Goal: Task Accomplishment & Management: Manage account settings

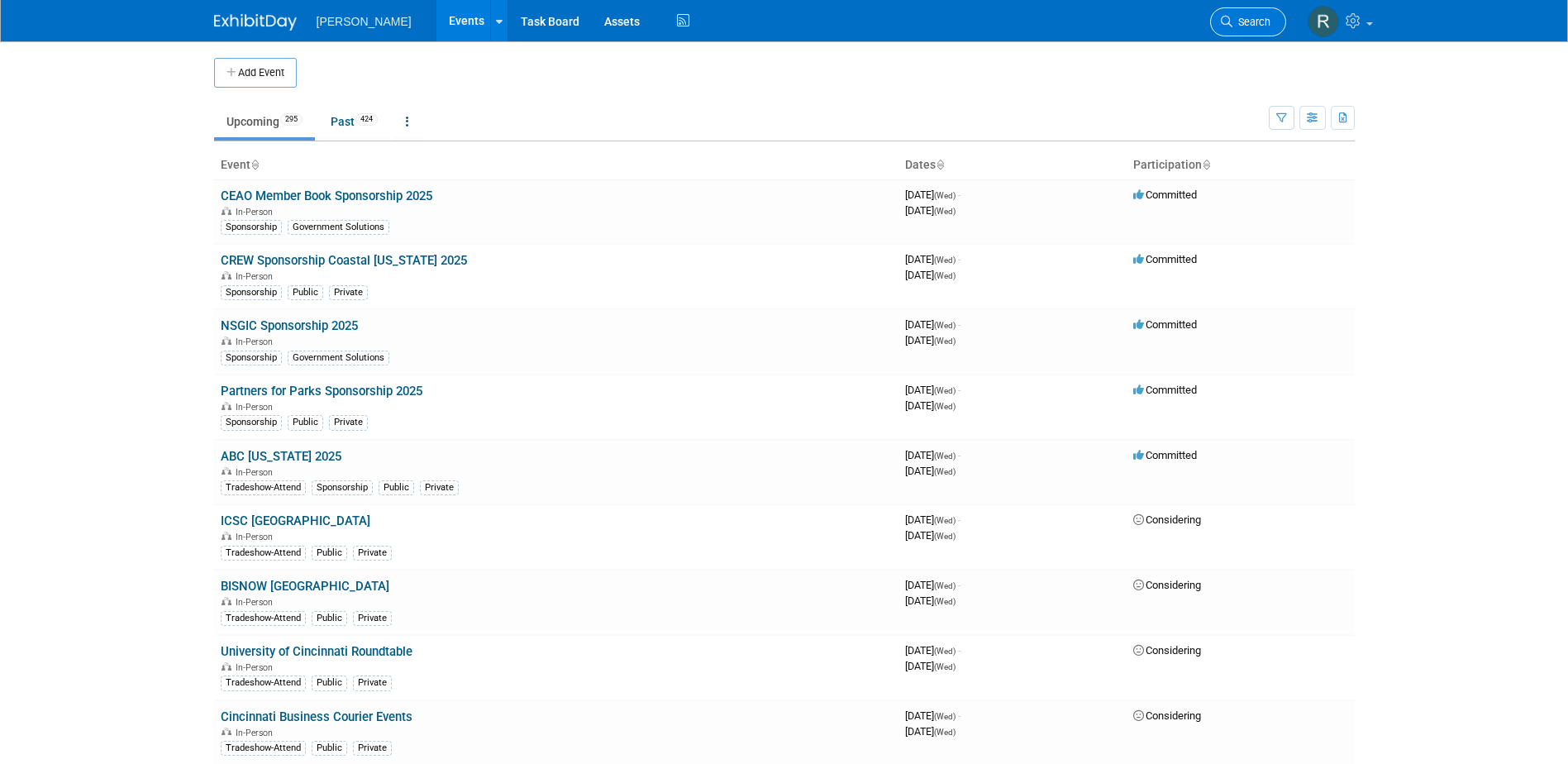
click at [1242, 21] on span "Search" at bounding box center [1251, 22] width 38 height 12
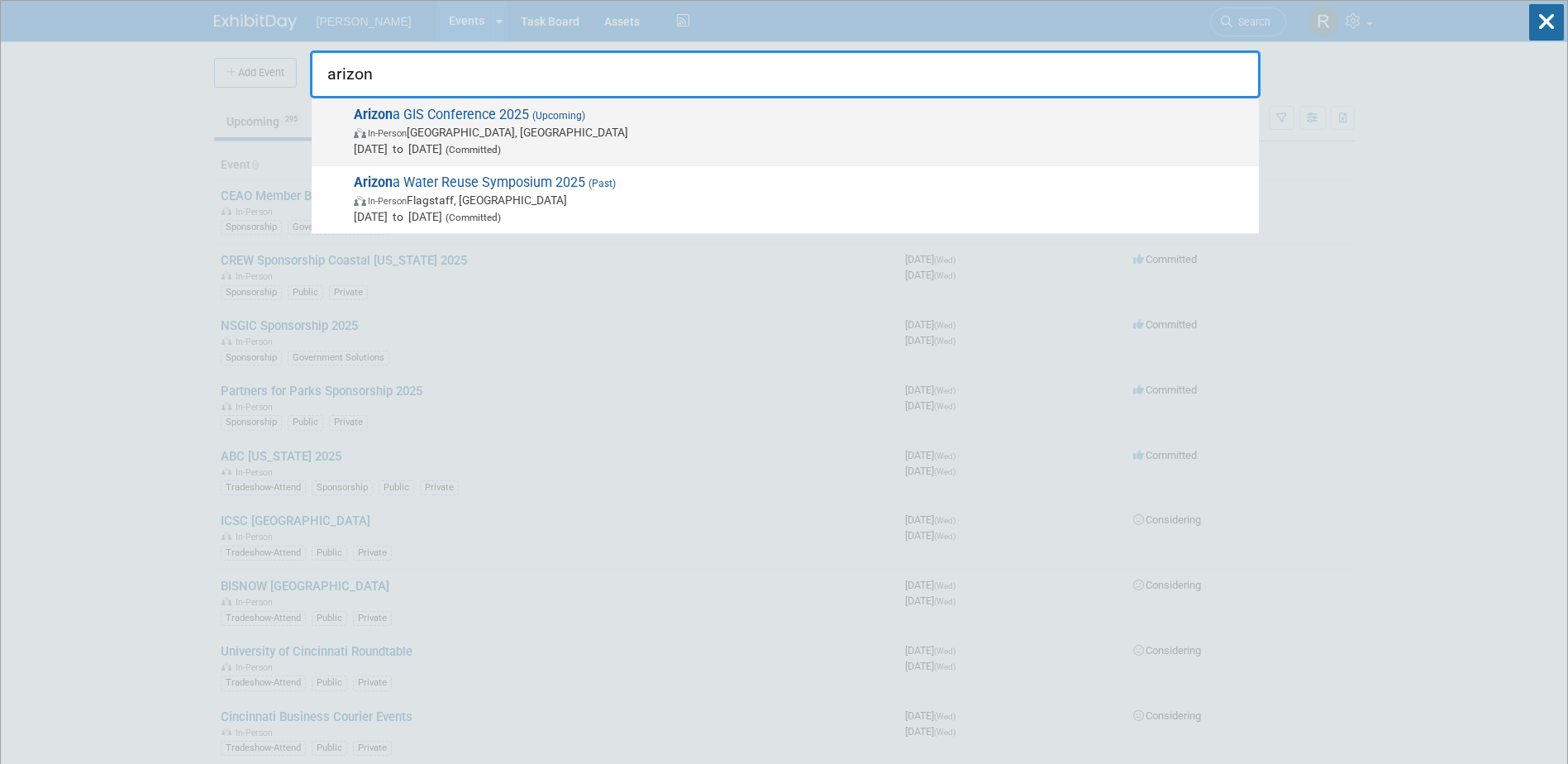
type input "arizon"
click at [519, 130] on span "In-Person Prescott, AZ" at bounding box center [802, 132] width 897 height 17
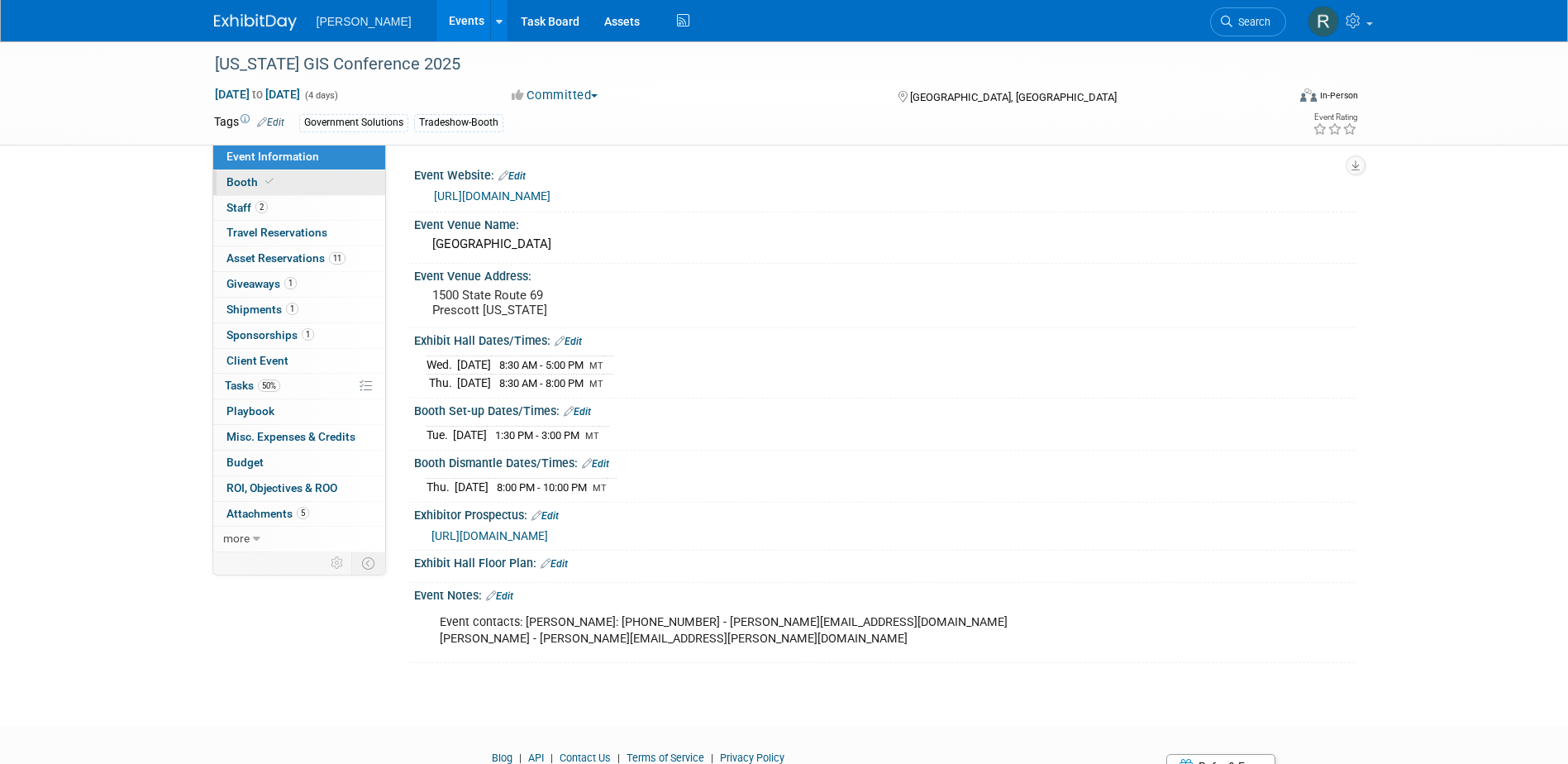
click at [235, 183] on span "Booth" at bounding box center [251, 181] width 51 height 13
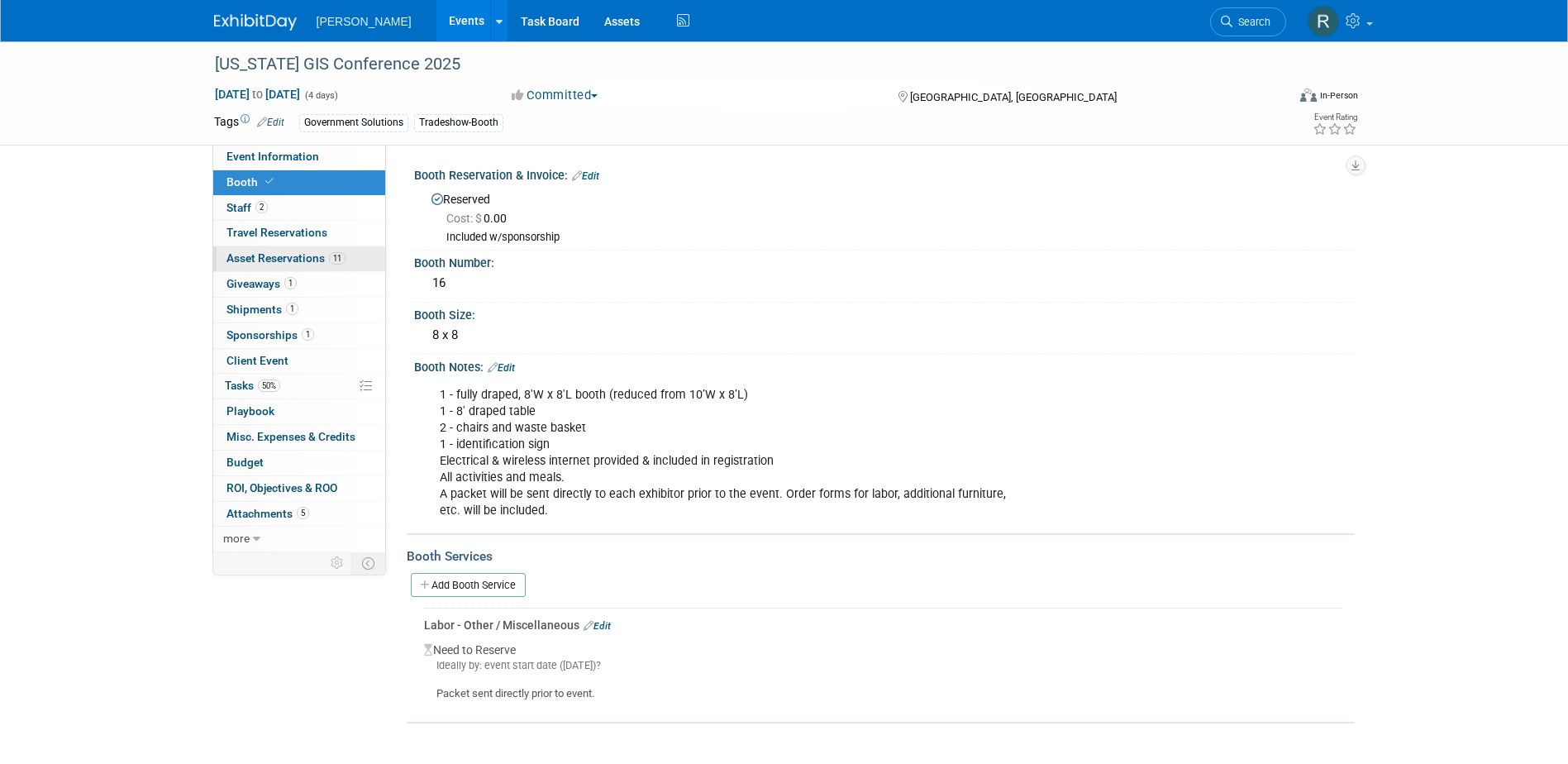
click at [276, 257] on span "Asset Reservations 11" at bounding box center [286, 257] width 119 height 13
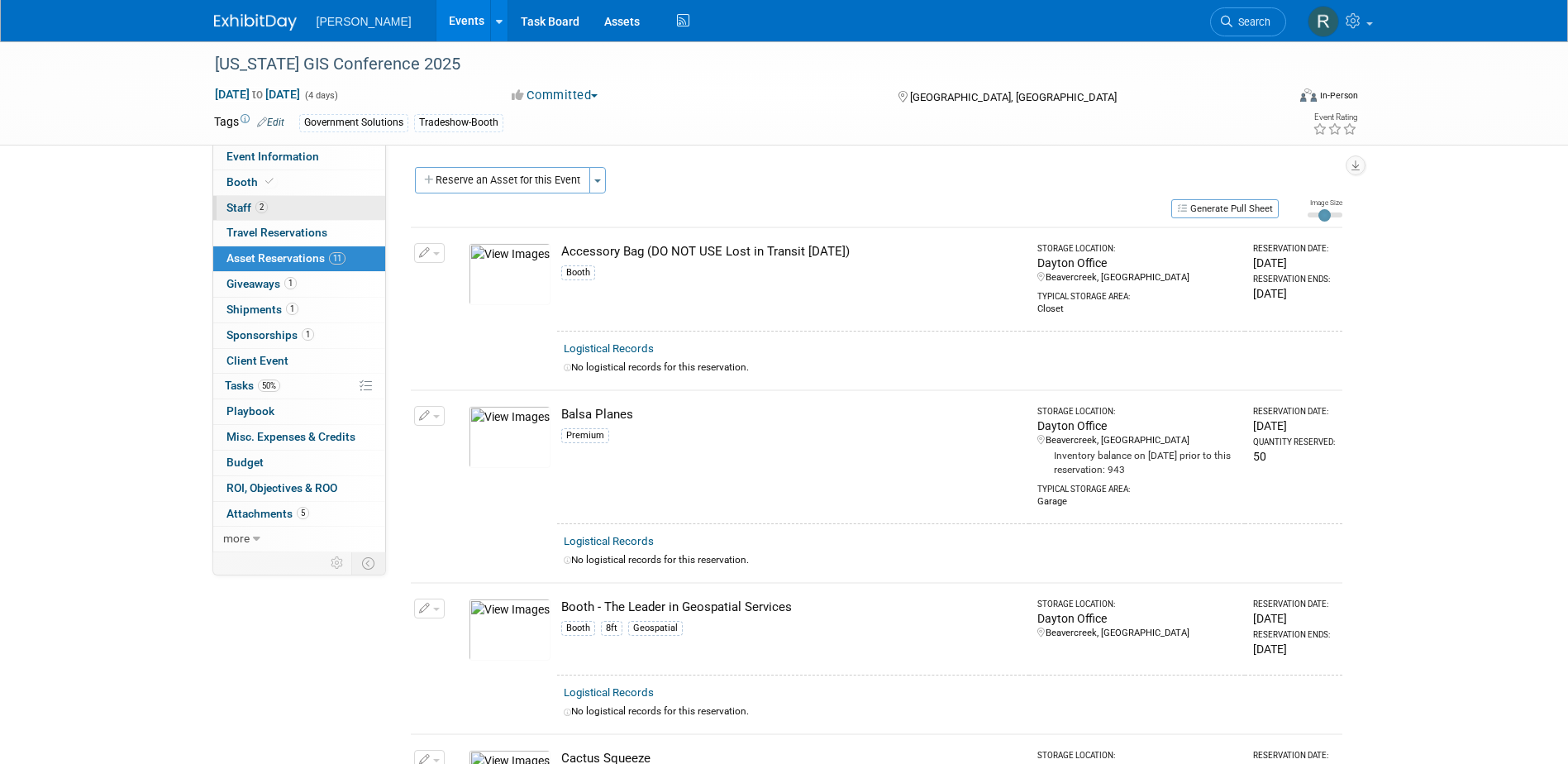
click at [278, 207] on link "2 Staff 2" at bounding box center [299, 208] width 172 height 25
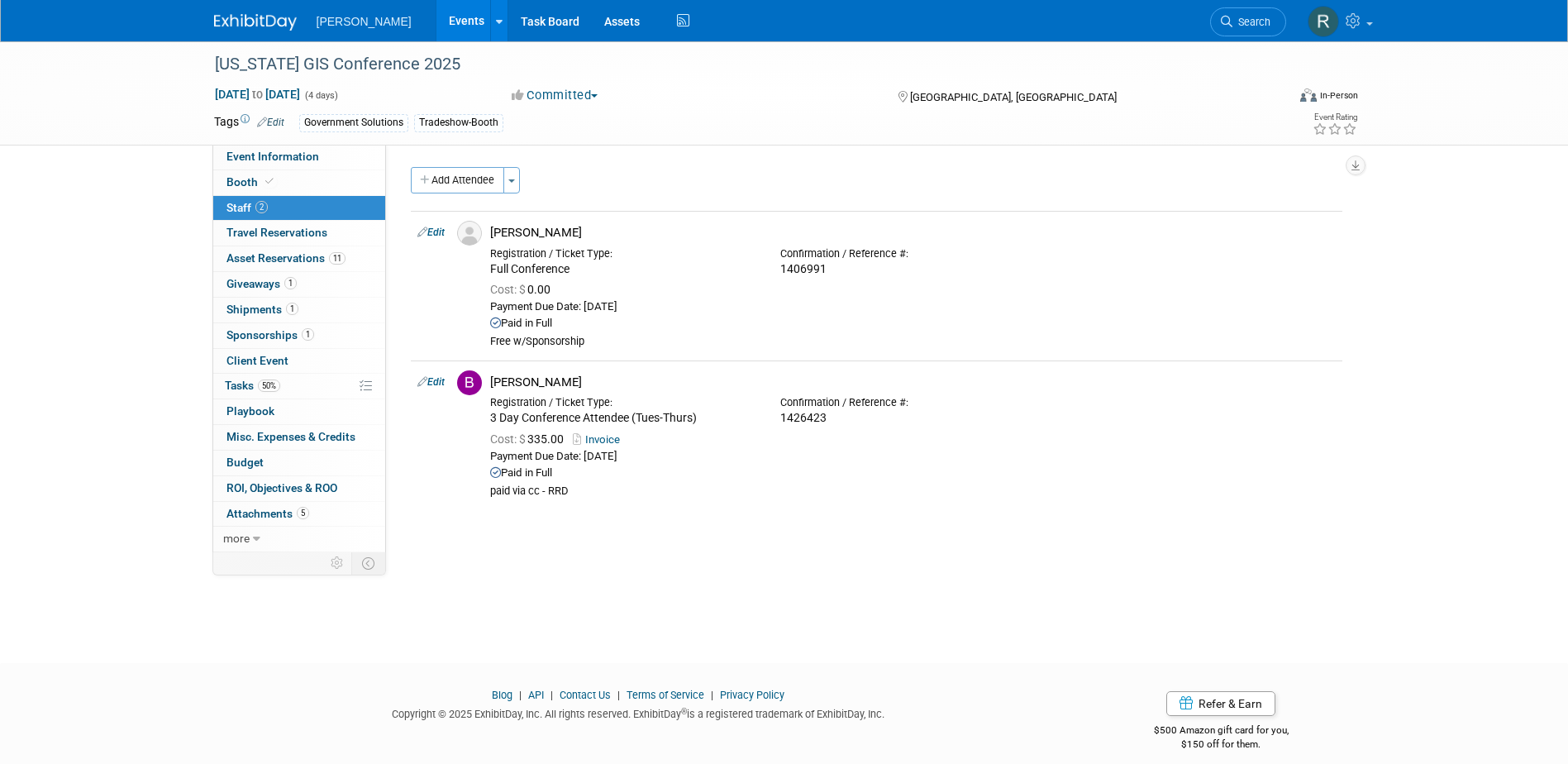
click at [1247, 27] on span "Search" at bounding box center [1251, 22] width 38 height 12
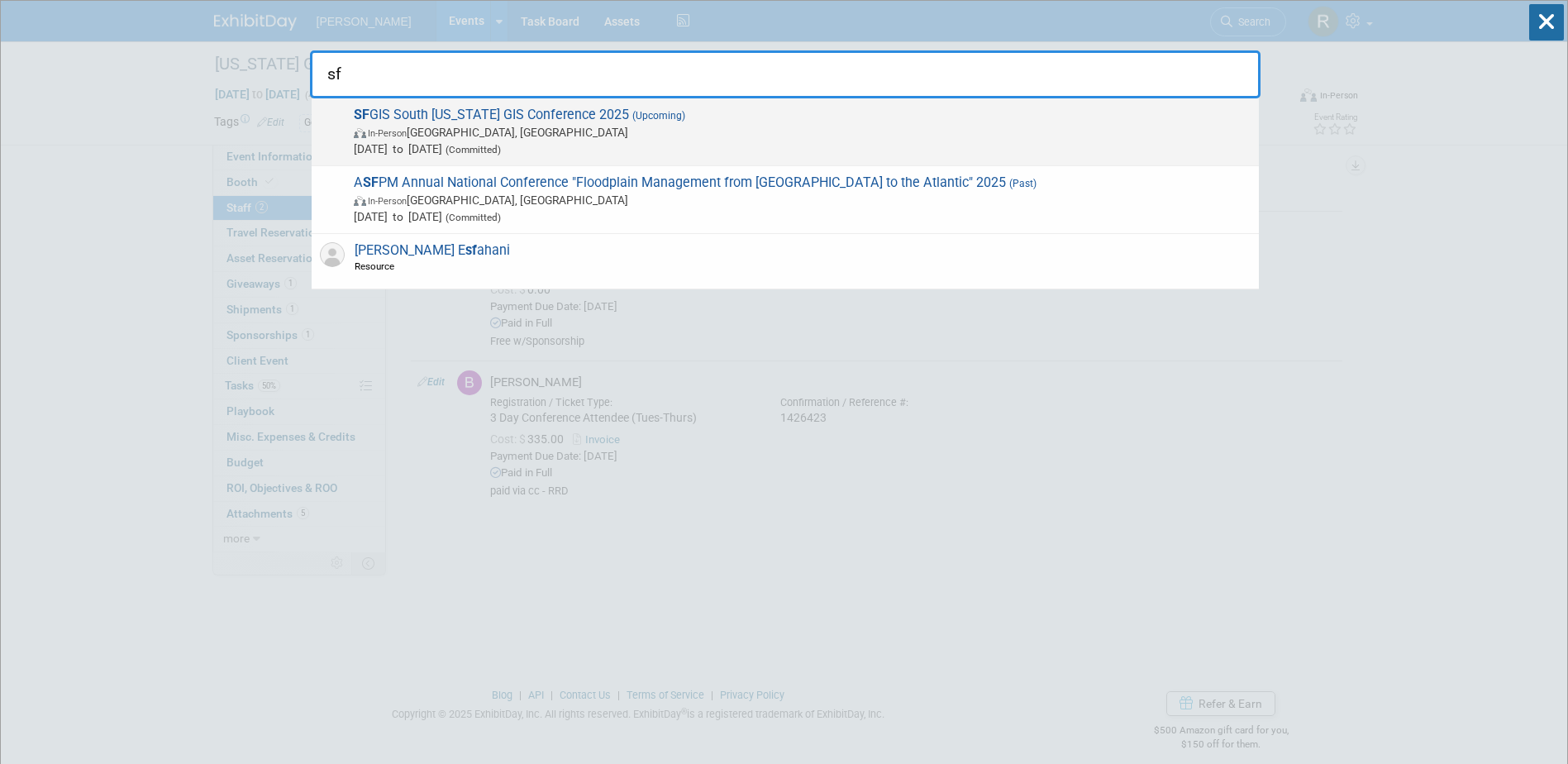
type input "sf"
click at [685, 117] on span "SF GIS South Florida GIS Conference 2025 (Upcoming) In-Person West Palm Beach, …" at bounding box center [800, 131] width 902 height 51
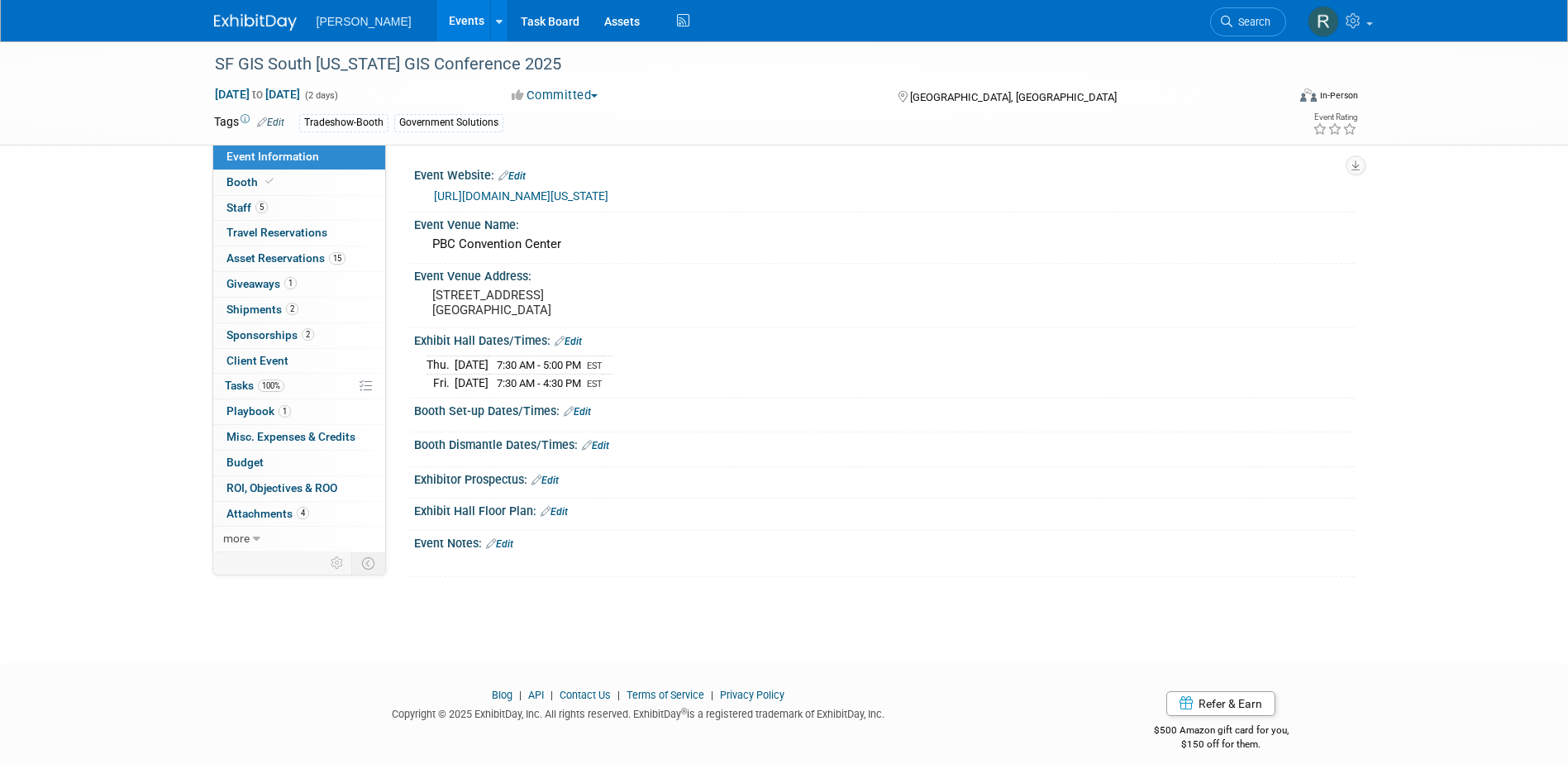
click at [582, 406] on link "Edit" at bounding box center [576, 412] width 27 height 12
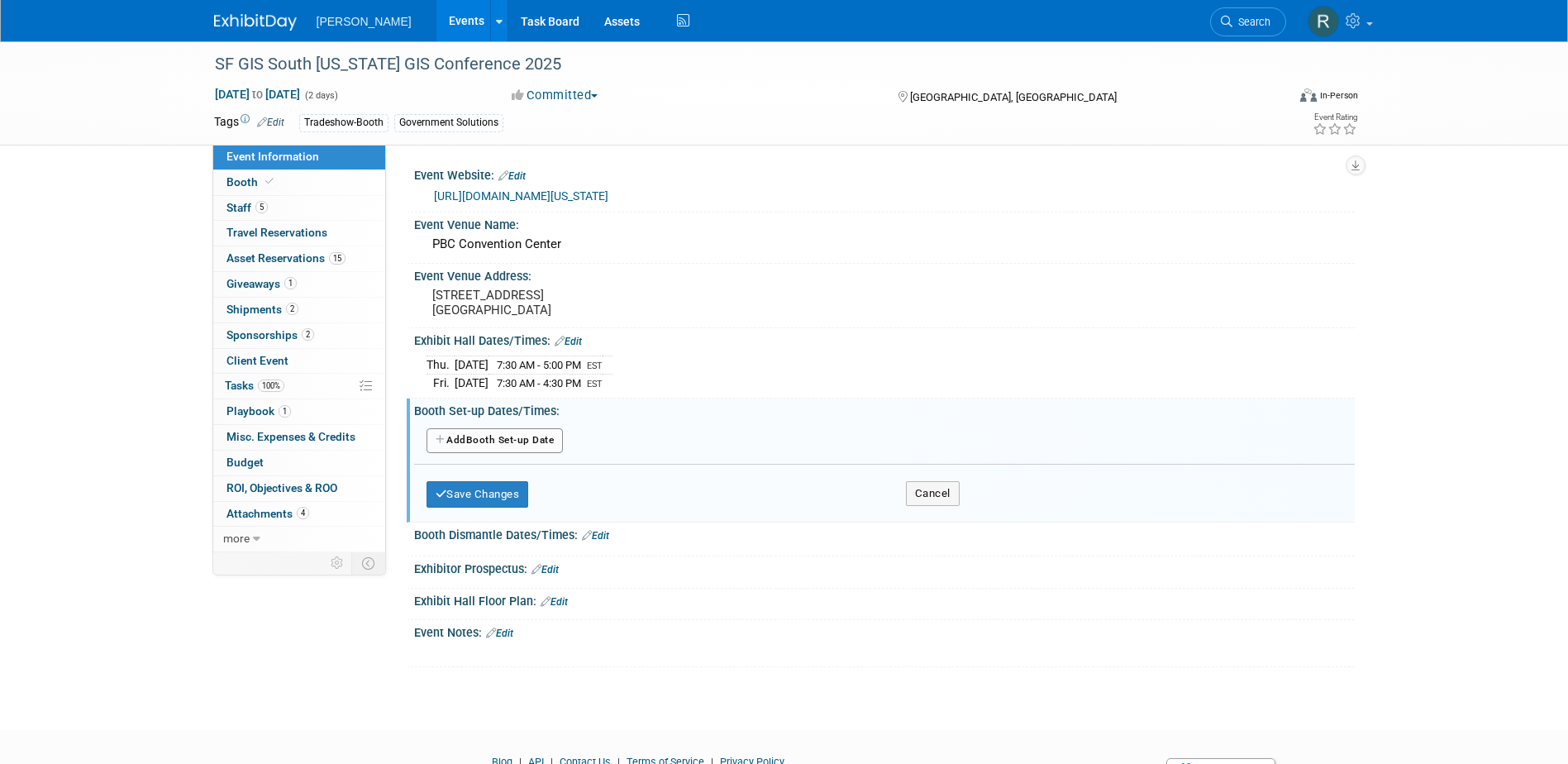
click at [528, 439] on button "Add Another Booth Set-up Date" at bounding box center [495, 440] width 137 height 25
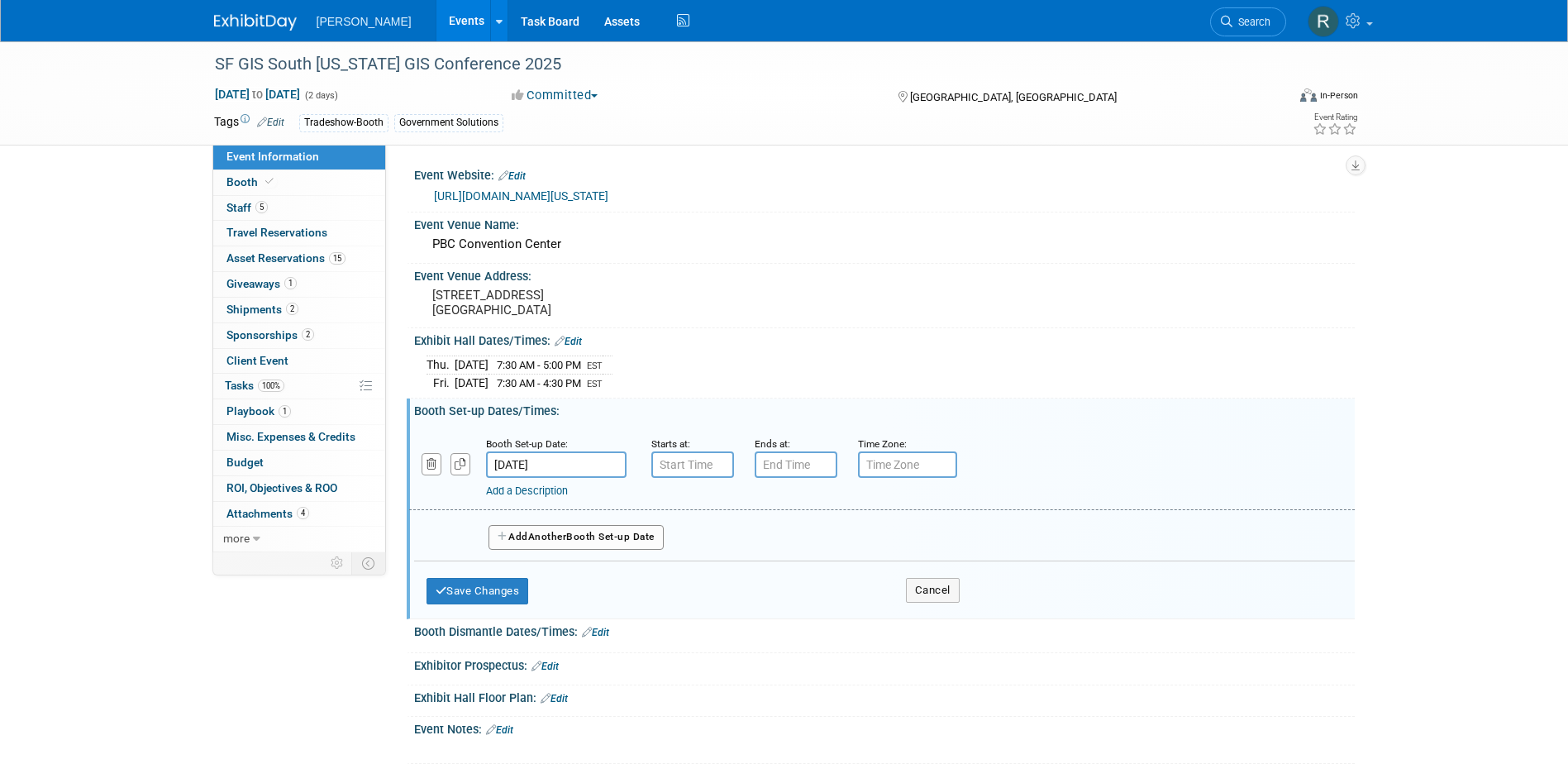
type input "7:00 AM"
click at [705, 460] on input "7:00 AM" at bounding box center [693, 464] width 82 height 27
drag, startPoint x: 820, startPoint y: 617, endPoint x: 789, endPoint y: 524, distance: 98.0
click at [821, 617] on span at bounding box center [812, 614] width 111 height 29
click at [780, 465] on input "7:00 PM" at bounding box center [796, 464] width 82 height 27
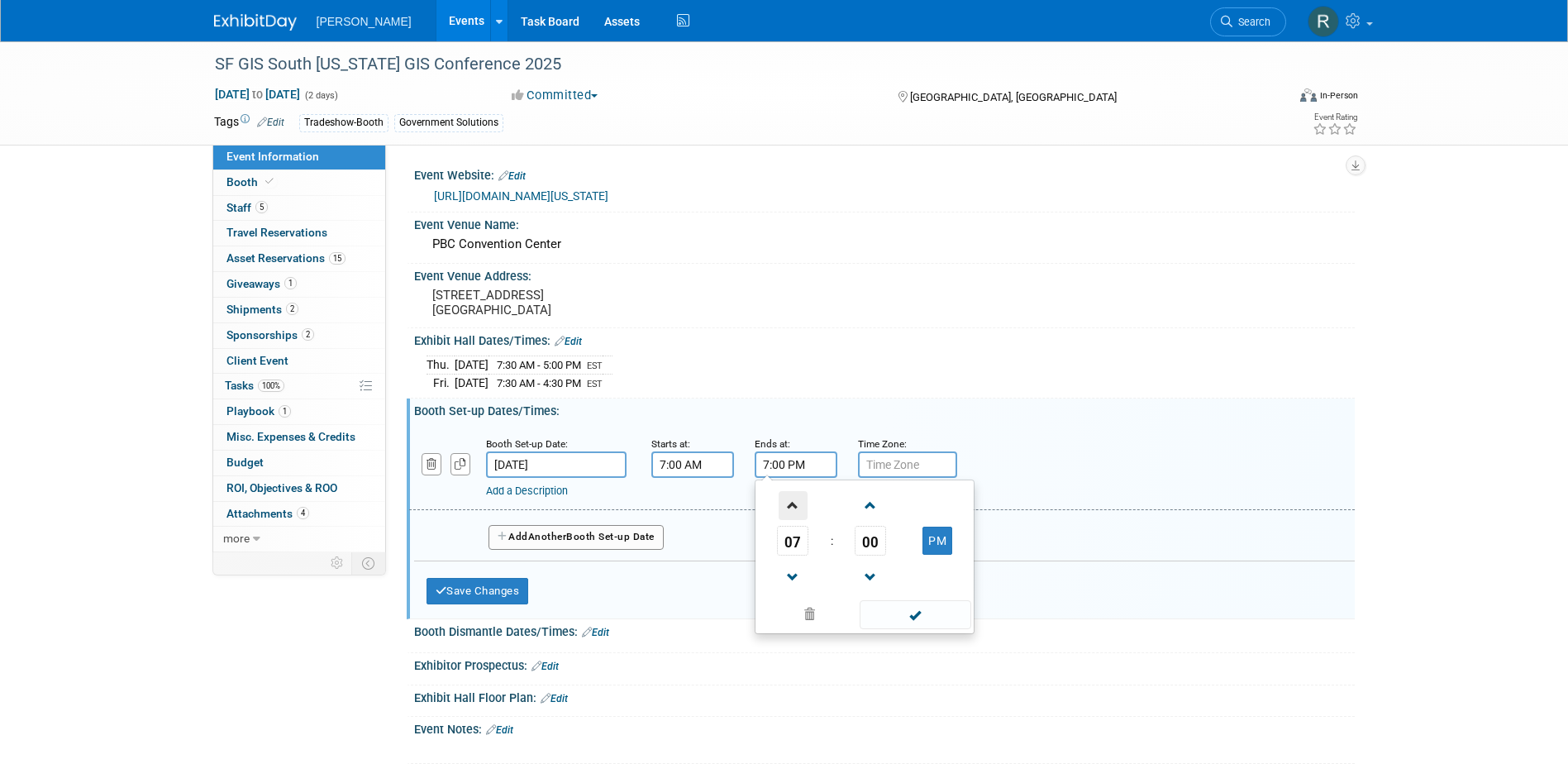
click at [785, 506] on span at bounding box center [793, 505] width 29 height 29
click at [939, 548] on button "PM" at bounding box center [937, 540] width 30 height 28
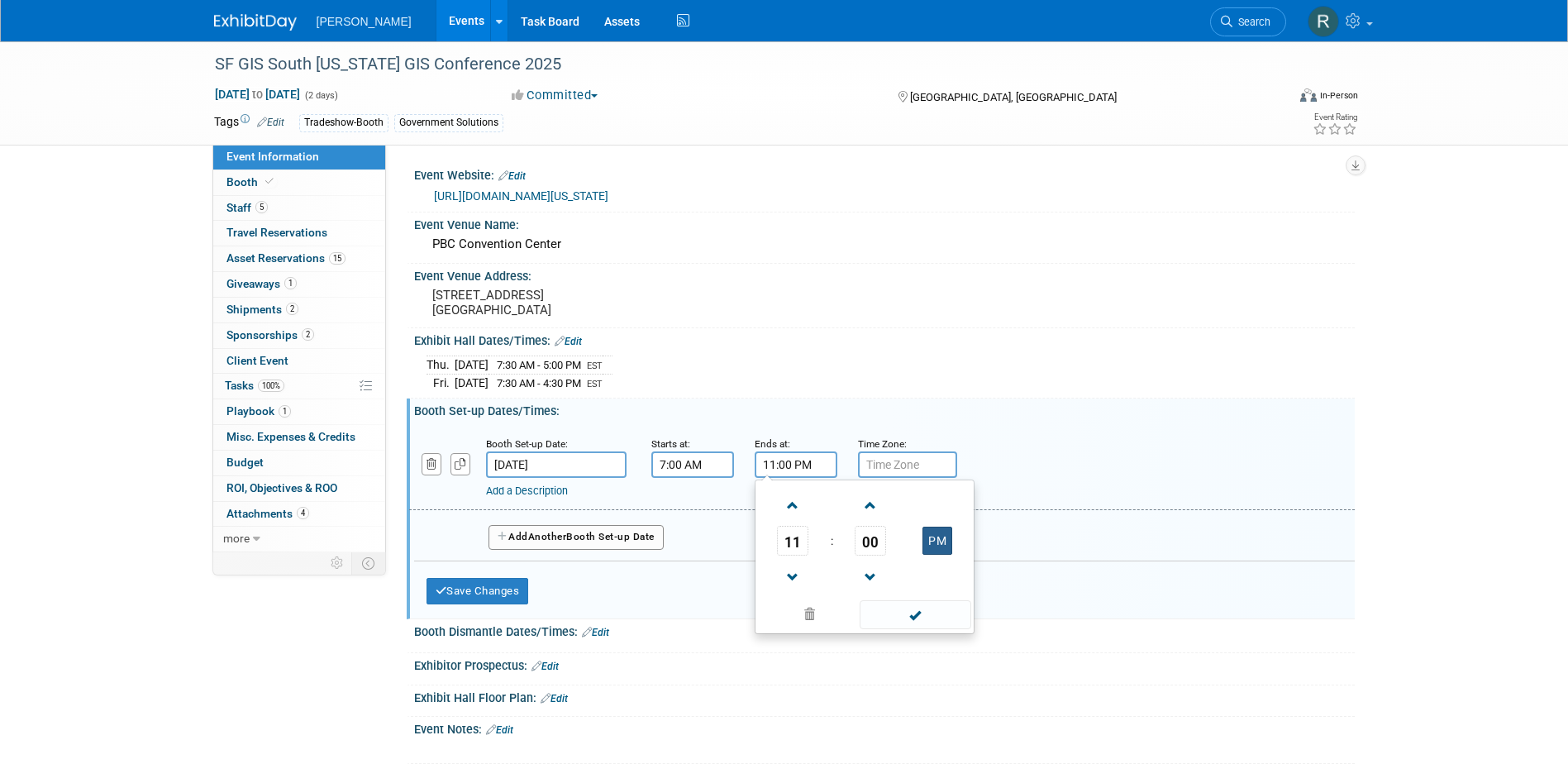
type input "11:00 AM"
click at [911, 622] on span at bounding box center [915, 614] width 111 height 29
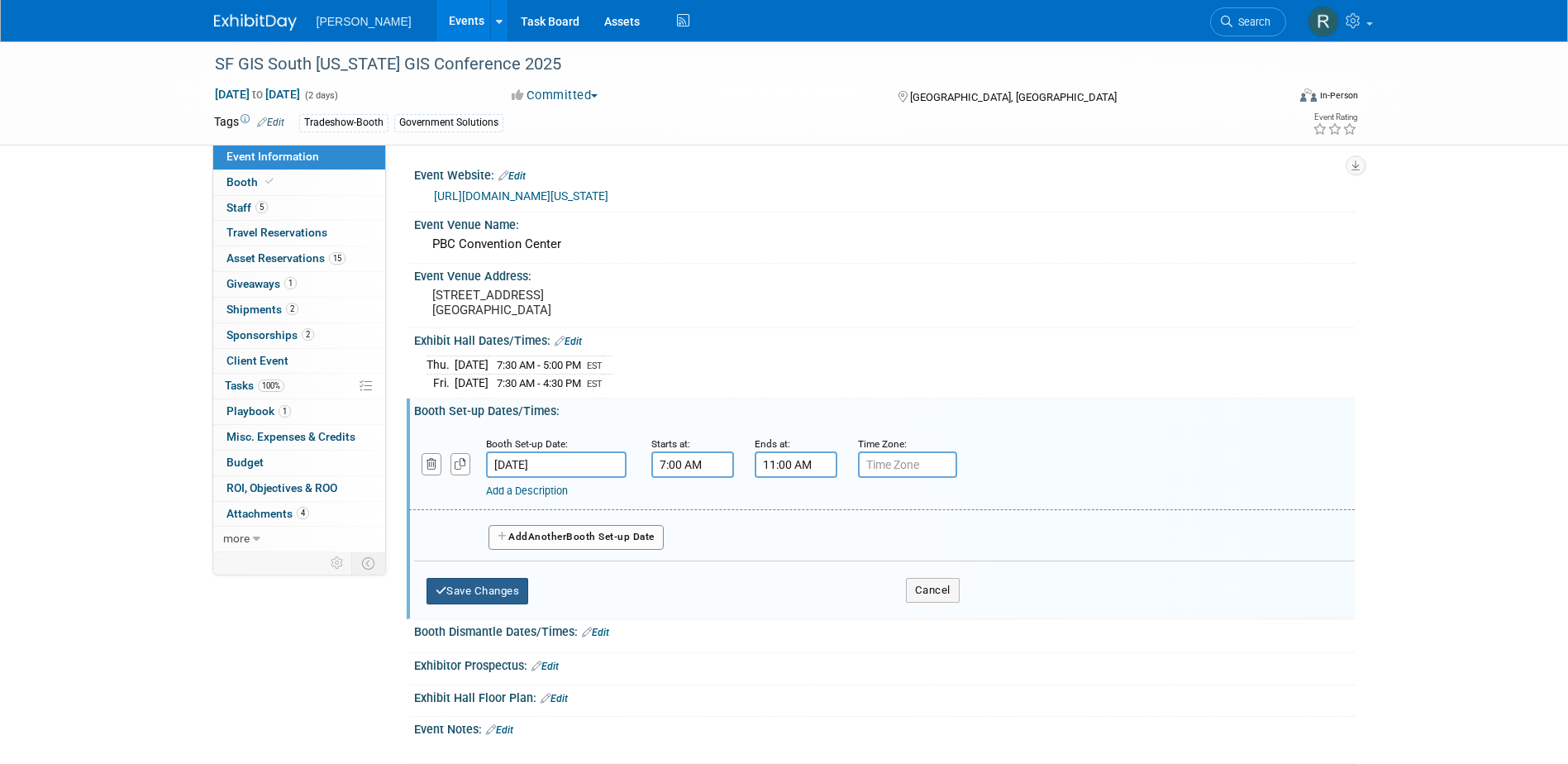
click at [500, 588] on button "Save Changes" at bounding box center [477, 591] width 102 height 27
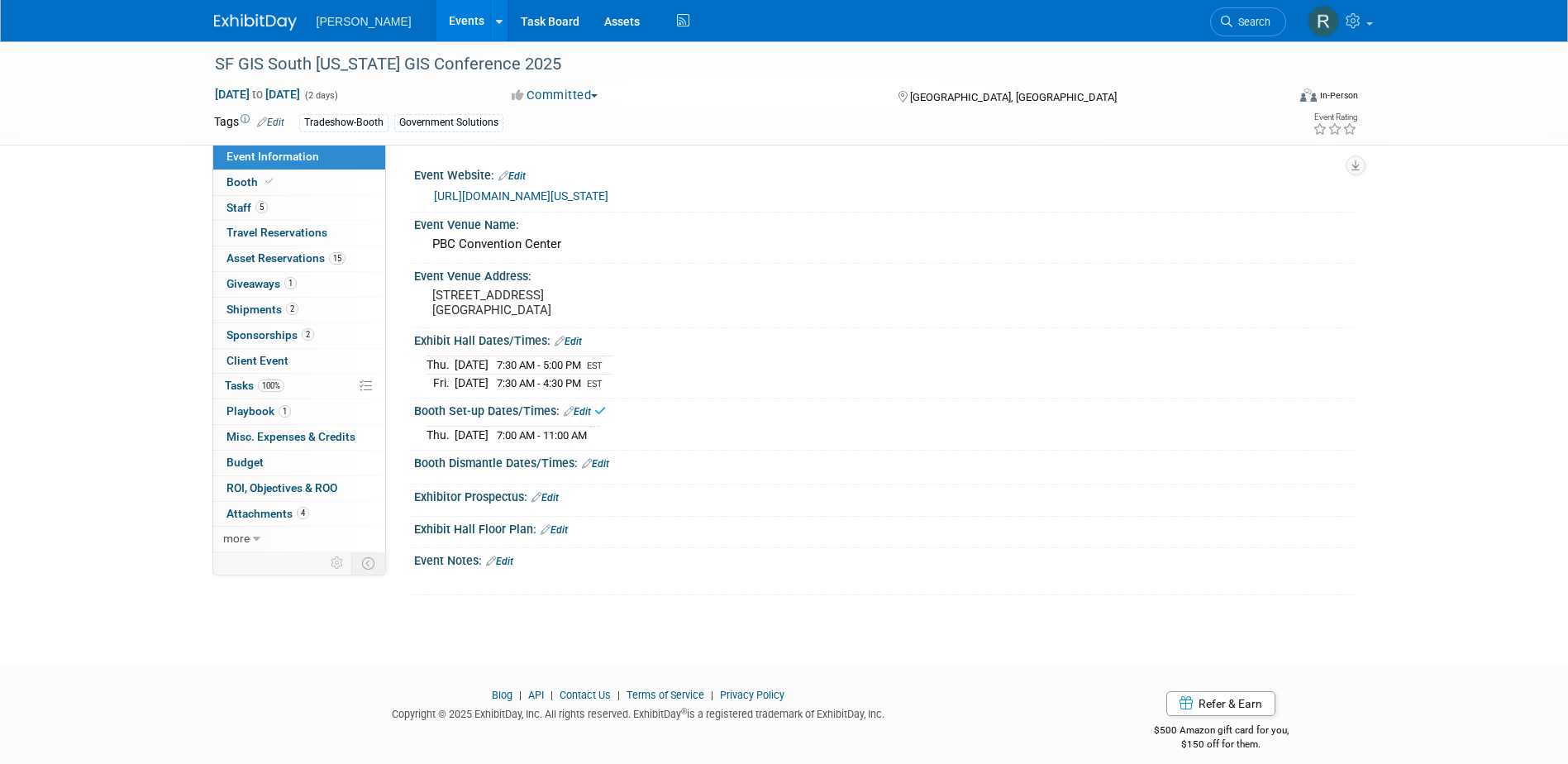
click at [573, 340] on link "Edit" at bounding box center [567, 342] width 27 height 12
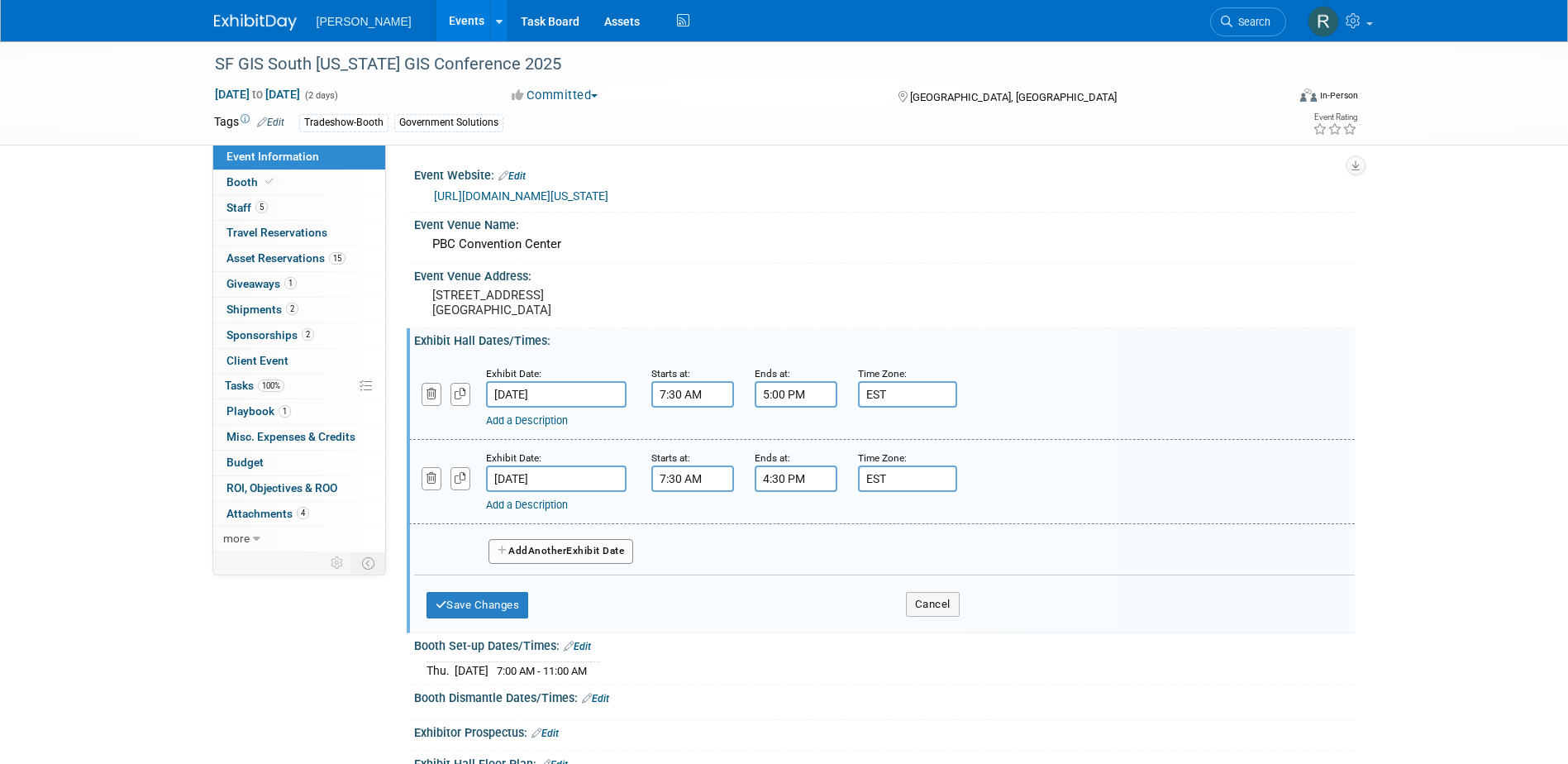
click at [713, 399] on input "7:30 AM" at bounding box center [693, 394] width 82 height 27
click at [693, 465] on span "07" at bounding box center [690, 470] width 32 height 30
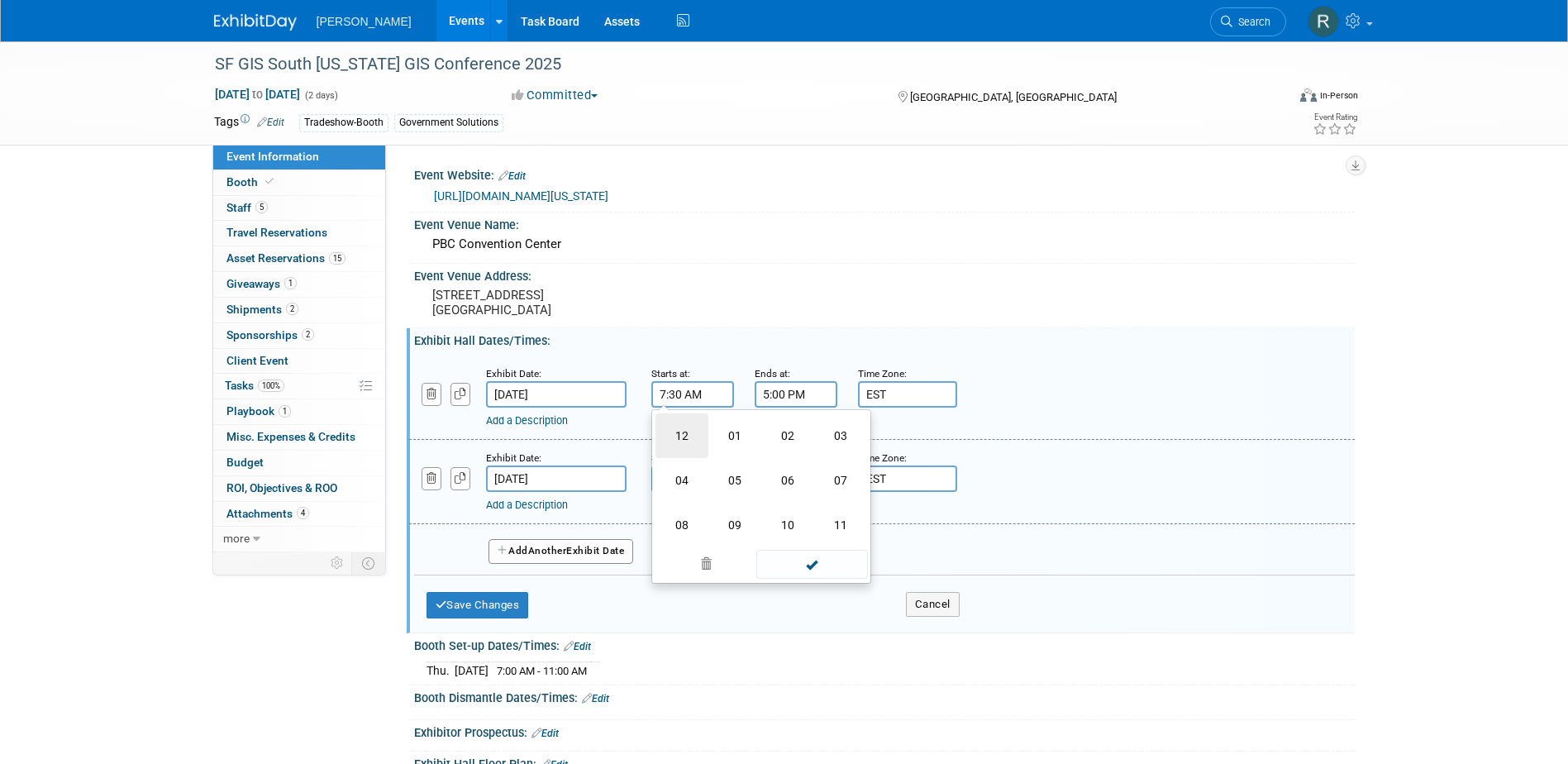
click at [688, 442] on td "12" at bounding box center [682, 435] width 53 height 45
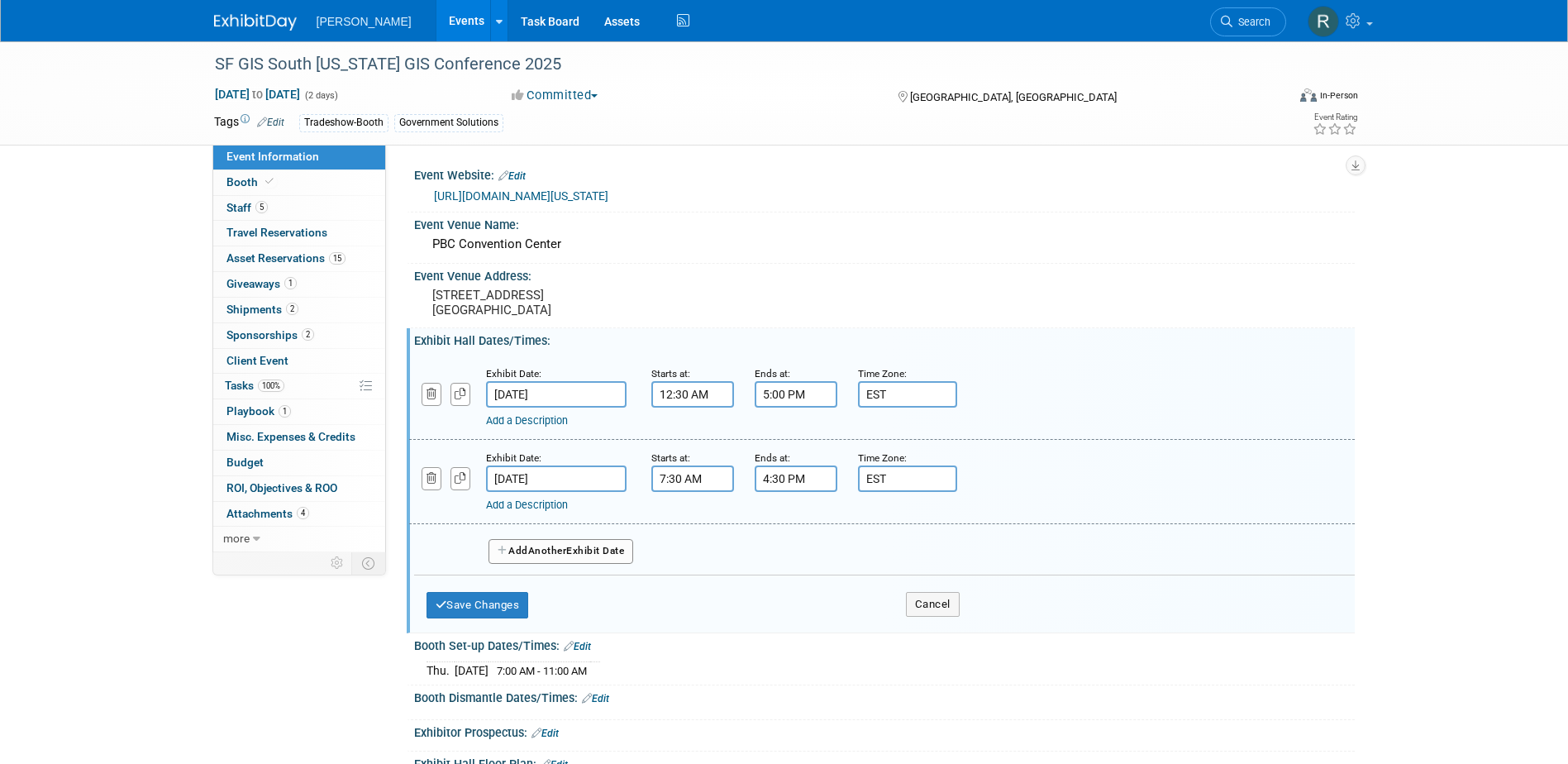
click at [706, 393] on input "12:30 AM" at bounding box center [693, 394] width 82 height 27
drag, startPoint x: 833, startPoint y: 470, endPoint x: 828, endPoint y: 454, distance: 16.8
click at [834, 470] on button "AM" at bounding box center [834, 470] width 30 height 28
click at [767, 477] on span "30" at bounding box center [767, 470] width 32 height 30
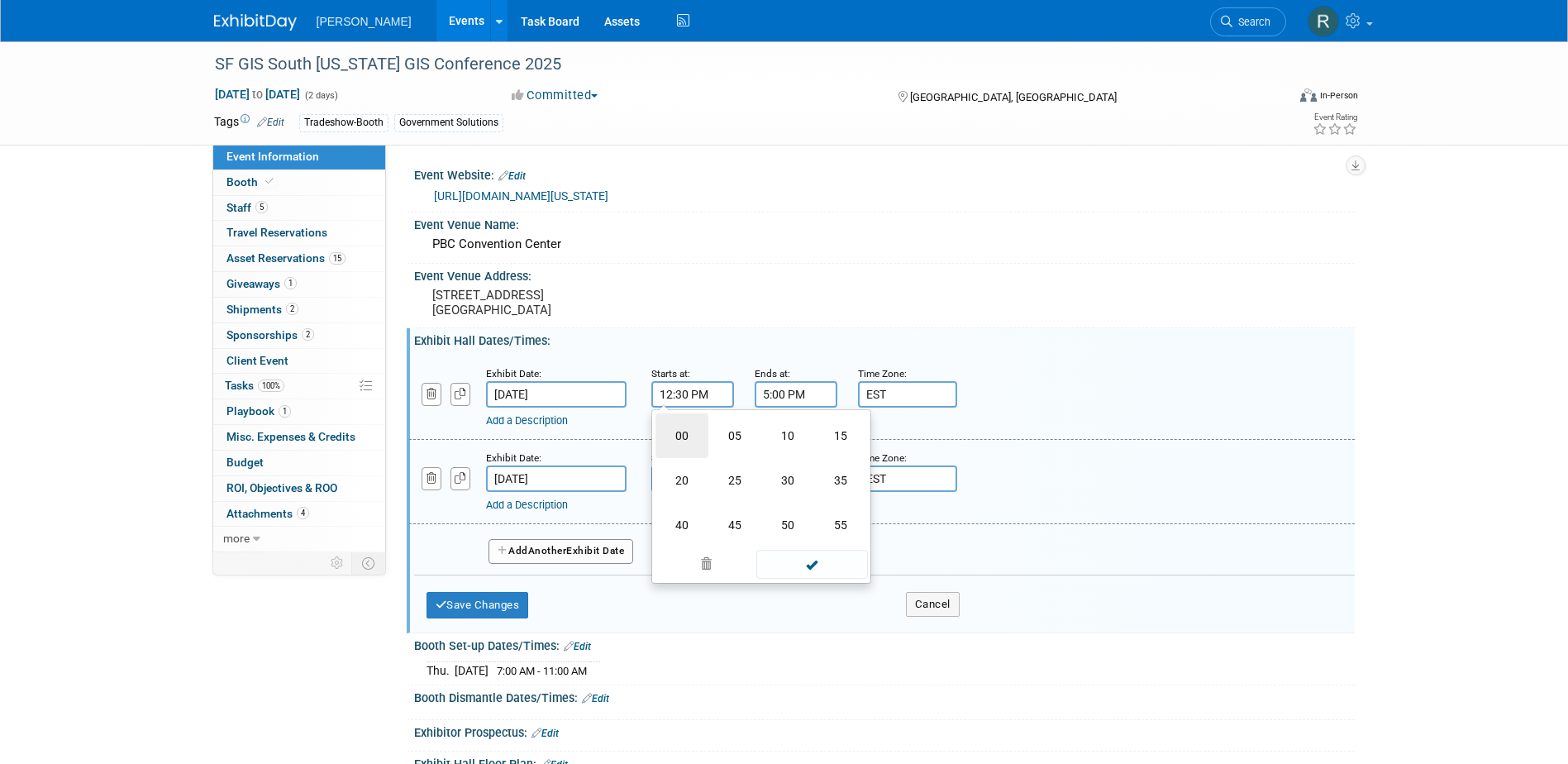
click at [689, 433] on td "00" at bounding box center [682, 435] width 53 height 45
type input "12:00 PM"
click at [802, 410] on div "12 : 00 PM 12 01 02 03 04 05 06 07 08 09 10 11 00 05 10 15 20 25 30 35 40 45 50…" at bounding box center [761, 487] width 220 height 155
click at [805, 401] on input "5:00 PM" at bounding box center [796, 394] width 82 height 27
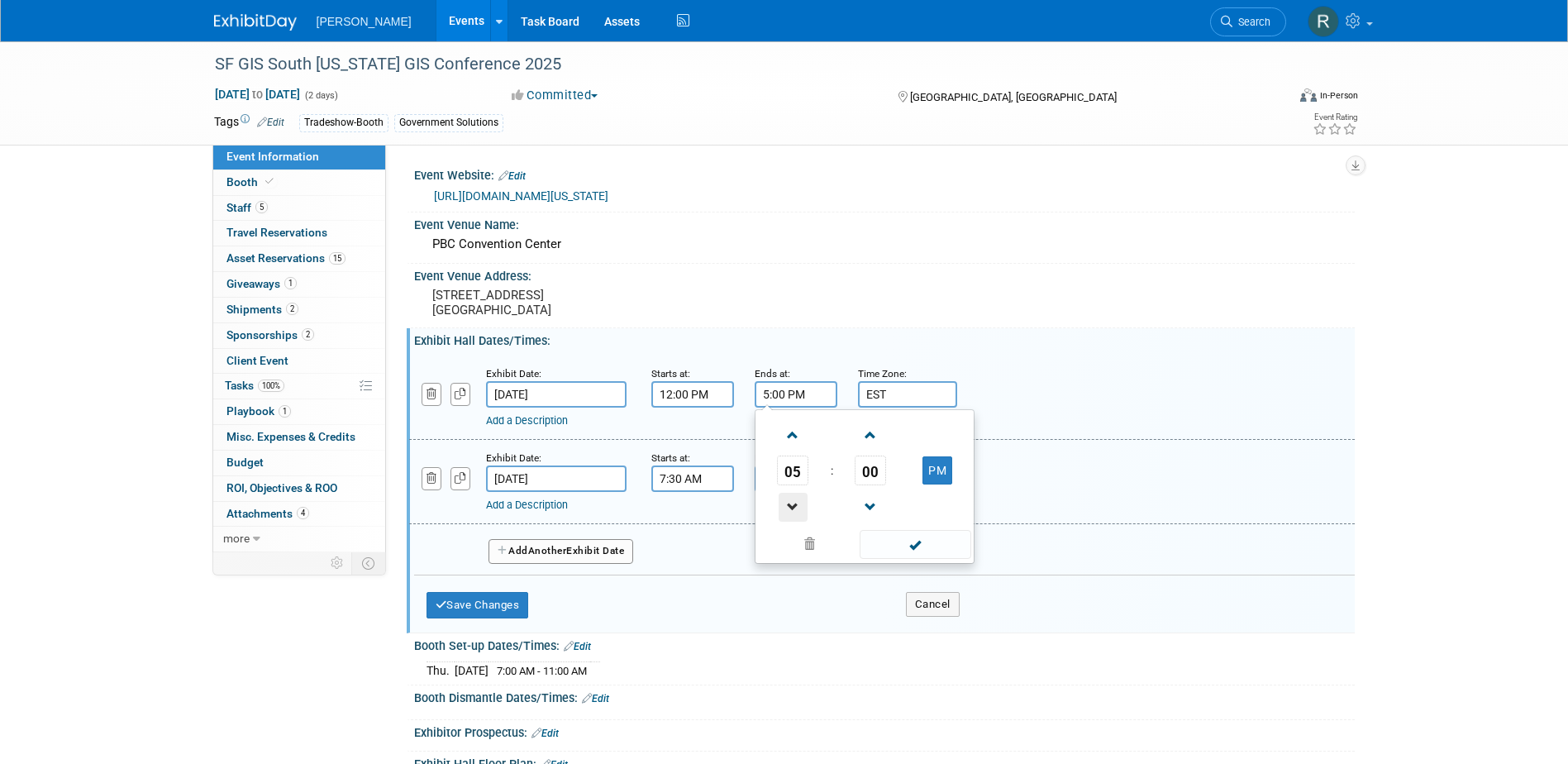
click at [796, 503] on span at bounding box center [793, 507] width 29 height 29
click at [796, 504] on span at bounding box center [793, 507] width 29 height 29
click at [886, 541] on span at bounding box center [915, 543] width 111 height 29
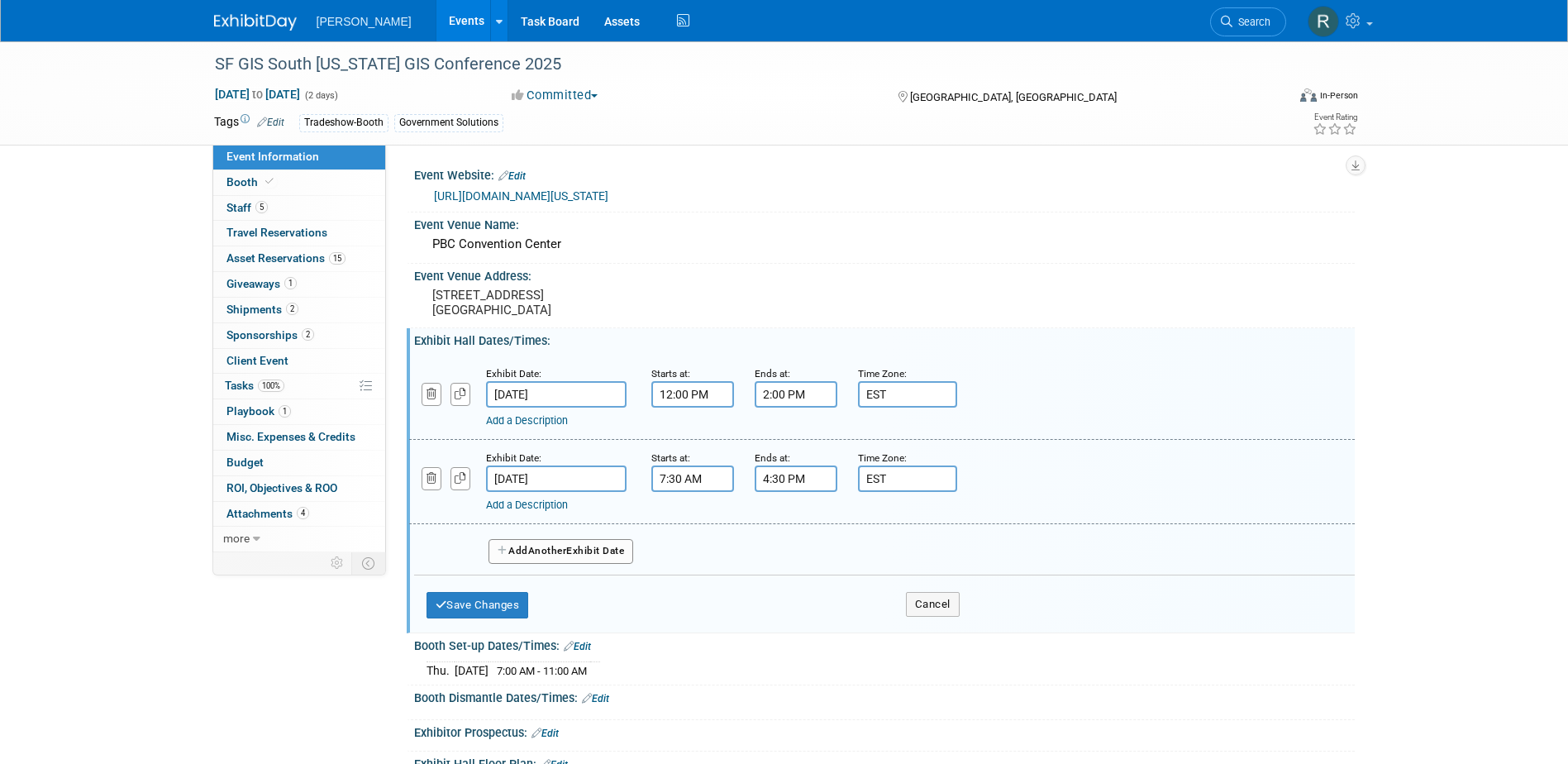
click at [817, 402] on input "2:00 PM" at bounding box center [796, 394] width 82 height 27
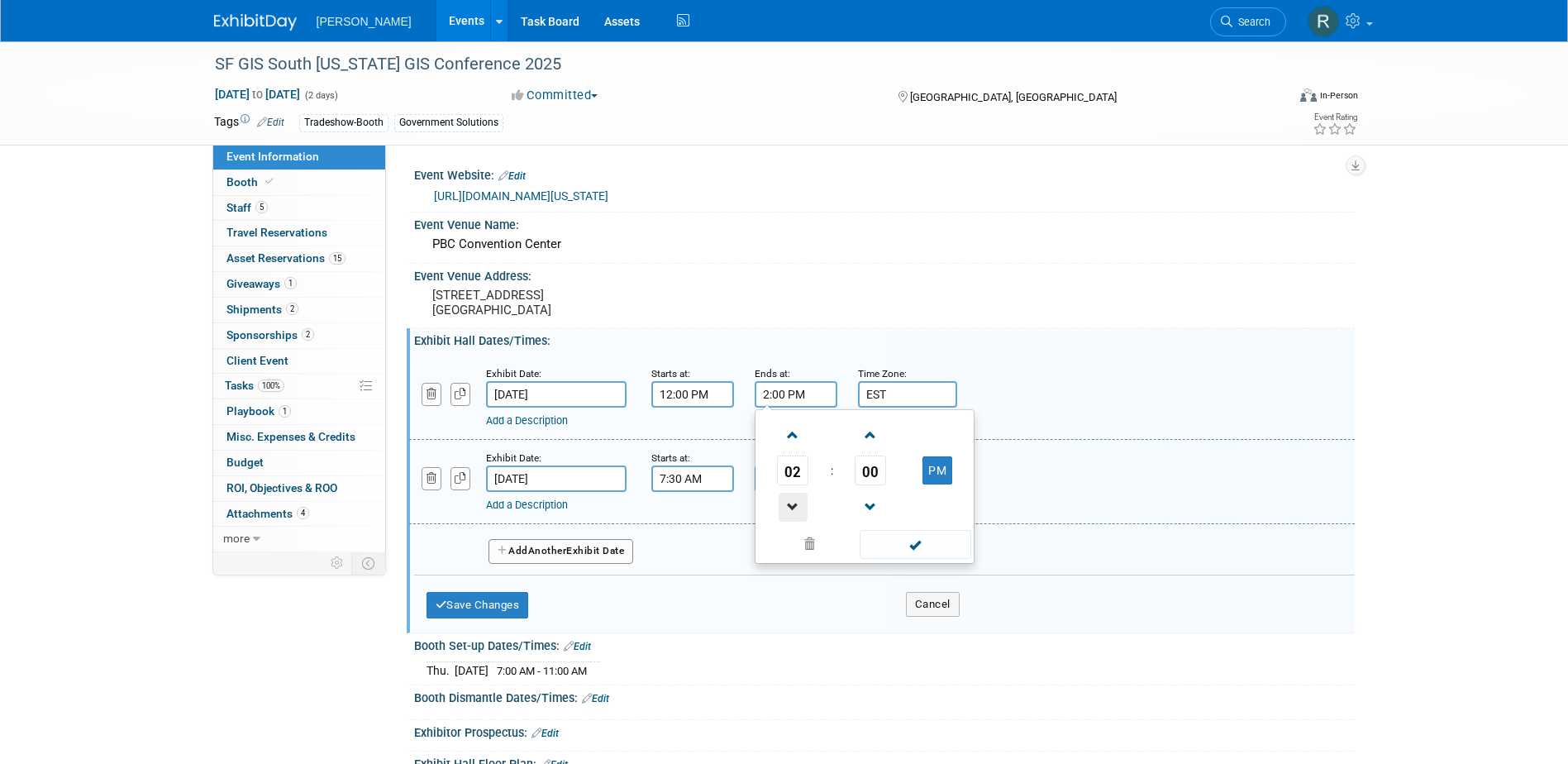
click at [800, 514] on span at bounding box center [793, 507] width 29 height 29
click at [798, 514] on span at bounding box center [793, 507] width 29 height 29
drag, startPoint x: 803, startPoint y: 420, endPoint x: 802, endPoint y: 430, distance: 10.0
click at [803, 421] on span at bounding box center [793, 434] width 29 height 29
click at [799, 440] on span at bounding box center [793, 434] width 29 height 29
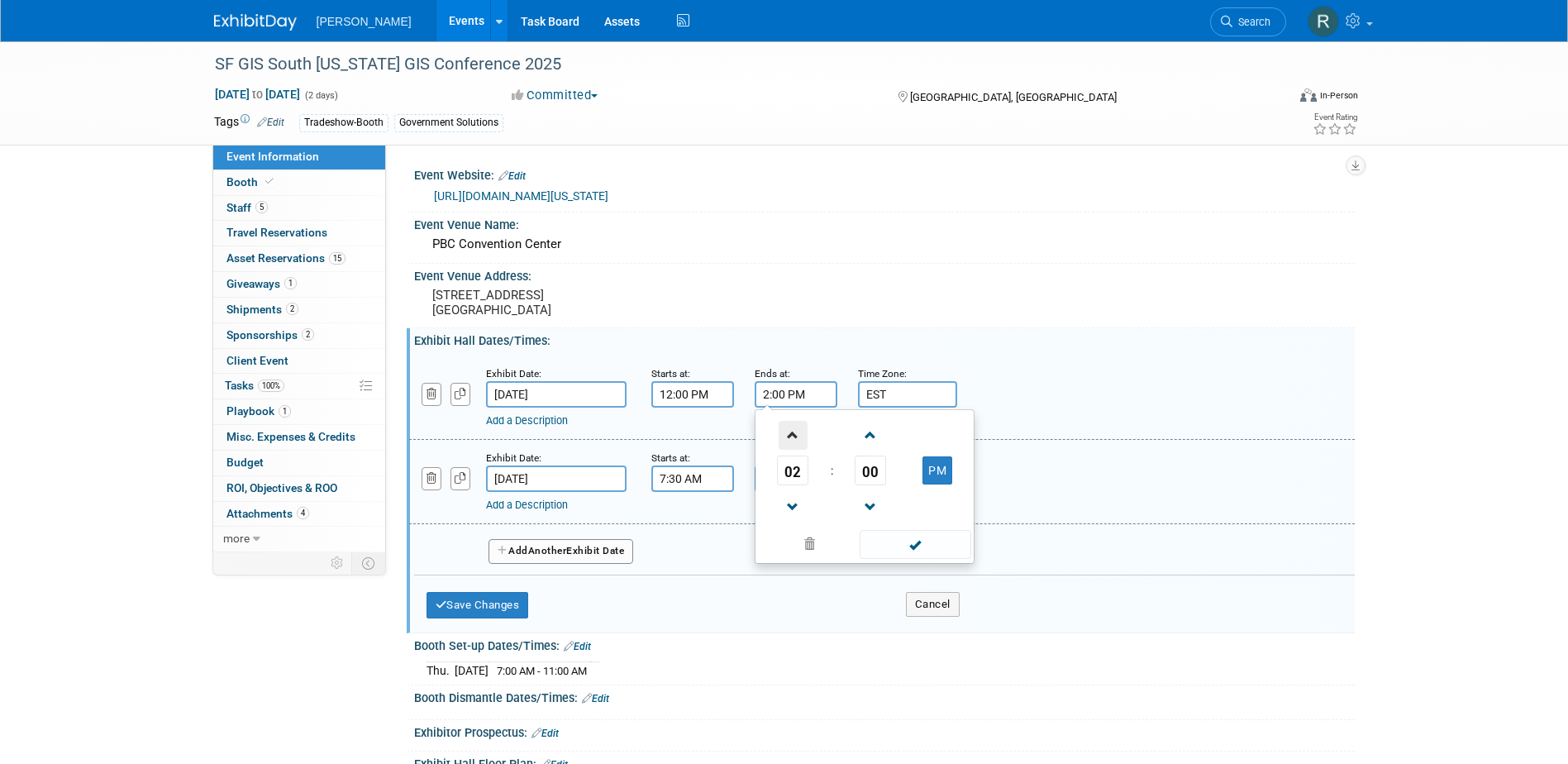
click at [799, 440] on span at bounding box center [793, 434] width 29 height 29
type input "5:00 PM"
click at [895, 539] on span at bounding box center [915, 543] width 111 height 29
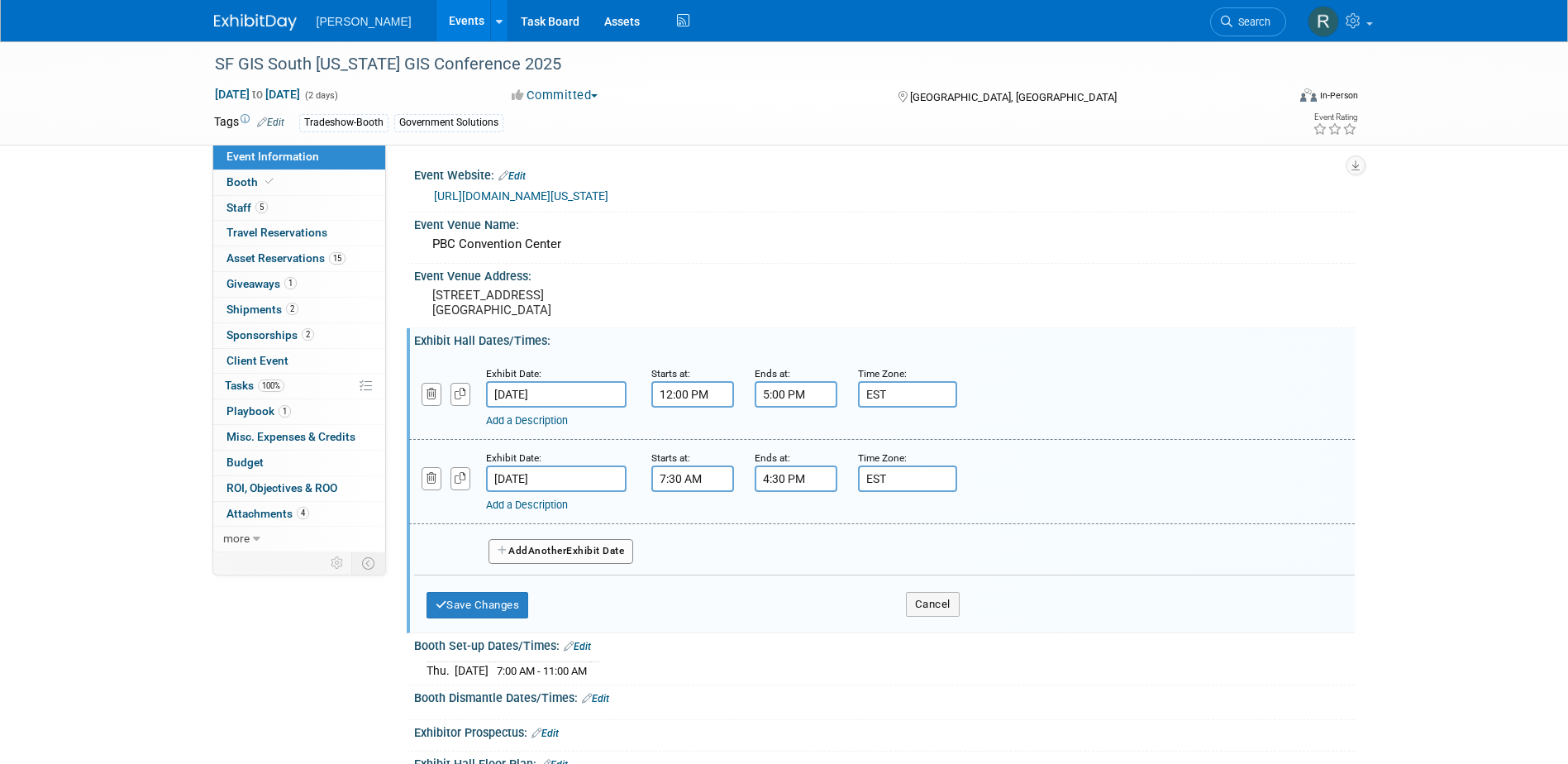
click at [713, 483] on input "7:30 AM" at bounding box center [693, 478] width 82 height 27
click at [686, 526] on span at bounding box center [690, 519] width 29 height 29
click at [759, 549] on span "30" at bounding box center [767, 554] width 32 height 30
click at [688, 520] on td "00" at bounding box center [682, 520] width 53 height 45
type input "8:00 AM"
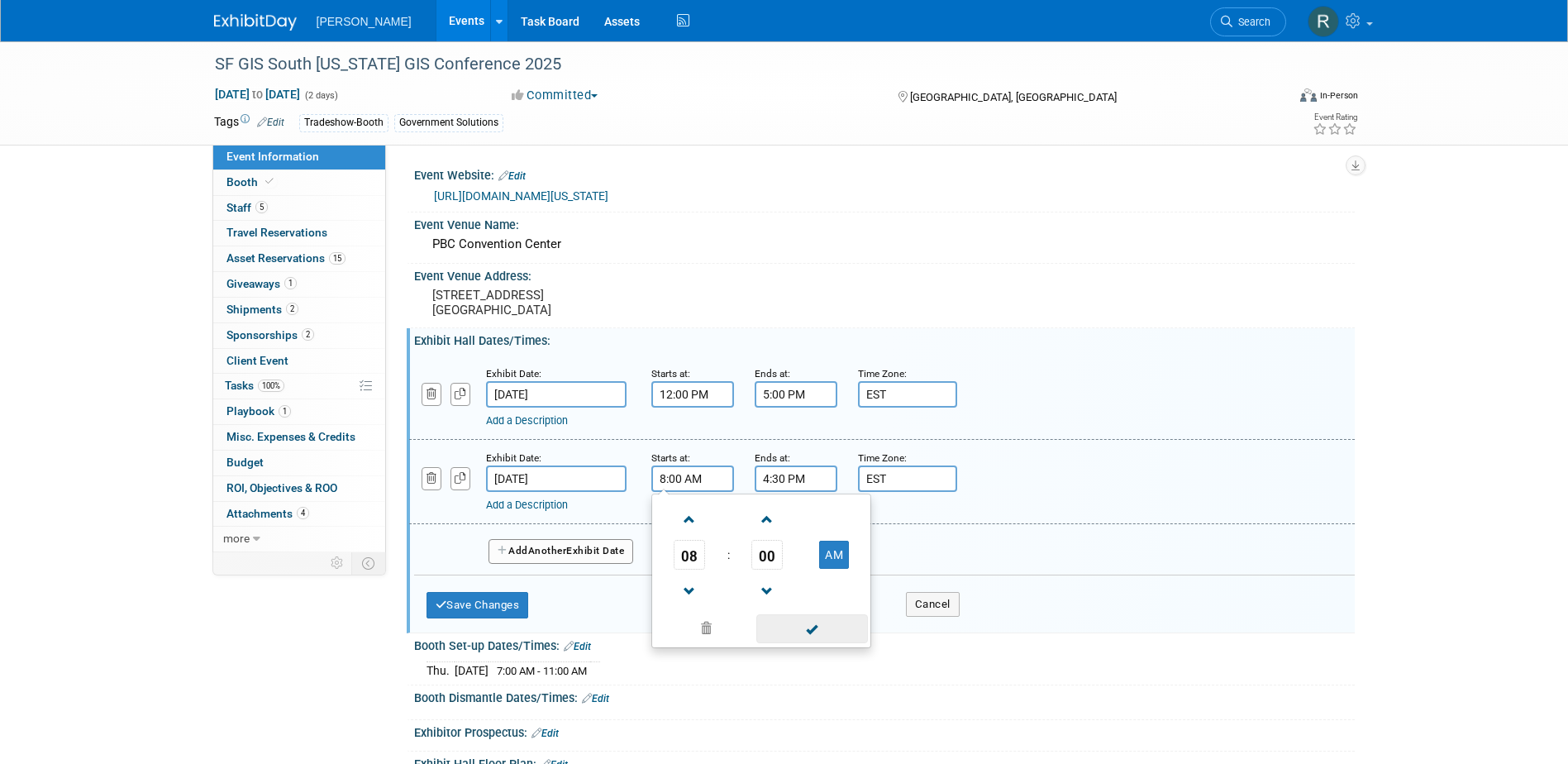
click at [811, 627] on span at bounding box center [812, 628] width 111 height 29
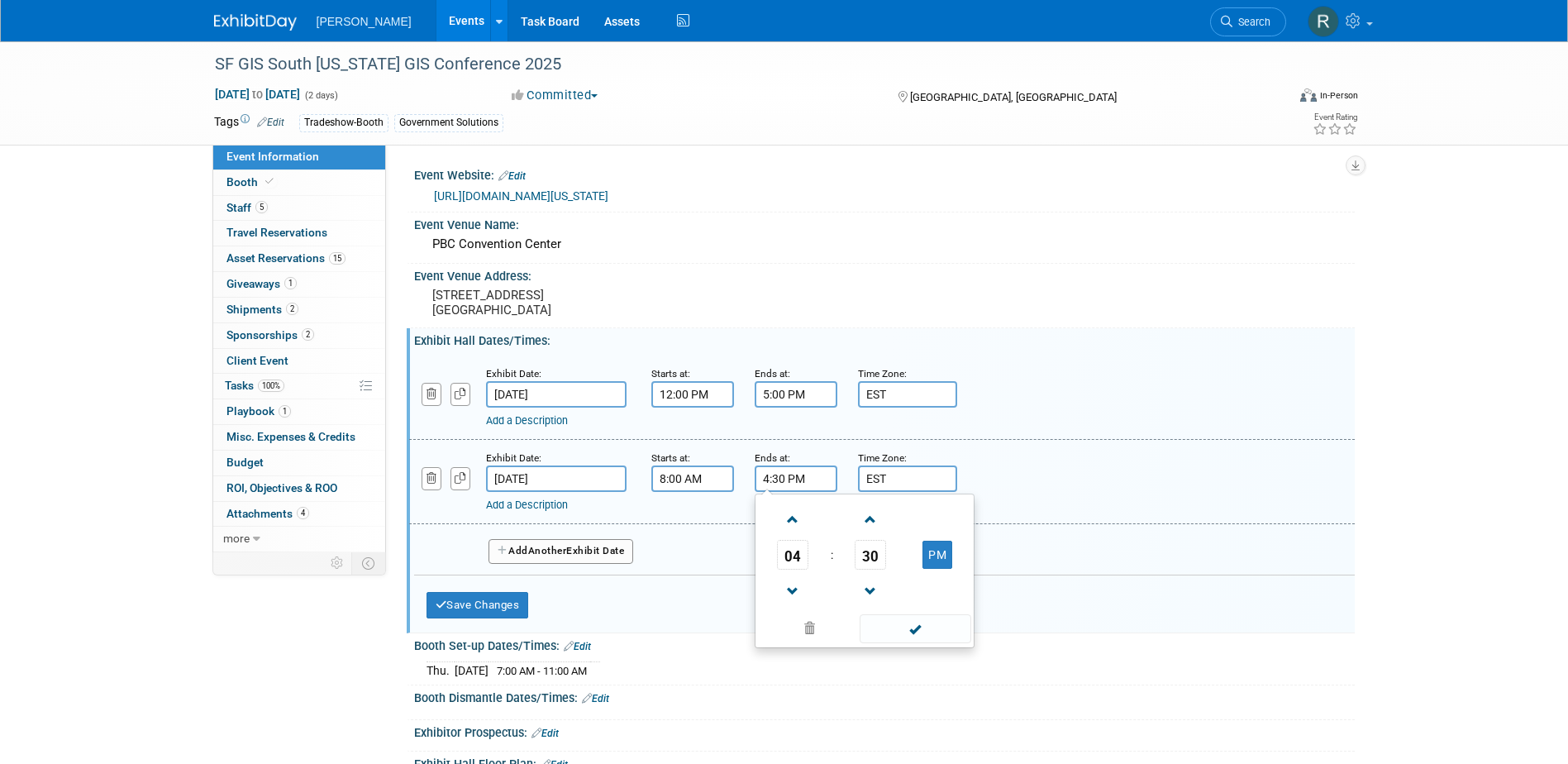
click at [809, 475] on input "4:30 PM" at bounding box center [796, 478] width 82 height 27
click at [804, 583] on span at bounding box center [793, 591] width 29 height 29
click at [791, 512] on span at bounding box center [793, 519] width 29 height 29
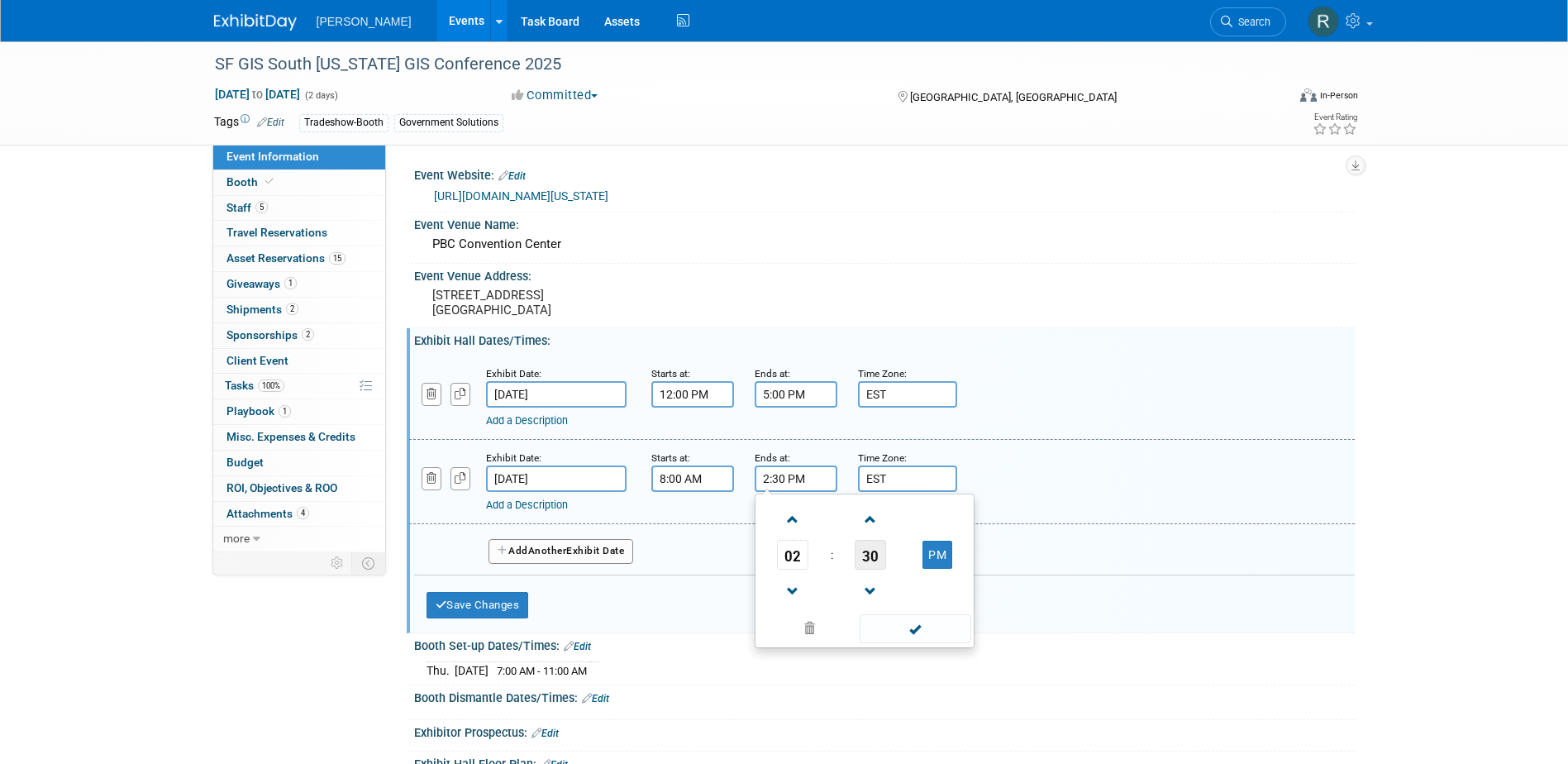
click at [881, 562] on span "30" at bounding box center [870, 554] width 32 height 30
click at [790, 535] on td "00" at bounding box center [785, 520] width 53 height 45
type input "2:00 PM"
click at [903, 622] on span at bounding box center [915, 628] width 111 height 29
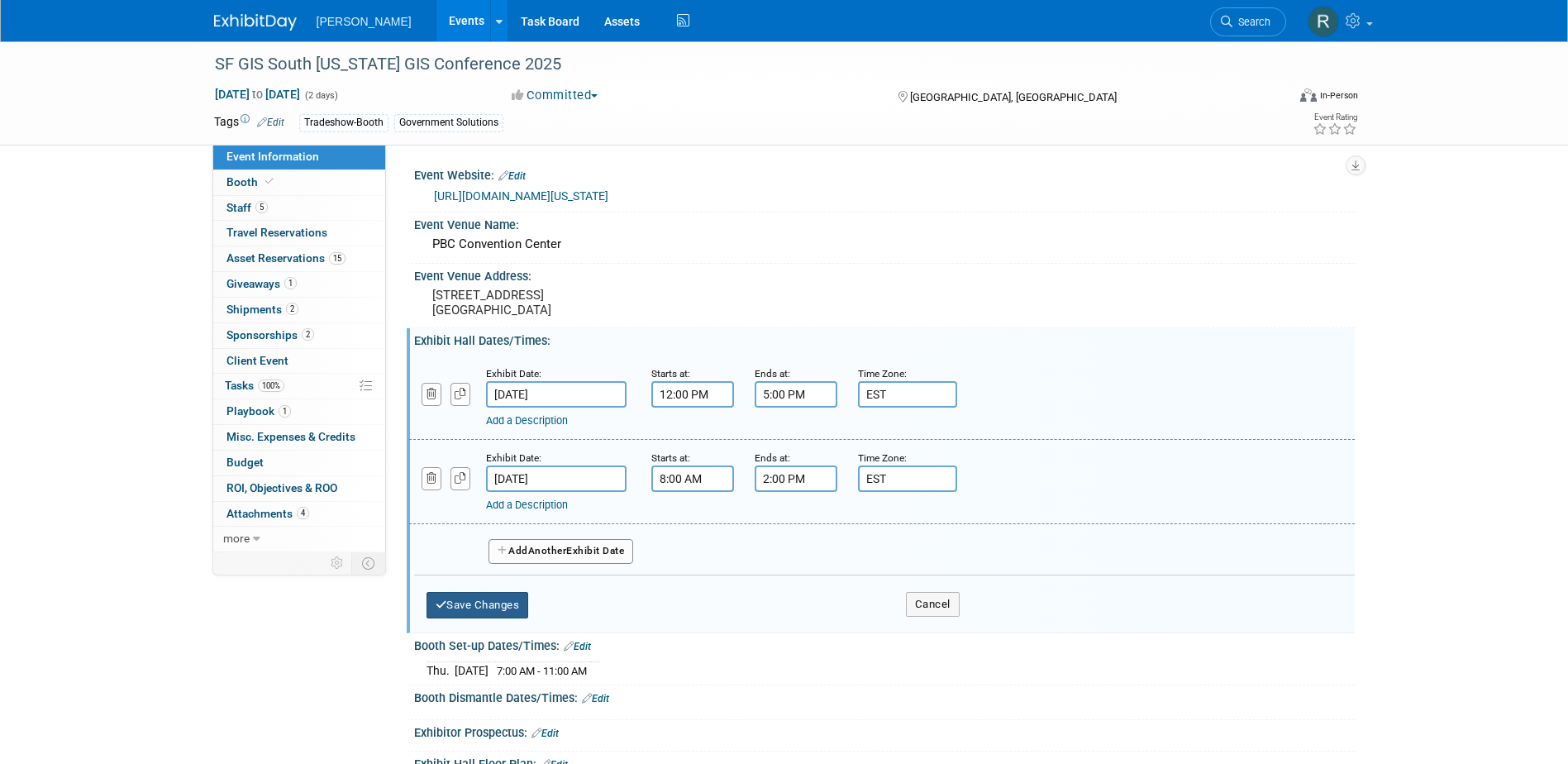
click at [525, 612] on button "Save Changes" at bounding box center [477, 605] width 102 height 27
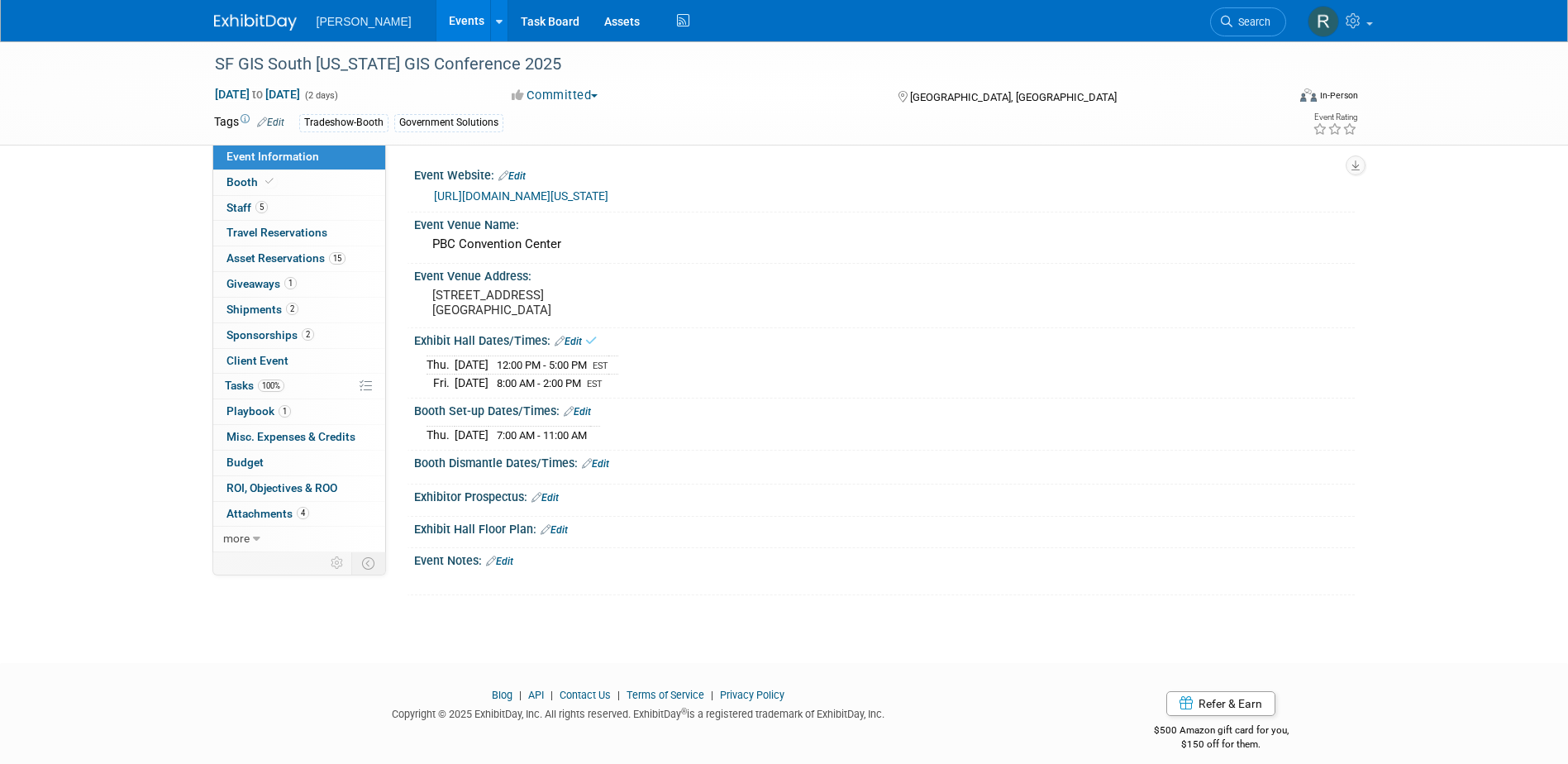
click at [606, 463] on link "Edit" at bounding box center [595, 464] width 27 height 12
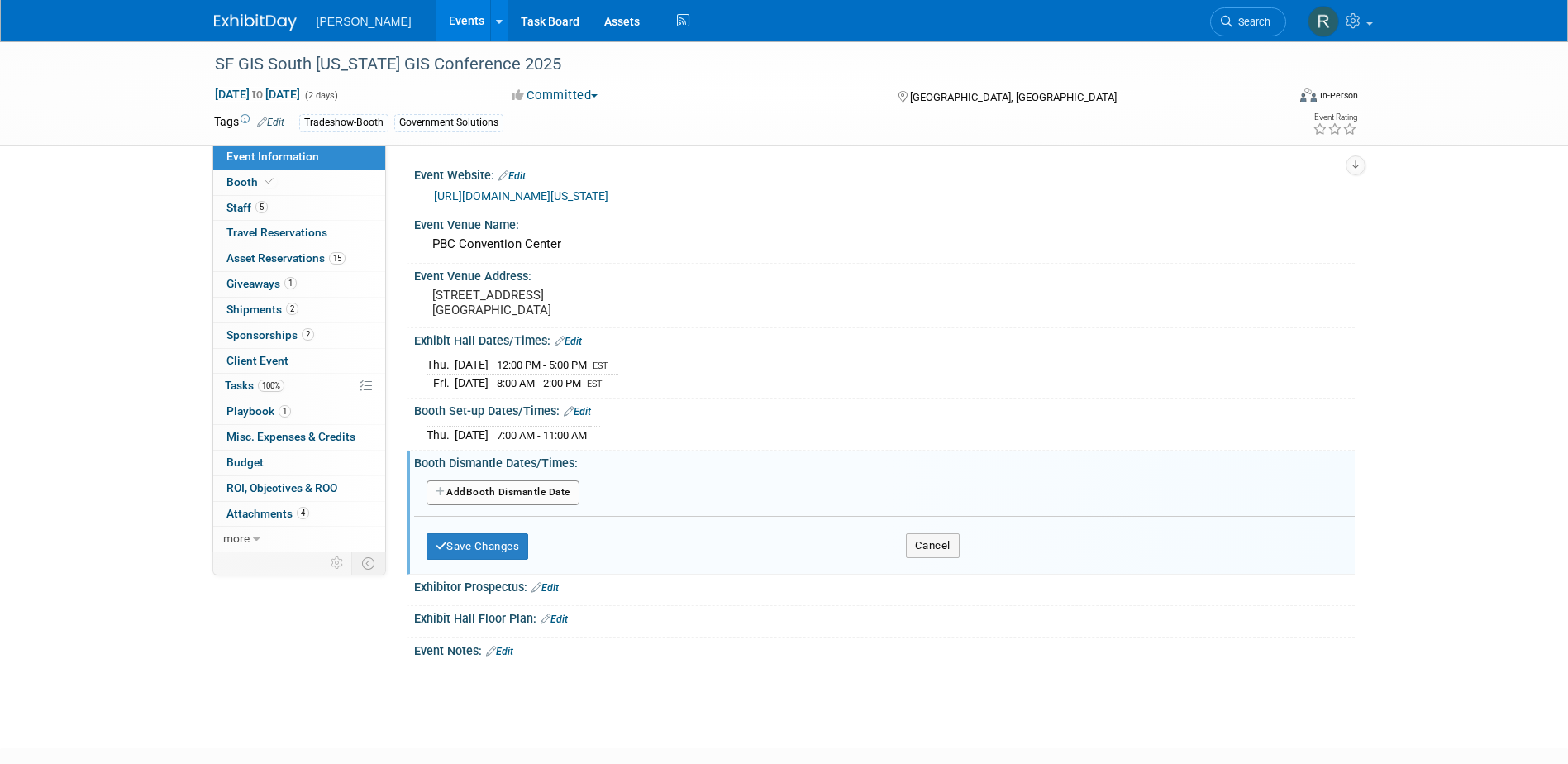
click at [500, 493] on button "Add Another Booth Dismantle Date" at bounding box center [503, 492] width 153 height 25
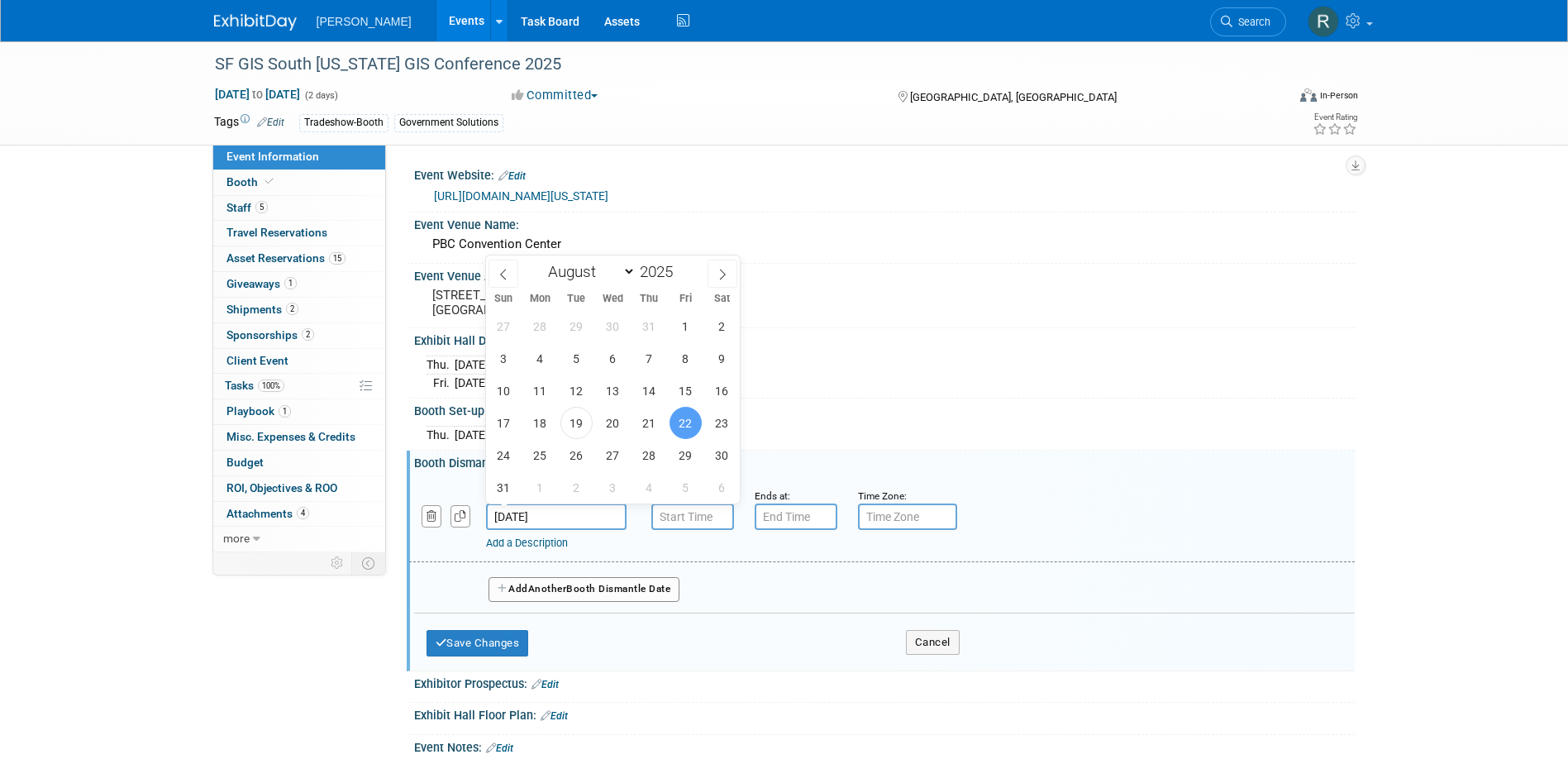
click at [561, 509] on input "Aug 22, 2025" at bounding box center [555, 517] width 140 height 27
drag, startPoint x: 642, startPoint y: 427, endPoint x: 665, endPoint y: 480, distance: 57.8
click at [644, 429] on span "21" at bounding box center [649, 422] width 32 height 32
type input "Aug 21, 2025"
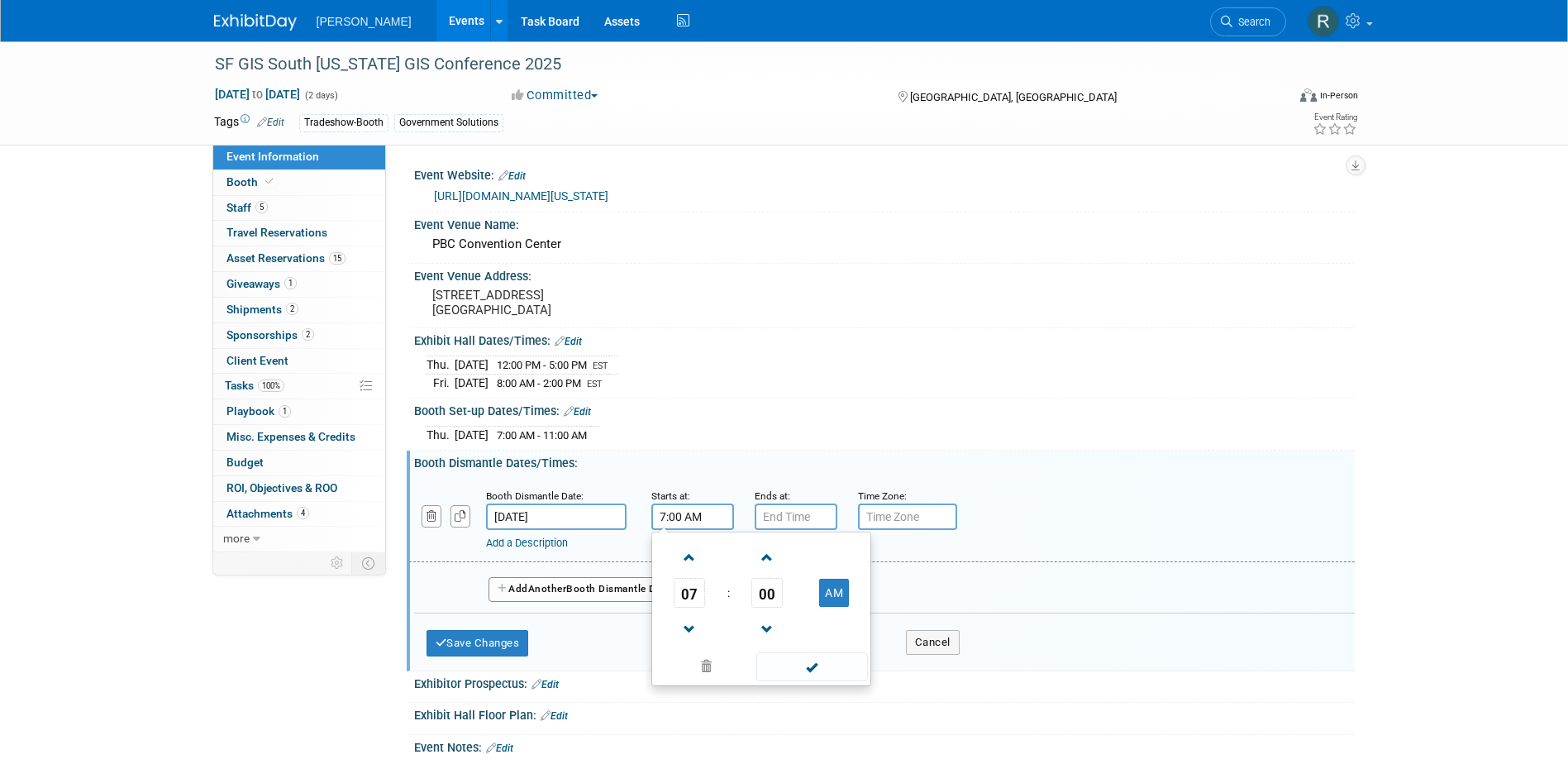
click at [680, 519] on input "7:00 AM" at bounding box center [693, 517] width 82 height 27
click at [690, 618] on span at bounding box center [690, 629] width 29 height 29
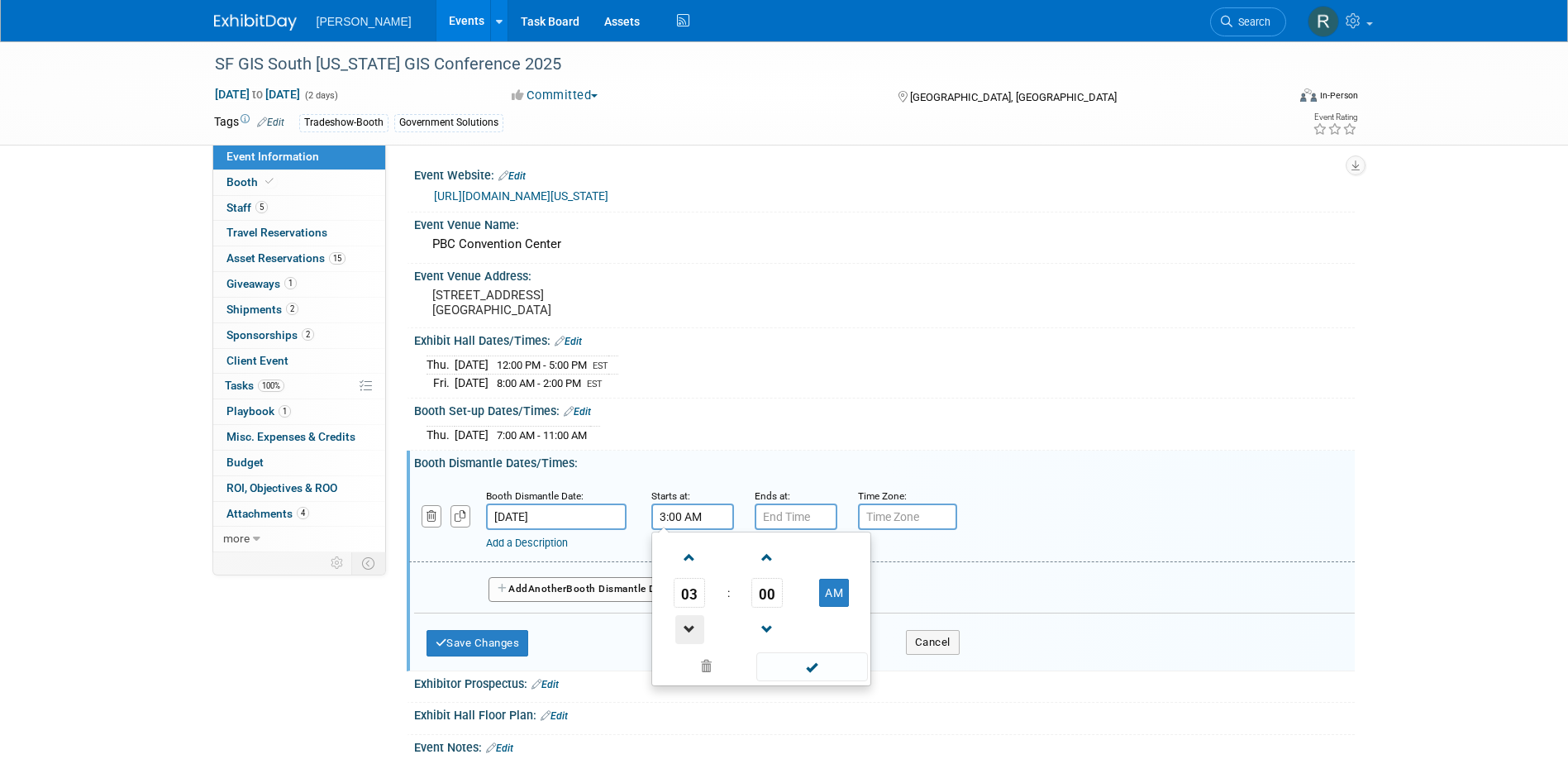
click at [690, 618] on span at bounding box center [690, 629] width 29 height 29
click at [831, 598] on button "AM" at bounding box center [834, 592] width 30 height 28
type input "2:00 PM"
click at [819, 670] on span at bounding box center [812, 666] width 111 height 29
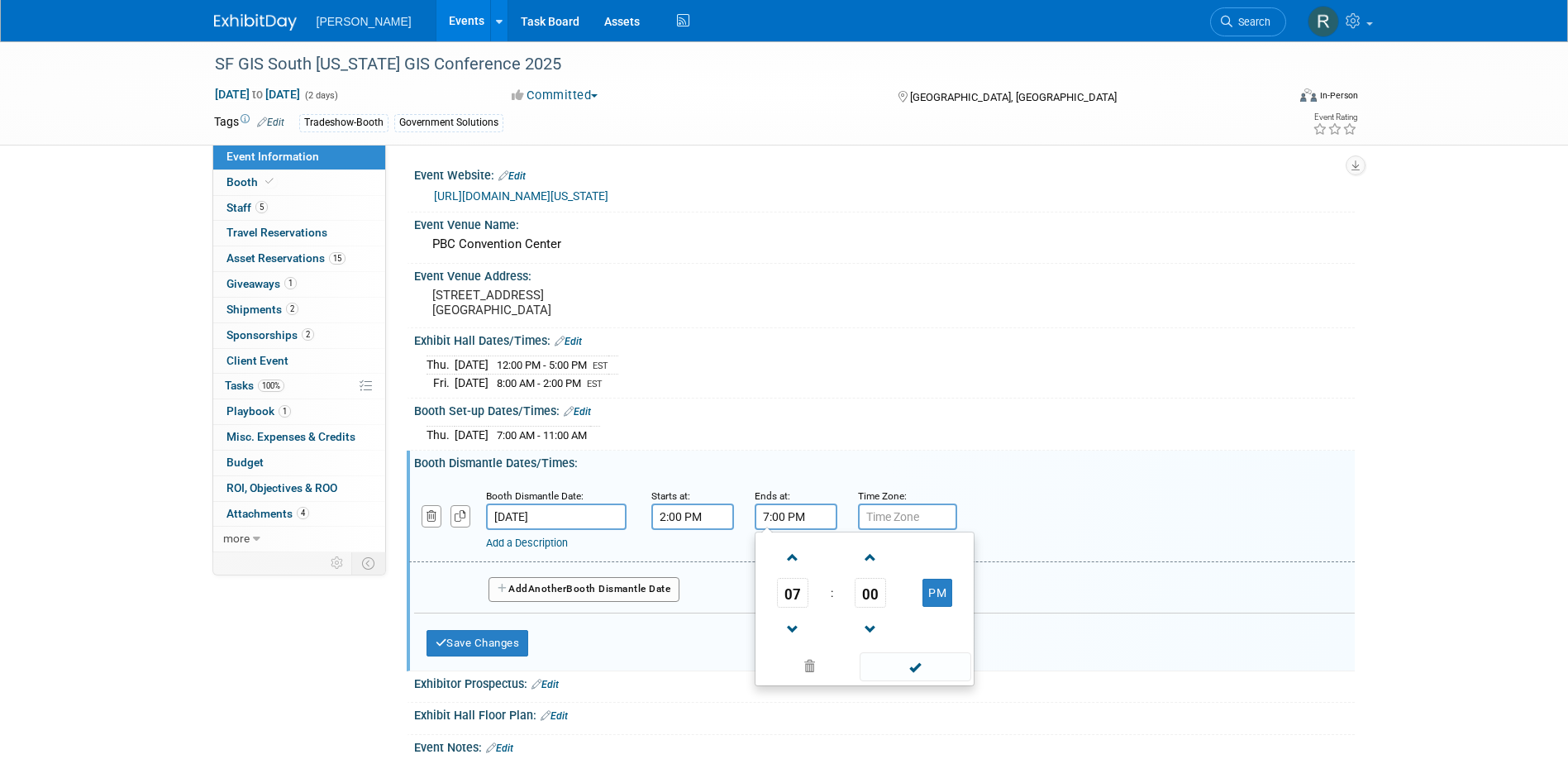
click at [804, 517] on input "7:00 PM" at bounding box center [796, 517] width 82 height 27
click at [795, 618] on span at bounding box center [793, 629] width 29 height 29
click at [870, 598] on span "00" at bounding box center [870, 593] width 32 height 30
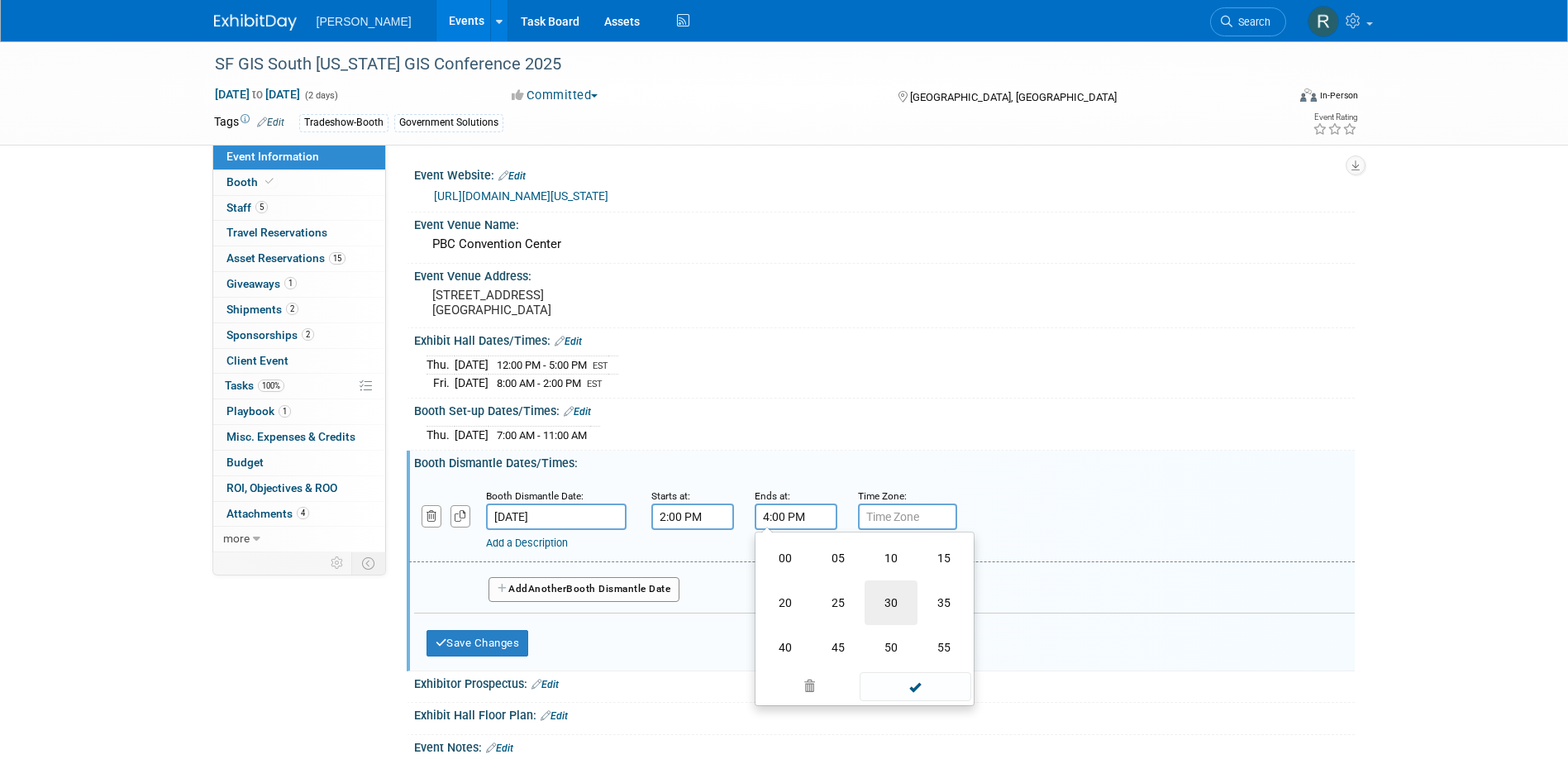
click at [890, 601] on td "30" at bounding box center [890, 602] width 53 height 45
type input "4:30 PM"
click at [922, 677] on span at bounding box center [915, 666] width 111 height 29
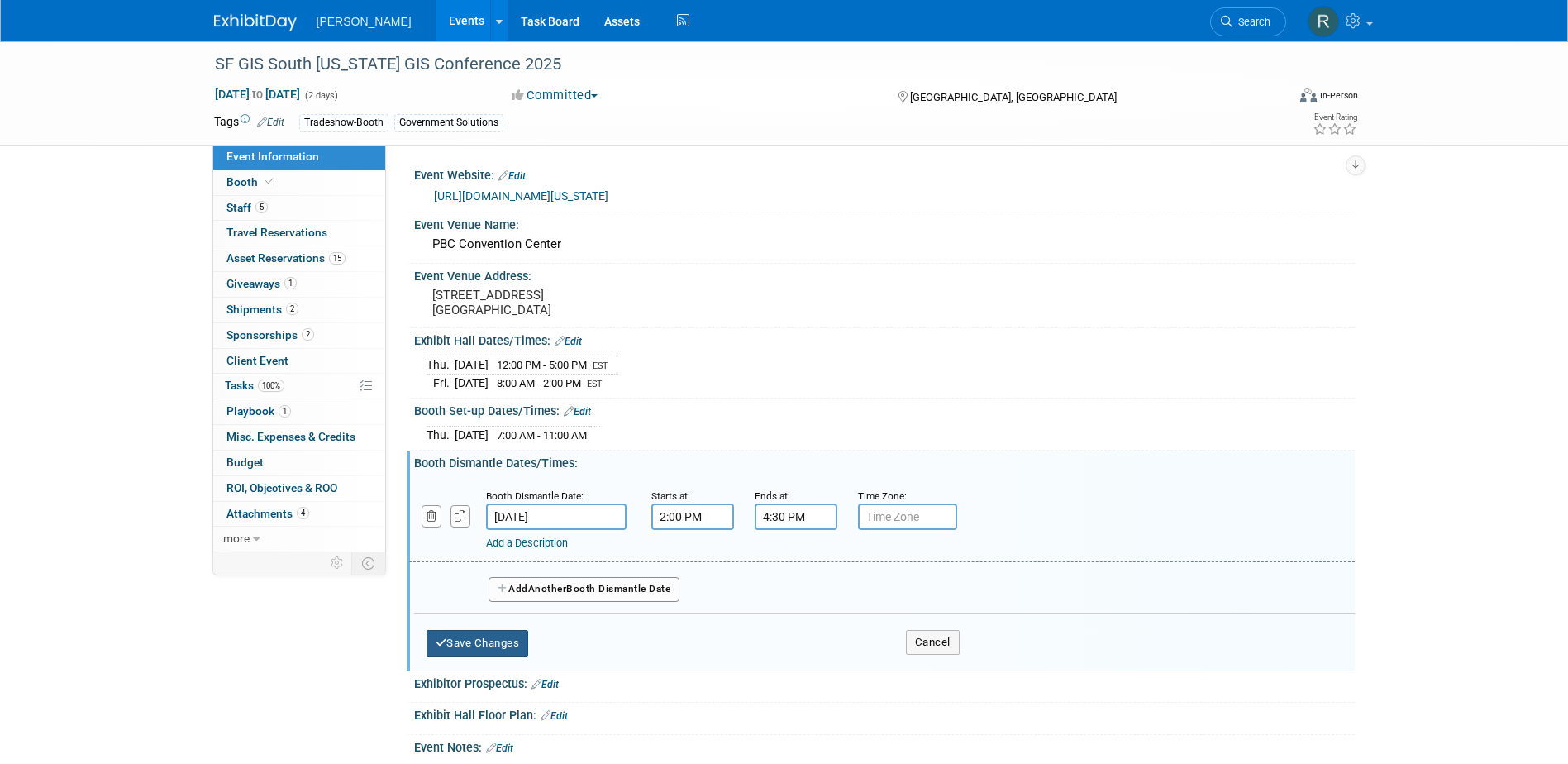
click at [525, 635] on button "Save Changes" at bounding box center [477, 643] width 102 height 27
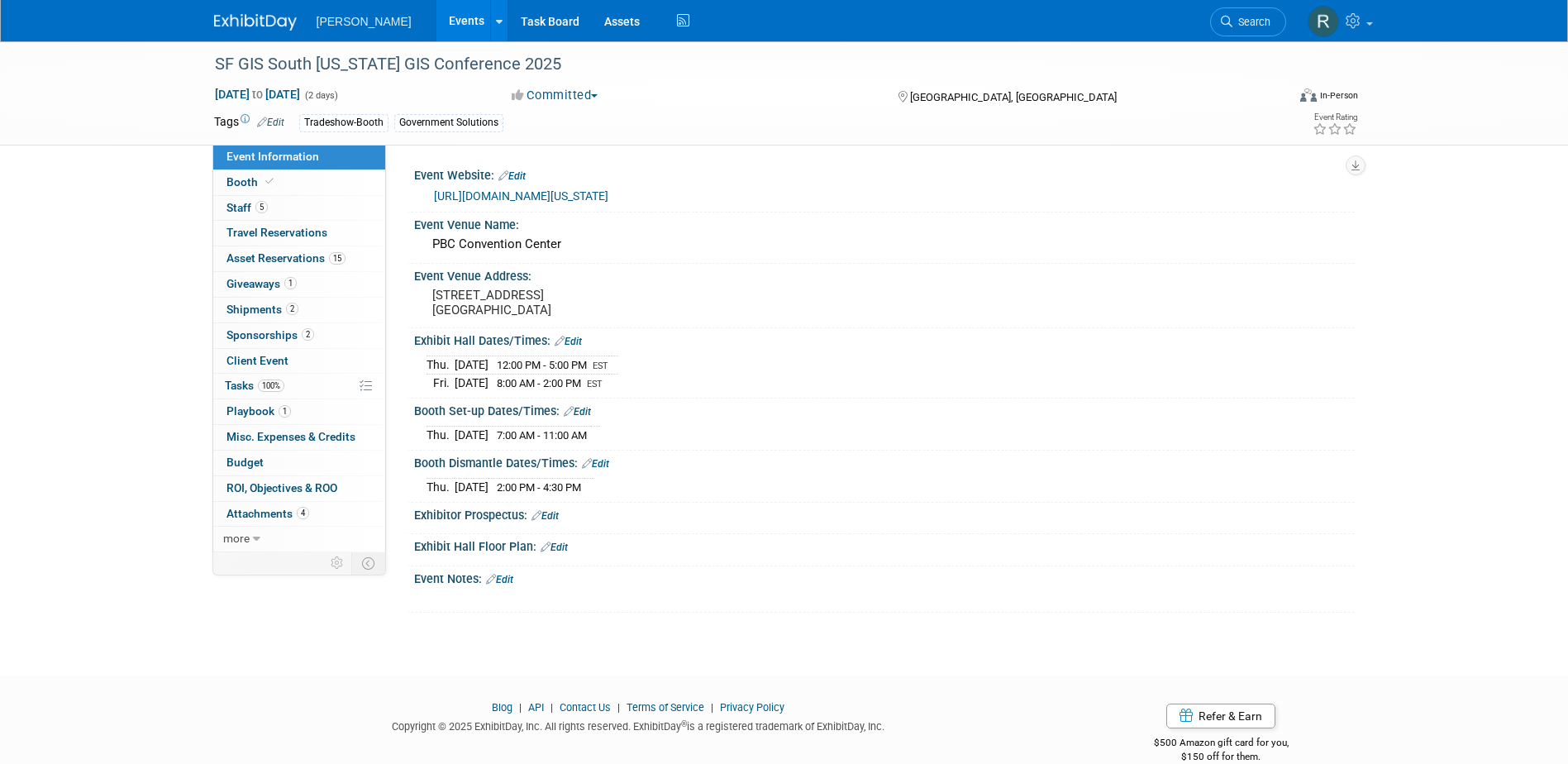
click at [507, 577] on link "Edit" at bounding box center [499, 579] width 27 height 12
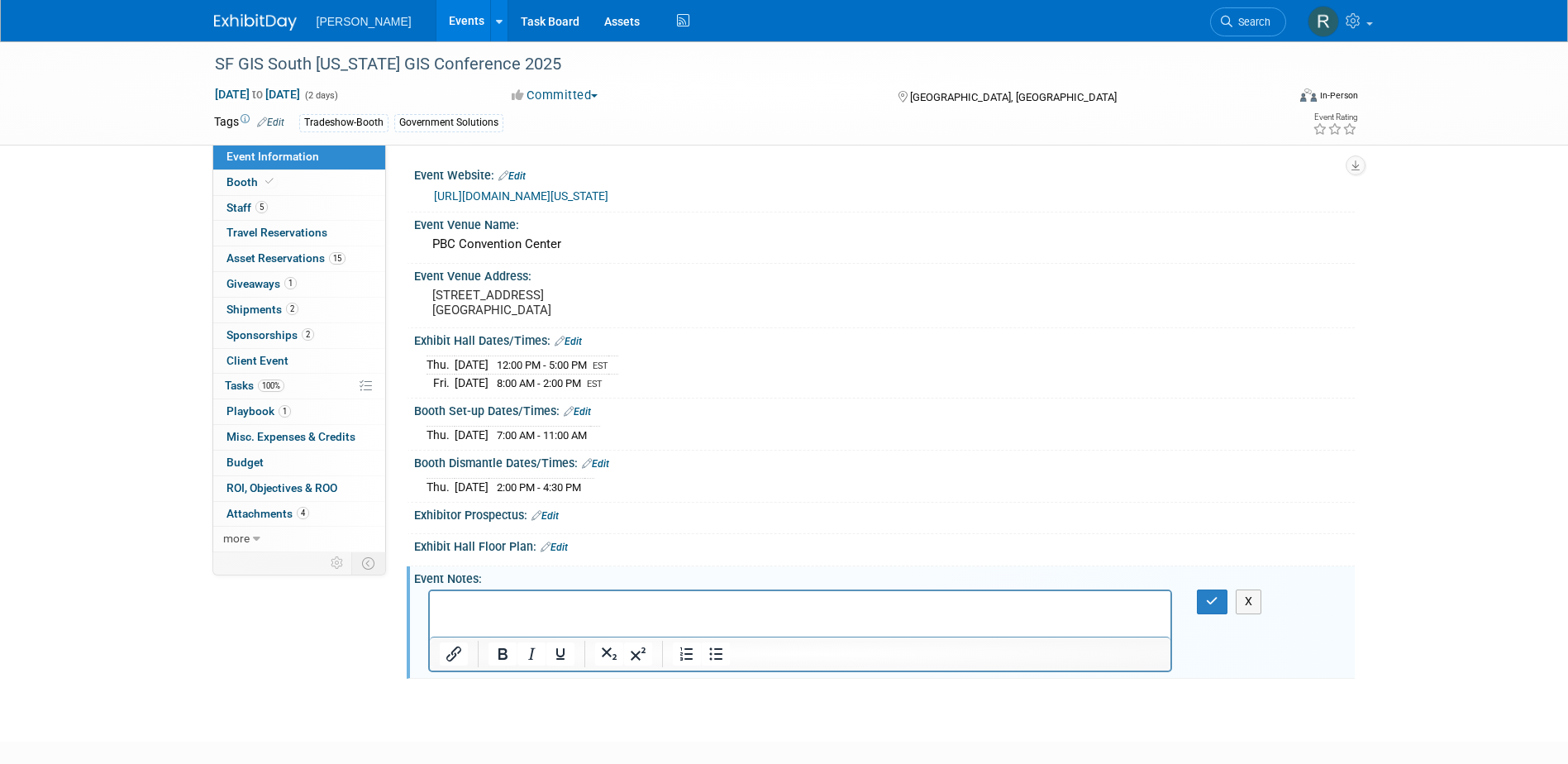
click at [558, 609] on p "Rich Text Area. Press ALT-0 for help." at bounding box center [800, 606] width 722 height 17
click at [1209, 589] on button "button" at bounding box center [1212, 601] width 31 height 24
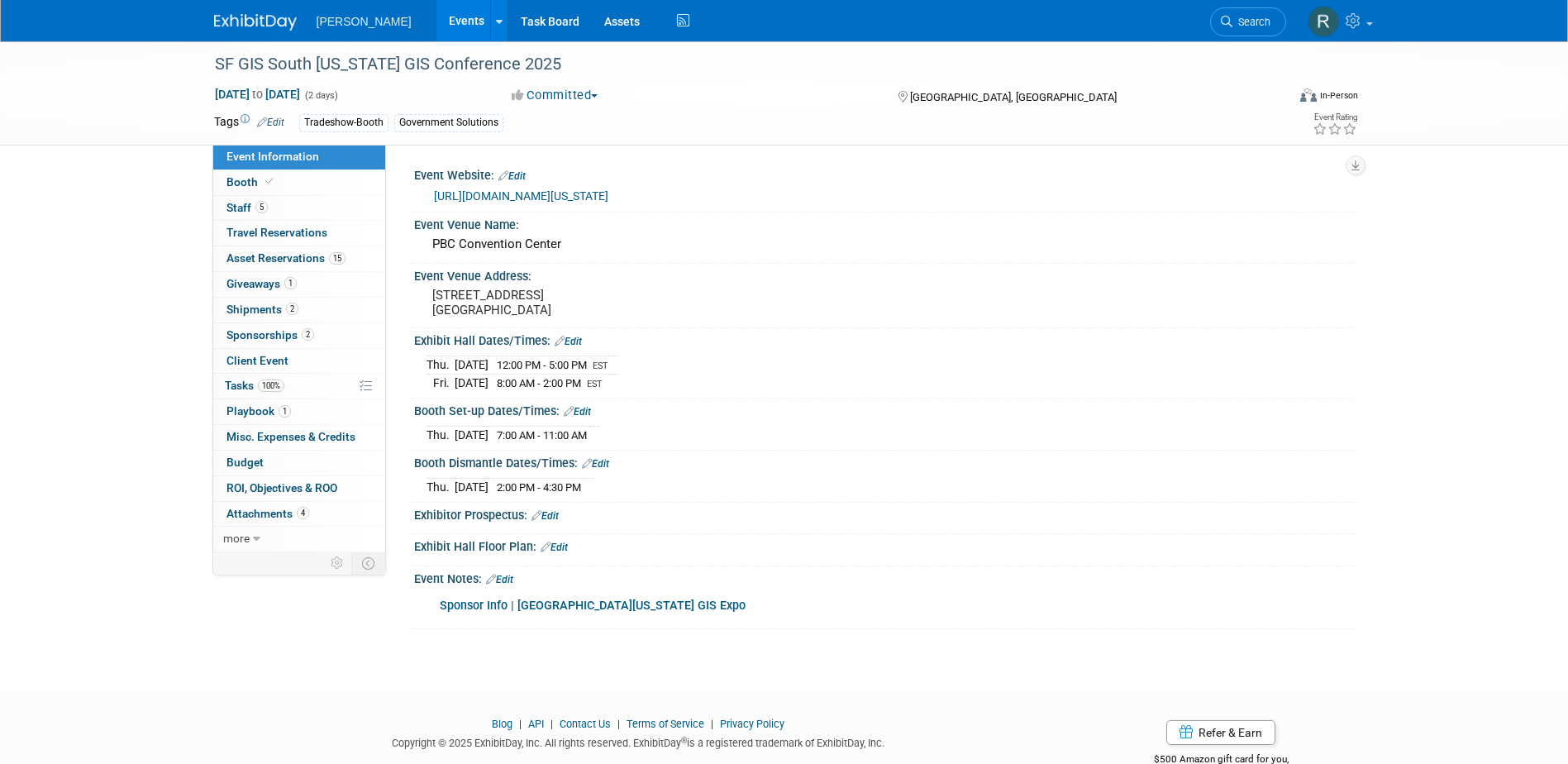
click at [266, 339] on span "Sponsorships 2" at bounding box center [270, 334] width 87 height 13
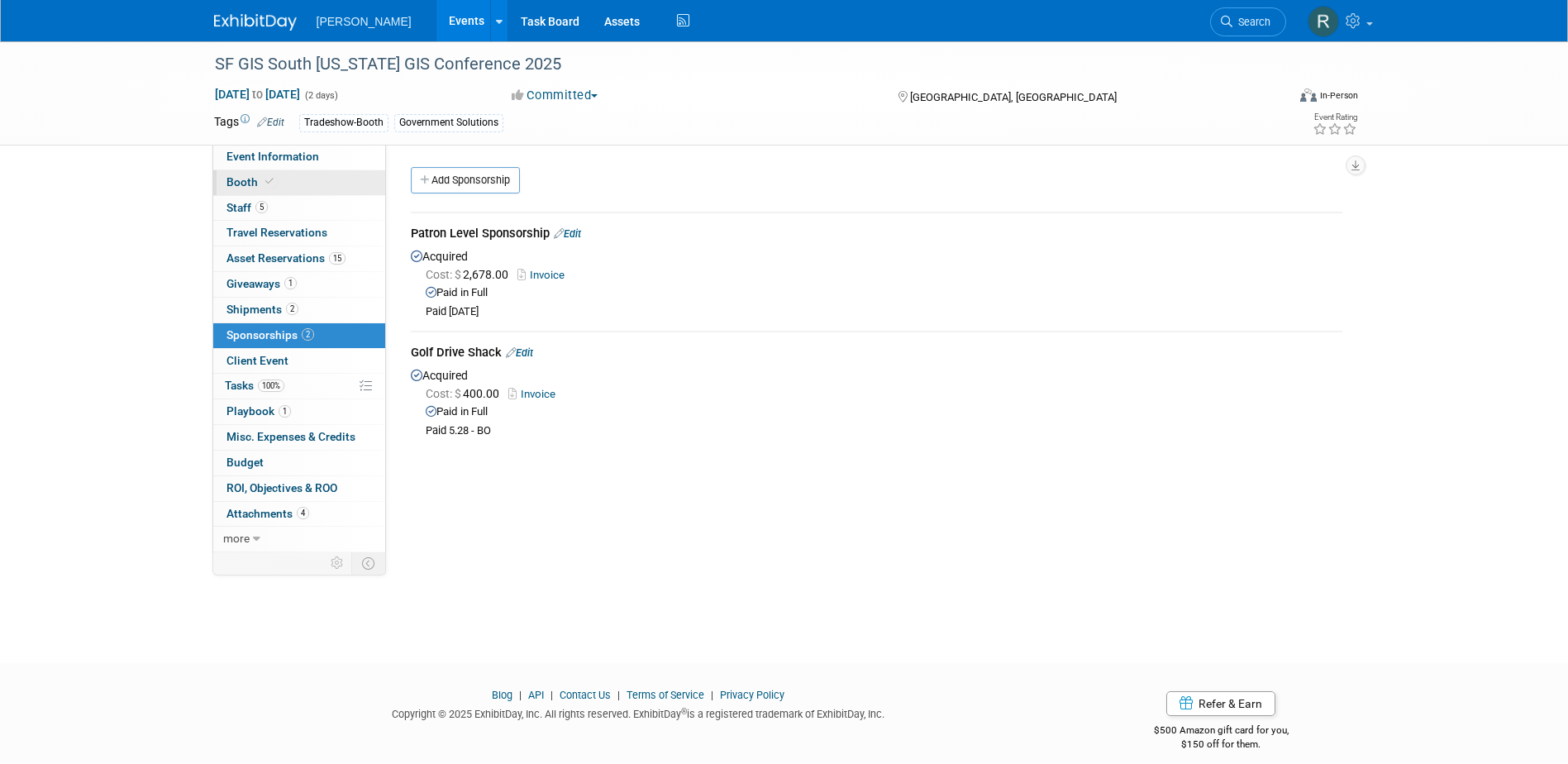
click at [271, 178] on icon at bounding box center [269, 181] width 8 height 9
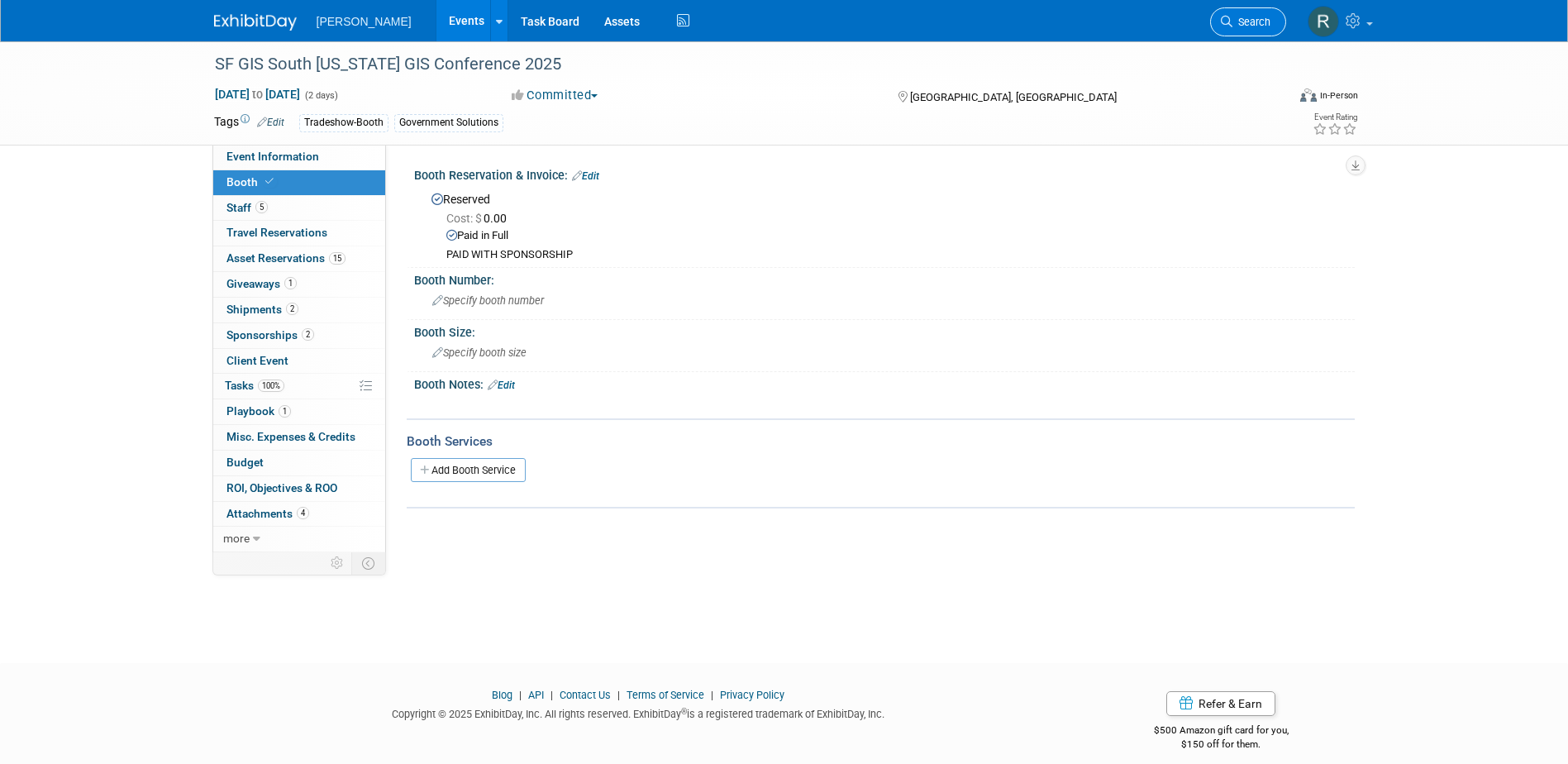
click at [1219, 22] on link "Search" at bounding box center [1248, 21] width 77 height 29
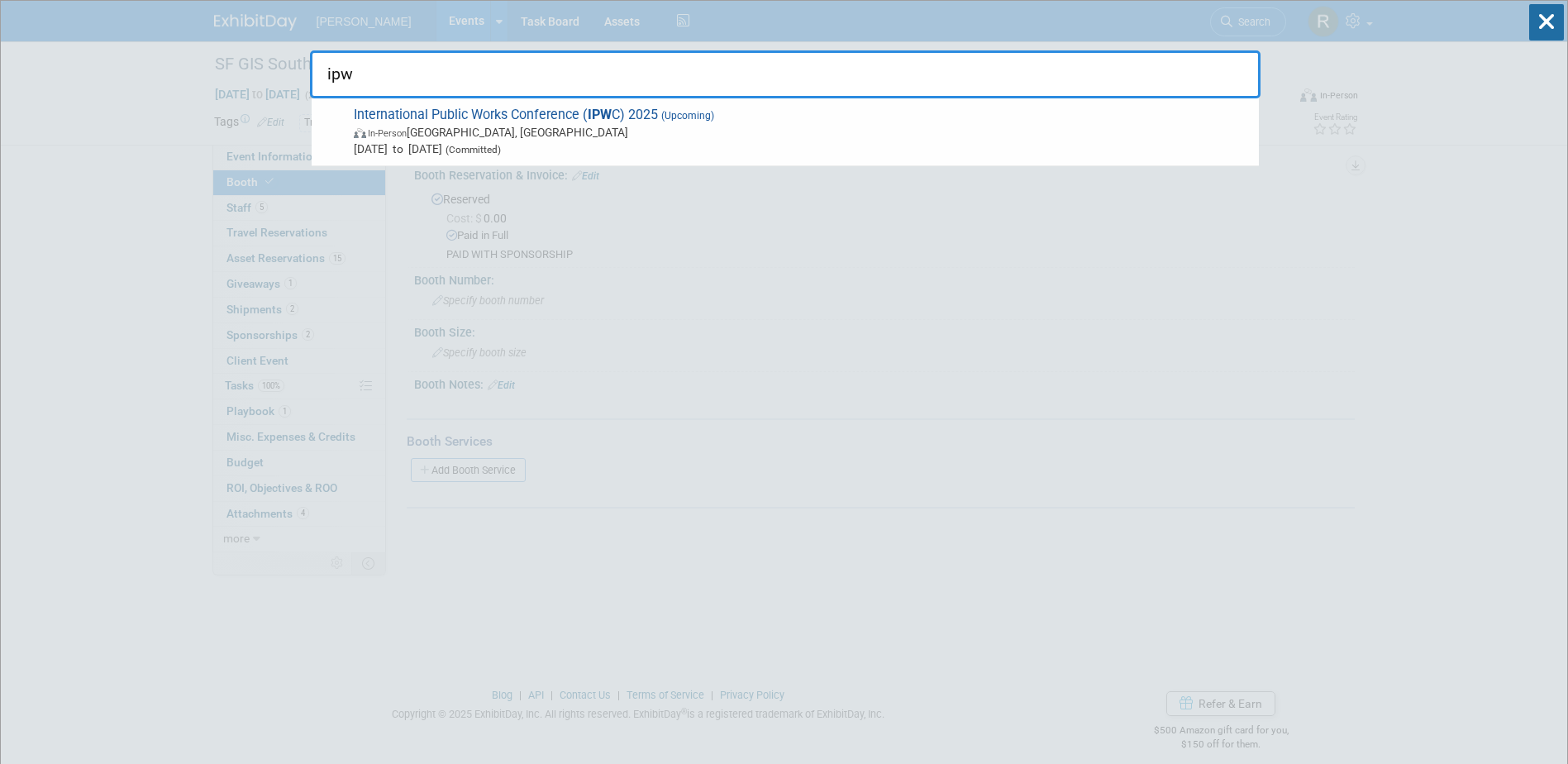
type input "ipw"
click at [573, 108] on span "International Public Works Conference ( IPW C) 2025 (Upcoming) In-Person Sydney…" at bounding box center [800, 131] width 902 height 51
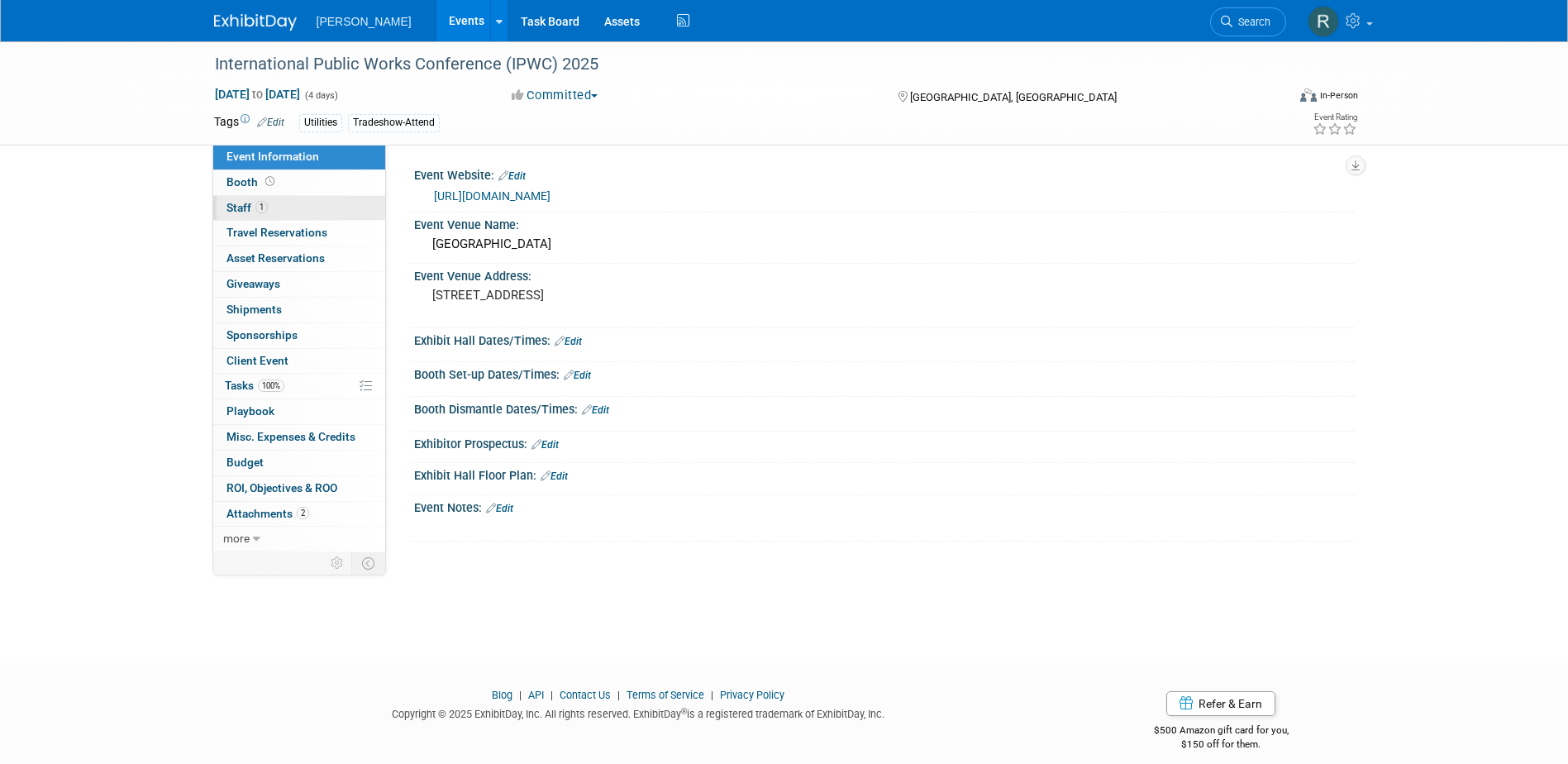
click at [234, 201] on span "Staff 1" at bounding box center [247, 207] width 42 height 13
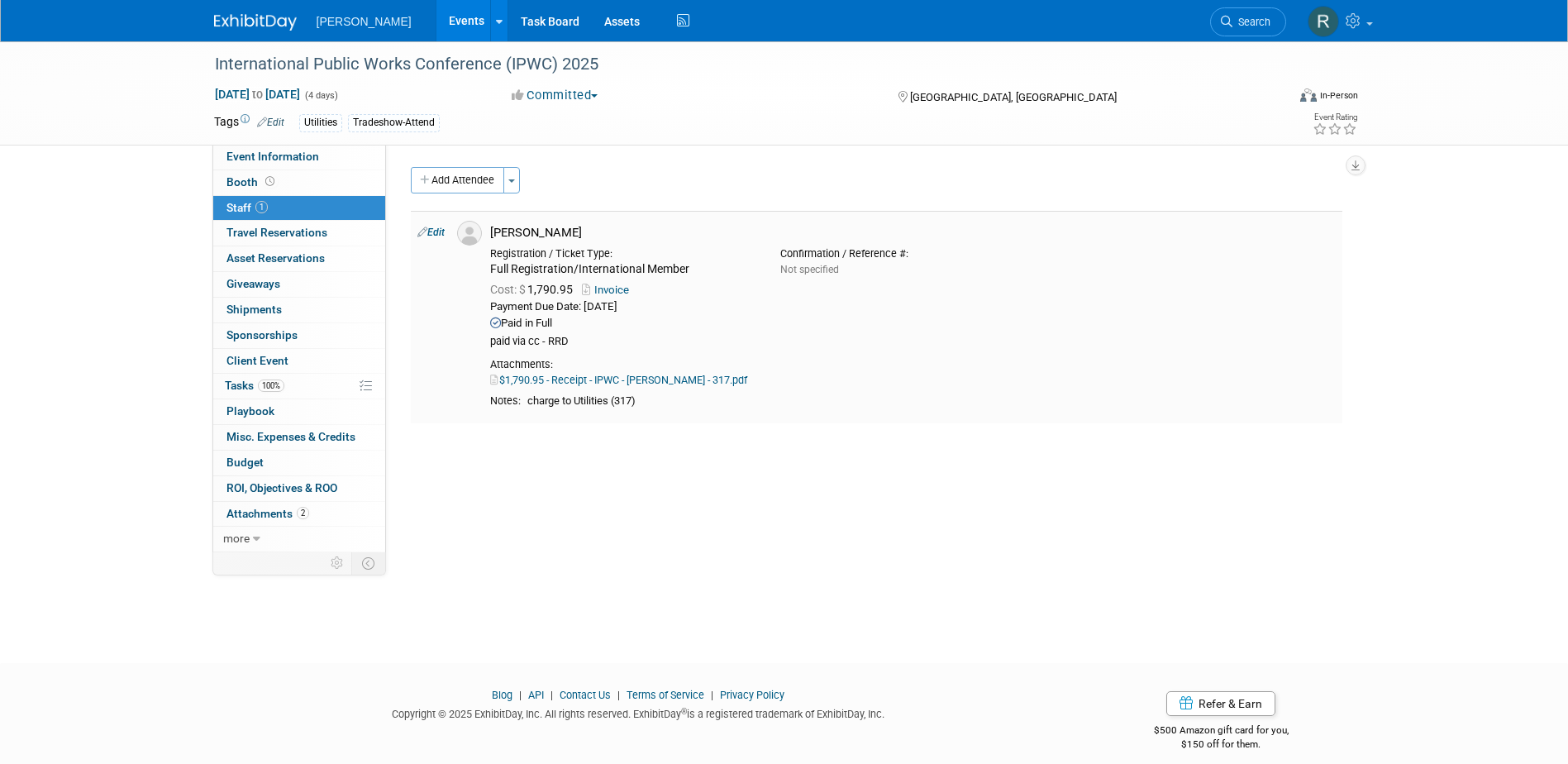
click at [557, 381] on link "$1,790.95 - Receipt - IPWC - Jeff Pesler - 317.pdf" at bounding box center [618, 380] width 257 height 12
click at [1242, 22] on span "Search" at bounding box center [1251, 22] width 38 height 12
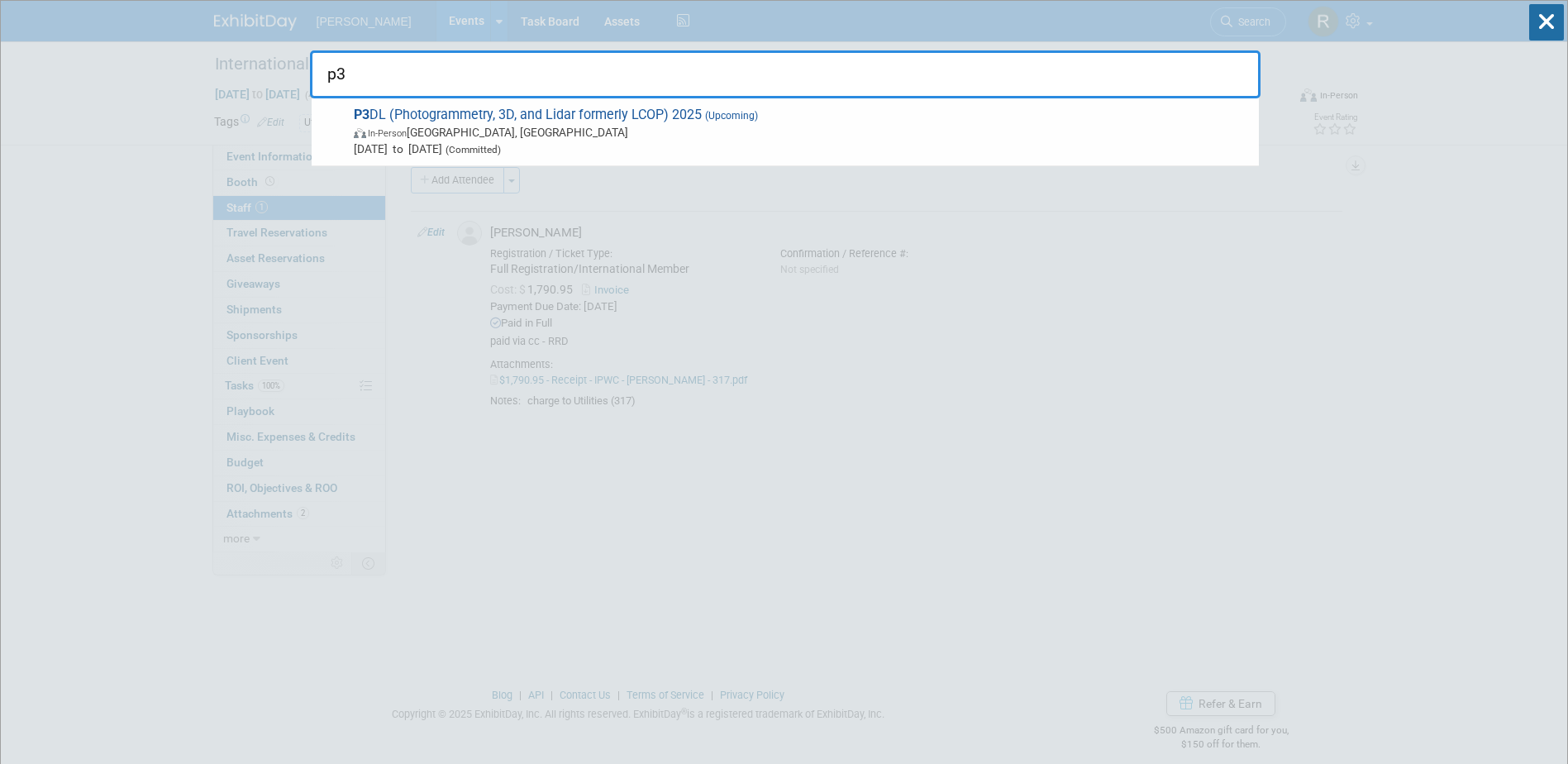
type input "p3"
click at [485, 160] on div "P3 DL (Photogrammetry, 3D, and Lidar formerly LCOP) 2025 (Upcoming) In-Person S…" at bounding box center [785, 132] width 947 height 68
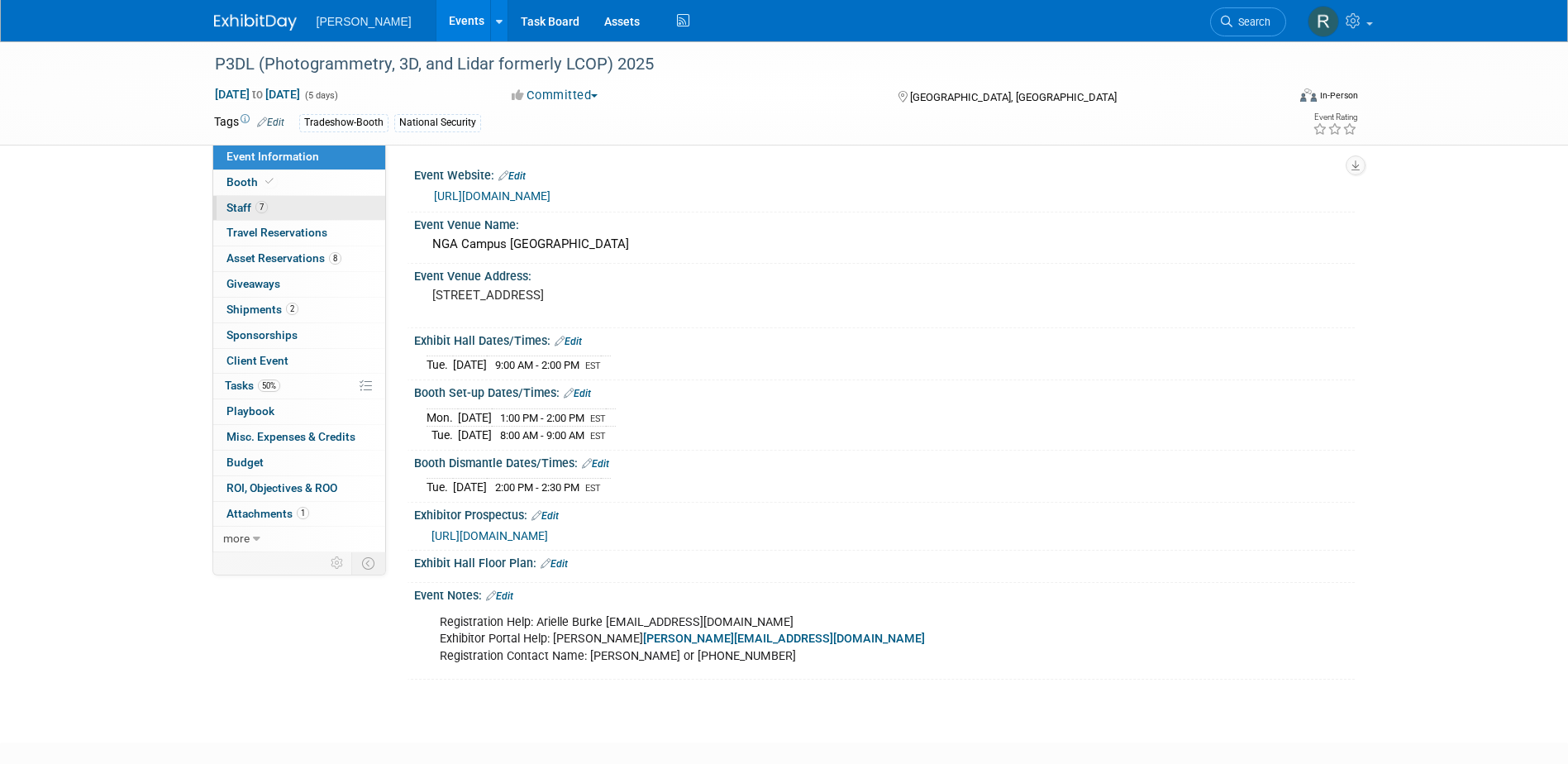
click at [318, 209] on link "7 Staff 7" at bounding box center [299, 208] width 172 height 25
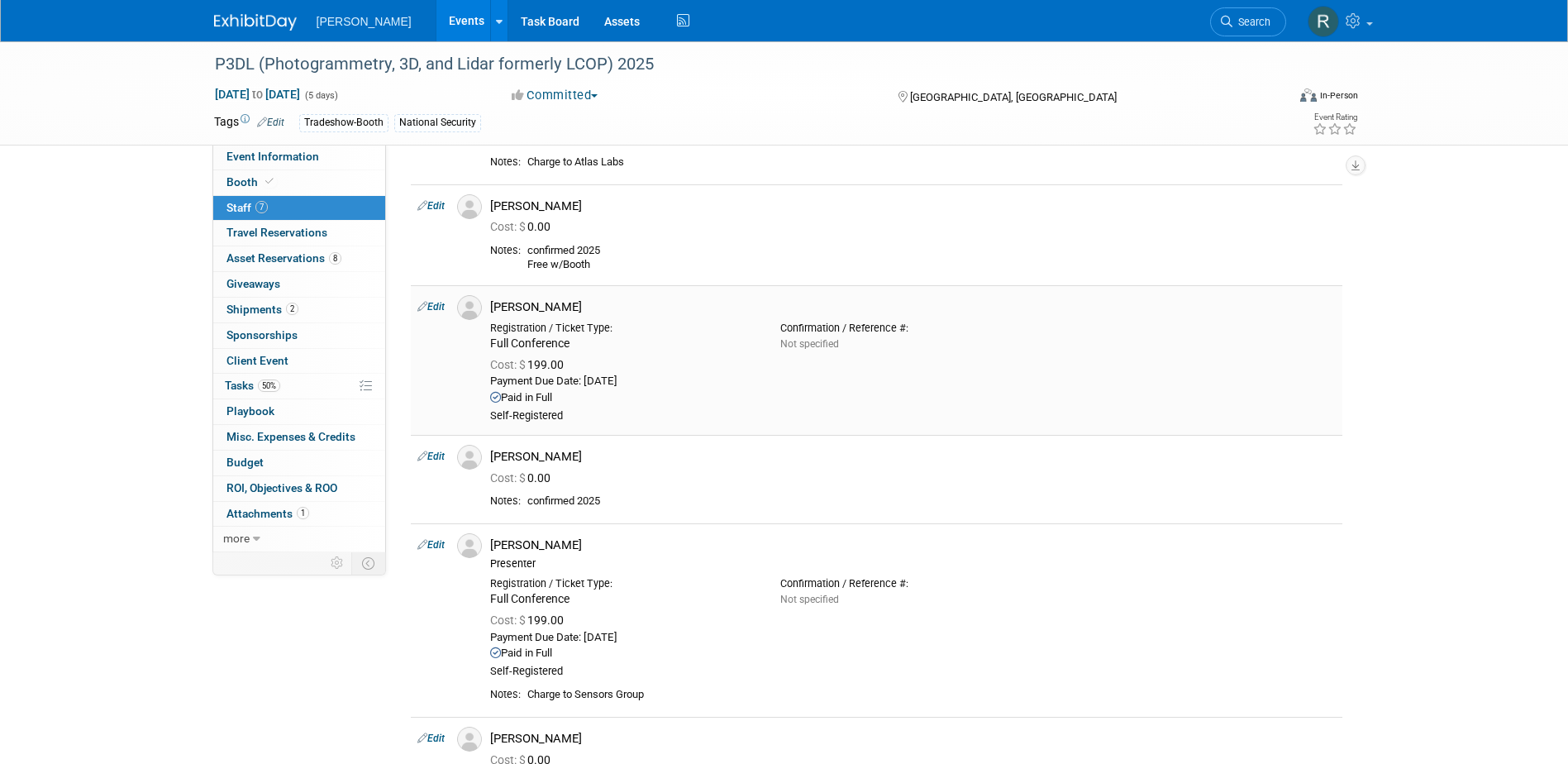
scroll to position [165, 0]
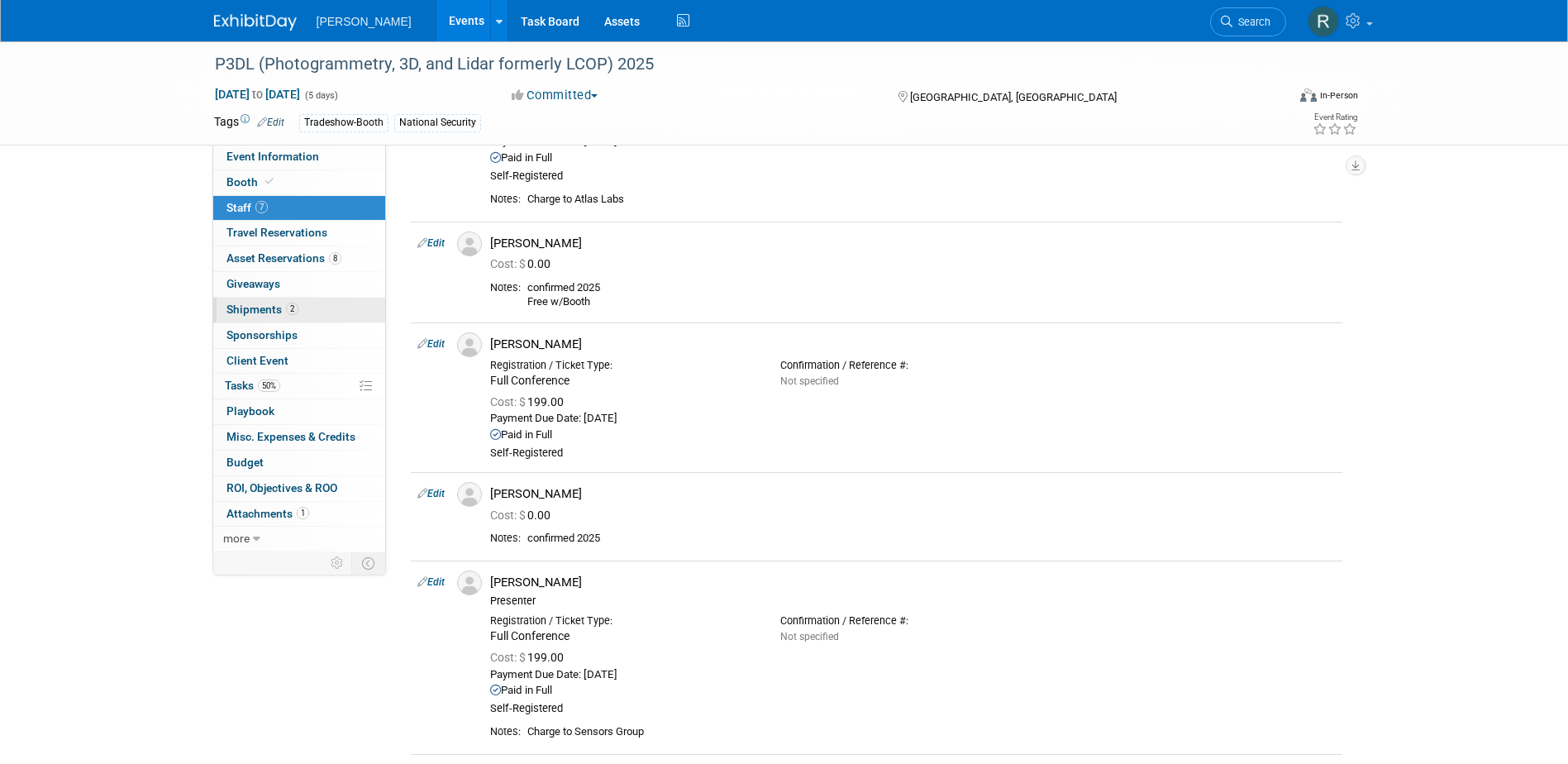
click at [276, 313] on span "Shipments 2" at bounding box center [262, 309] width 72 height 13
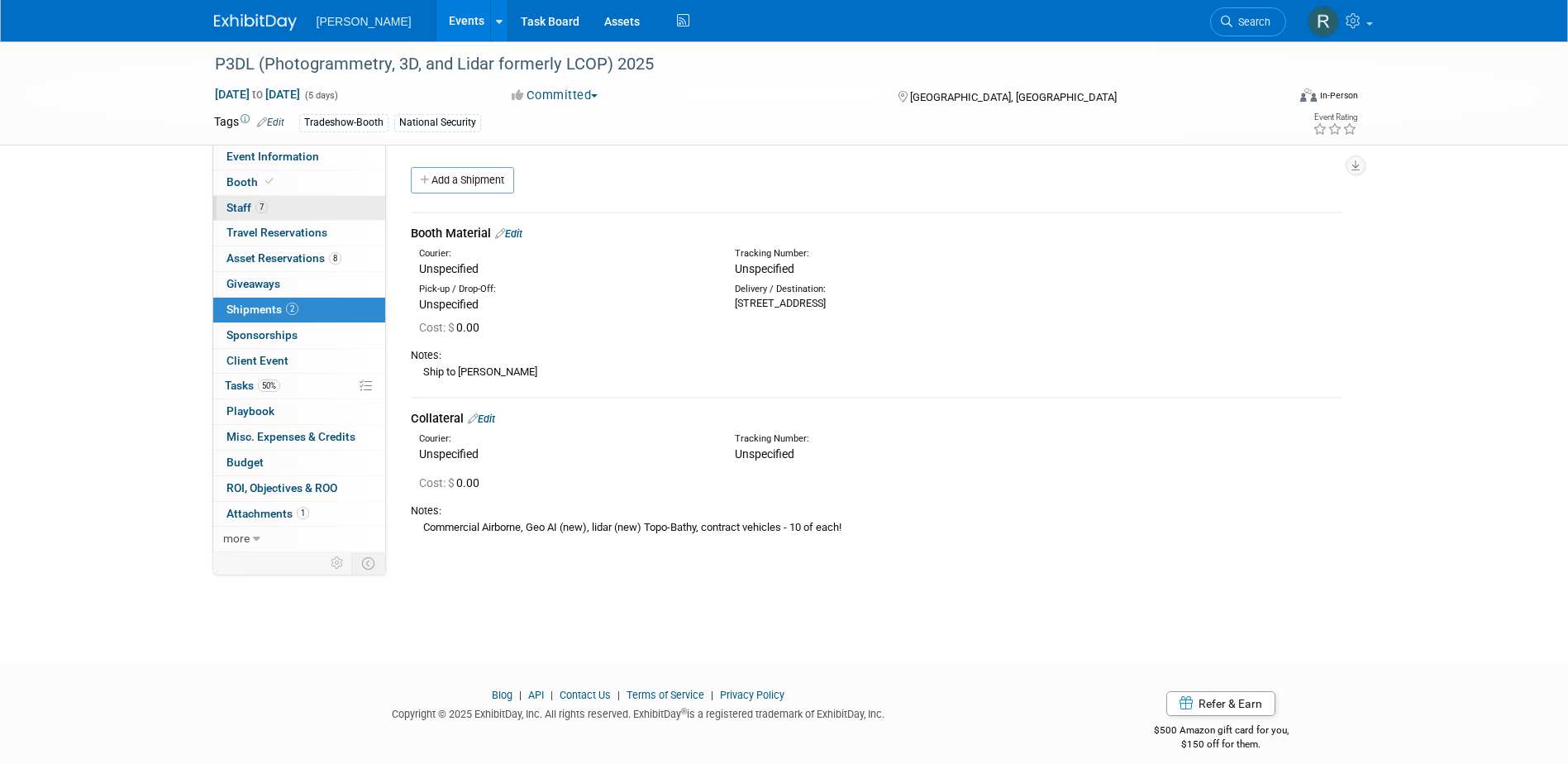
click at [265, 214] on link "7 Staff 7" at bounding box center [299, 208] width 172 height 25
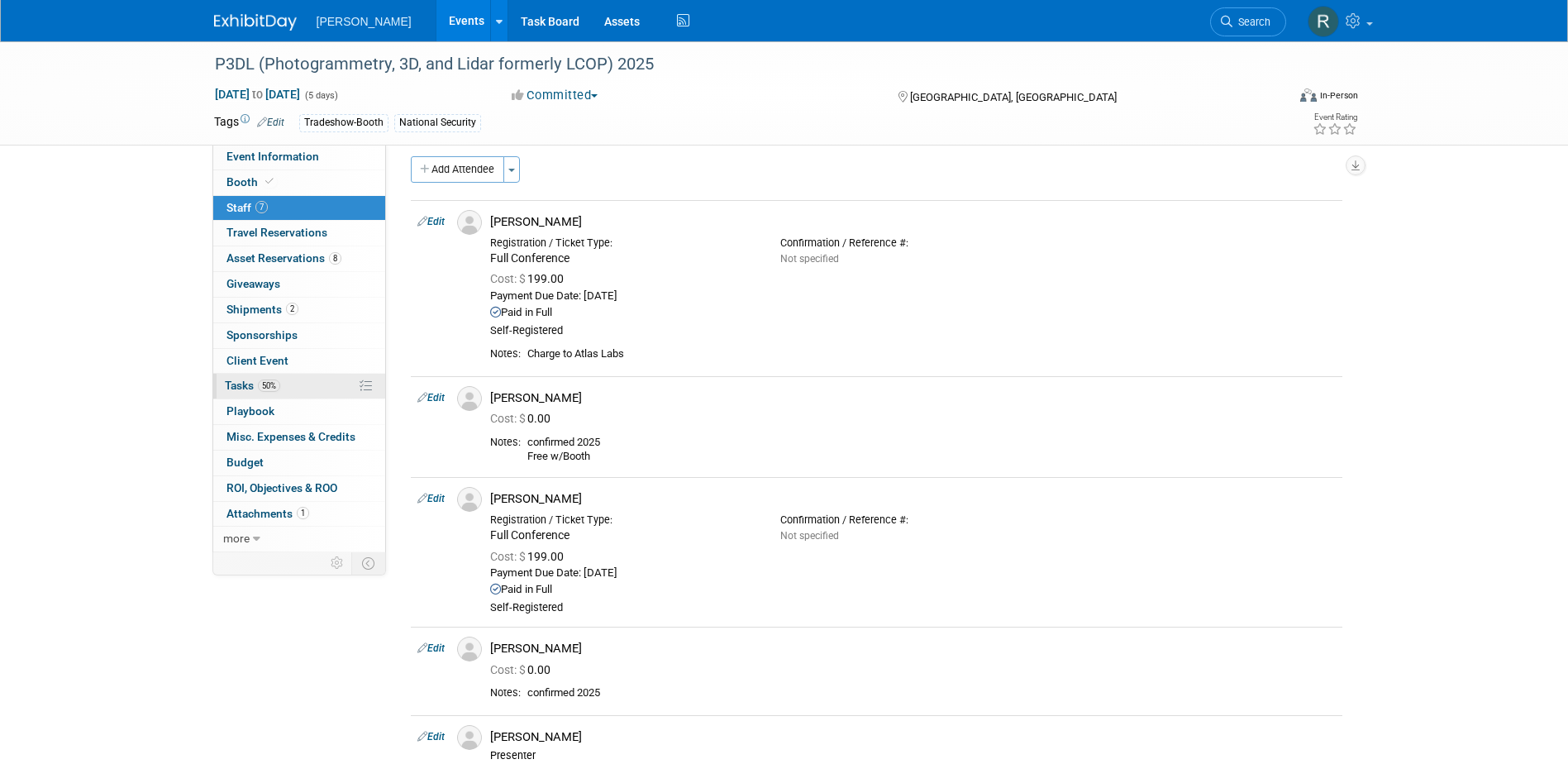
scroll to position [82, 0]
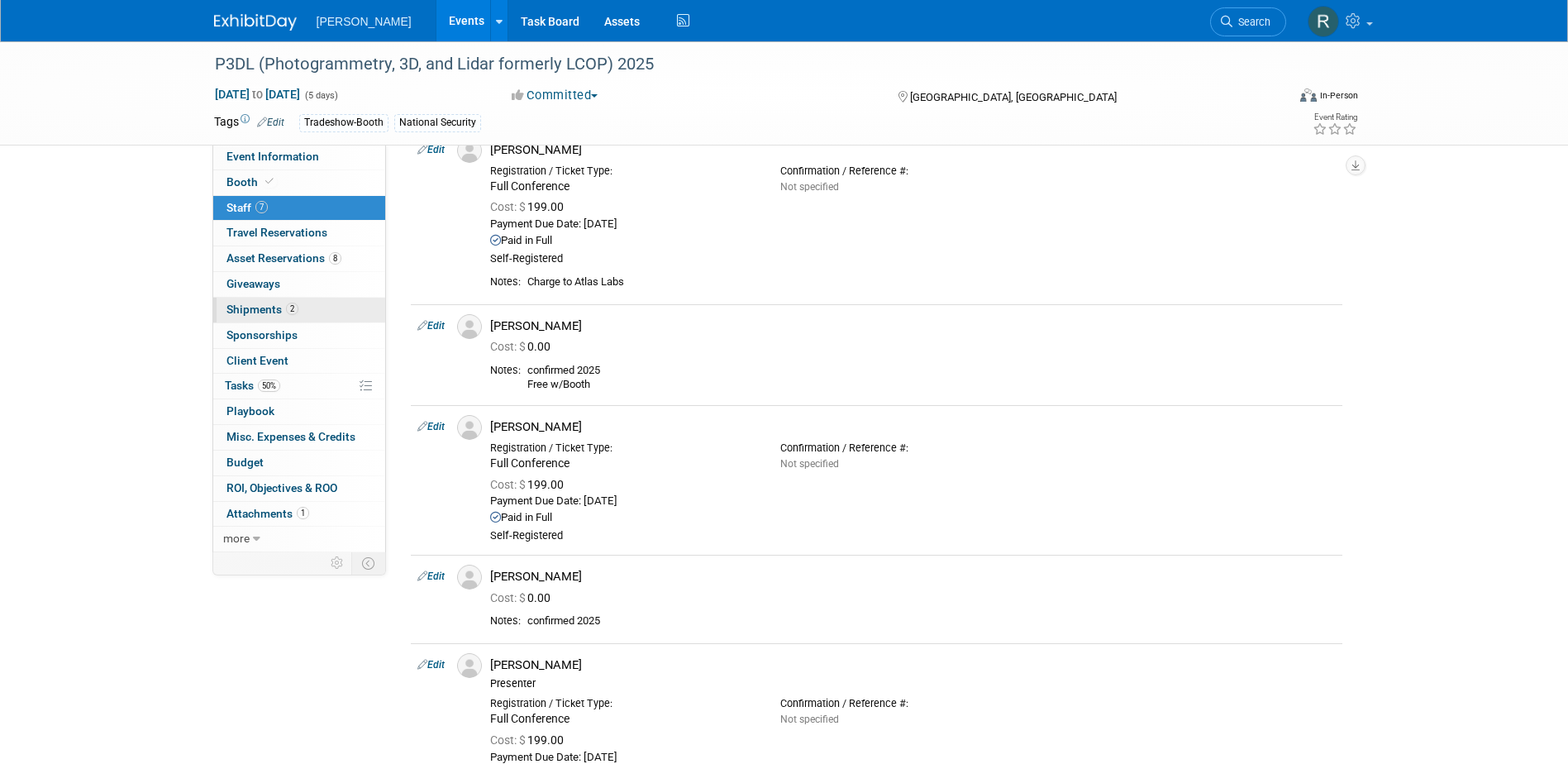
click at [258, 312] on span "Shipments 2" at bounding box center [262, 309] width 72 height 13
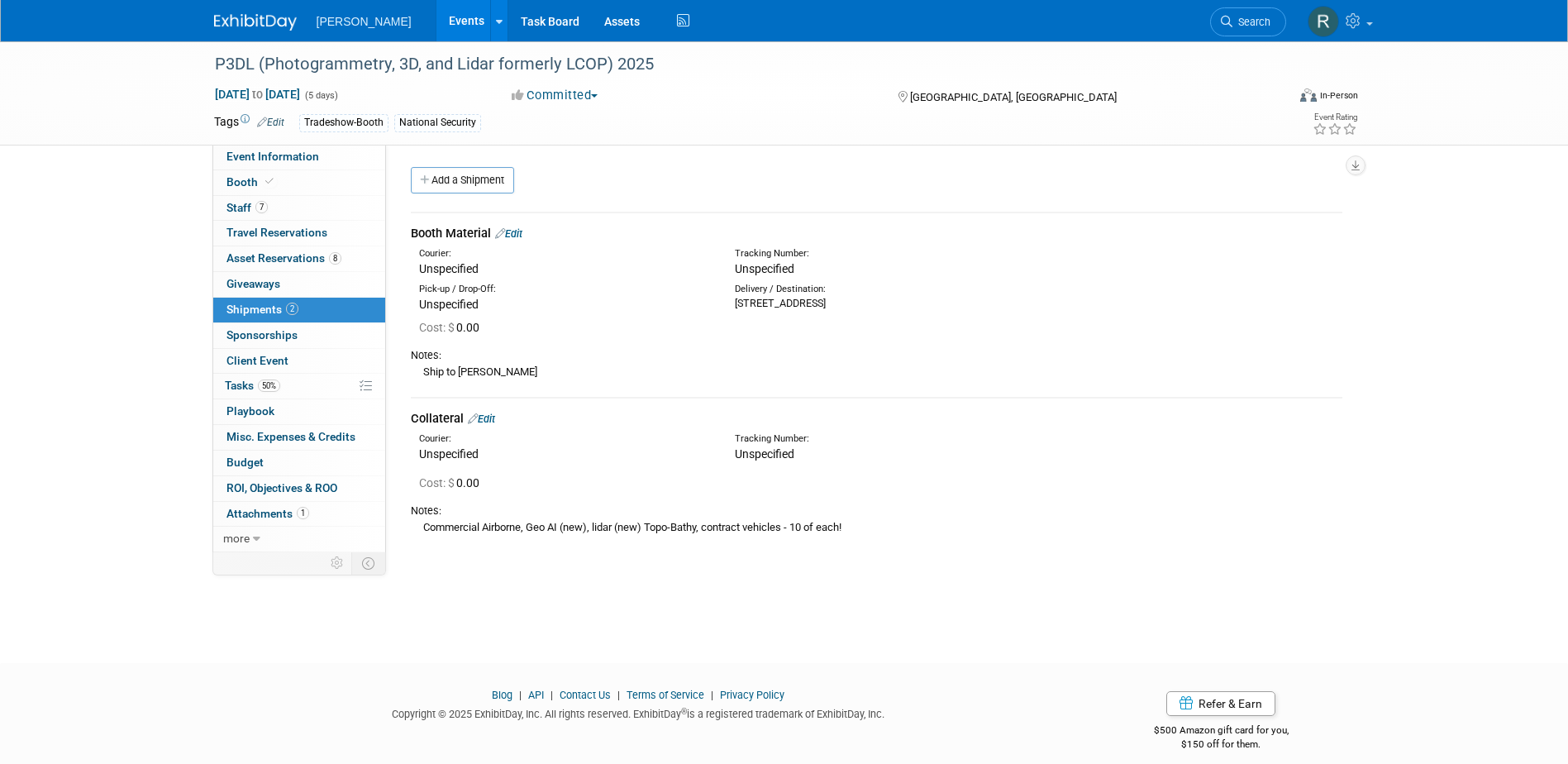
click at [521, 233] on link "Edit" at bounding box center [508, 233] width 27 height 12
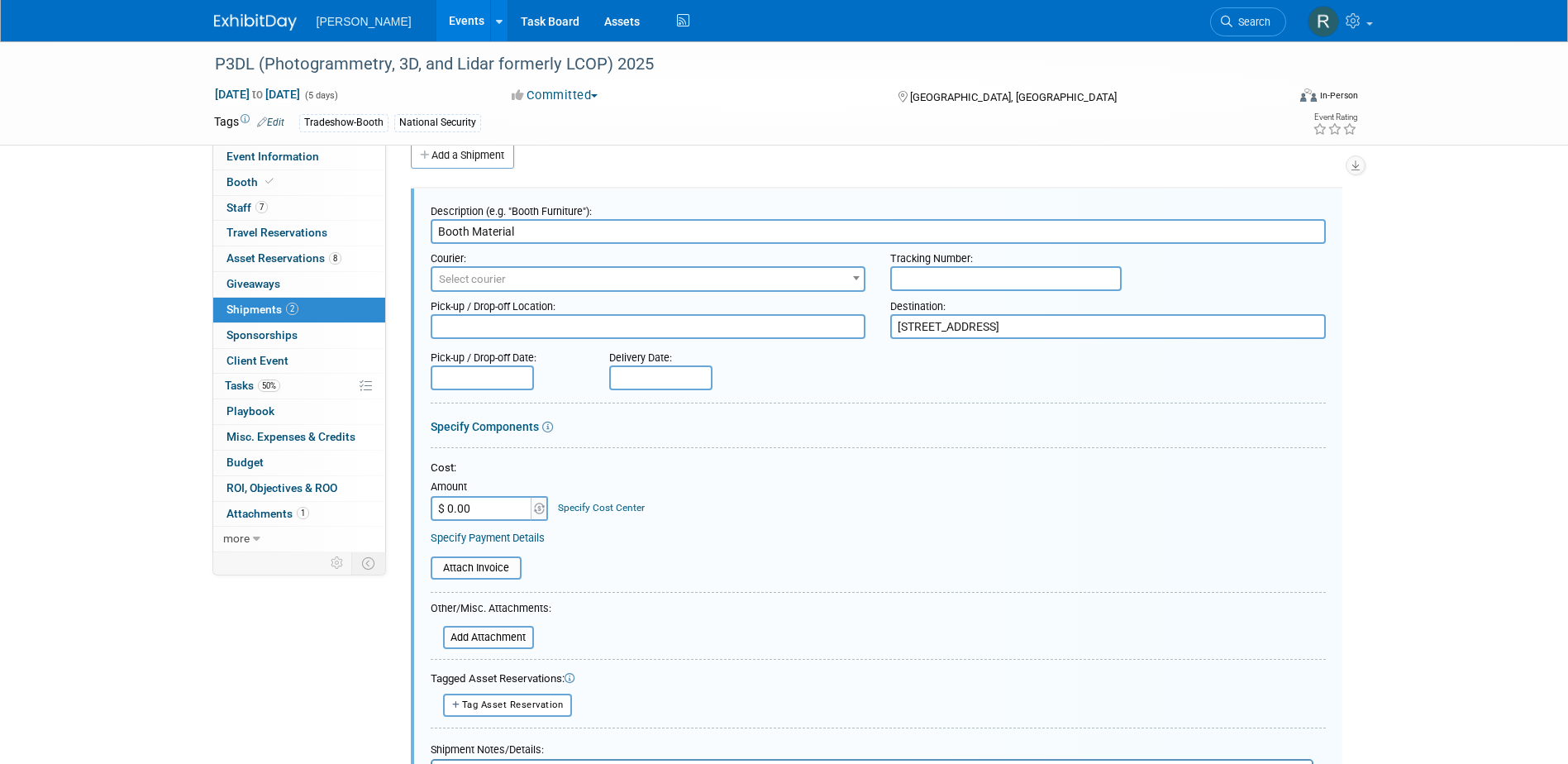
click at [941, 280] on input "text" at bounding box center [1006, 278] width 232 height 25
paste input "412141238393"
type input "412141238393"
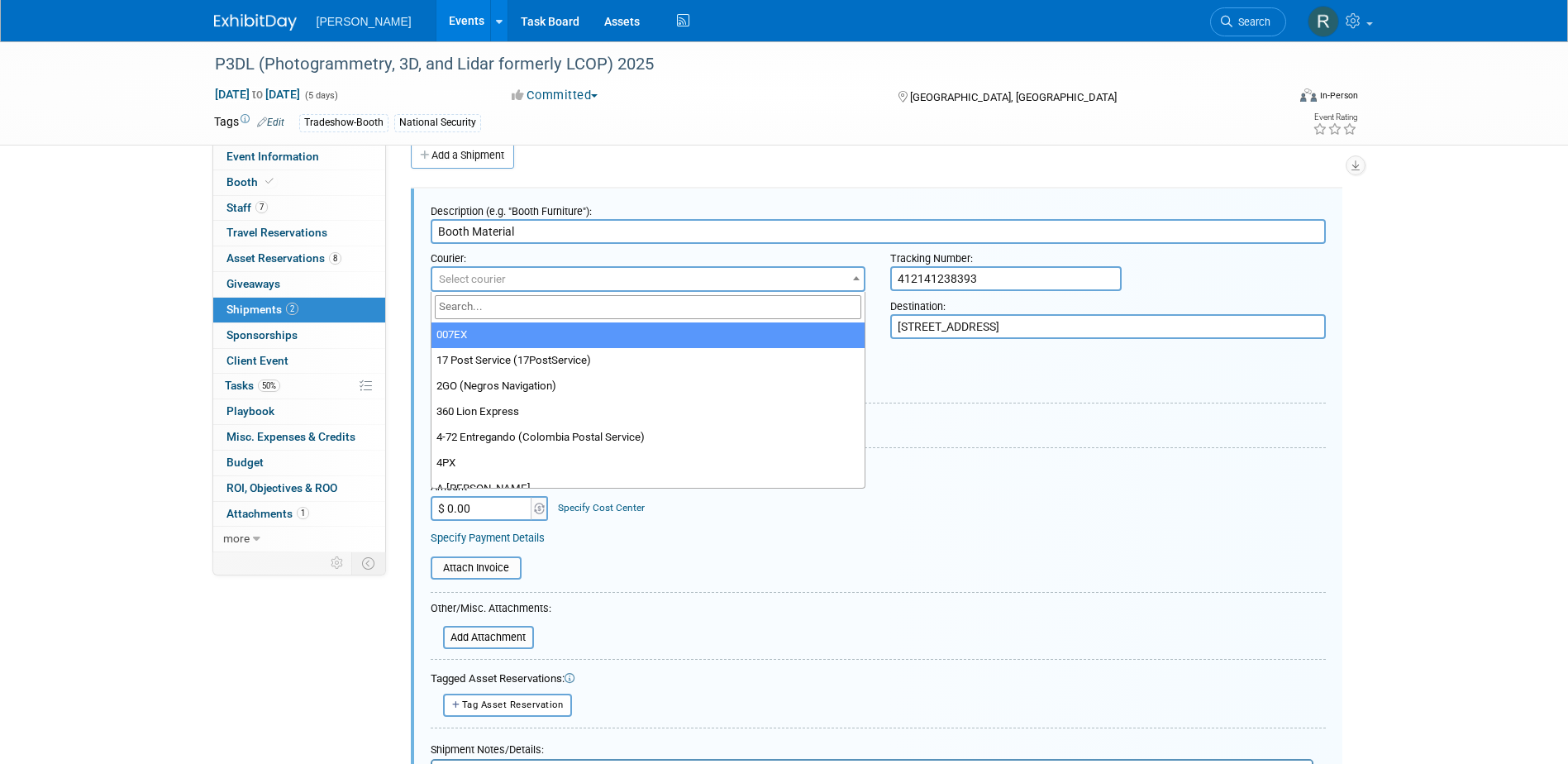
click at [607, 288] on span "Select courier" at bounding box center [648, 279] width 432 height 23
select select "2"
click at [602, 286] on span "007EX" at bounding box center [648, 279] width 432 height 23
click at [604, 302] on input "search" at bounding box center [649, 307] width 427 height 24
type input "Fed"
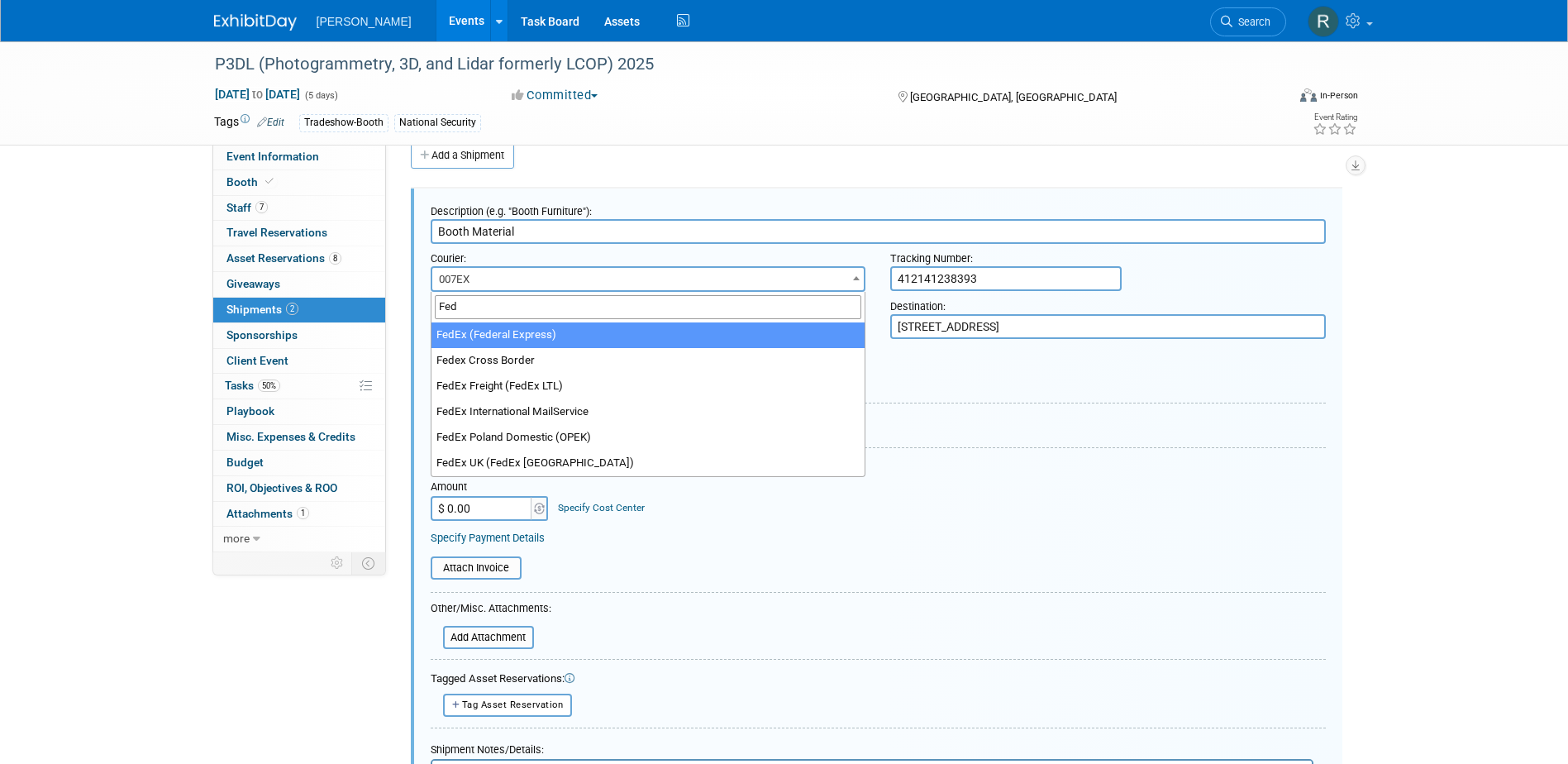
select select "206"
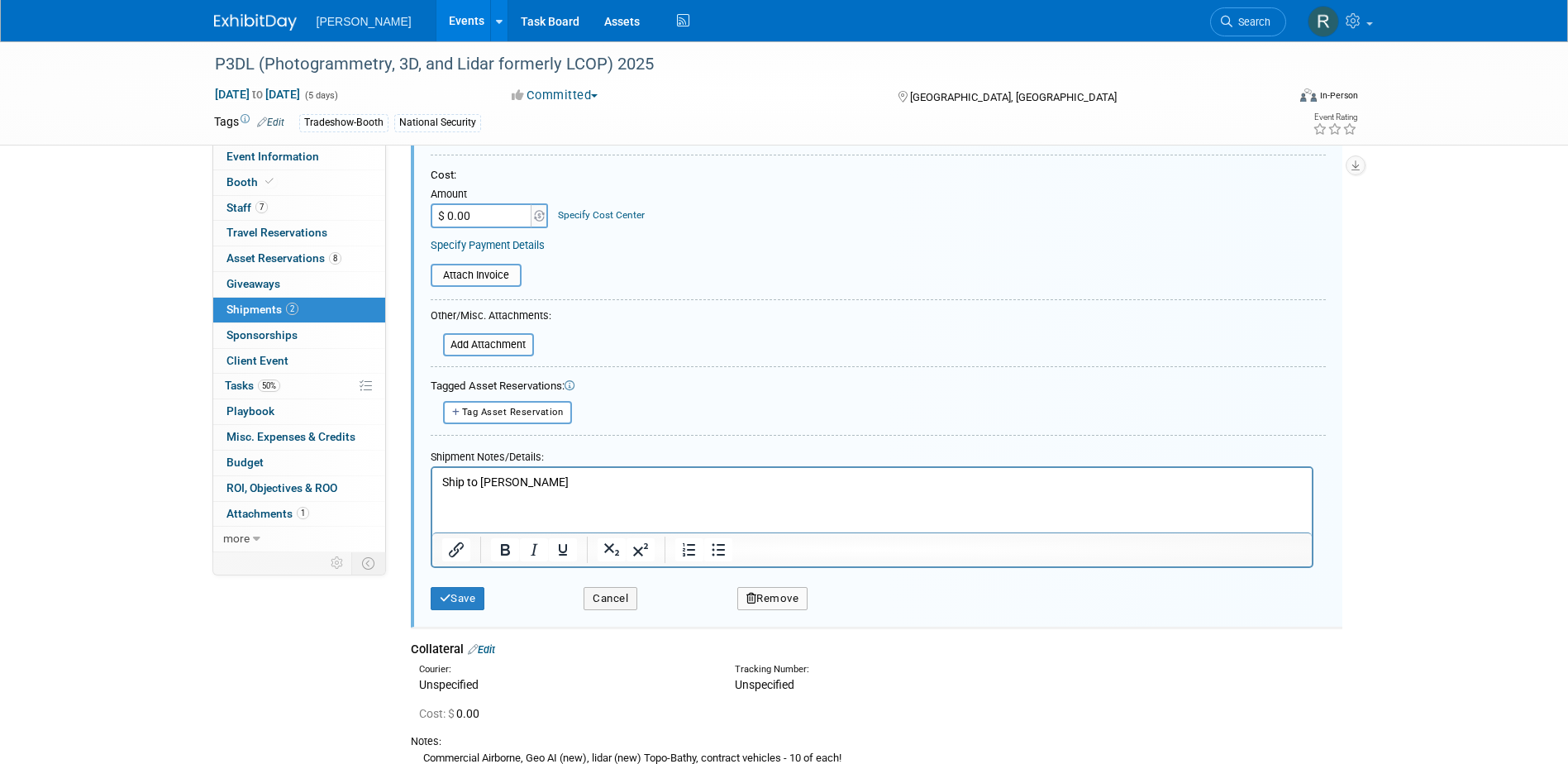
scroll to position [356, 0]
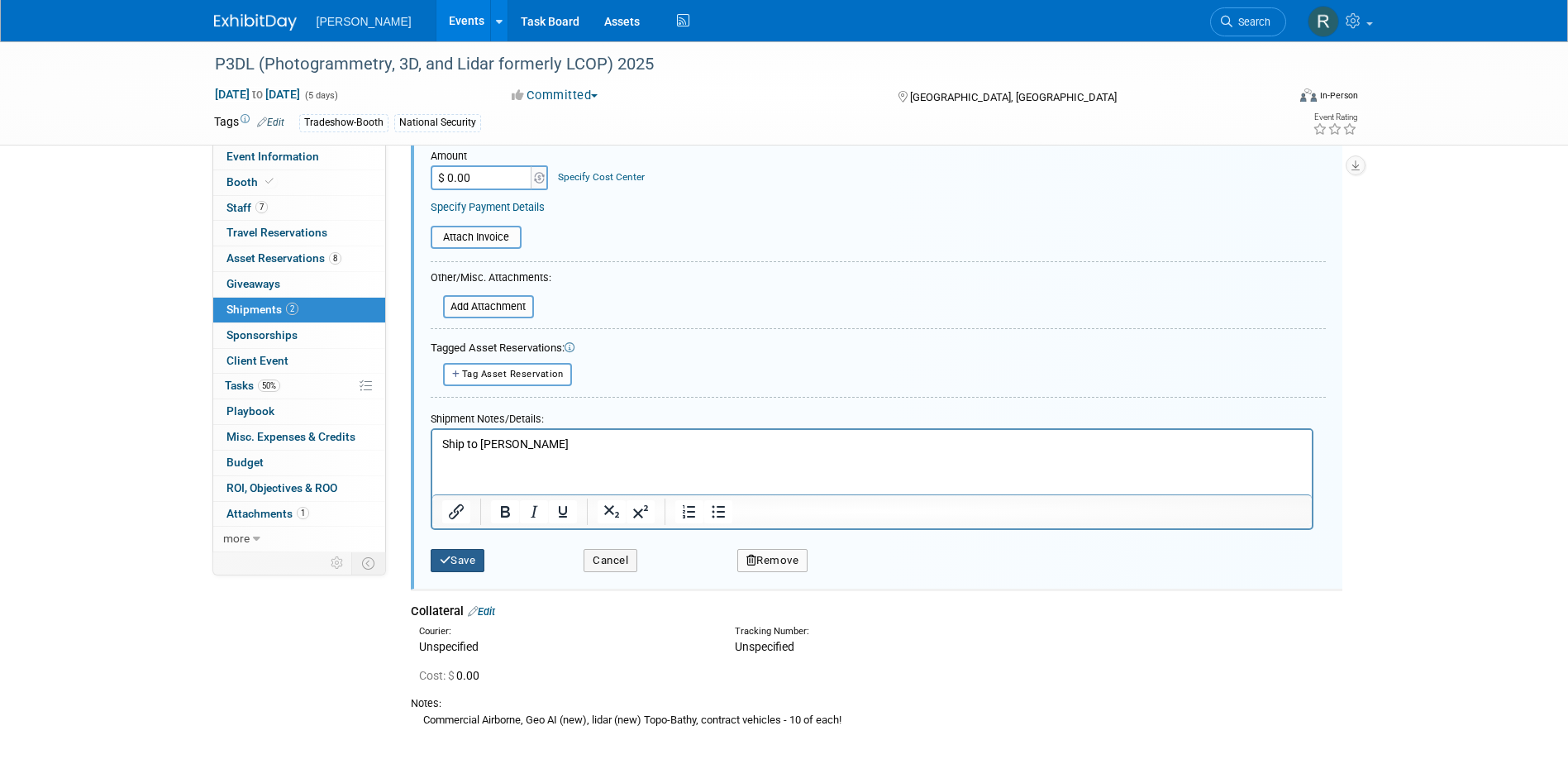
click at [474, 558] on button "Save" at bounding box center [457, 559] width 55 height 23
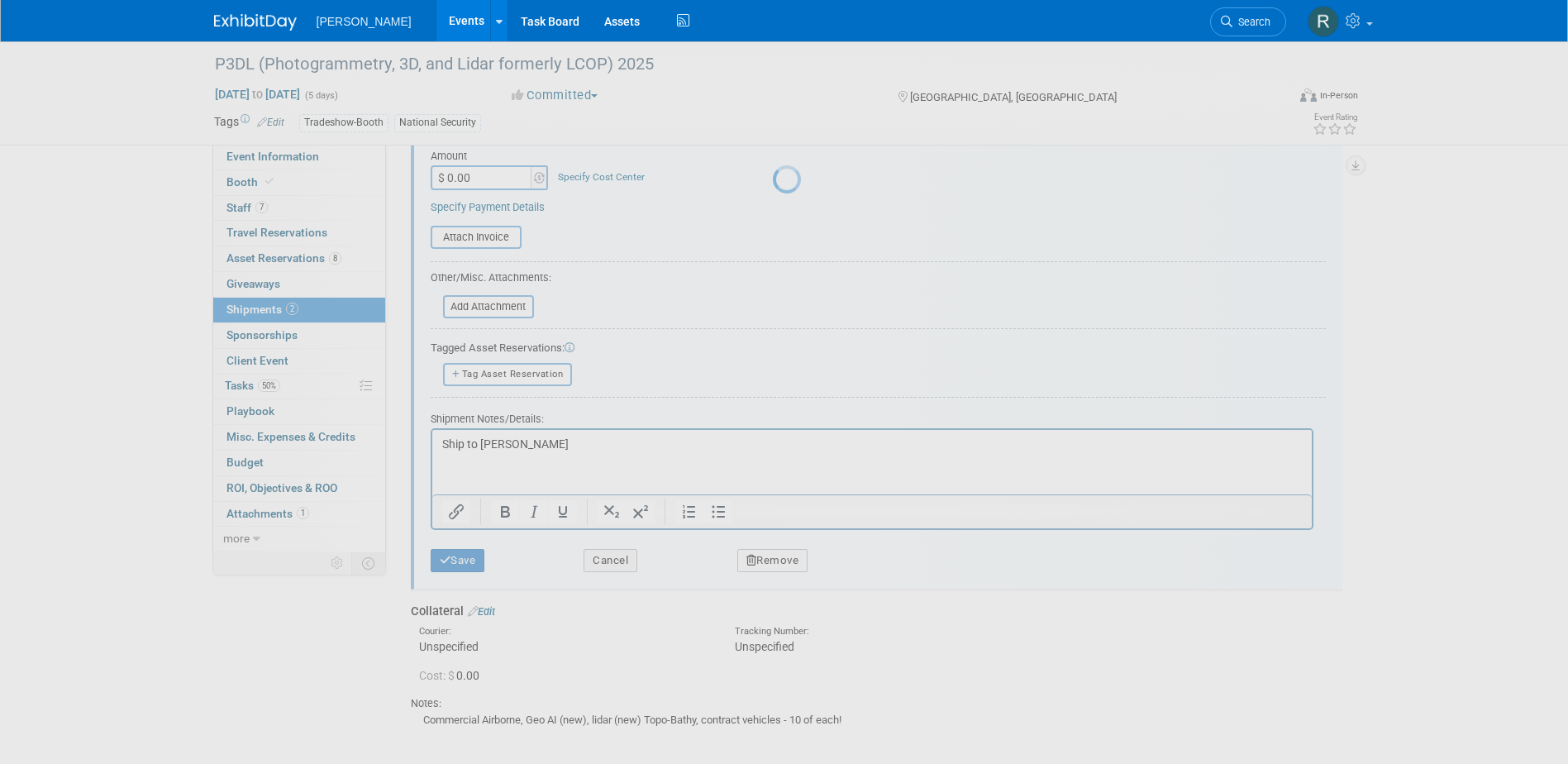
scroll to position [15, 0]
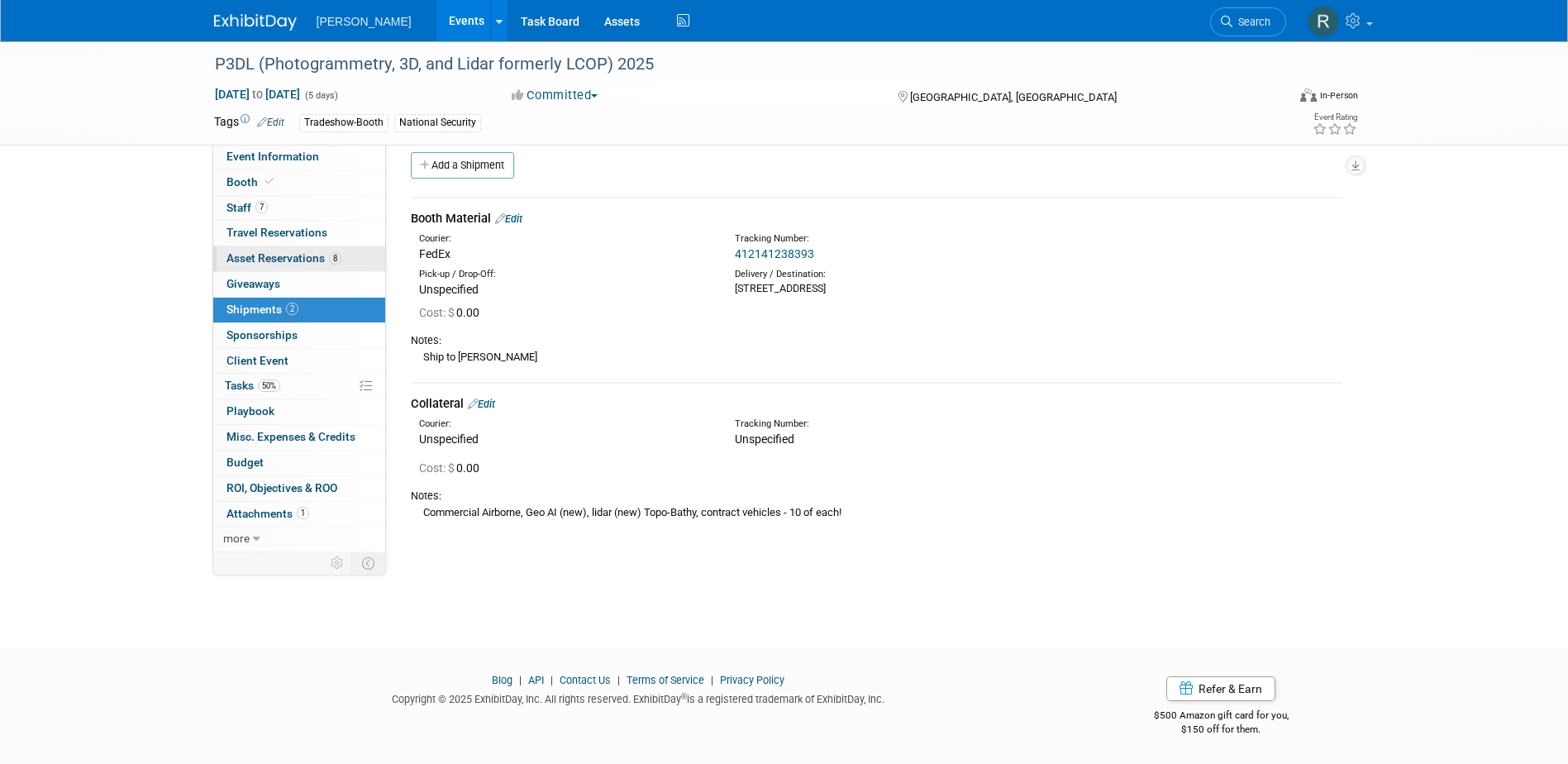
click at [273, 253] on span "Asset Reservations 8" at bounding box center [284, 257] width 115 height 13
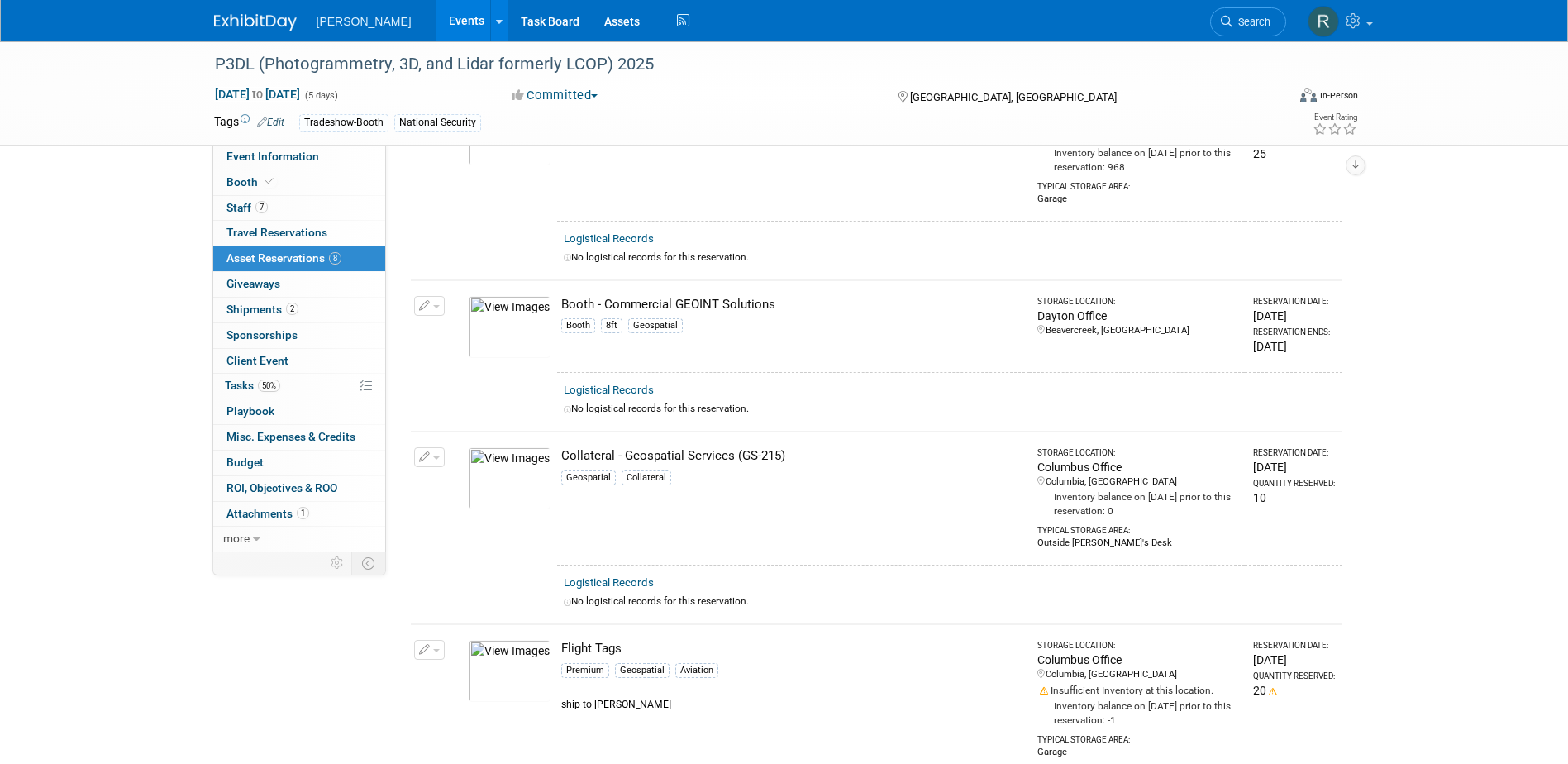
scroll to position [0, 0]
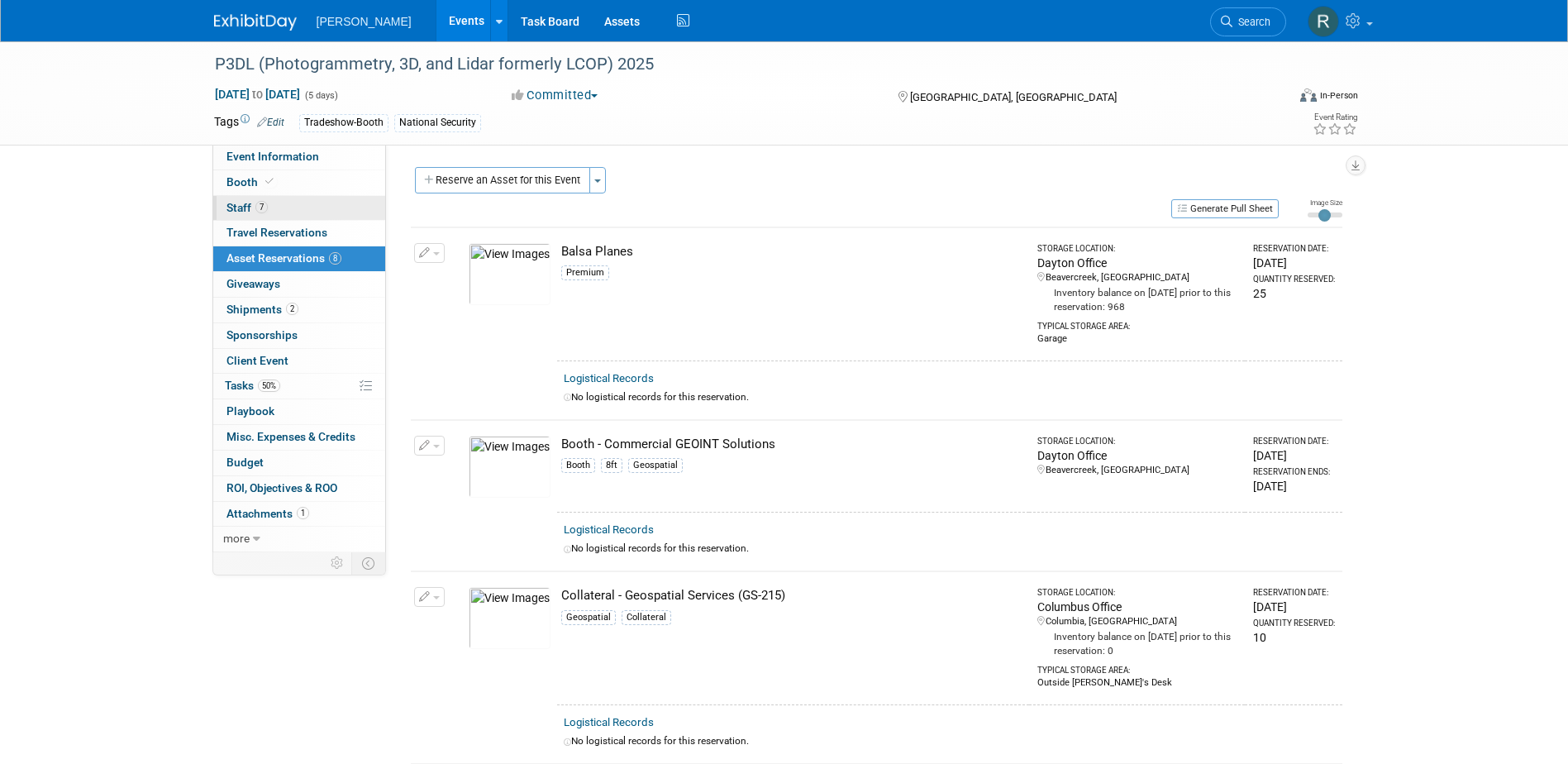
click at [251, 211] on span "Staff 7" at bounding box center [247, 207] width 42 height 13
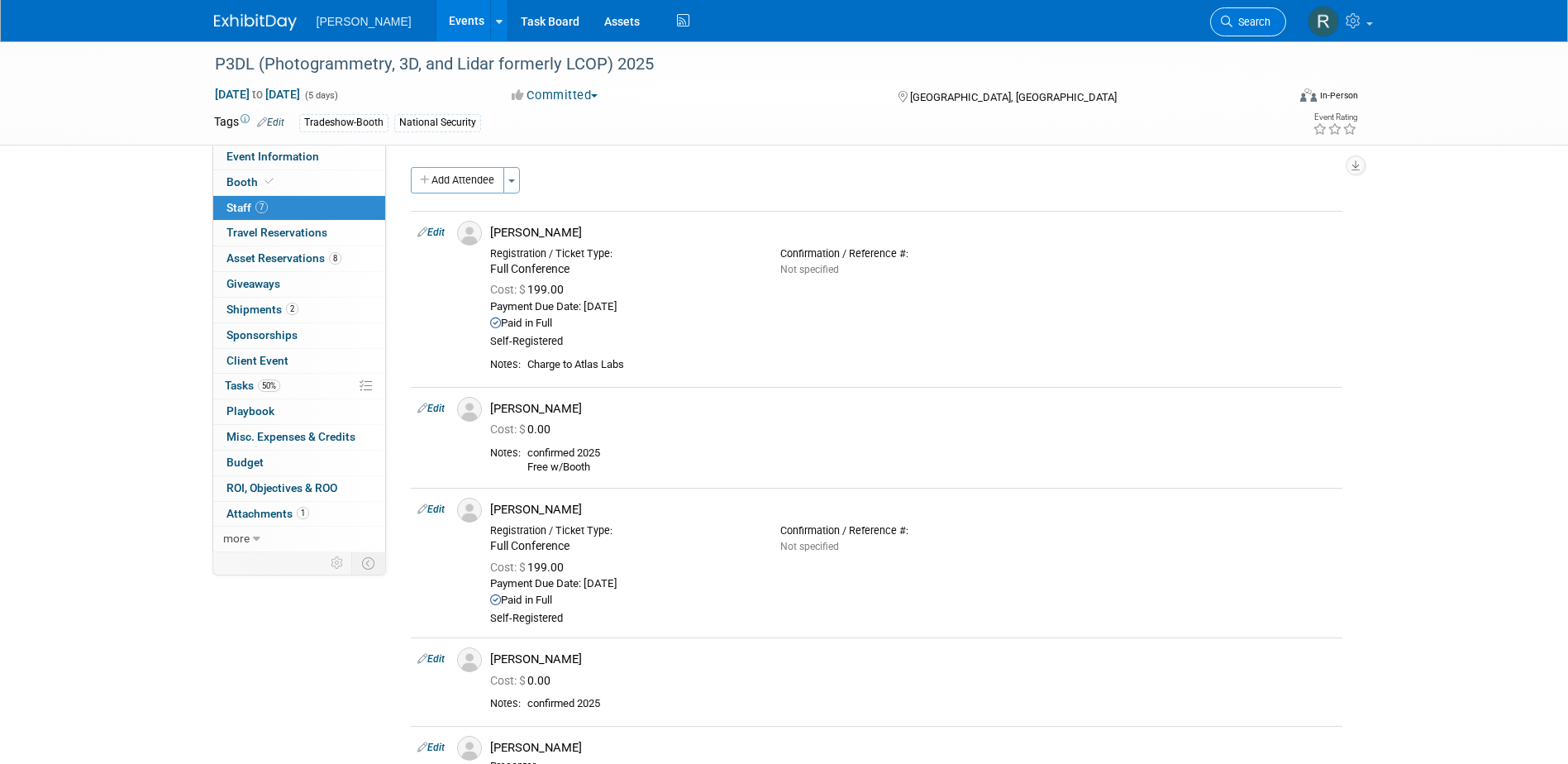
click at [1223, 19] on icon at bounding box center [1227, 22] width 12 height 12
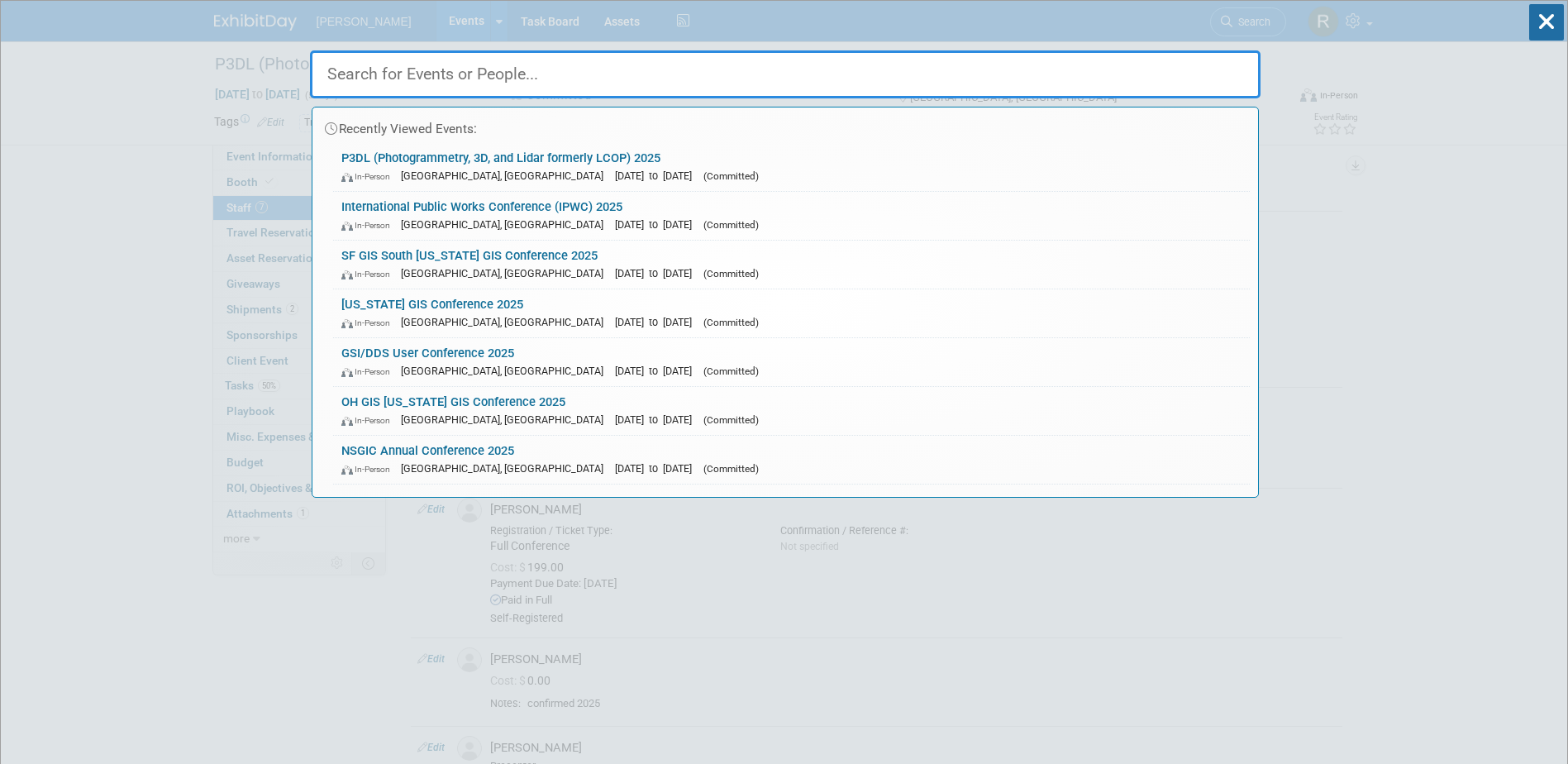
drag, startPoint x: 434, startPoint y: 298, endPoint x: 434, endPoint y: 309, distance: 11.0
click at [434, 298] on link "Arizona GIS Conference 2025 In-Person Prescott, AZ Aug 26, 2025 to Aug 29, 2025…" at bounding box center [791, 313] width 917 height 48
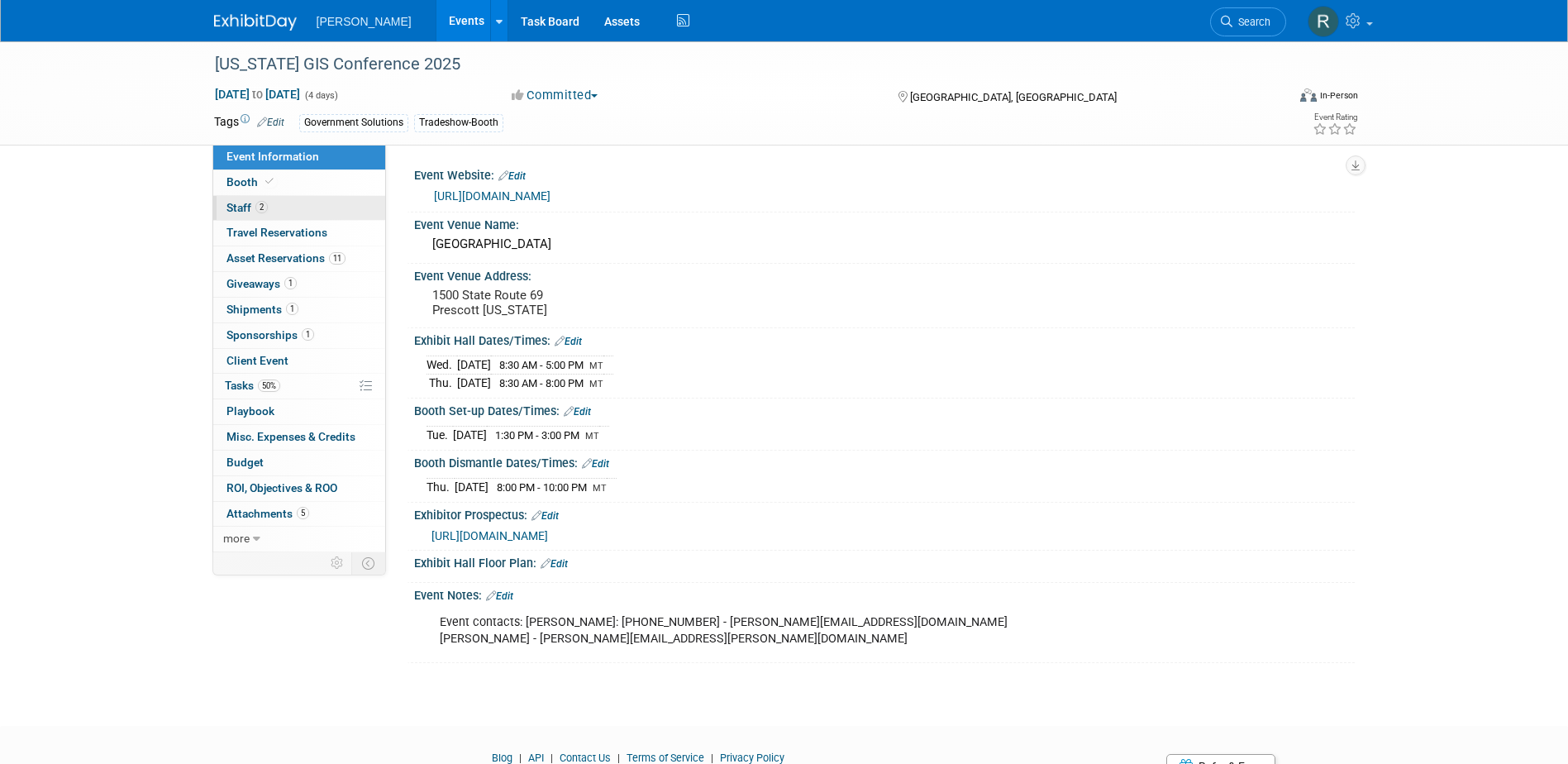
click at [300, 215] on link "2 Staff 2" at bounding box center [299, 208] width 172 height 25
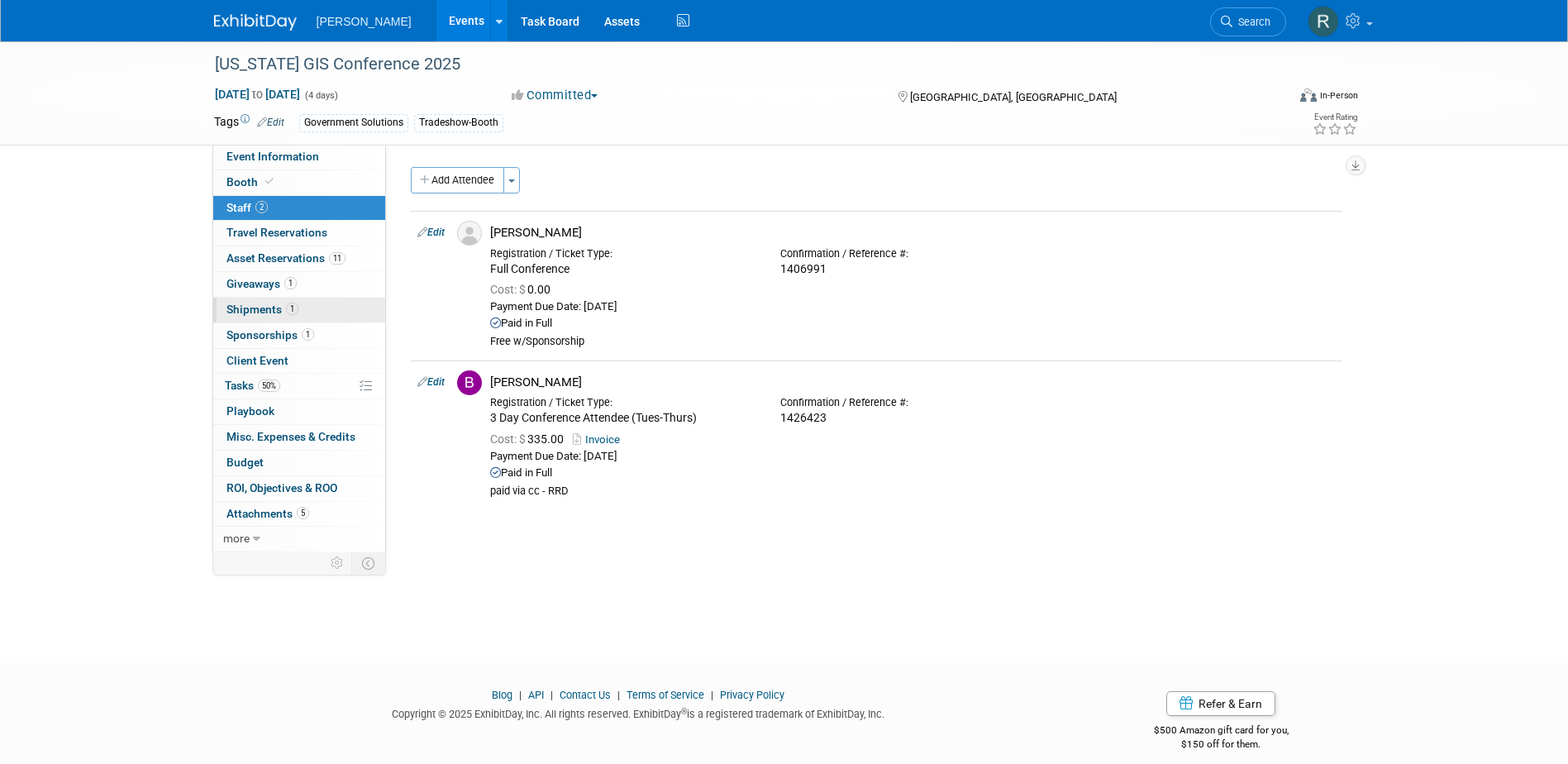
click at [266, 304] on span "Shipments 1" at bounding box center [262, 309] width 72 height 13
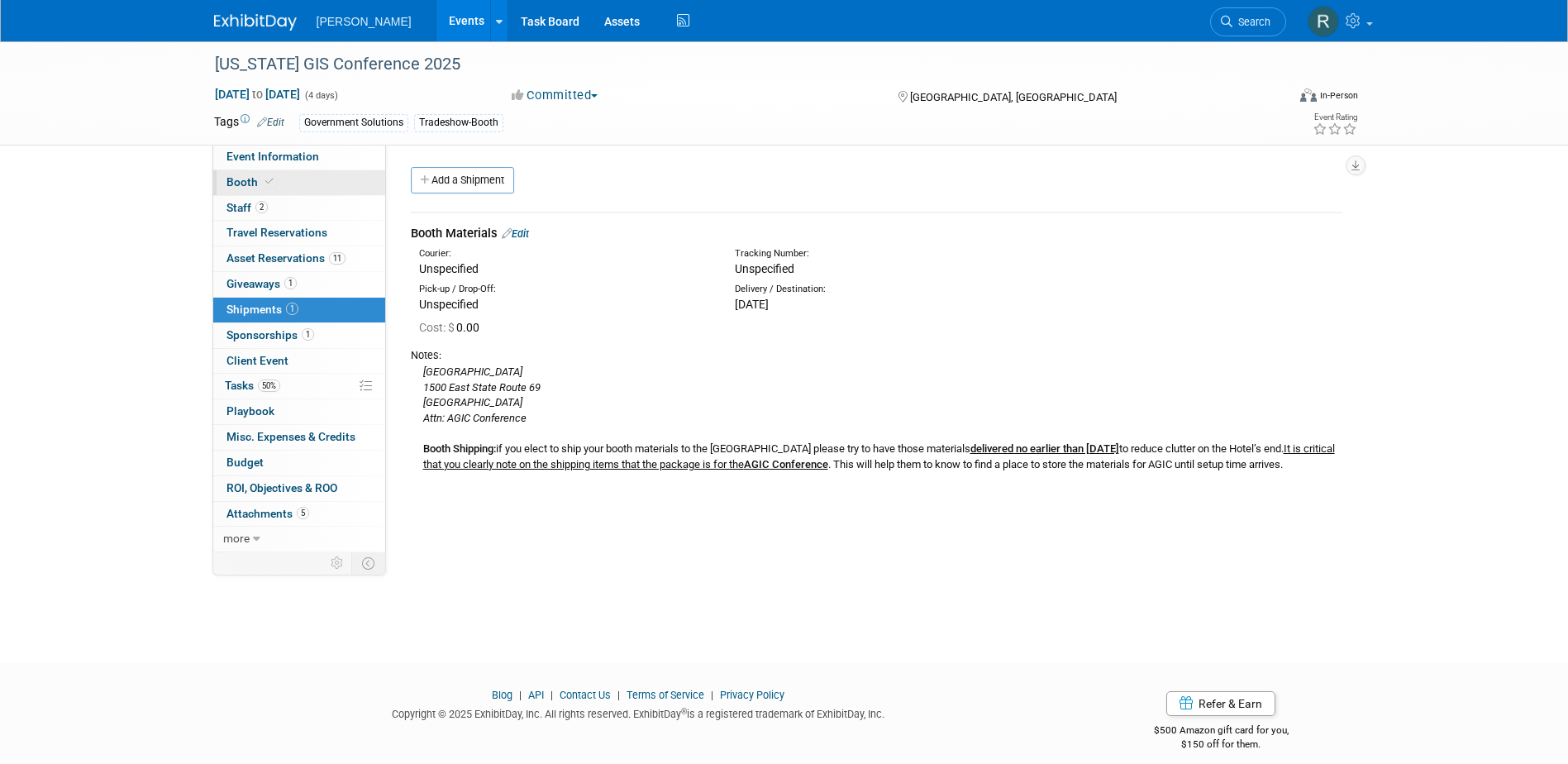
click at [327, 181] on link "Booth" at bounding box center [299, 182] width 172 height 25
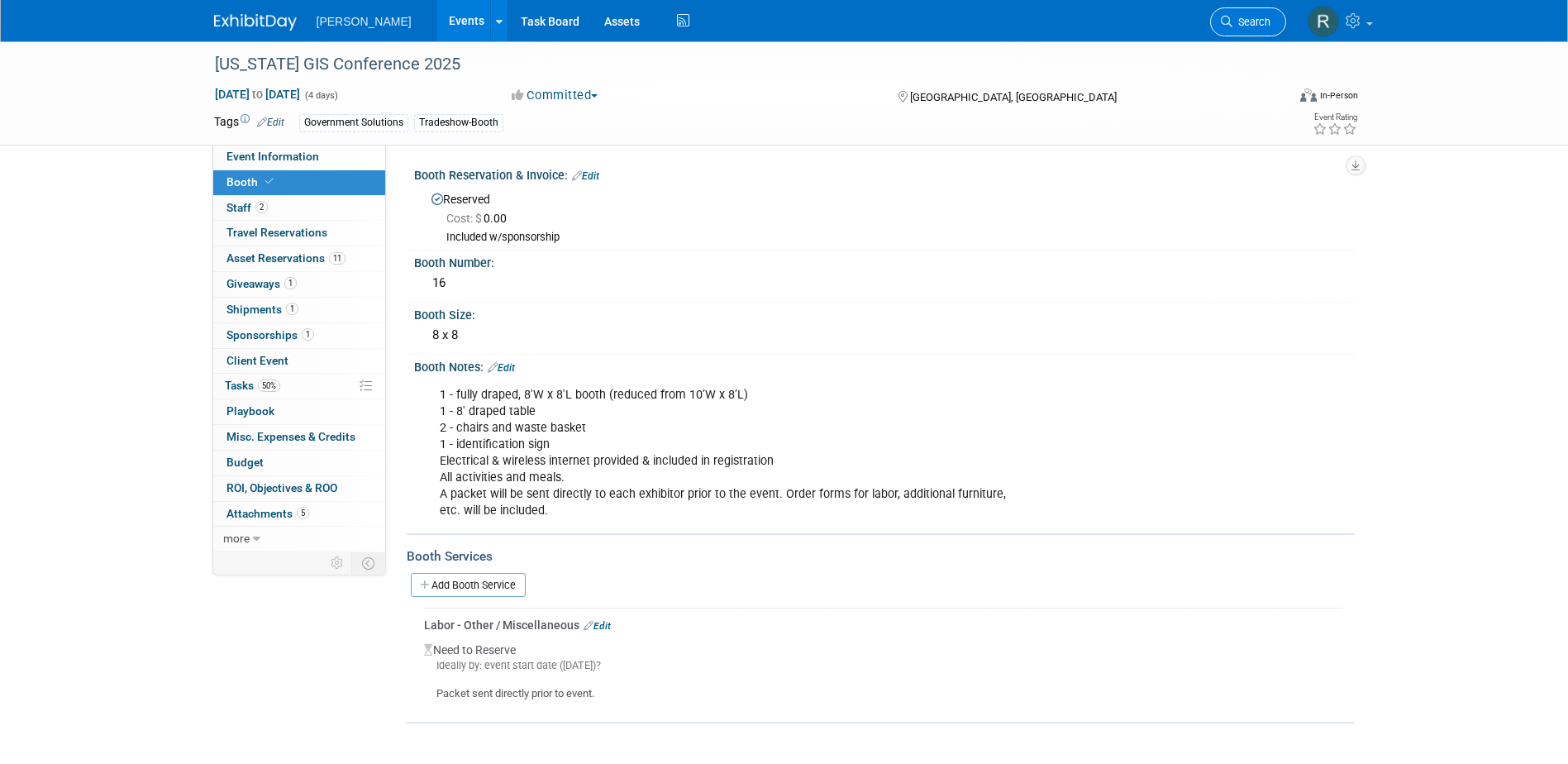
click at [1227, 23] on icon at bounding box center [1227, 22] width 12 height 12
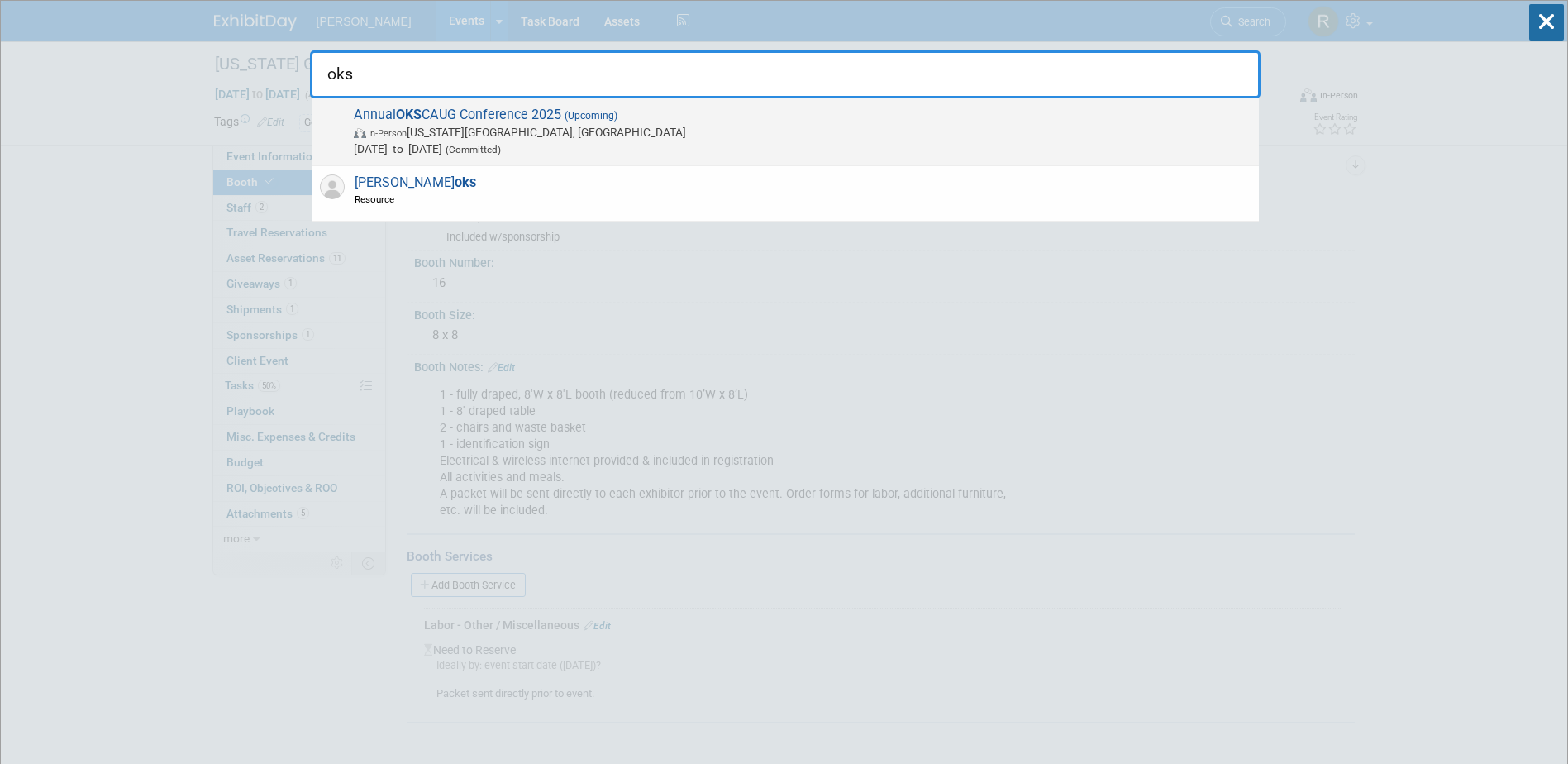
type input "oks"
click at [654, 134] on span "In-Person [US_STATE][GEOGRAPHIC_DATA], [GEOGRAPHIC_DATA]" at bounding box center [802, 132] width 897 height 17
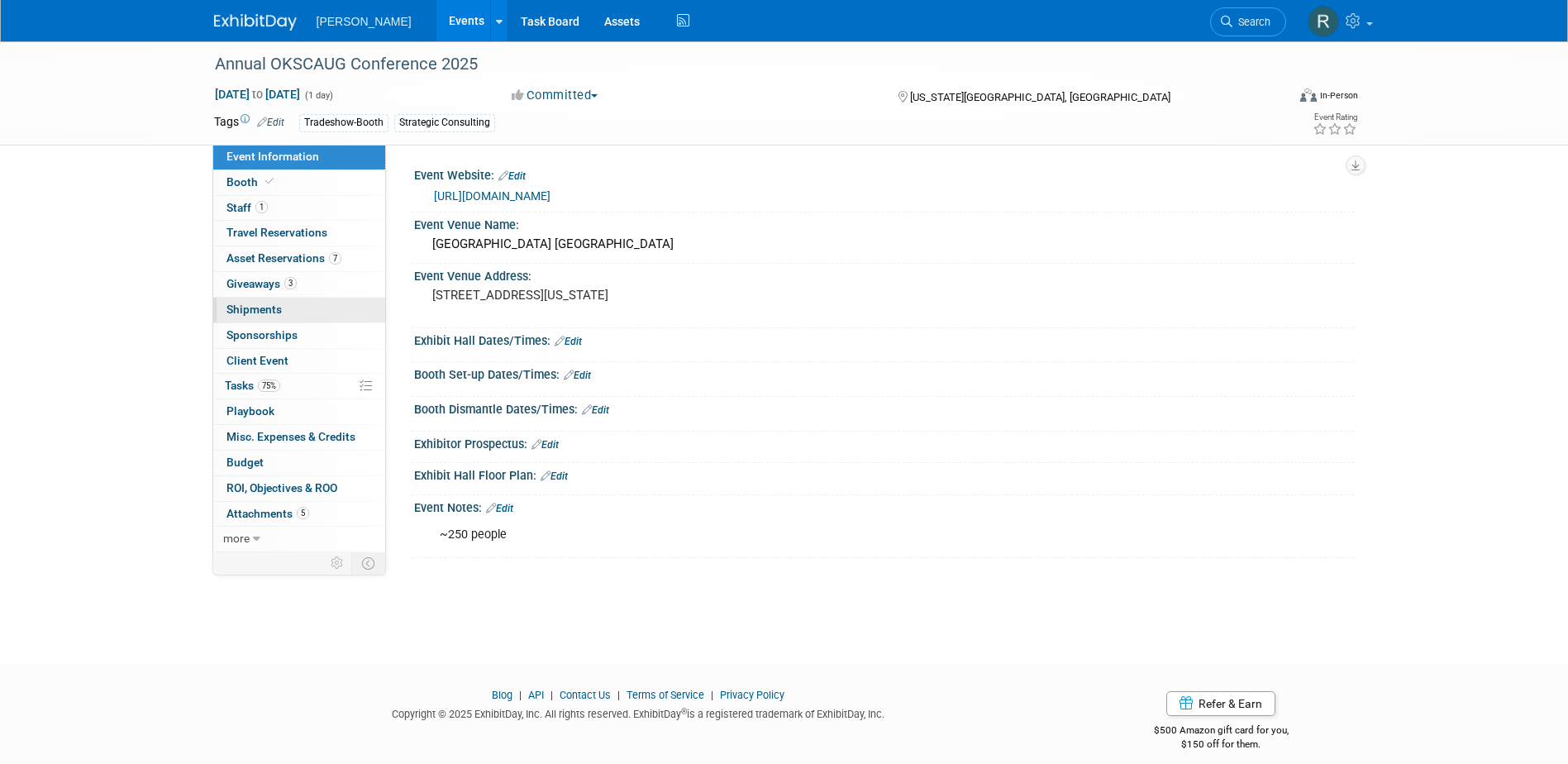
click at [253, 312] on span "Shipments 0" at bounding box center [254, 309] width 56 height 13
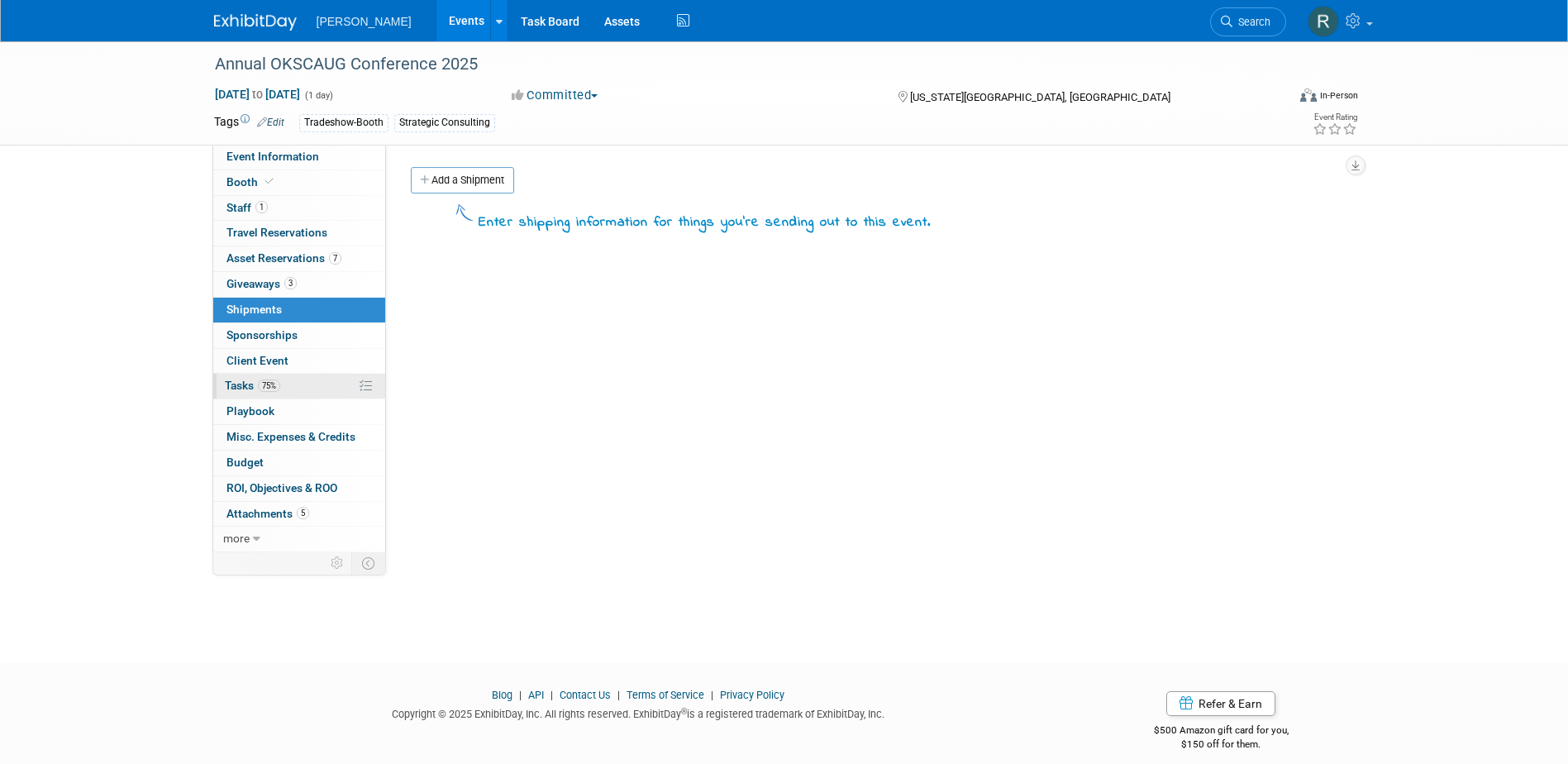
drag, startPoint x: 276, startPoint y: 386, endPoint x: 376, endPoint y: 380, distance: 100.2
click at [278, 386] on span "75%" at bounding box center [269, 385] width 22 height 12
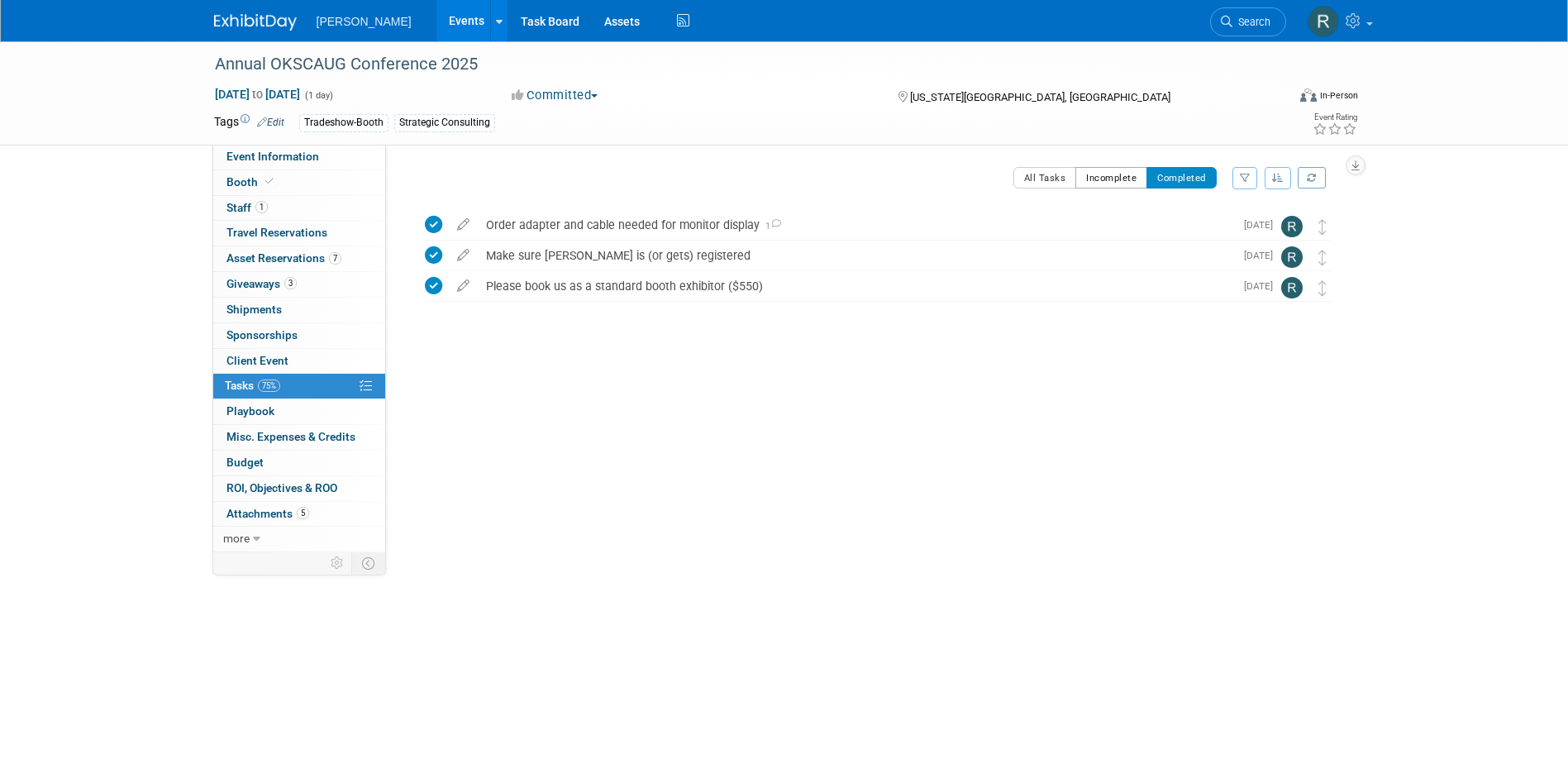
click at [1109, 180] on button "Incomplete" at bounding box center [1111, 178] width 72 height 22
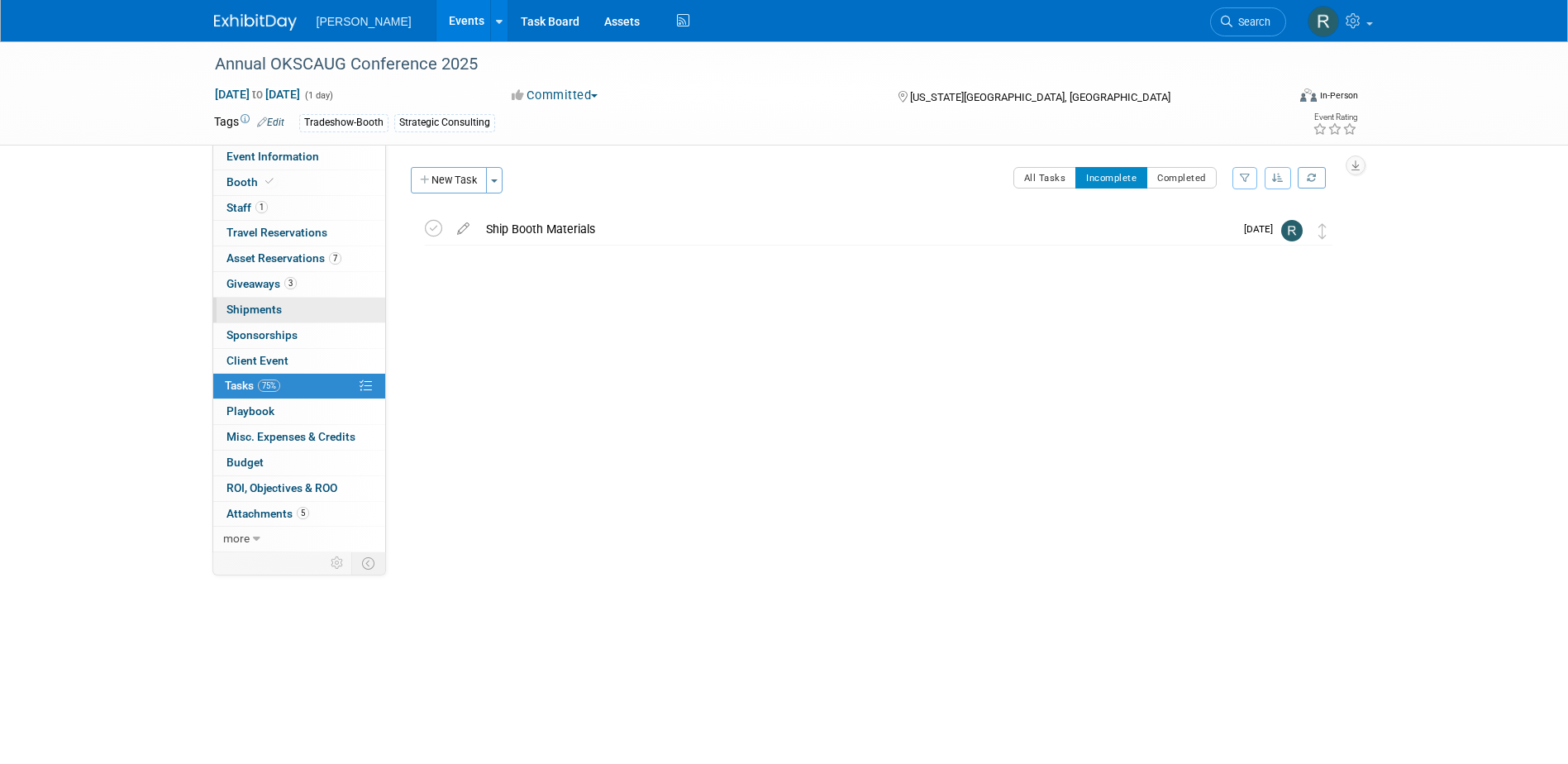
click at [253, 304] on span "Shipments 0" at bounding box center [254, 309] width 56 height 13
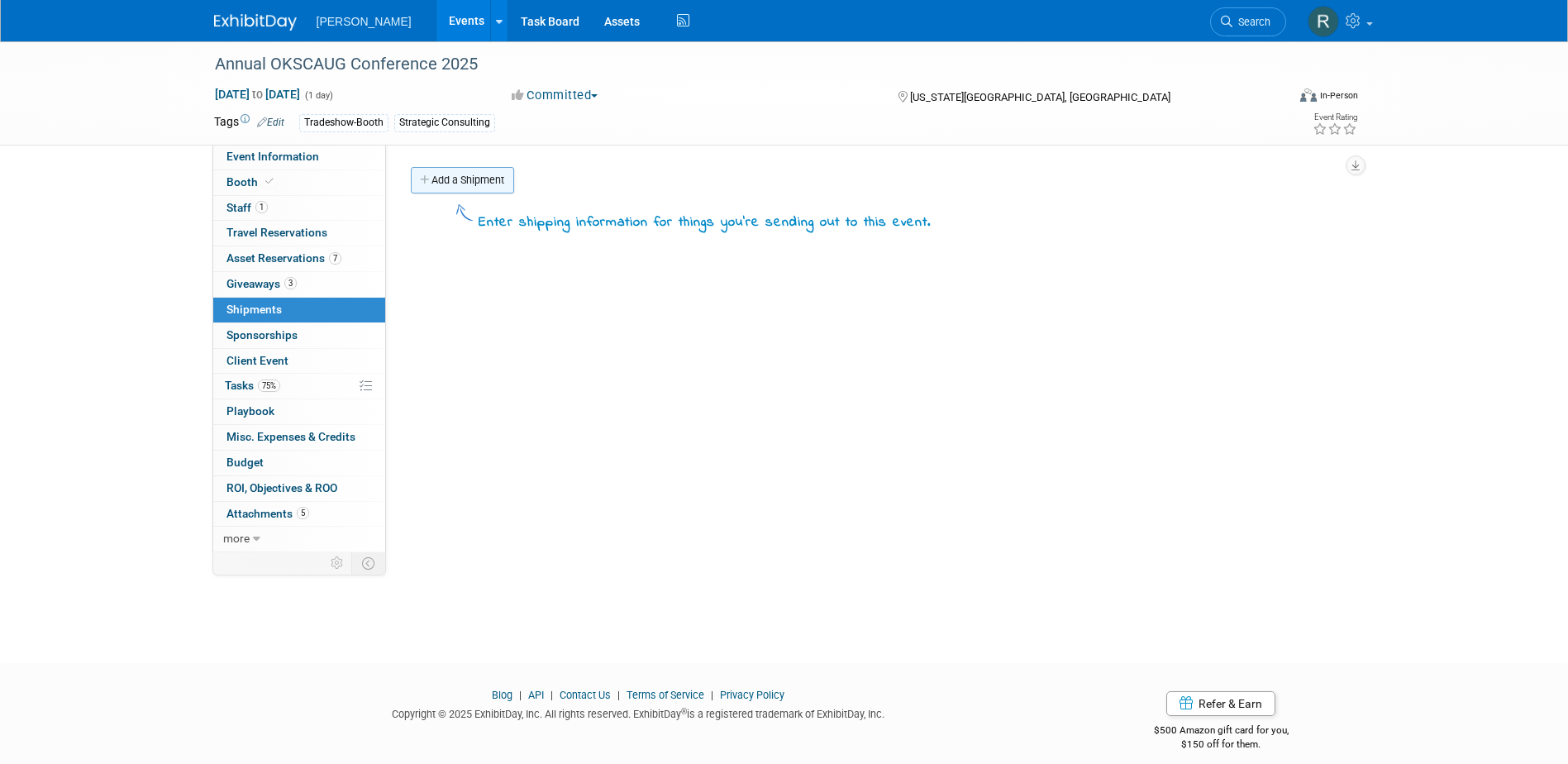
click at [479, 182] on link "Add a Shipment" at bounding box center [462, 180] width 103 height 27
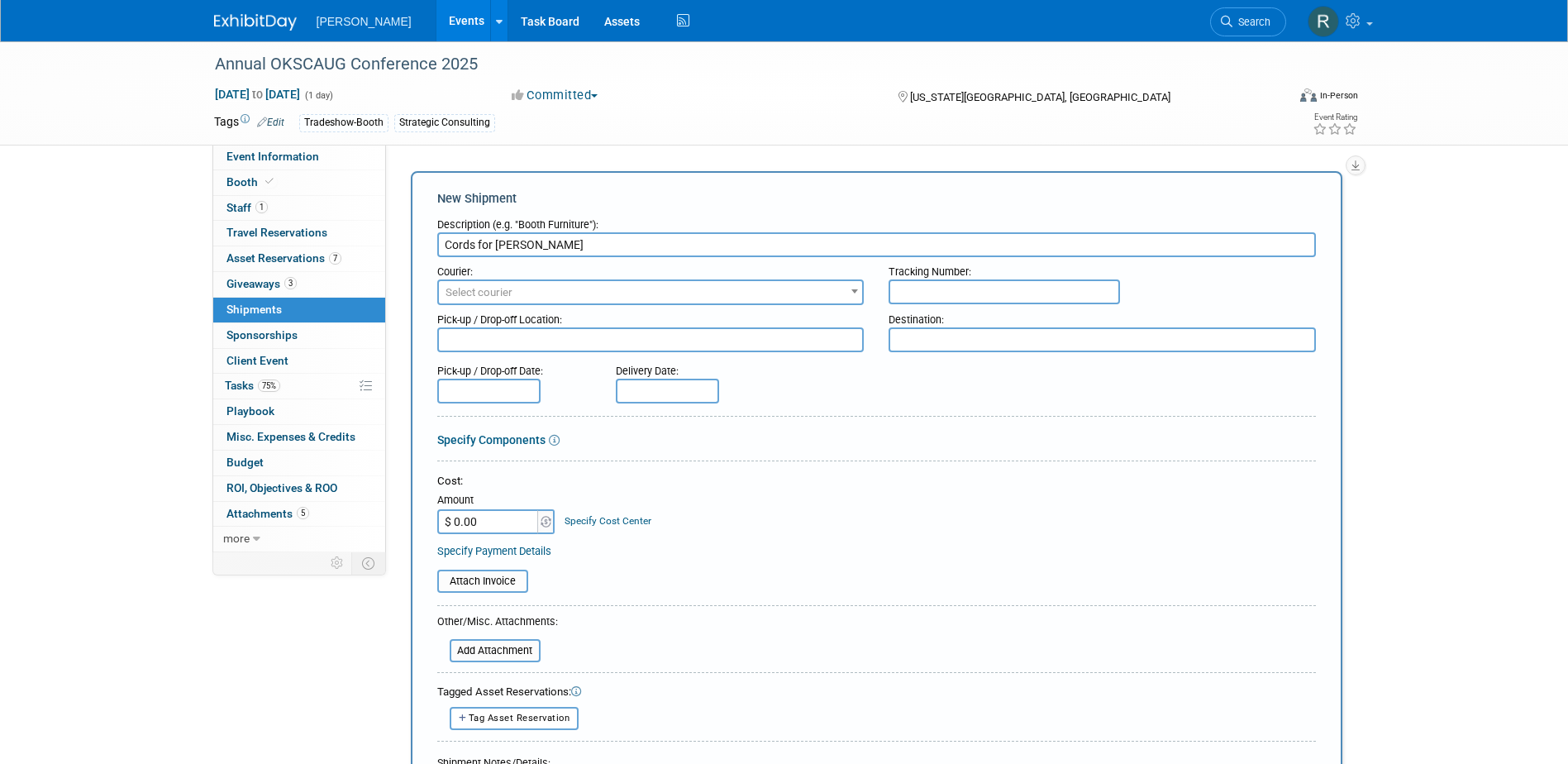
type input "Cords for Brent"
click at [529, 293] on span "Select courier" at bounding box center [651, 292] width 424 height 23
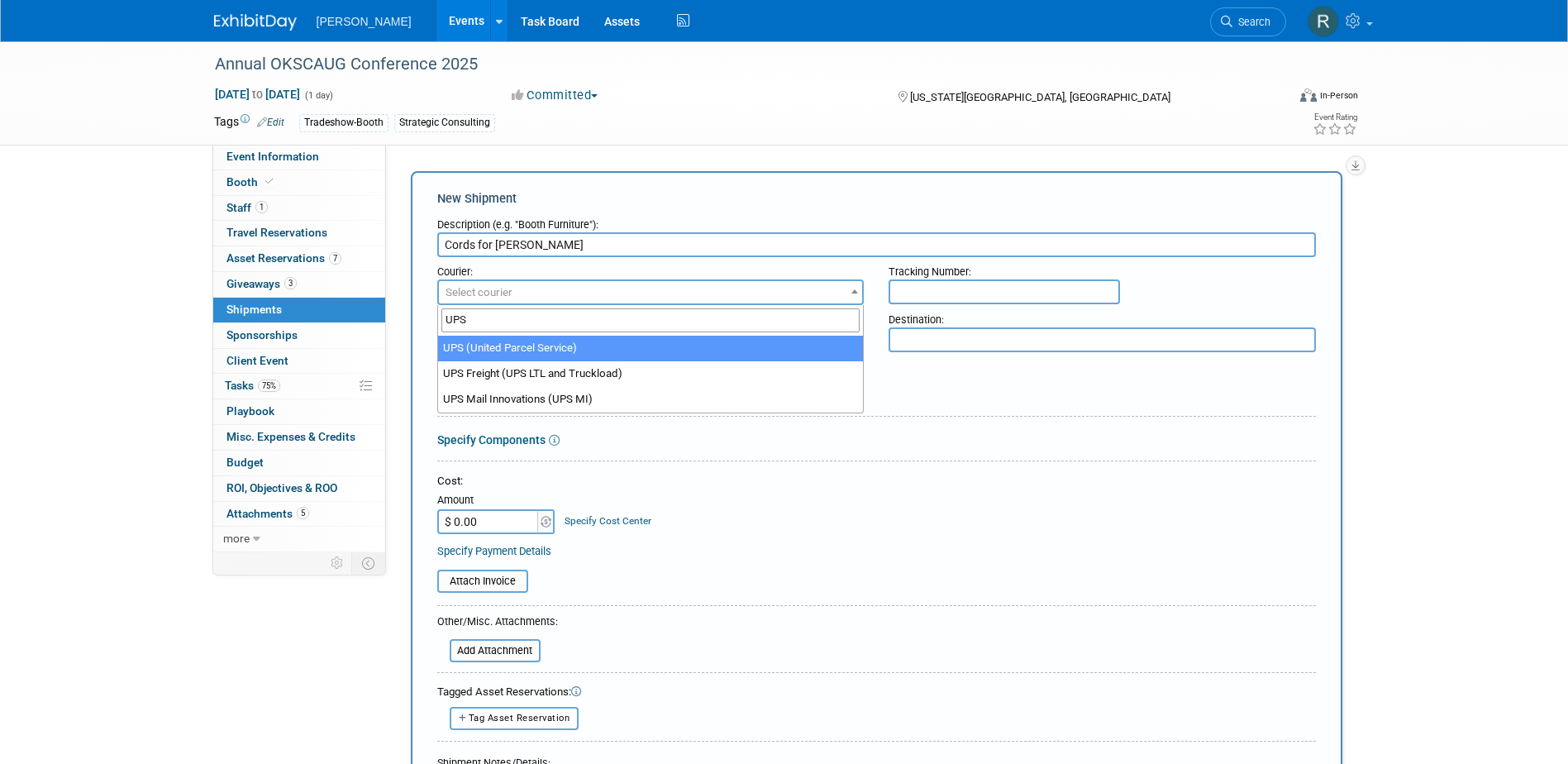
type input "UPS"
select select "508"
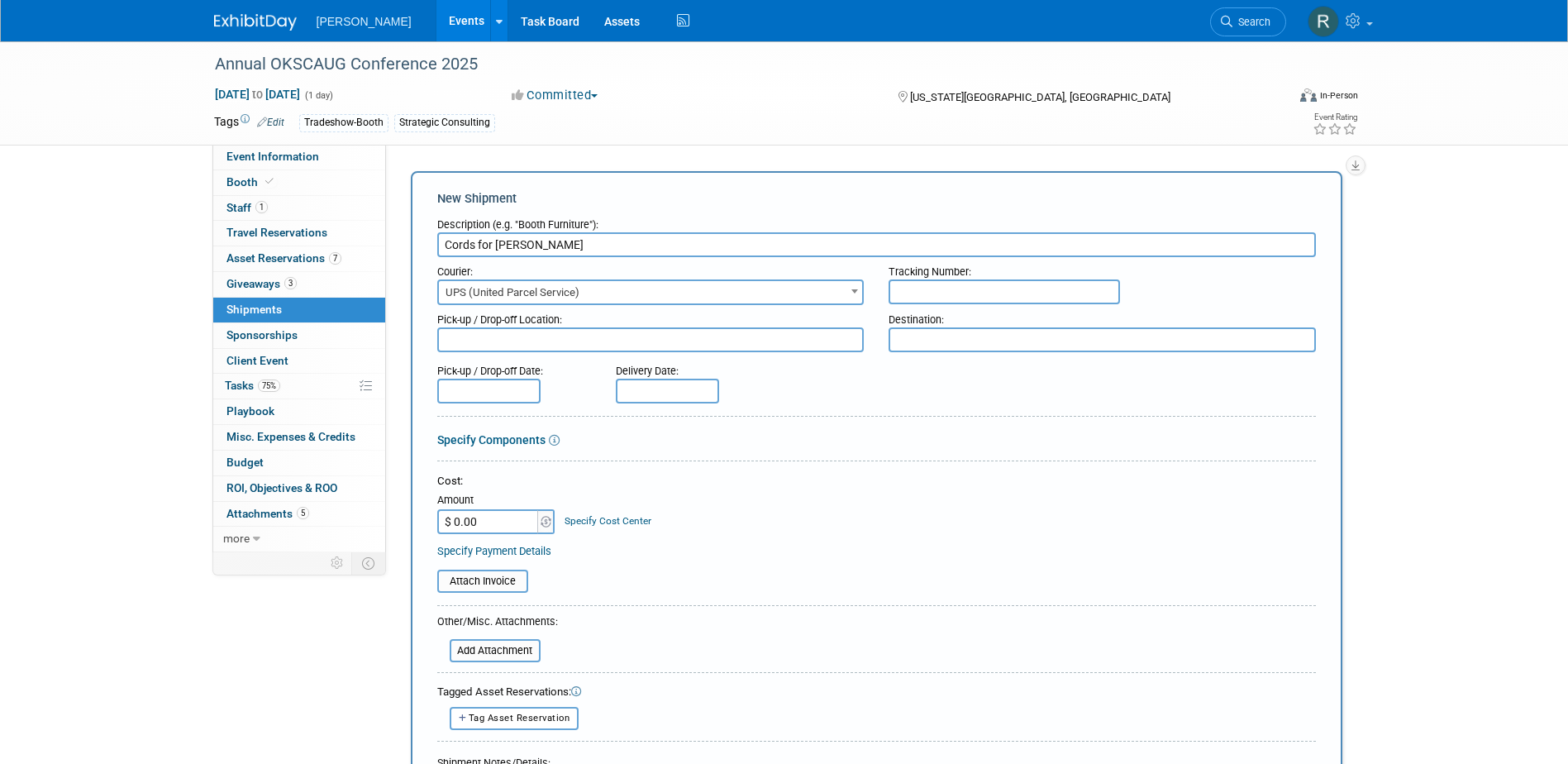
click at [913, 292] on input "text" at bounding box center [1004, 291] width 232 height 25
paste input "1Z4916090373457909"
type input "1Z4916090373457909"
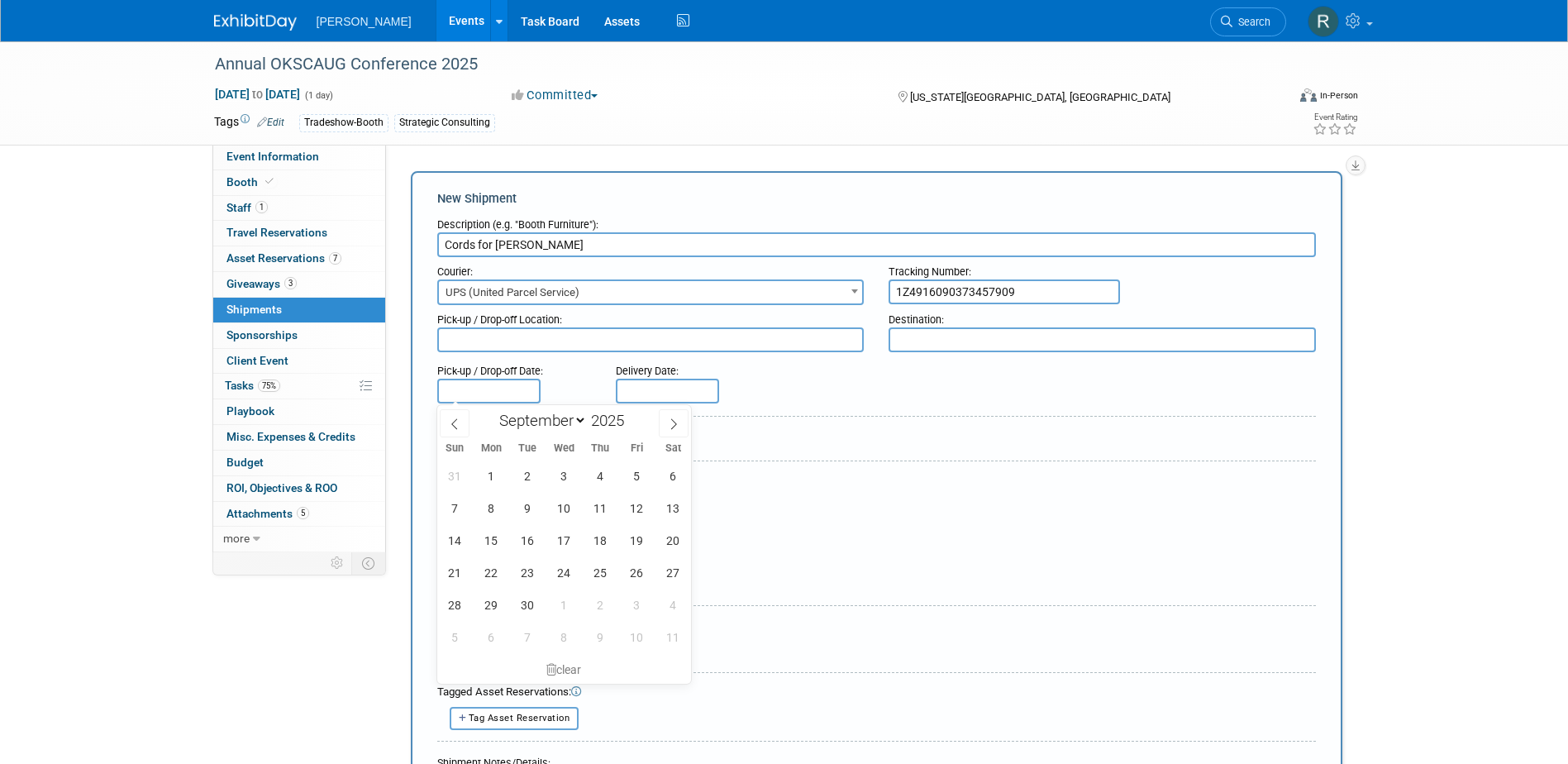
click at [503, 388] on input "text" at bounding box center [489, 390] width 103 height 25
click at [495, 542] on span "15" at bounding box center [491, 539] width 32 height 32
type input "Sep 15, 2025"
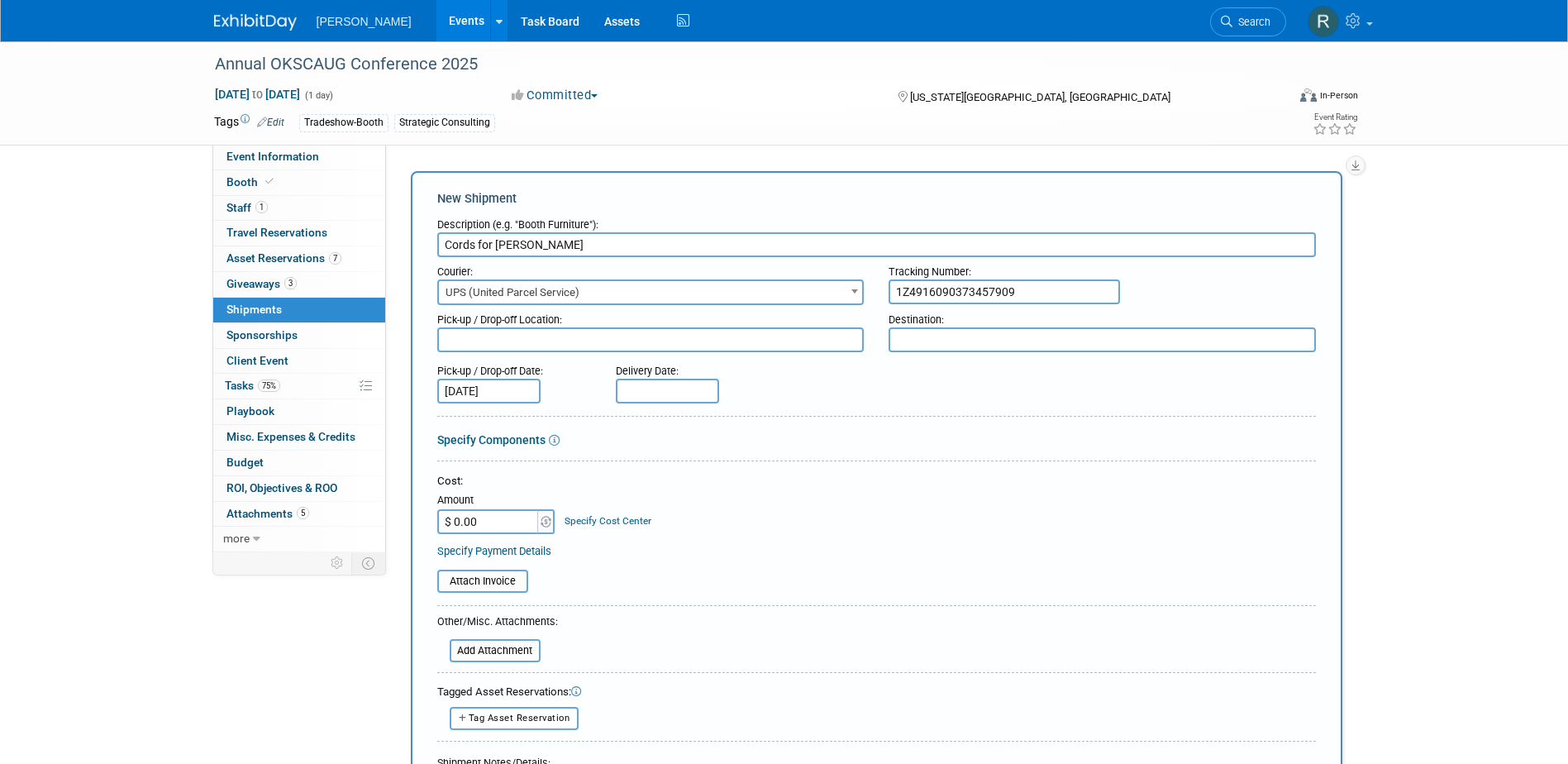
click at [691, 390] on input "text" at bounding box center [668, 390] width 103 height 25
click at [632, 425] on icon at bounding box center [633, 424] width 12 height 12
select select "7"
click at [817, 537] on span "15" at bounding box center [816, 539] width 32 height 32
type input "Aug 15, 2025"
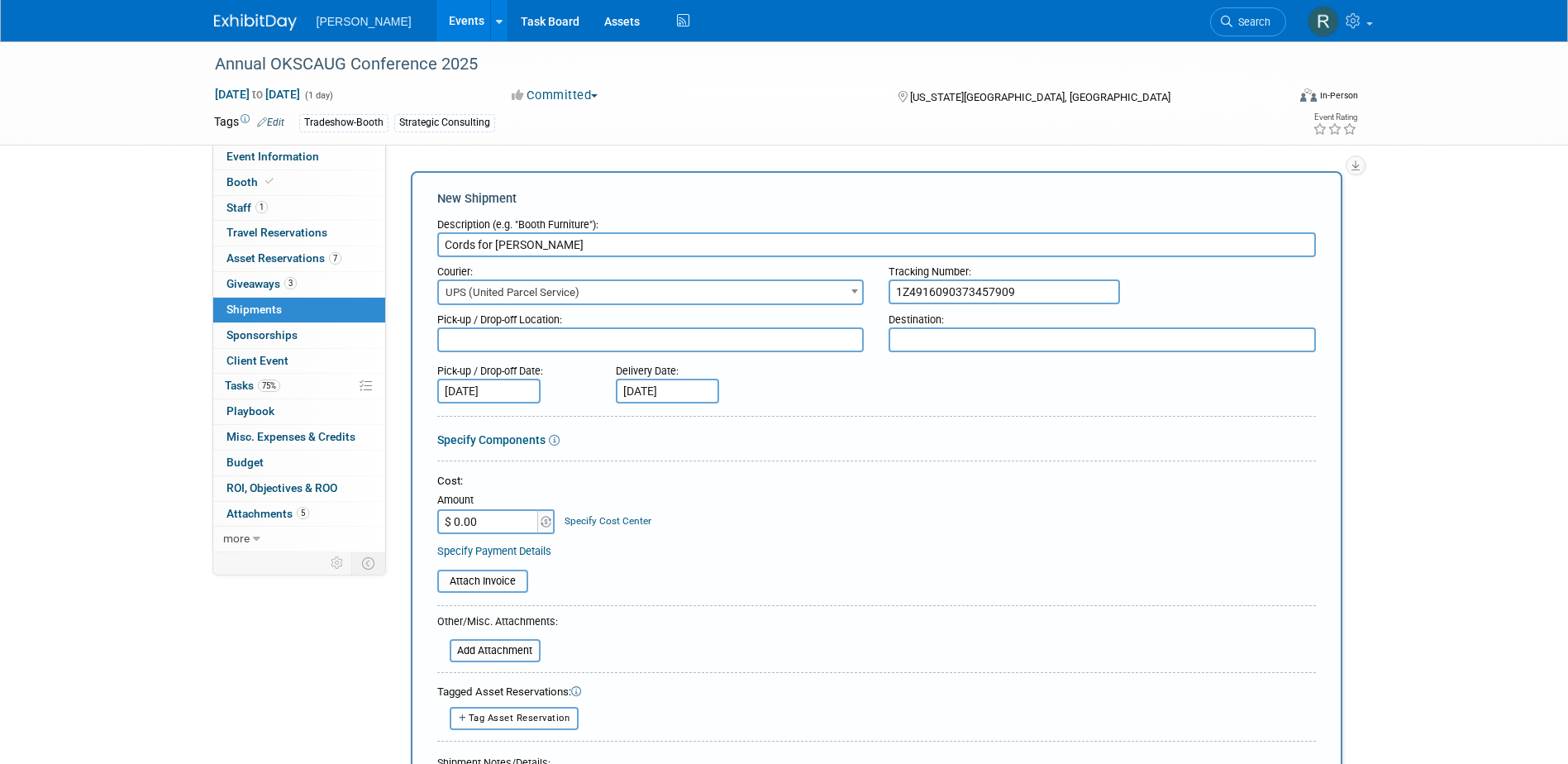
click at [534, 391] on input "Sep 15, 2025" at bounding box center [489, 390] width 103 height 25
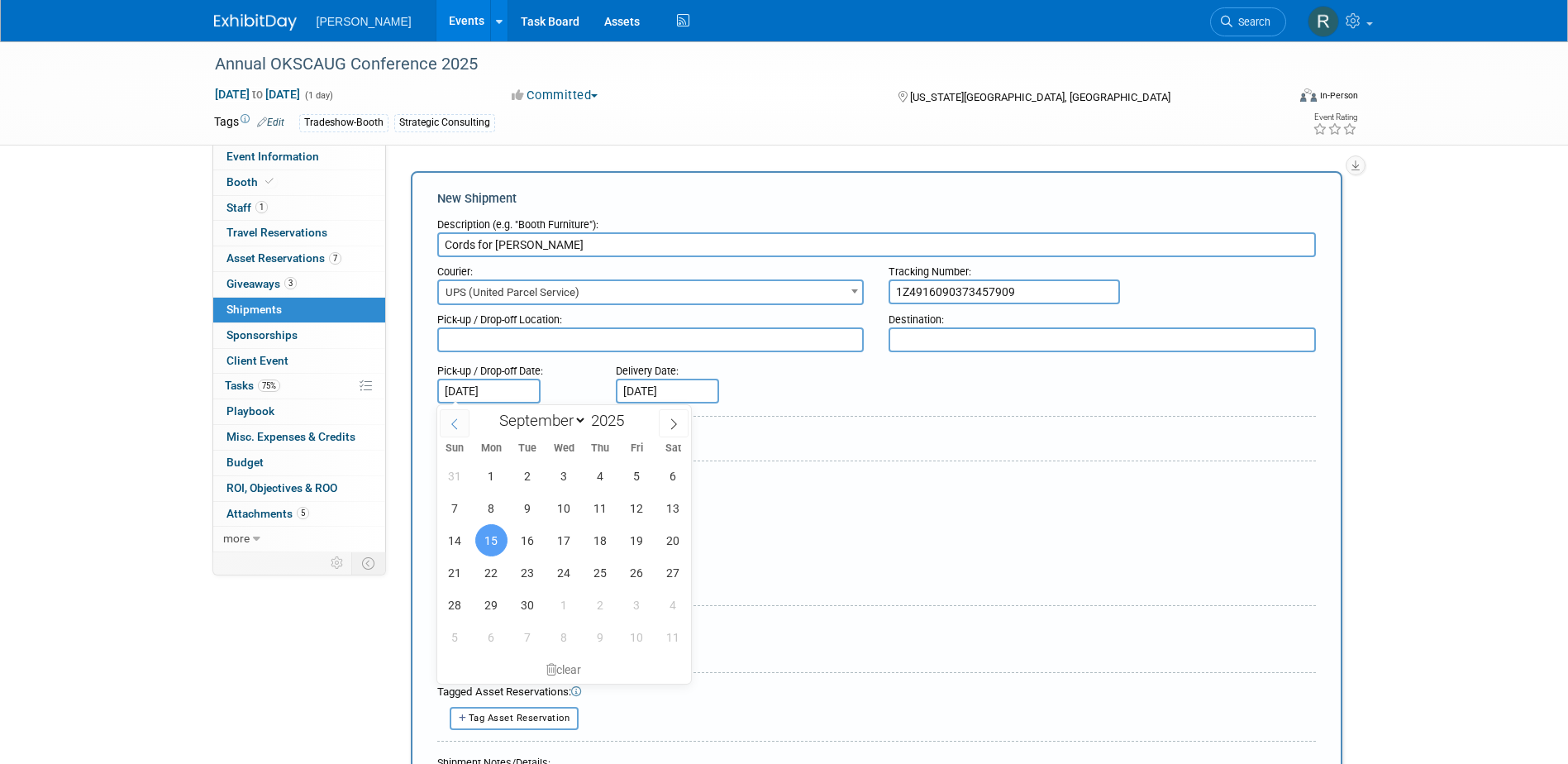
click at [459, 427] on icon at bounding box center [455, 424] width 12 height 12
select select "7"
drag, startPoint x: 634, startPoint y: 543, endPoint x: 634, endPoint y: 499, distance: 44.0
click at [634, 538] on span "15" at bounding box center [637, 539] width 32 height 32
type input "Aug 15, 2025"
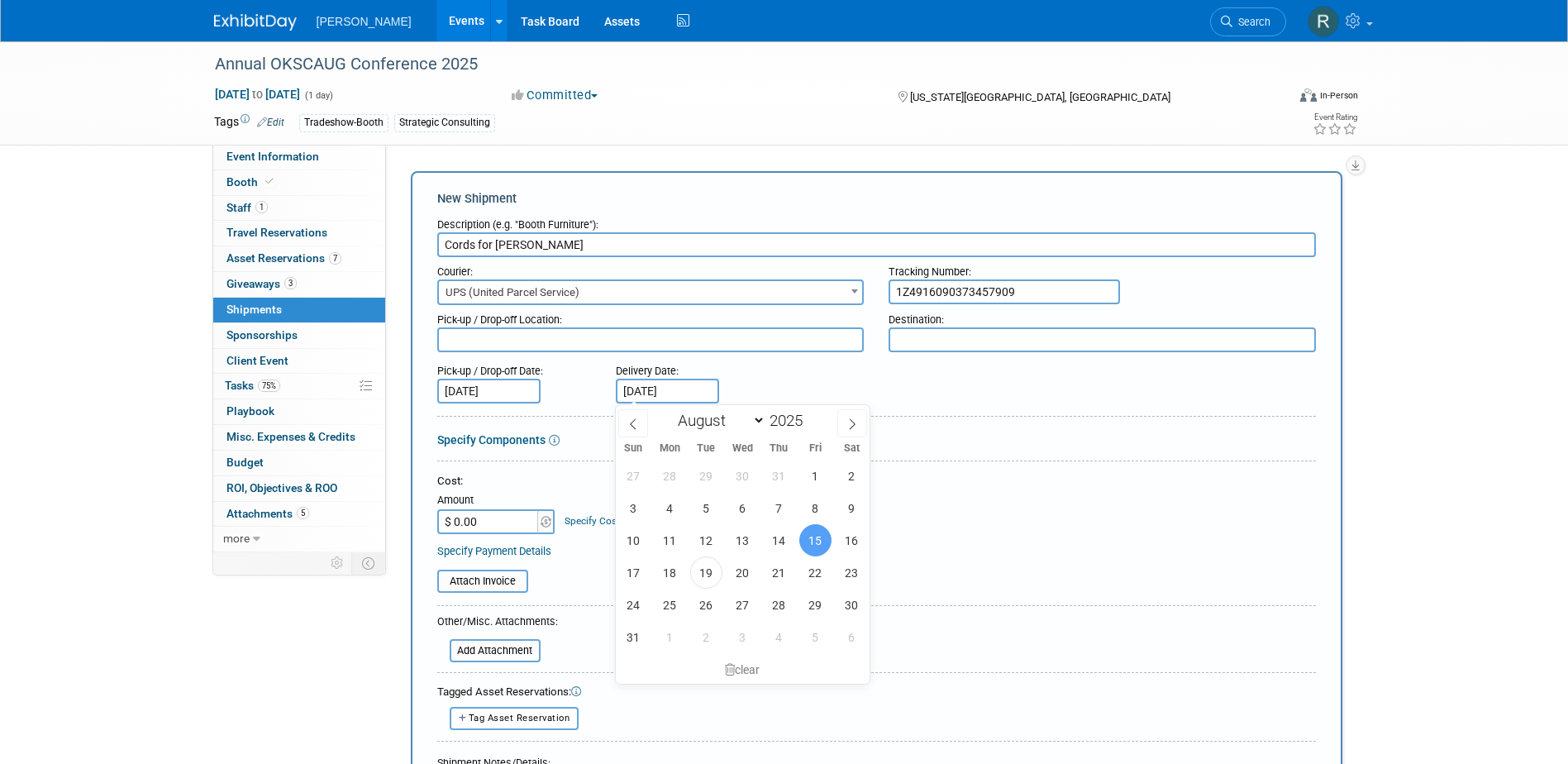
click at [702, 386] on input "Aug 15, 2025" at bounding box center [668, 390] width 103 height 25
click at [742, 578] on span "20" at bounding box center [742, 572] width 32 height 32
type input "Aug 20, 2025"
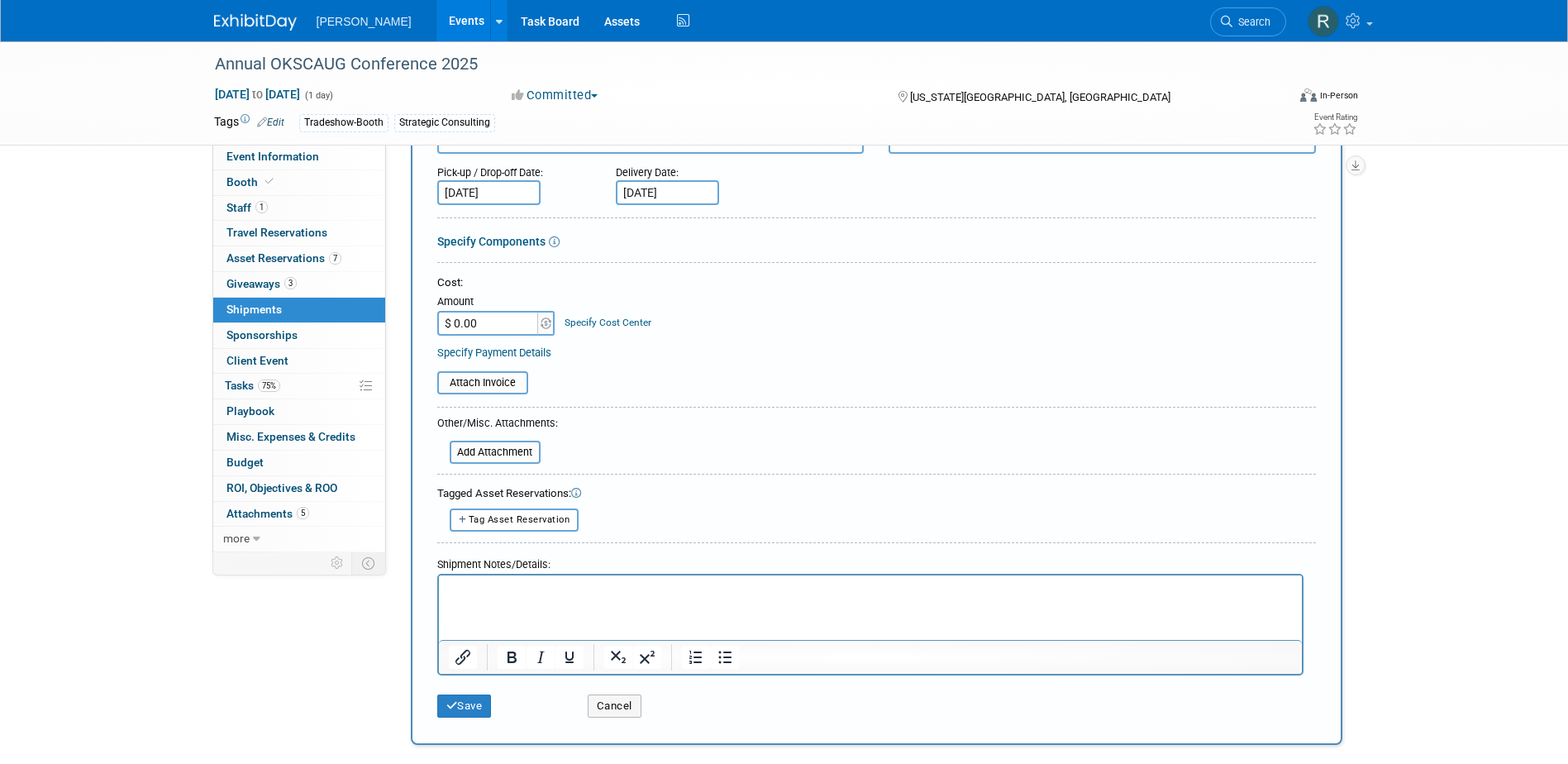
scroll to position [248, 0]
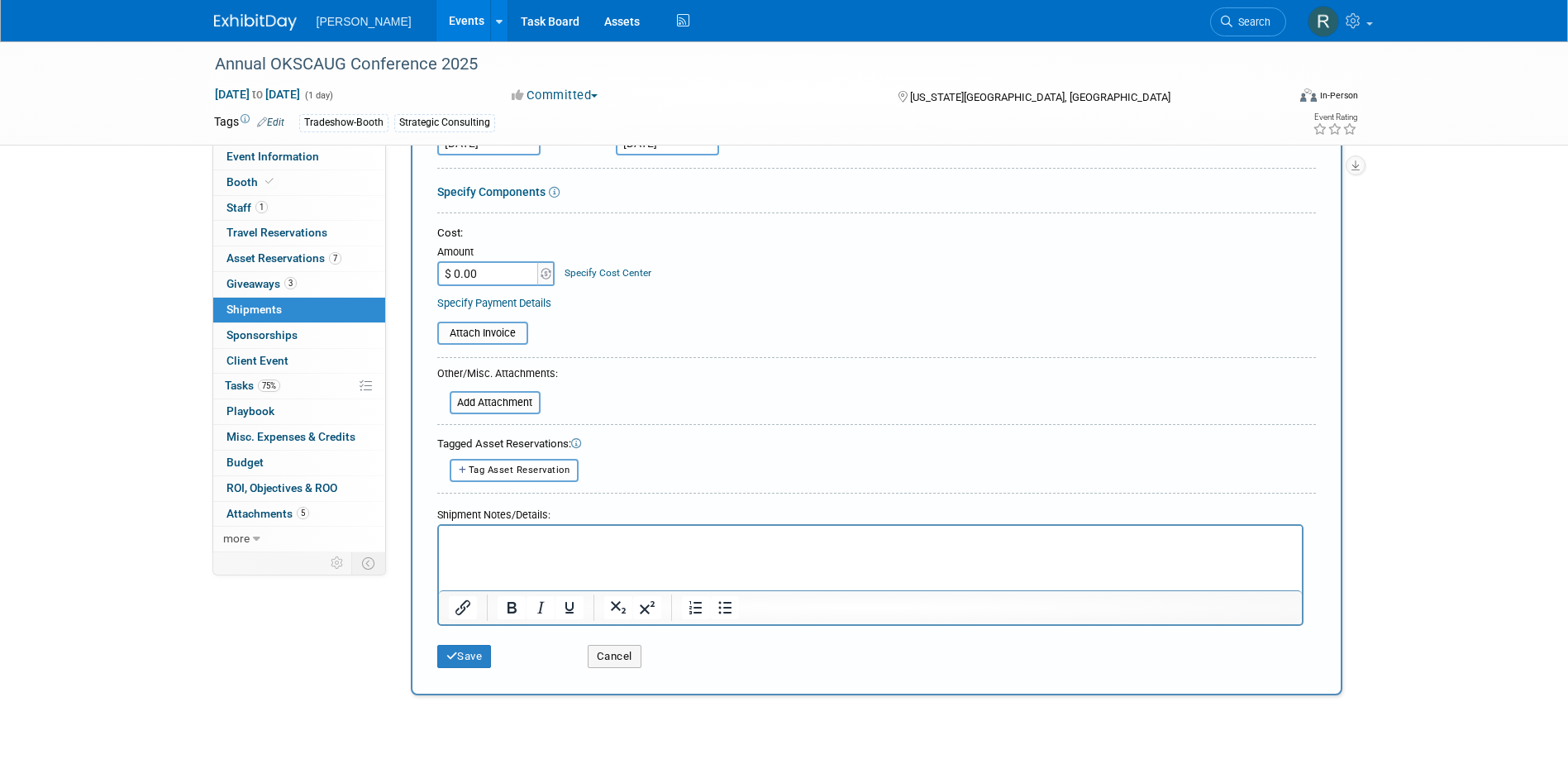
click at [526, 548] on html at bounding box center [869, 535] width 863 height 23
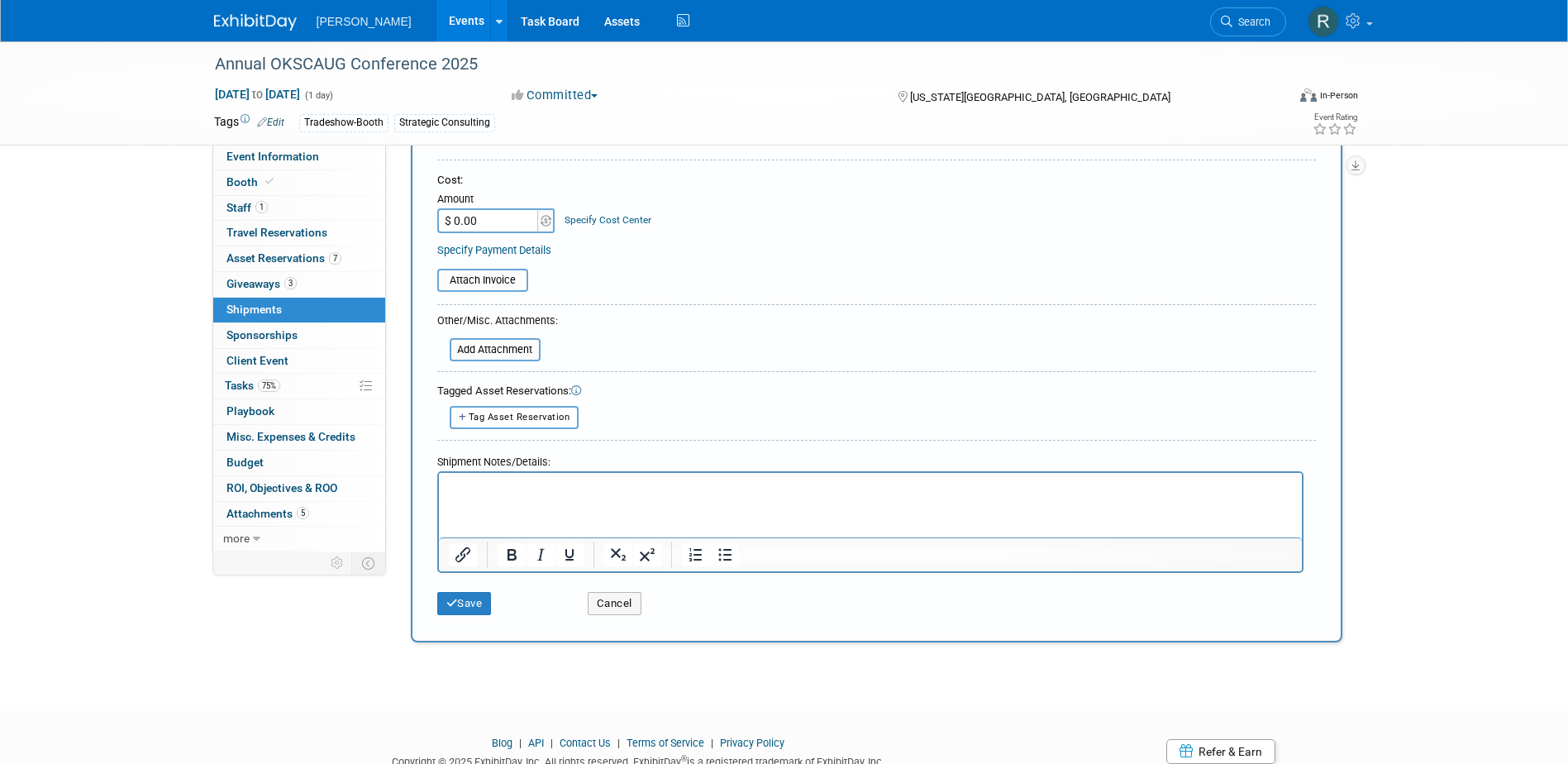
scroll to position [331, 0]
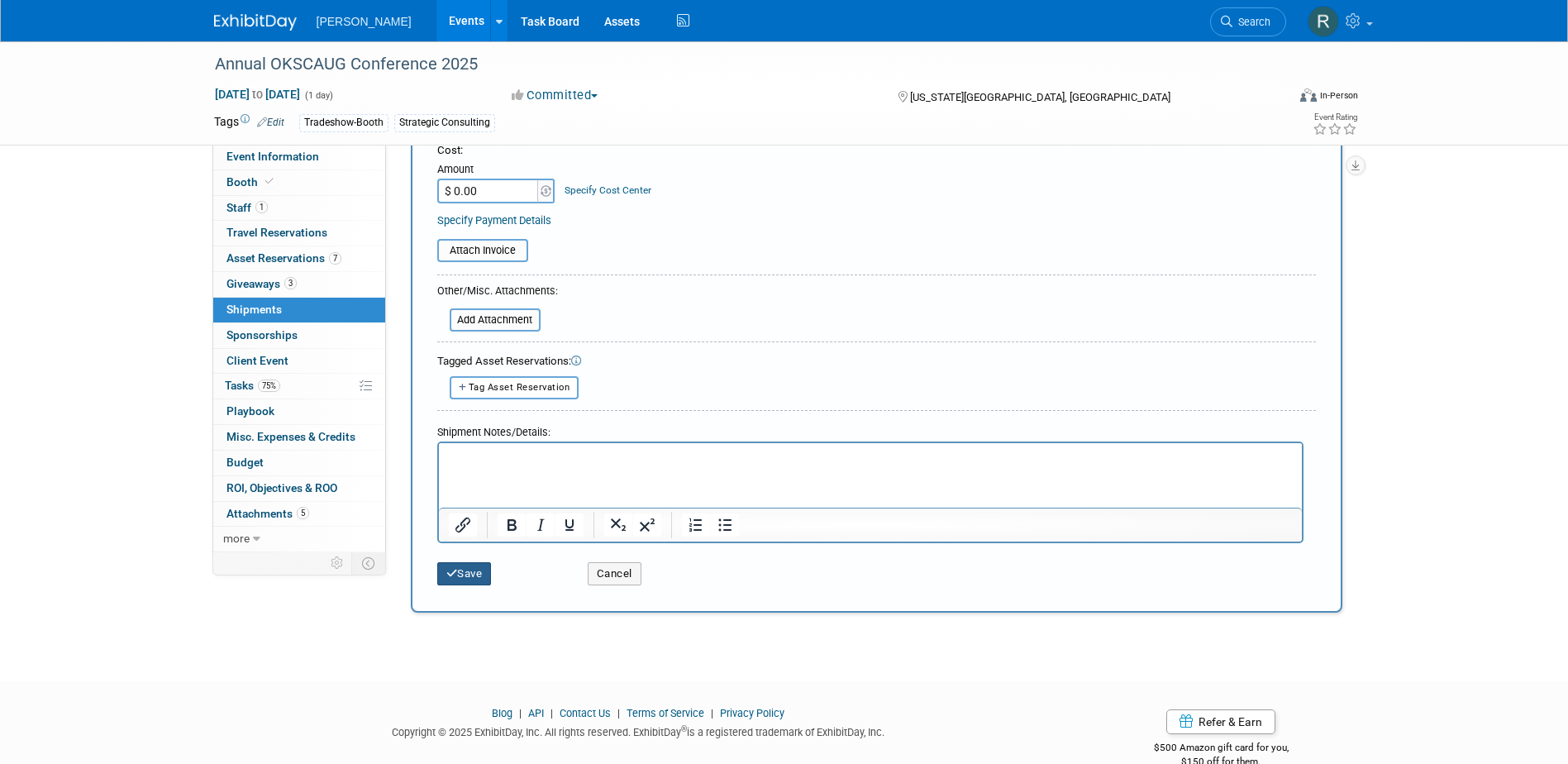
click at [471, 572] on button "Save" at bounding box center [464, 573] width 55 height 23
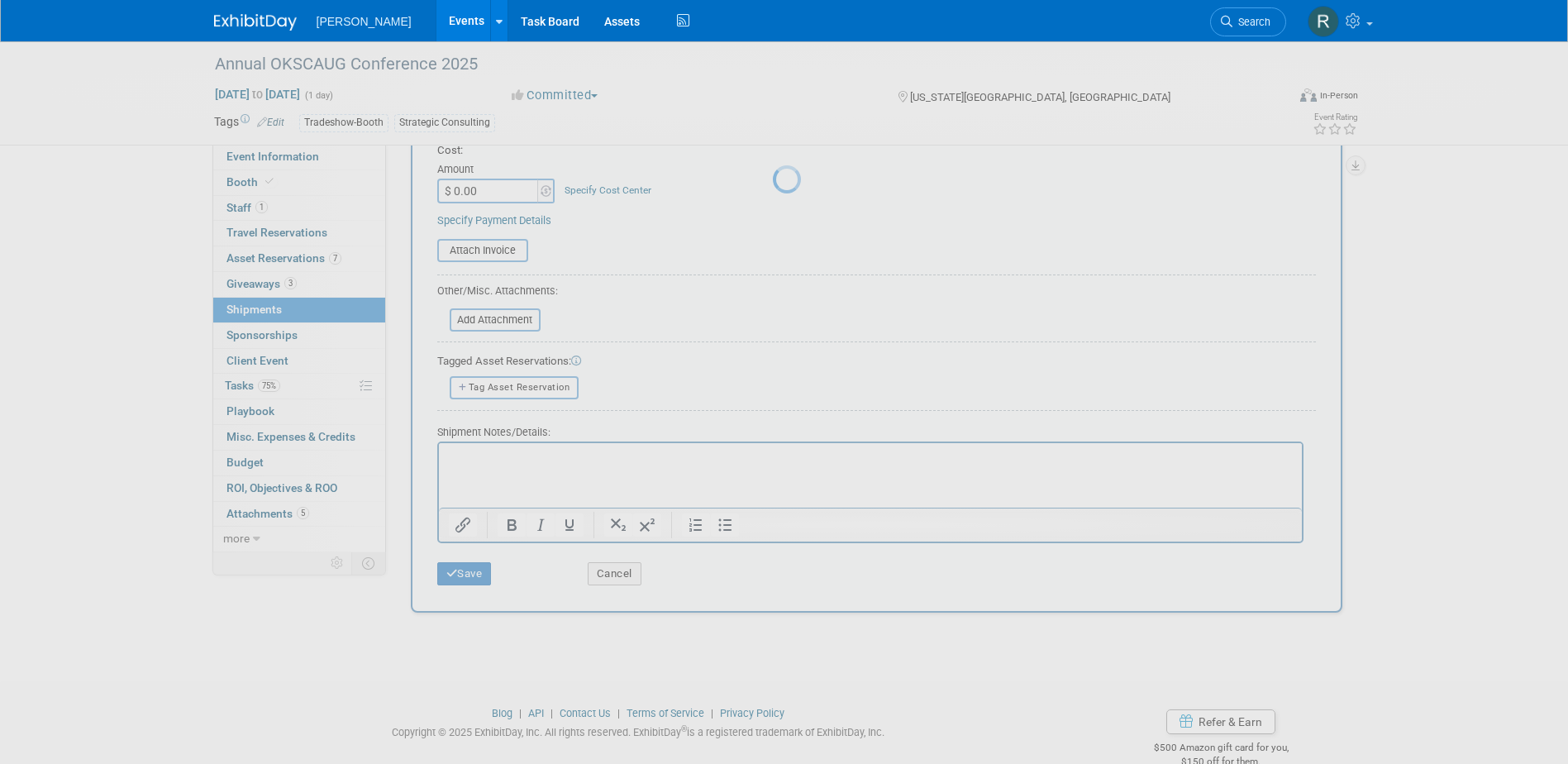
scroll to position [15, 0]
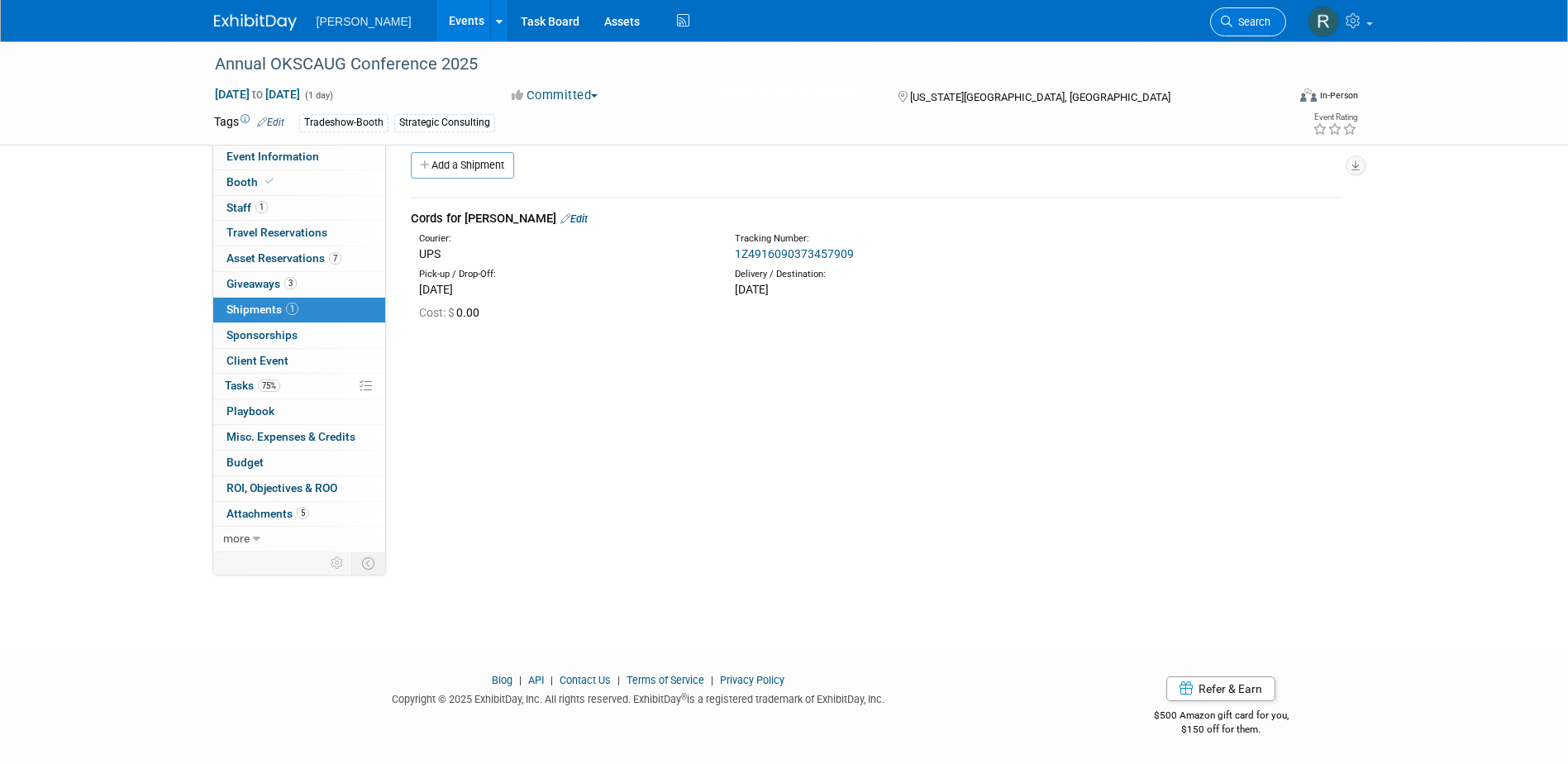
click at [1246, 14] on link "Search" at bounding box center [1248, 21] width 77 height 29
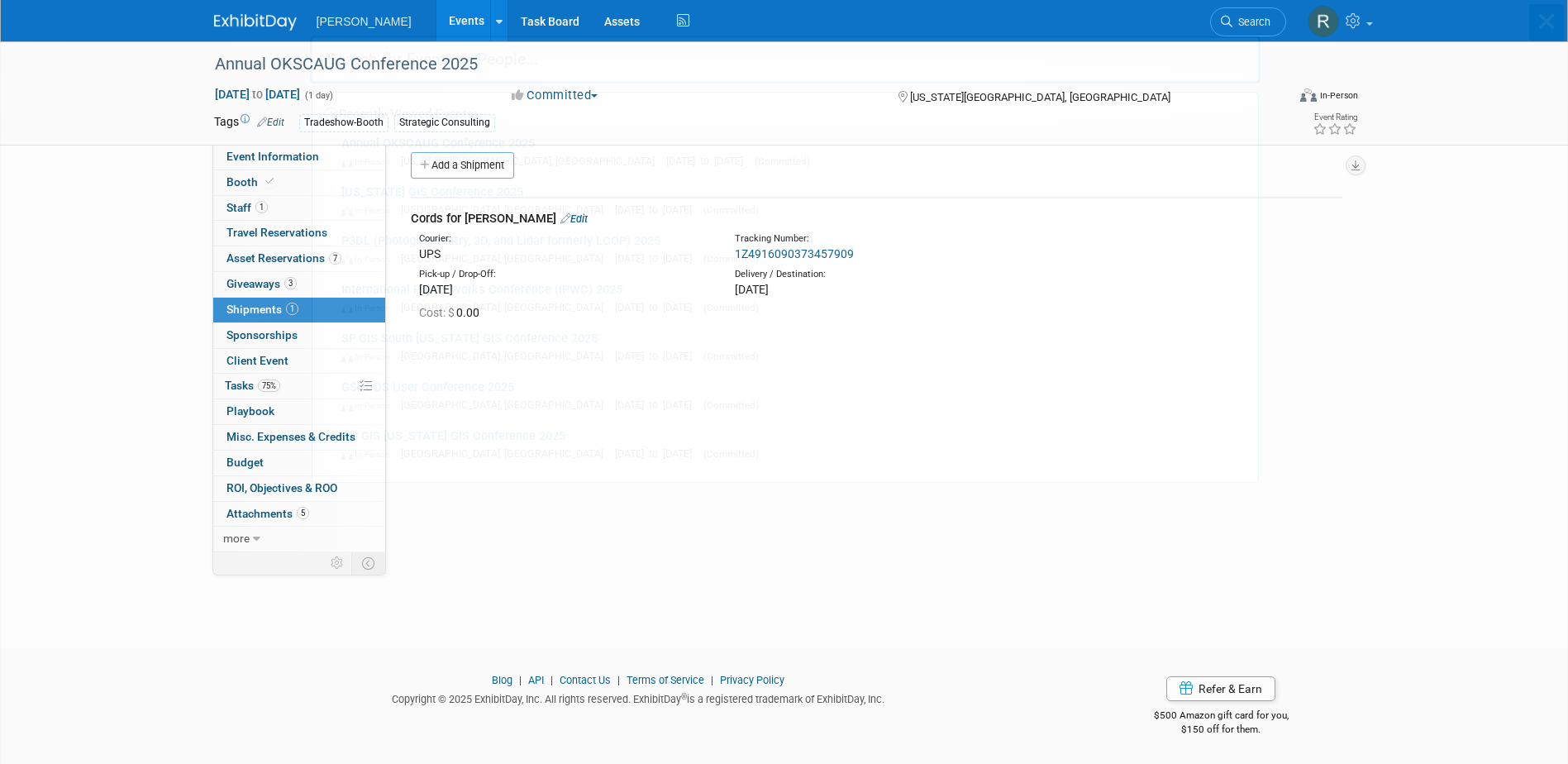
scroll to position [0, 0]
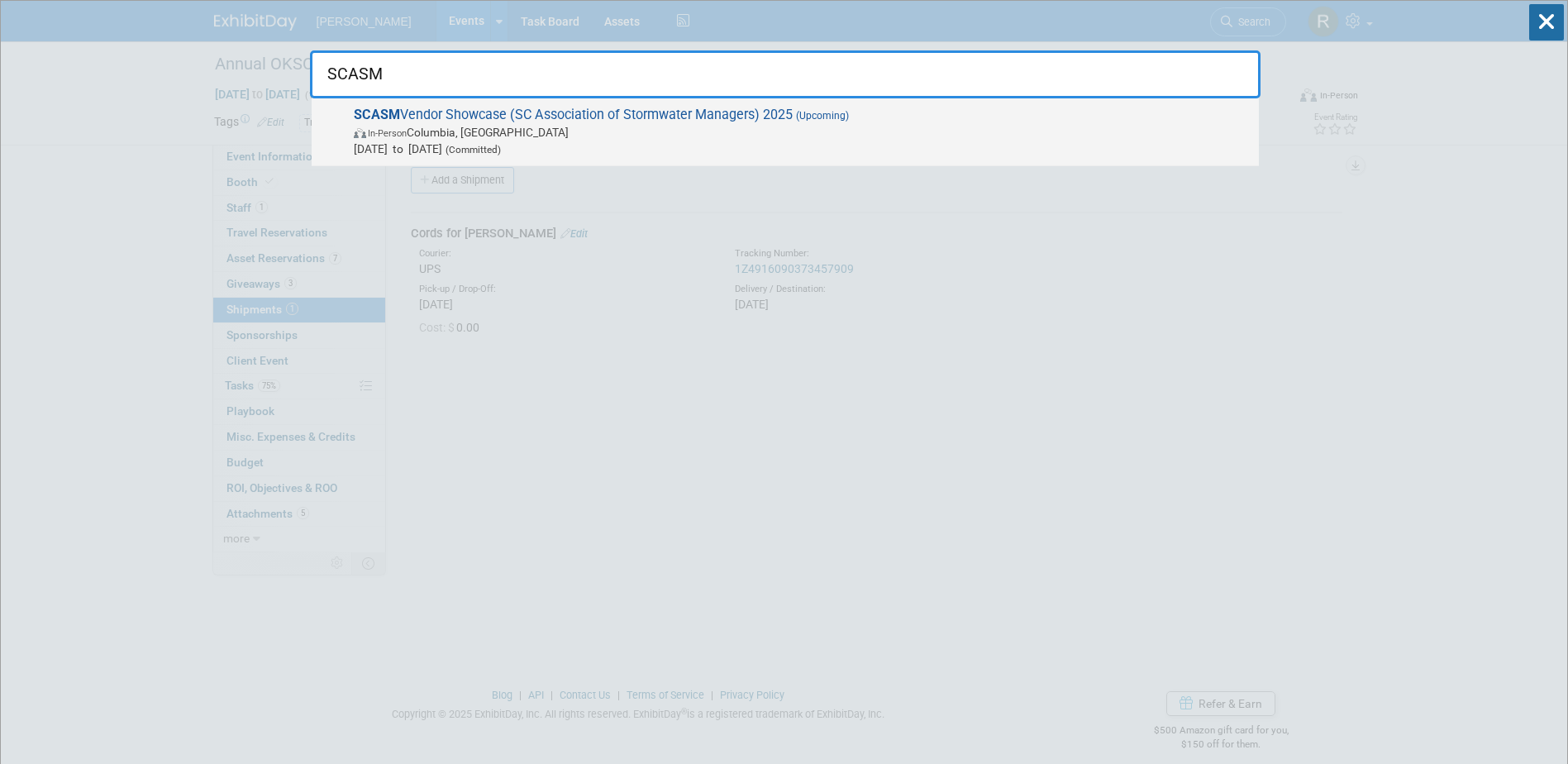
type input "SCASM"
click at [477, 115] on span "SCASM Vendor Showcase (SC Association of Stormwater Managers) 2025 (Upcoming) I…" at bounding box center [800, 131] width 902 height 51
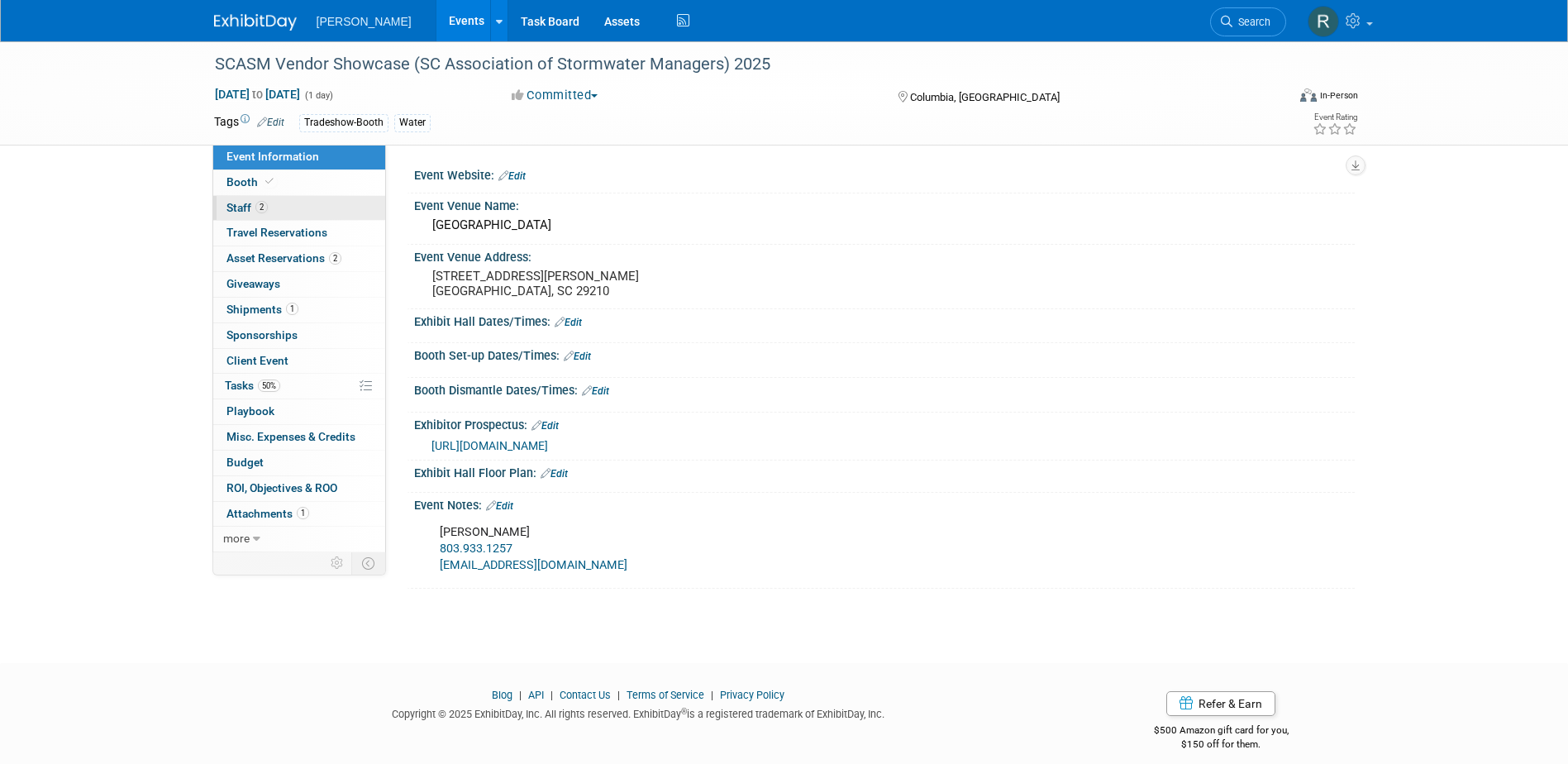
click at [242, 209] on span "Staff 2" at bounding box center [247, 207] width 42 height 13
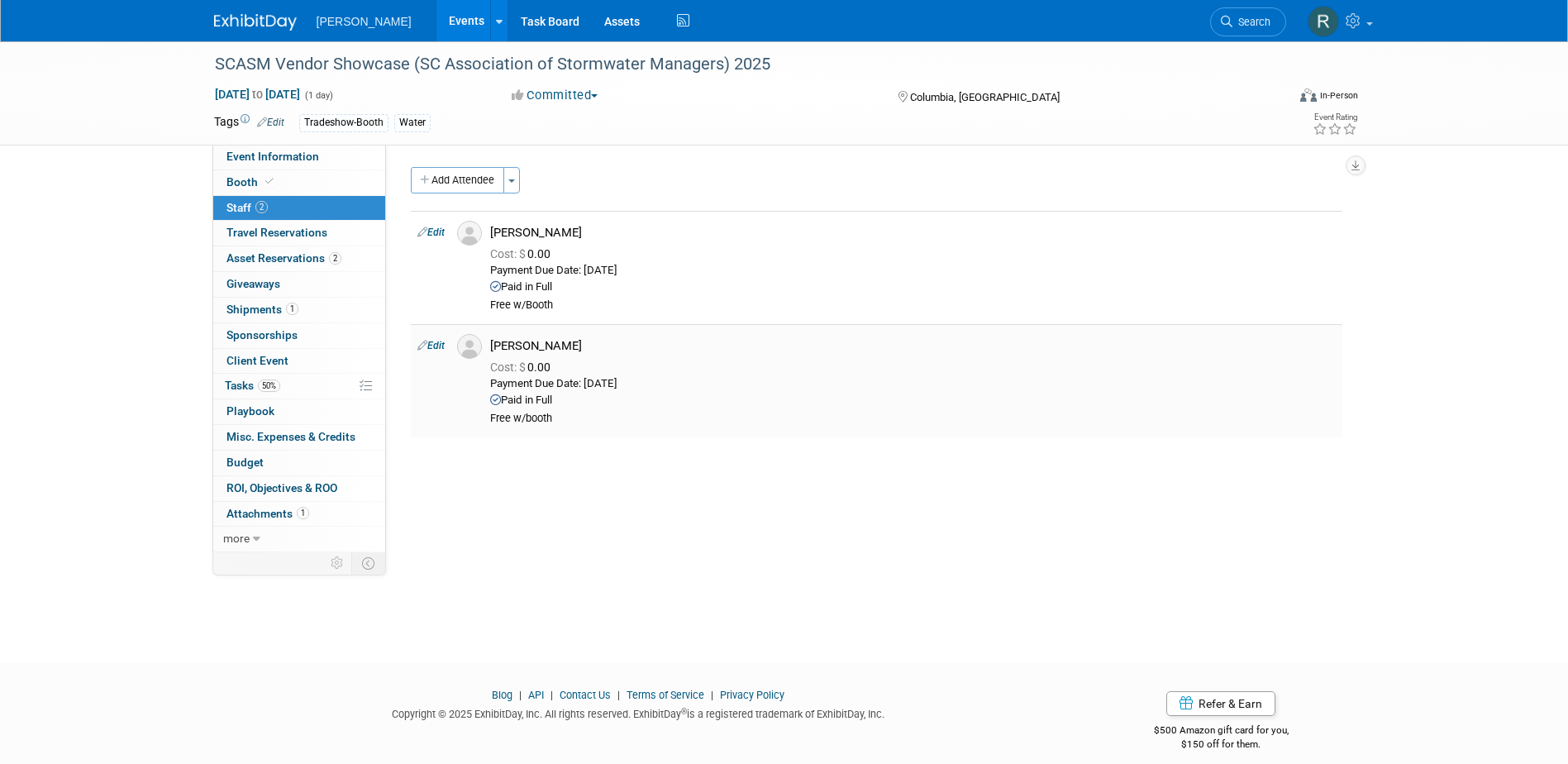
click at [436, 347] on link "Edit" at bounding box center [430, 346] width 27 height 12
select select "96d6cfc0-9881-4279-95a6-792d0654f997"
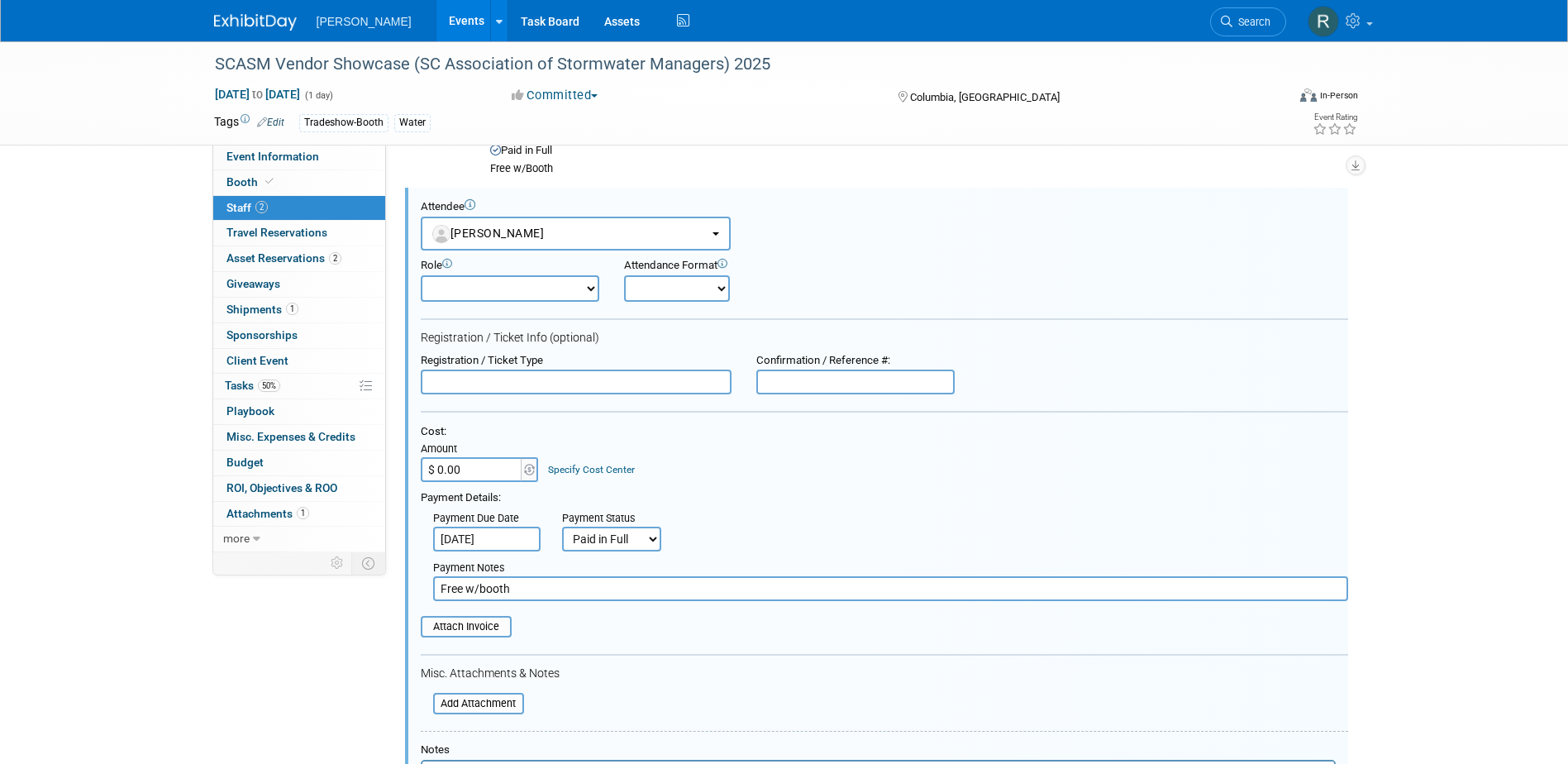
click at [606, 474] on link "Specify Cost Center" at bounding box center [591, 470] width 86 height 12
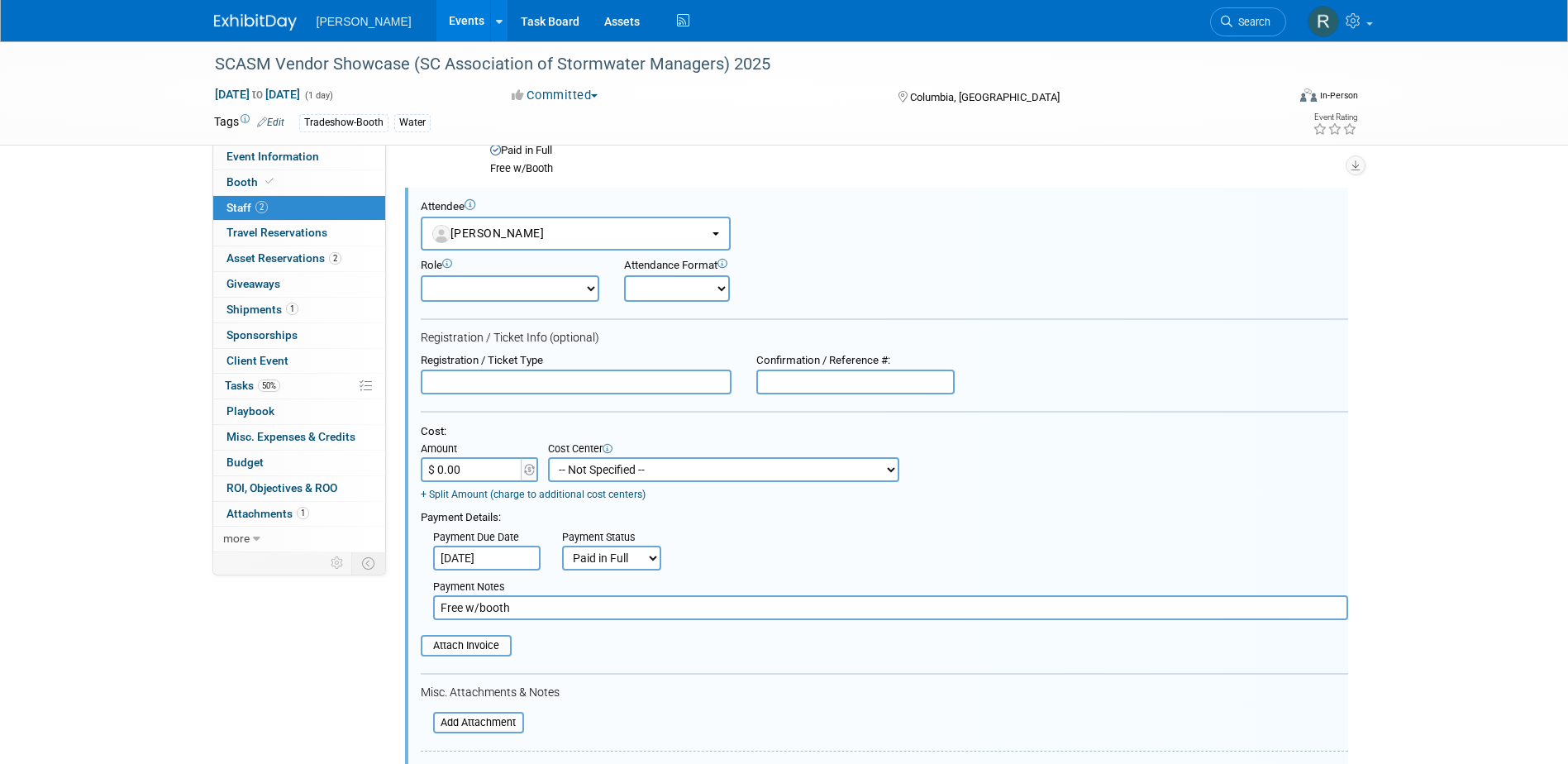
click at [607, 474] on select "-- Not Specified -- Advisory Services - Expenses_1001.502 Aerial Acquisition - …" at bounding box center [724, 469] width 352 height 25
click at [291, 261] on span "Asset Reservations 2" at bounding box center [284, 257] width 115 height 13
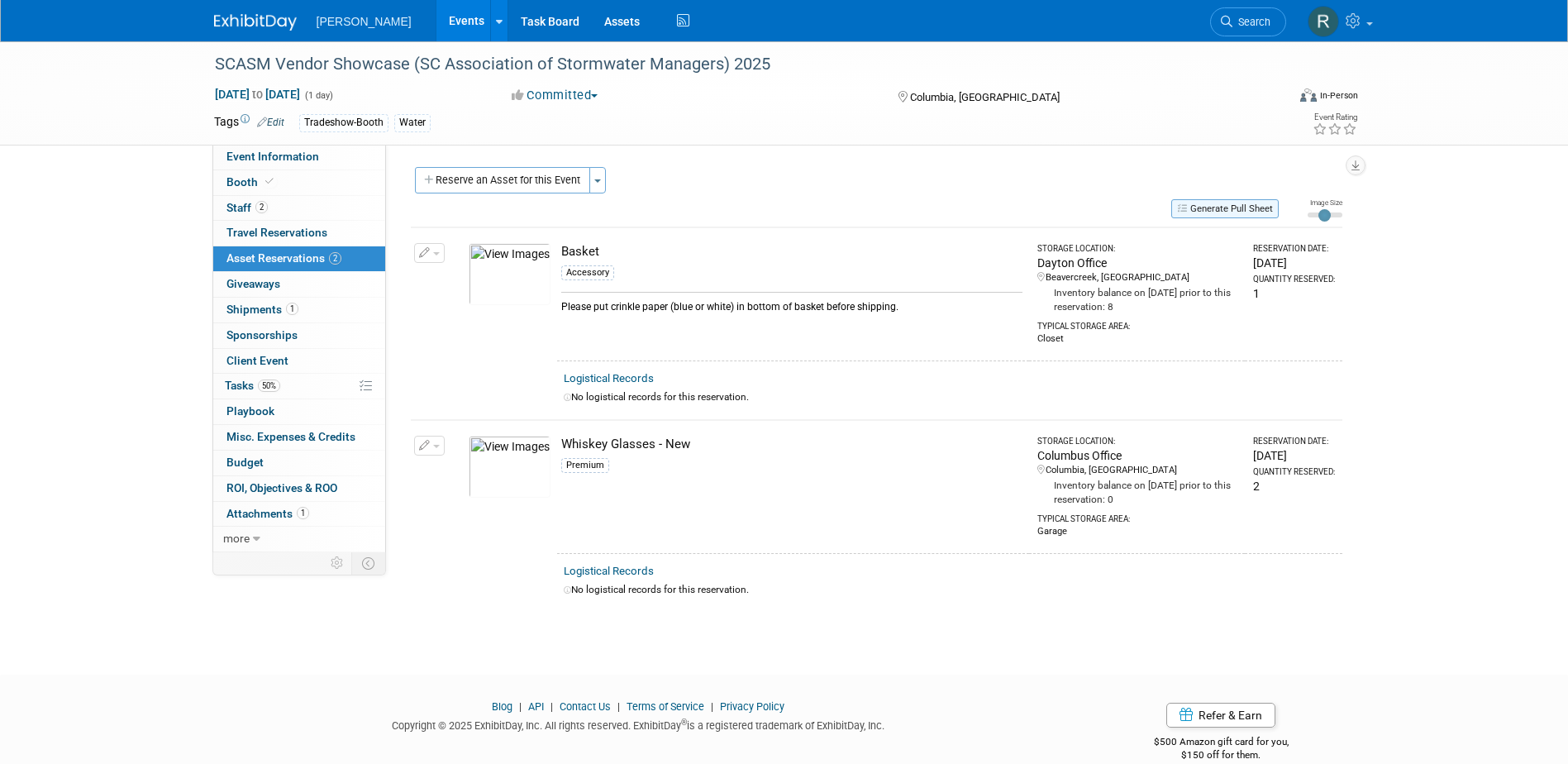
click at [1208, 209] on button "Generate Pull Sheet" at bounding box center [1225, 209] width 107 height 19
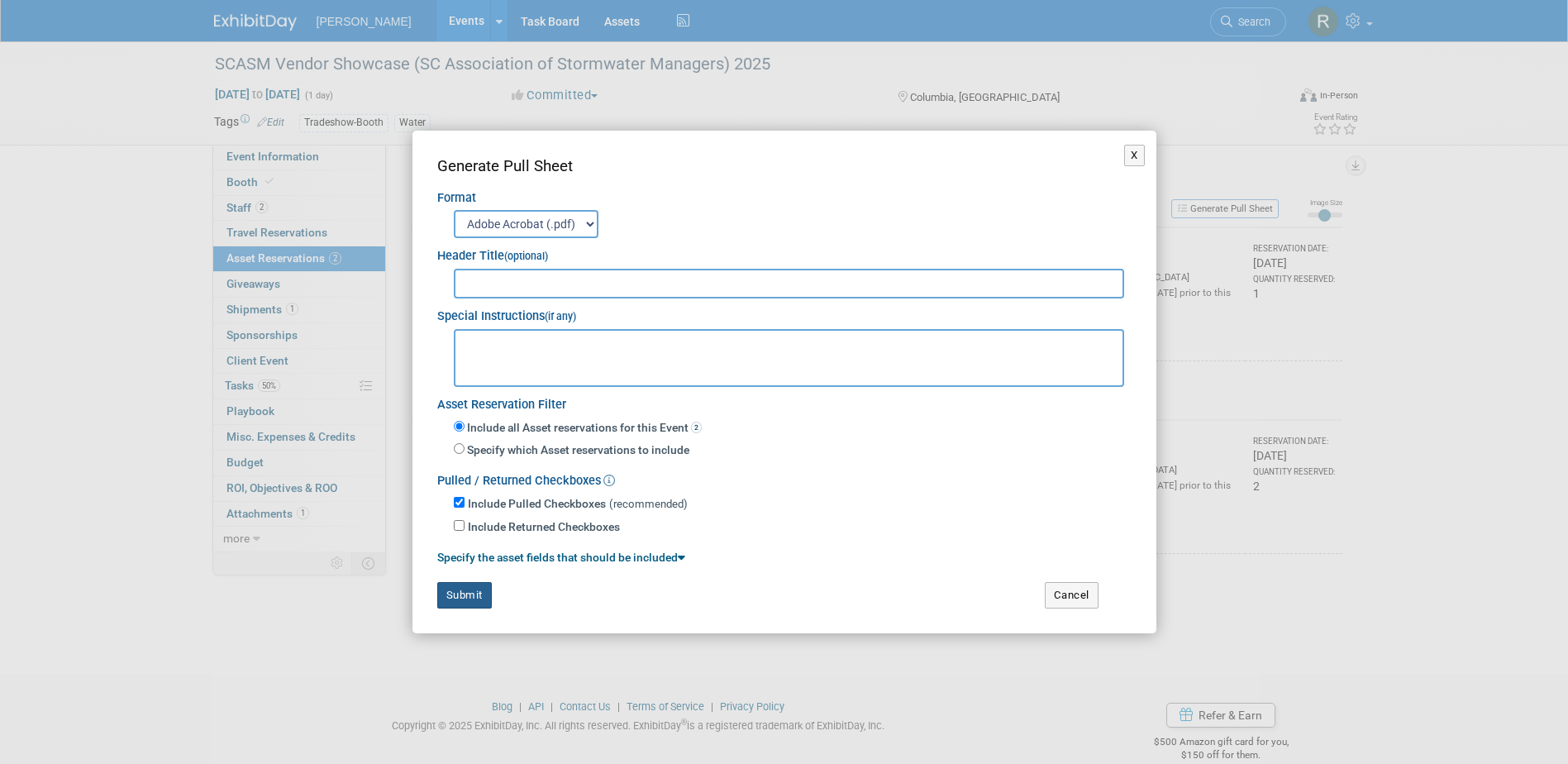
click at [472, 592] on button "Submit" at bounding box center [464, 595] width 55 height 27
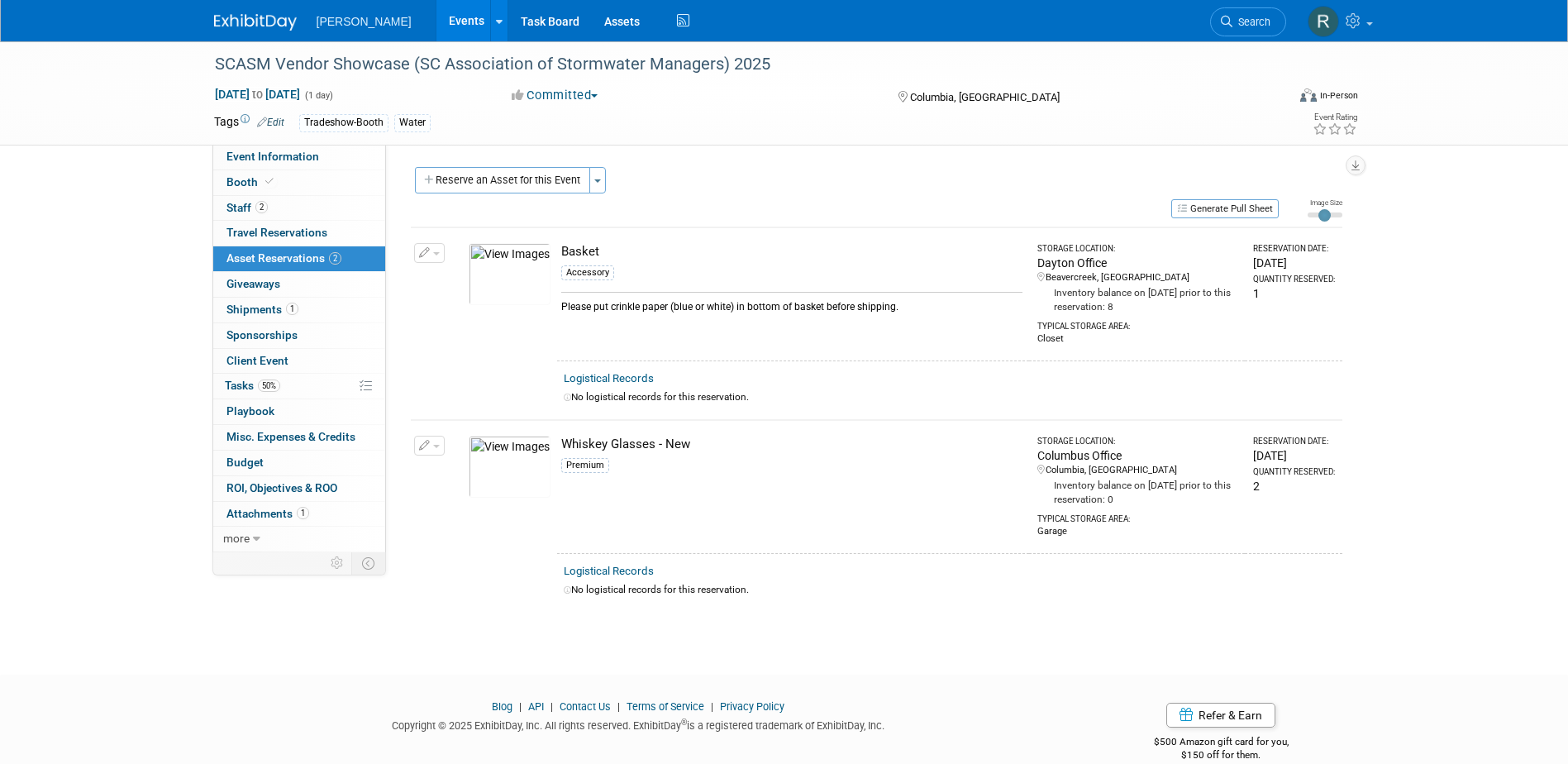
click at [1247, 21] on span "Search" at bounding box center [1251, 22] width 38 height 12
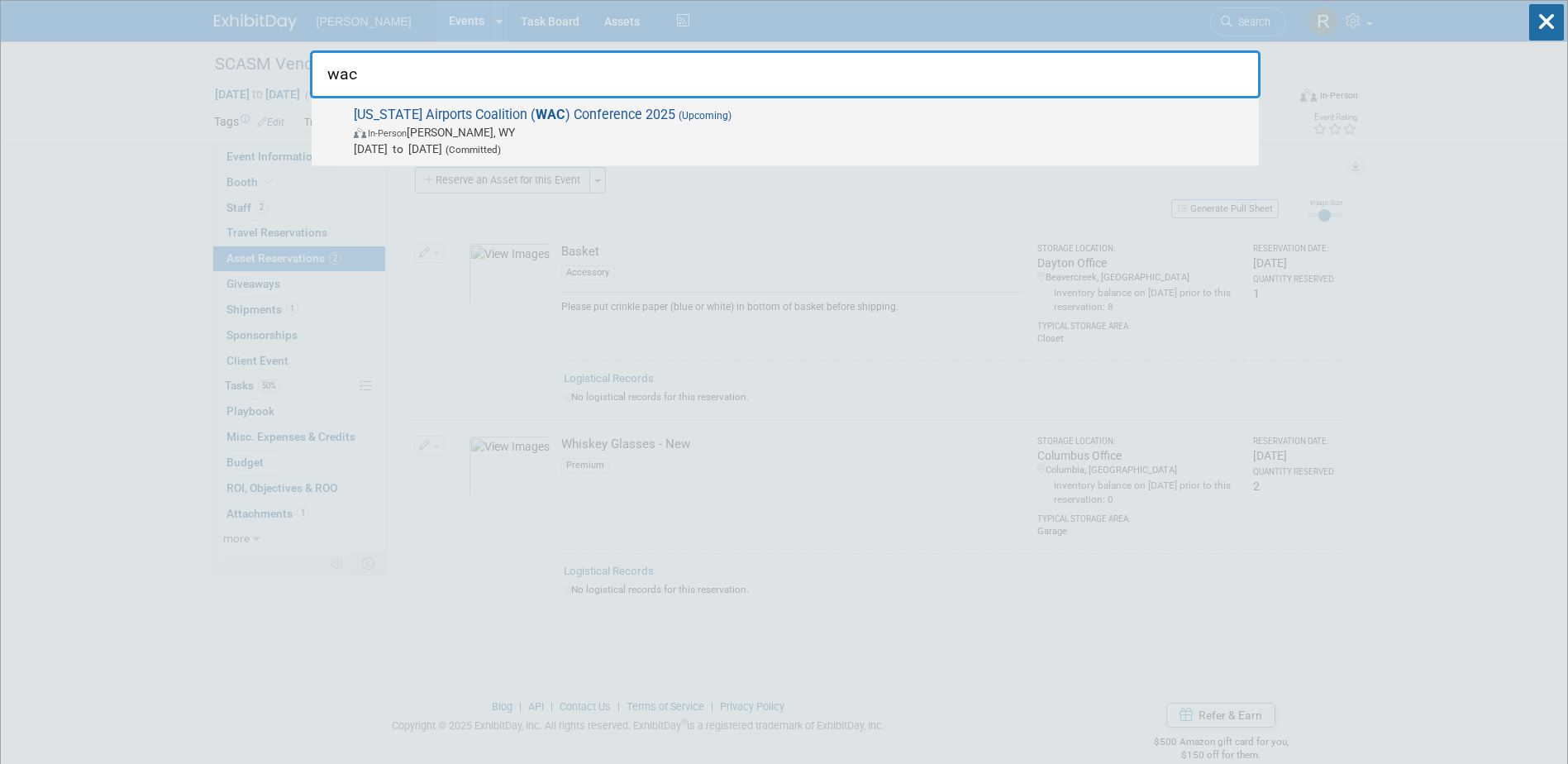
type input "wac"
click at [685, 122] on span "[US_STATE] Airports Coalition ( WAC ) Conference 2025 (Upcoming) In-Person [PER…" at bounding box center [800, 131] width 902 height 51
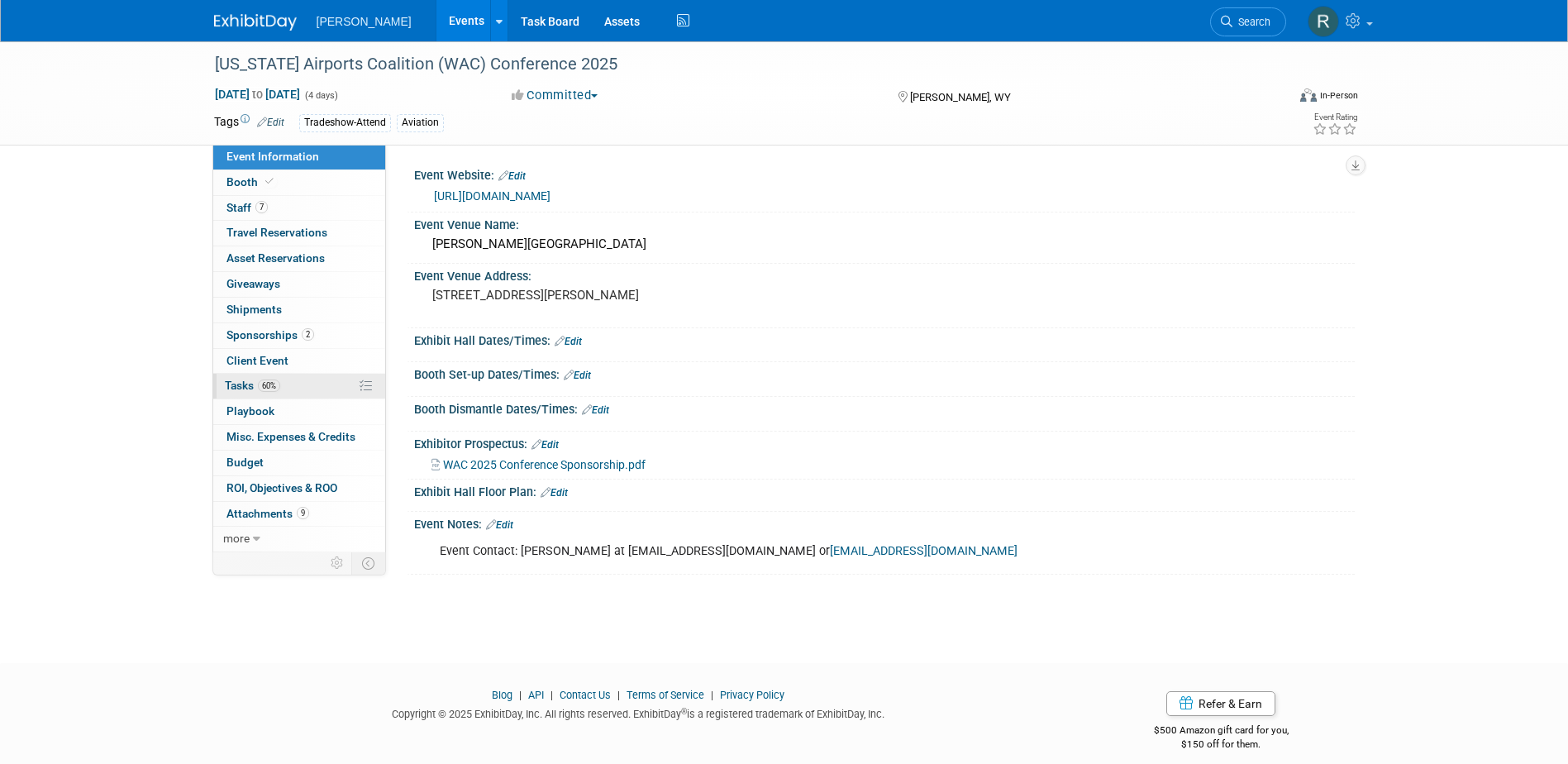
click at [257, 389] on span "Tasks 60%" at bounding box center [252, 384] width 56 height 13
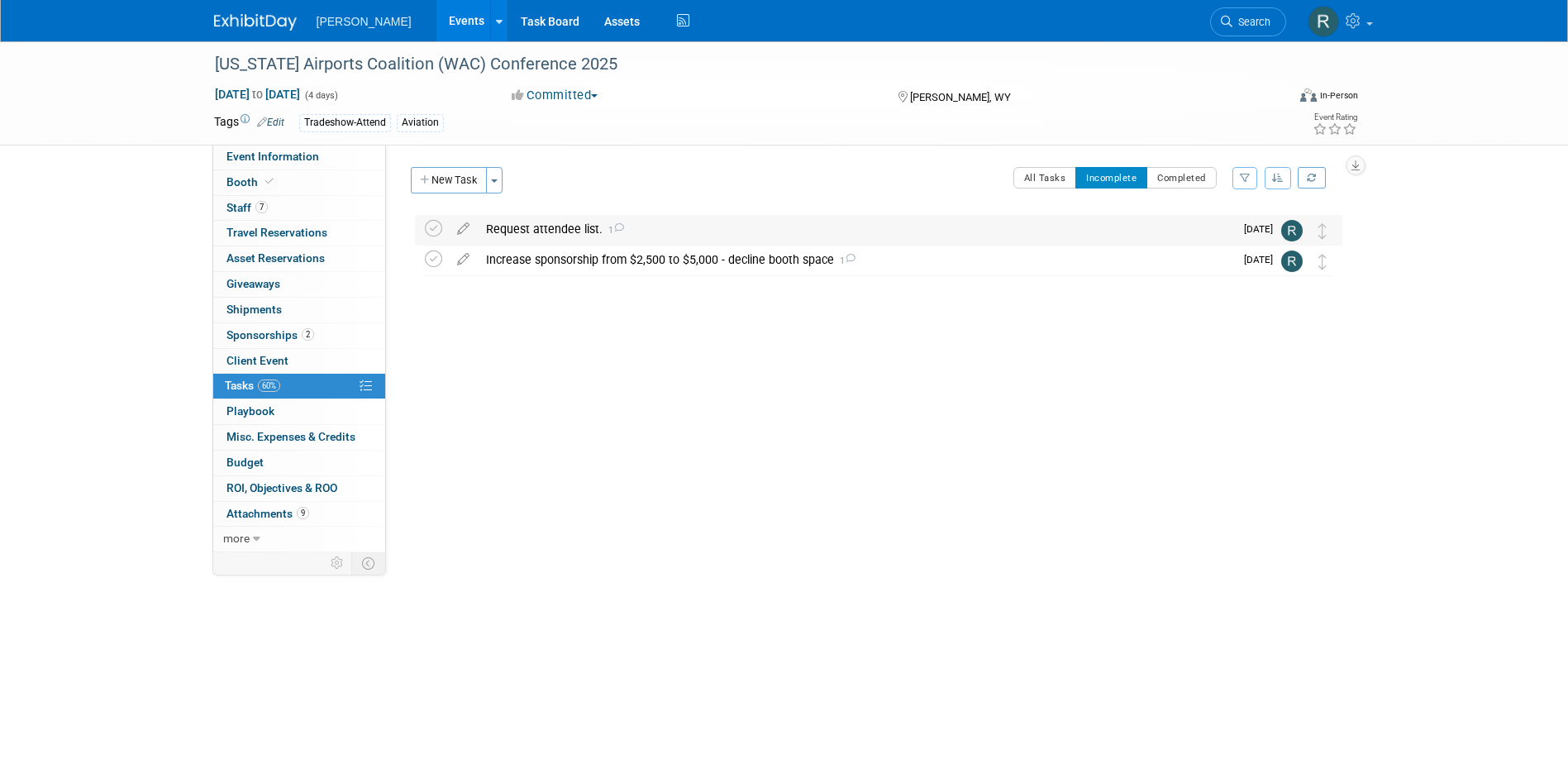
click at [557, 227] on div "Request attendee list. 1" at bounding box center [856, 229] width 756 height 28
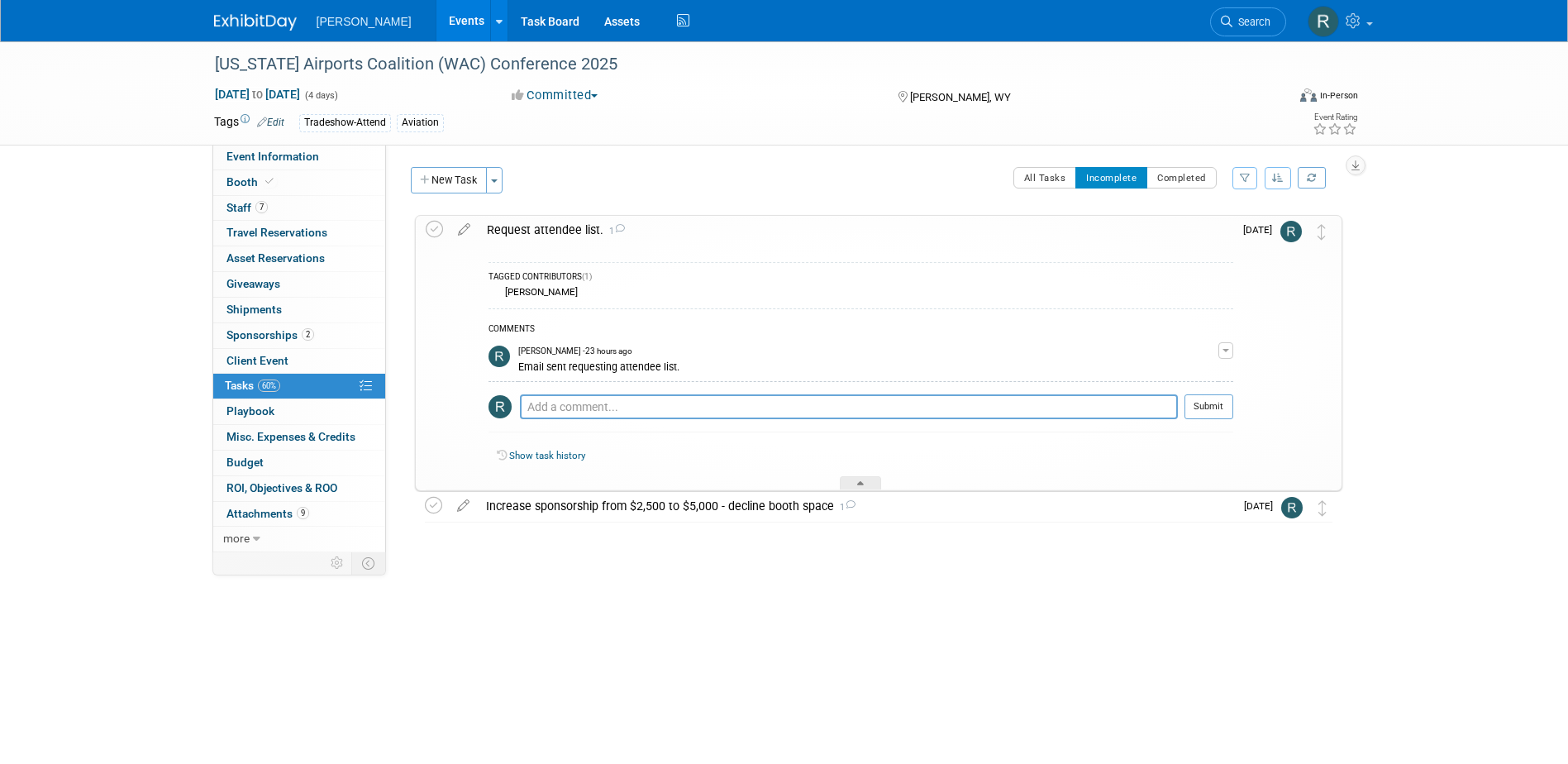
click at [534, 228] on div "Request attendee list. 1" at bounding box center [857, 229] width 755 height 28
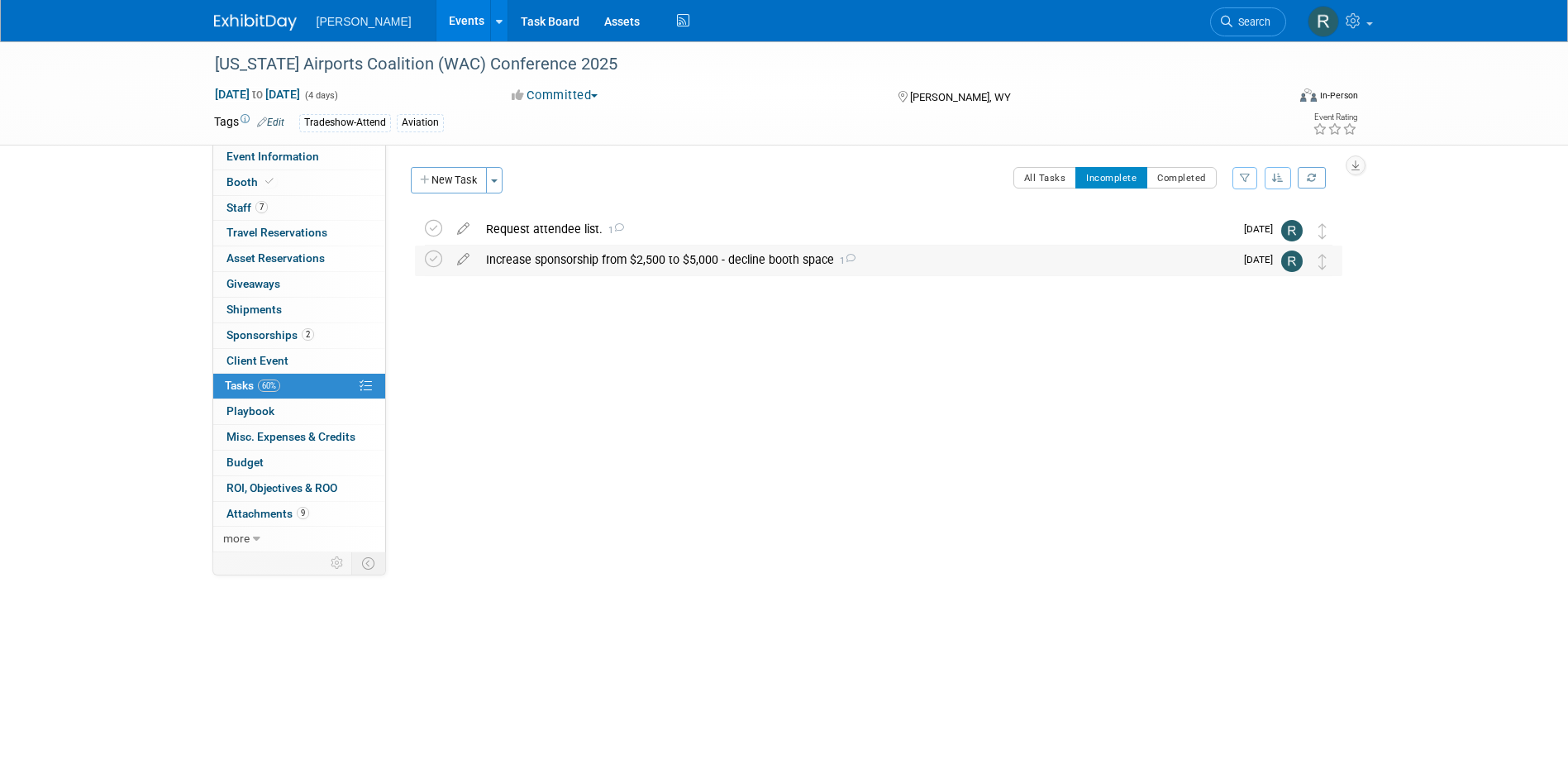
click at [565, 260] on div "Increase sponsorship from $2,500 to $5,000 - decline booth space 1" at bounding box center [856, 259] width 756 height 28
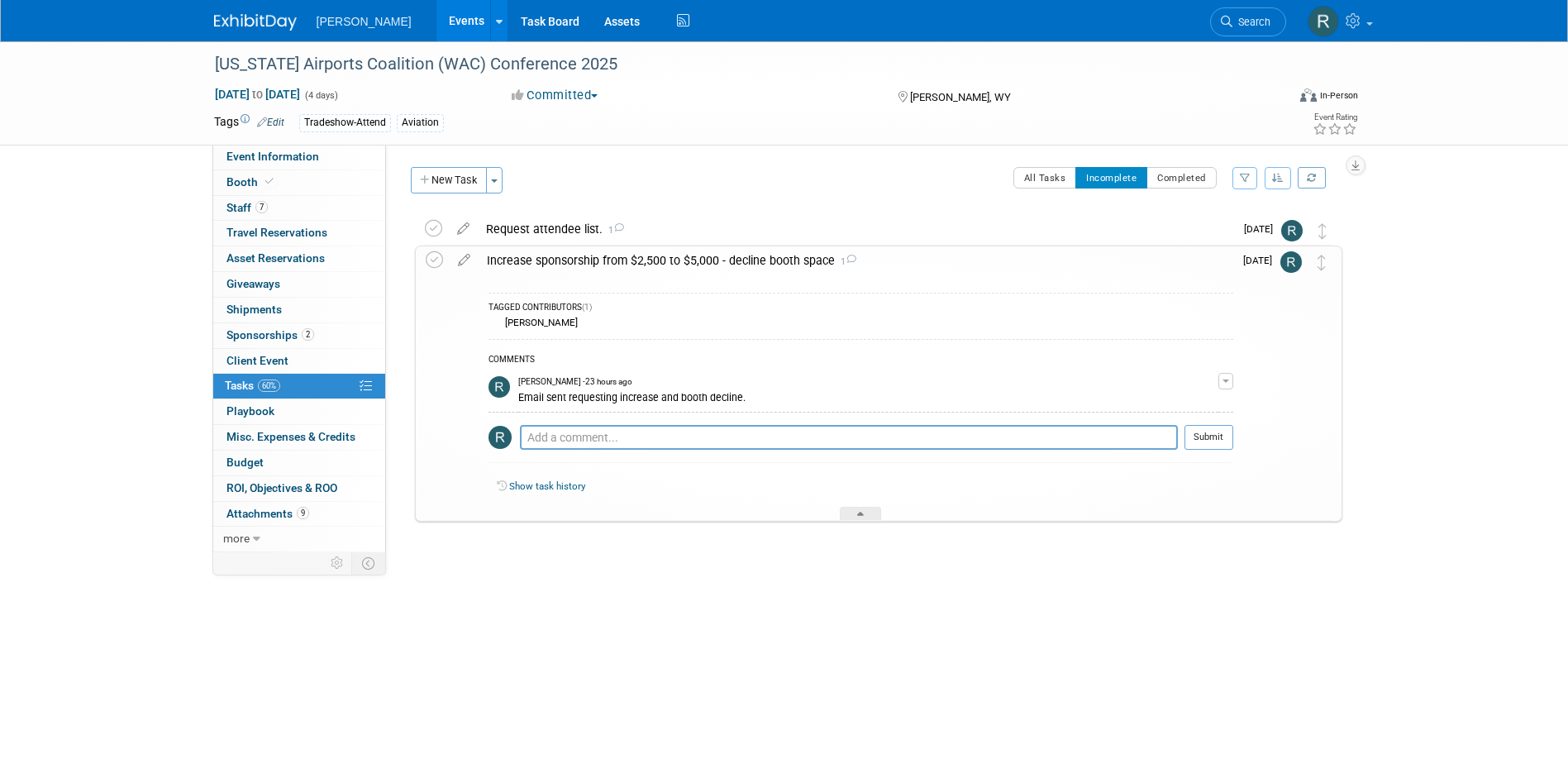
click at [573, 259] on div "Increase sponsorship from $2,500 to $5,000 - decline booth space 1" at bounding box center [857, 260] width 755 height 28
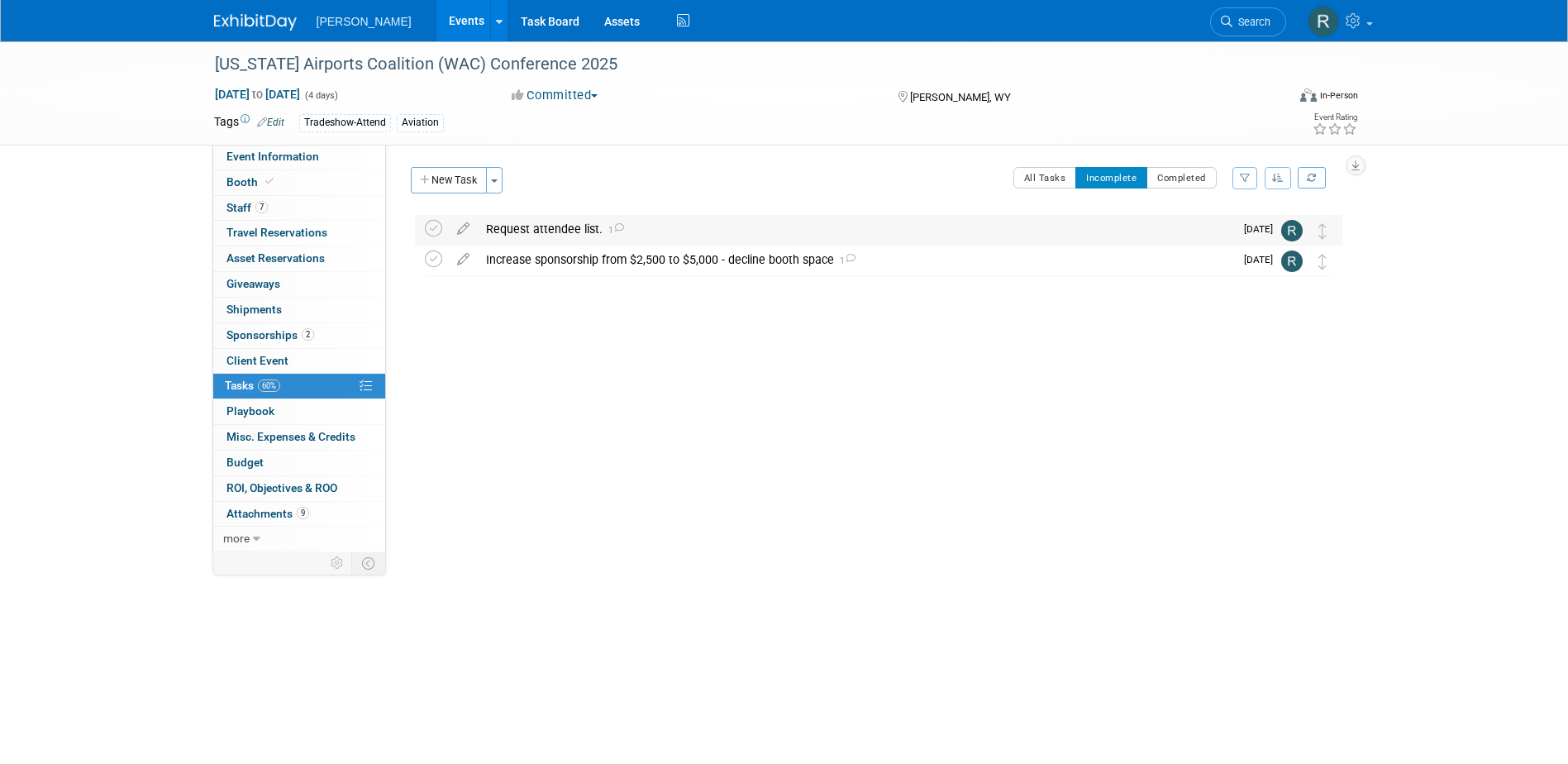
click at [568, 226] on div "Request attendee list. 1" at bounding box center [856, 229] width 756 height 28
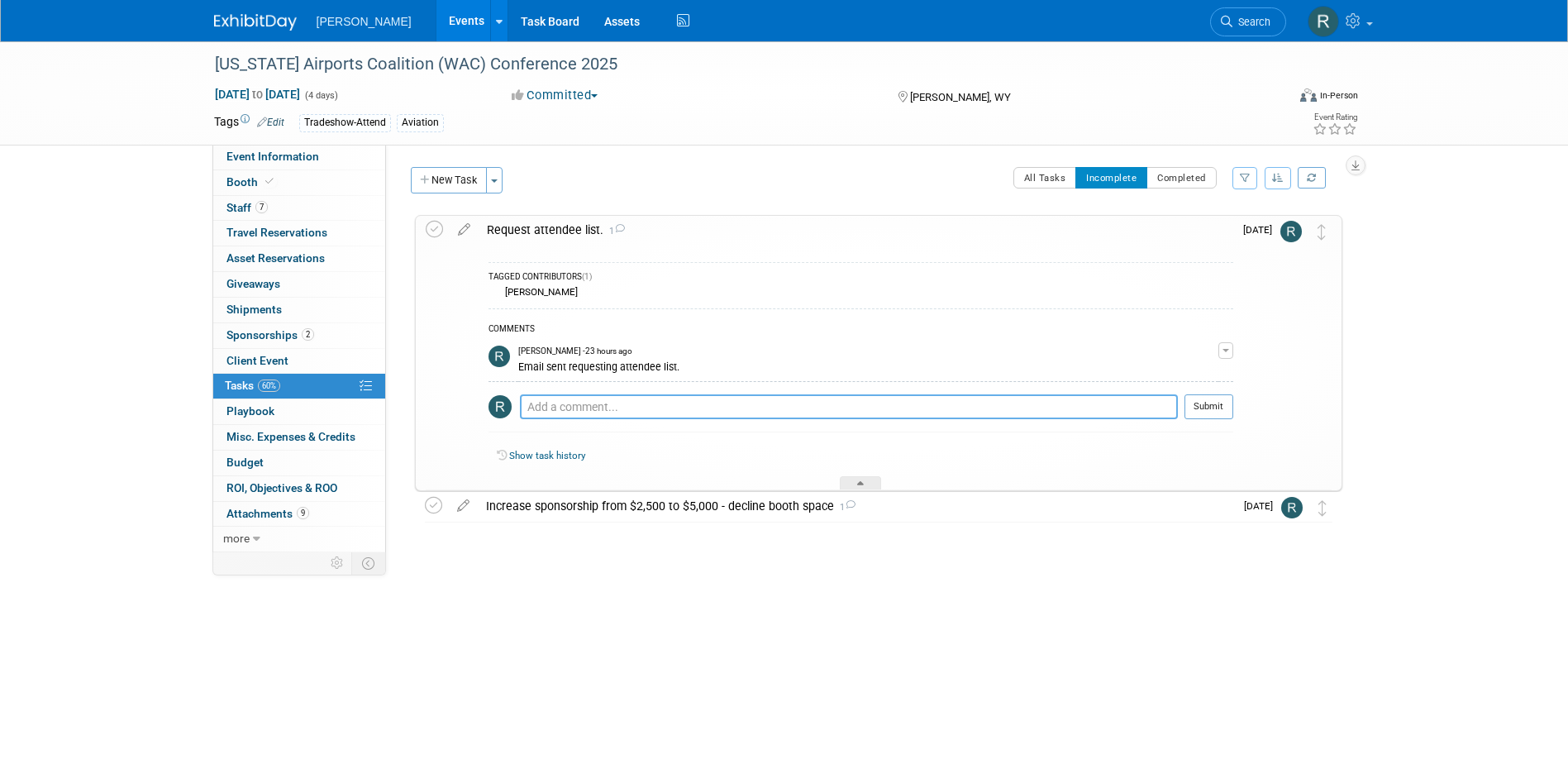
click at [556, 406] on textarea at bounding box center [849, 406] width 658 height 25
type textarea "Conference is working to get the attendee out this week. Will forward as soon a…"
click at [1208, 405] on button "Submit" at bounding box center [1208, 406] width 49 height 25
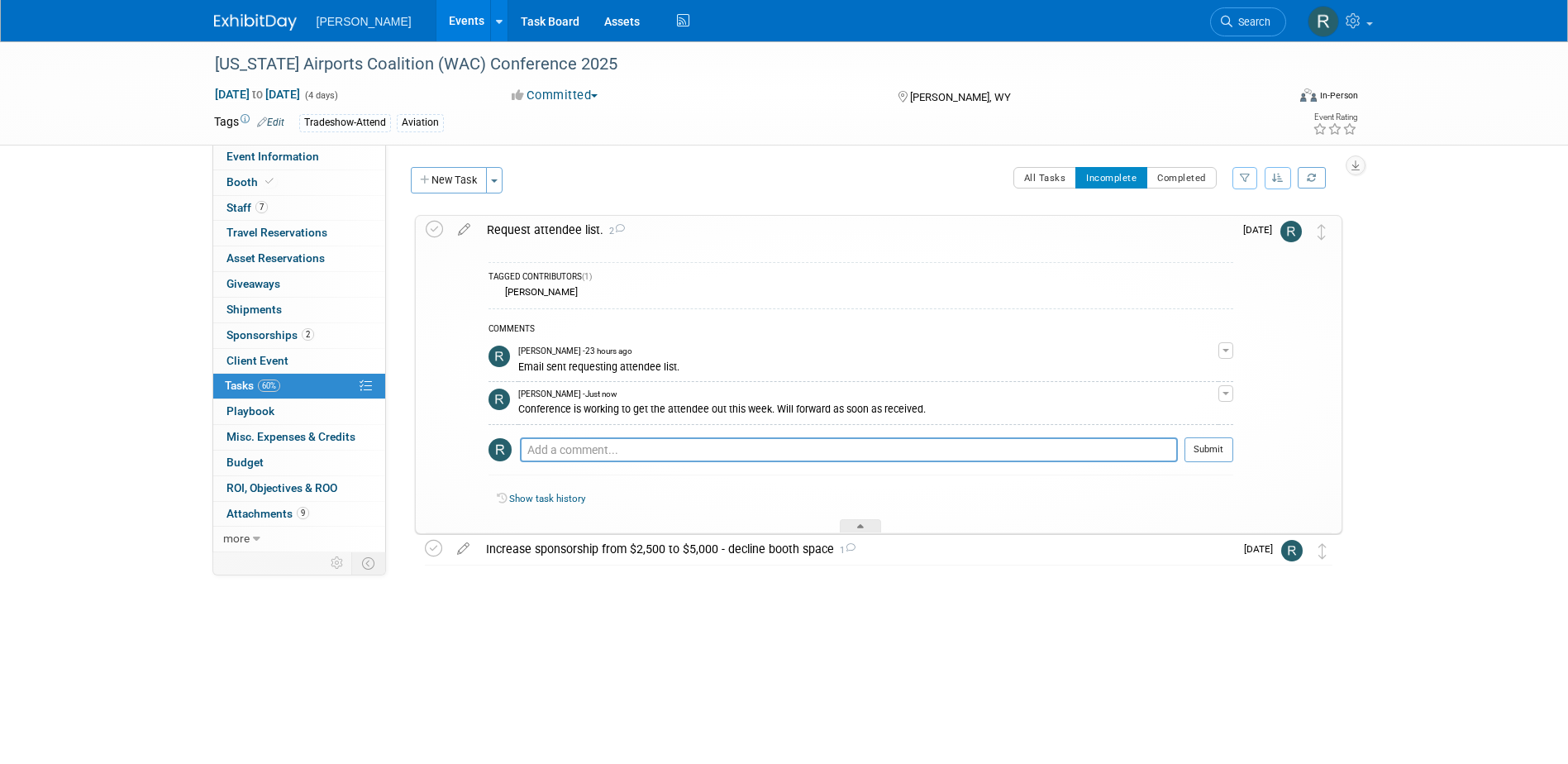
click at [539, 227] on div "Request attendee list. 2" at bounding box center [857, 229] width 755 height 28
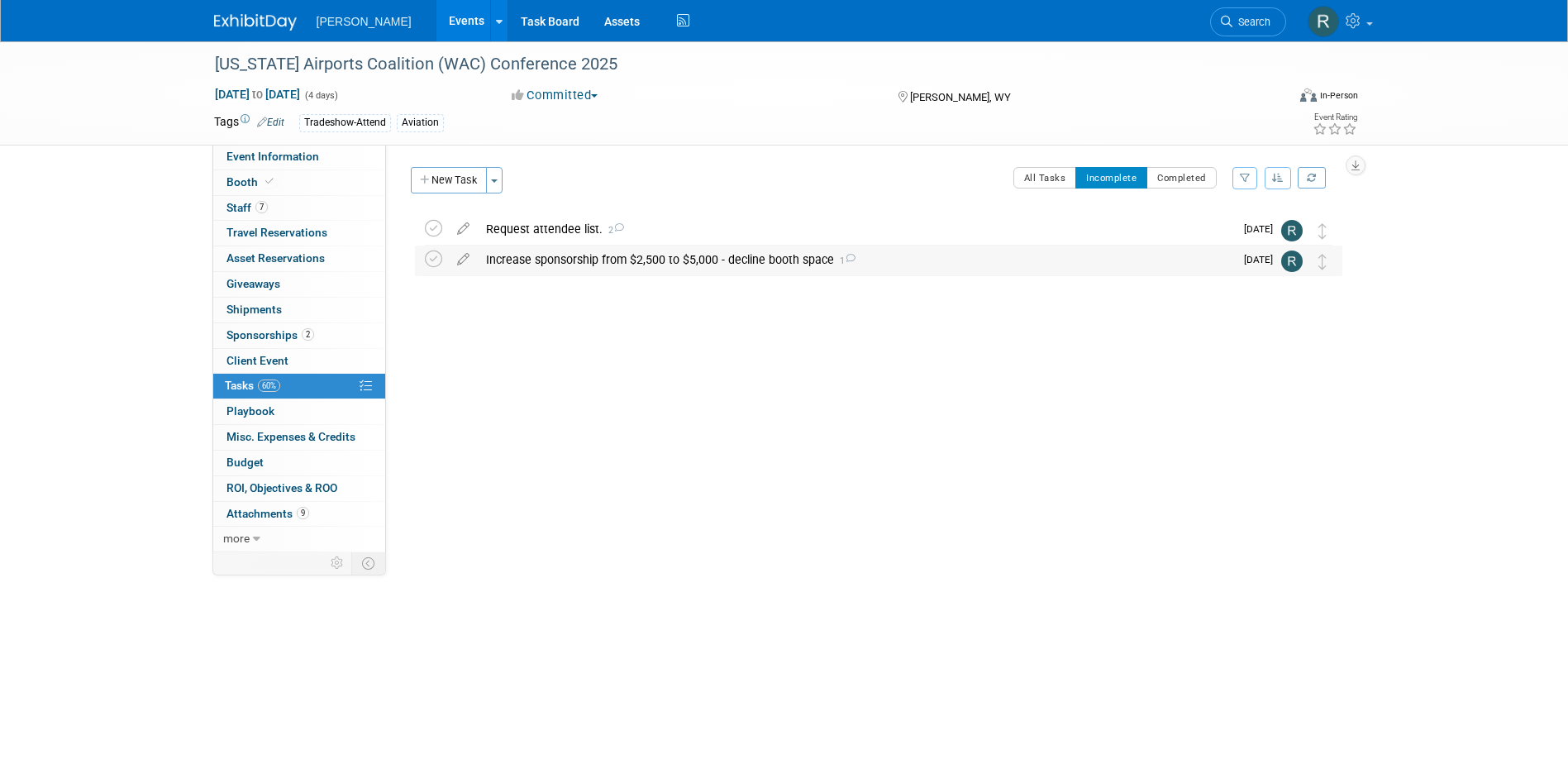
click at [554, 263] on div "Increase sponsorship from $2,500 to $5,000 - decline booth space 1" at bounding box center [856, 259] width 756 height 28
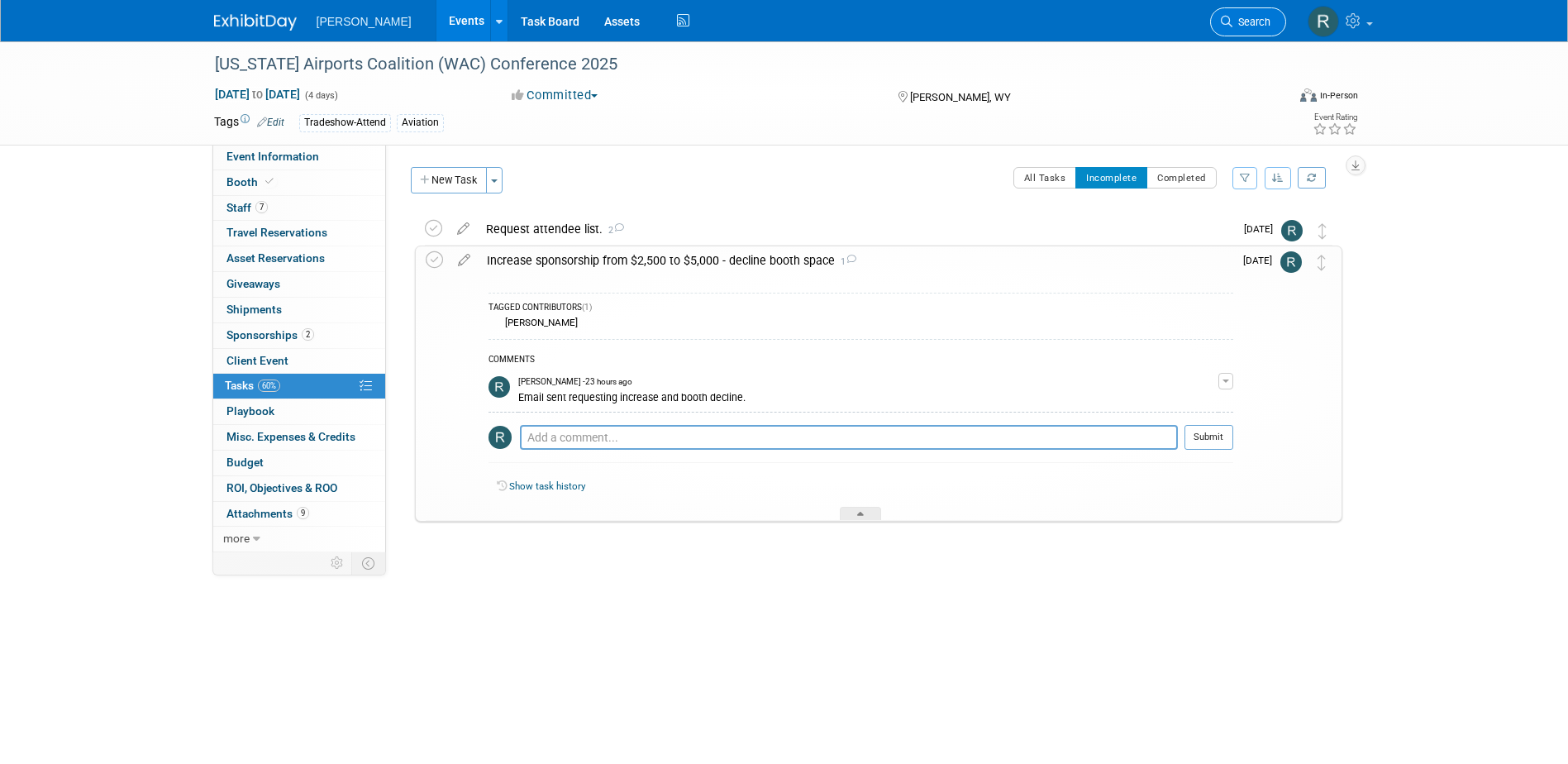
click at [1256, 25] on span "Search" at bounding box center [1251, 22] width 38 height 12
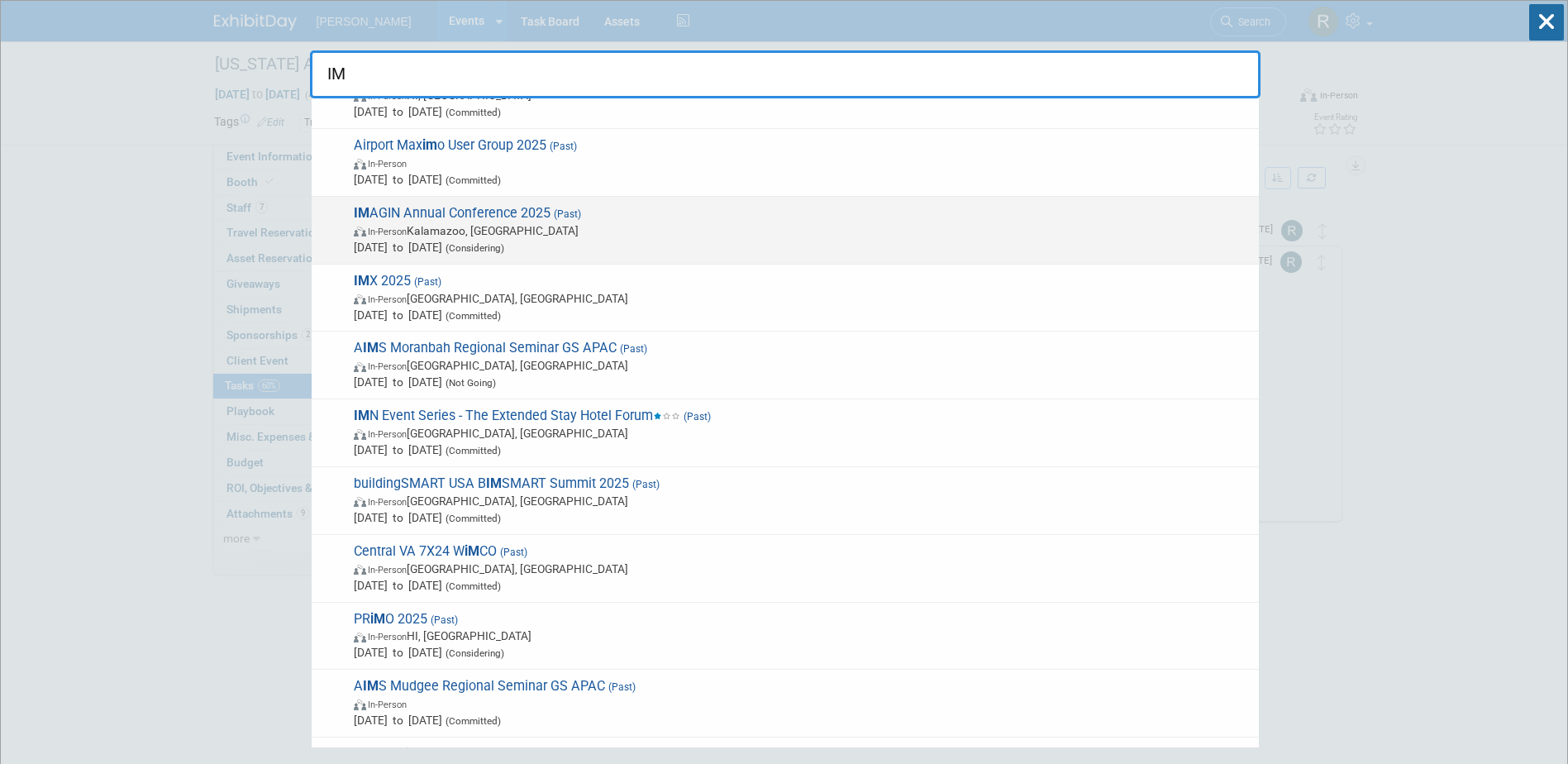
scroll to position [827, 0]
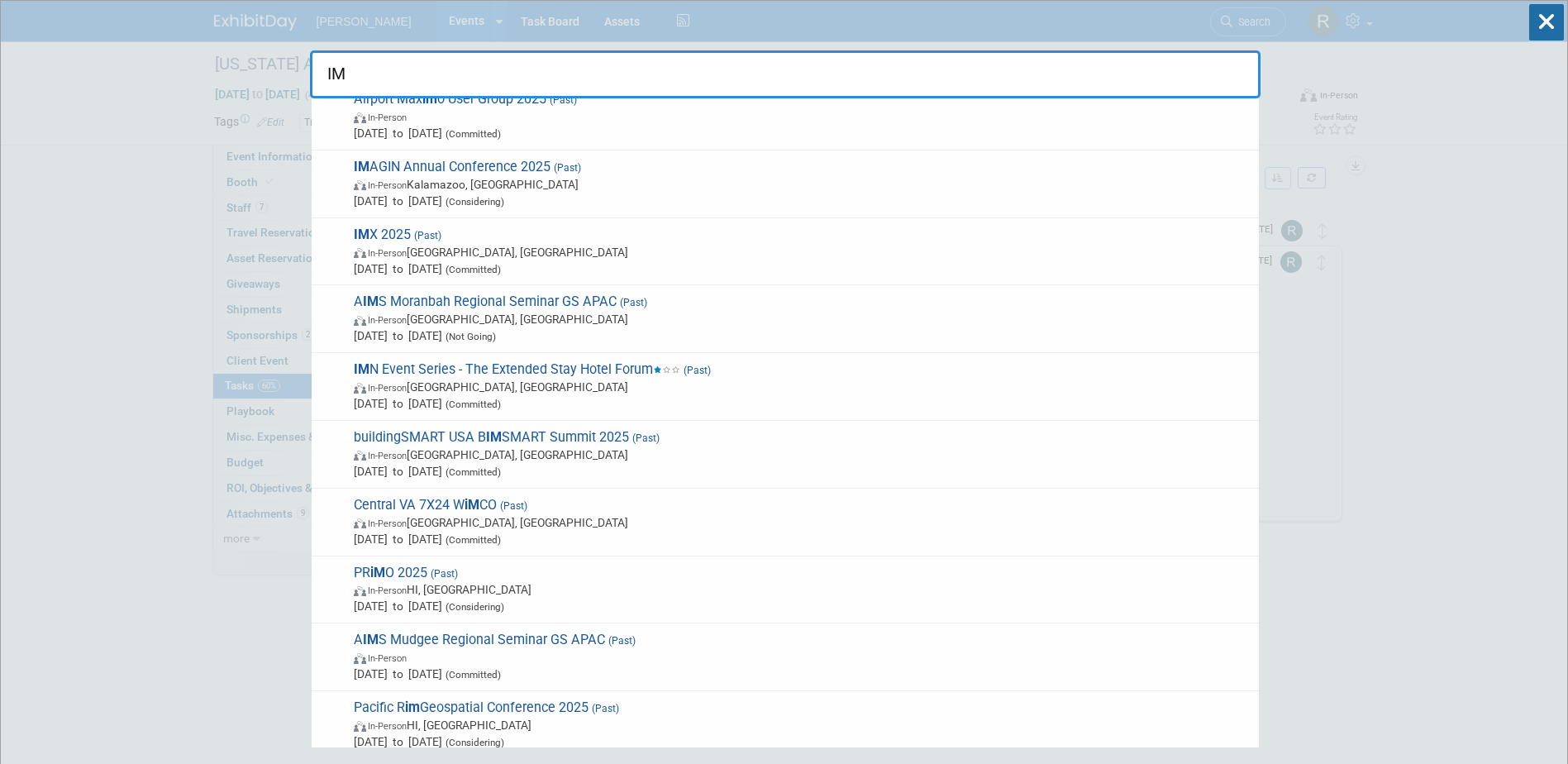
drag, startPoint x: 362, startPoint y: 81, endPoint x: 329, endPoint y: 80, distance: 33.0
click at [329, 80] on input "IM" at bounding box center [785, 75] width 951 height 48
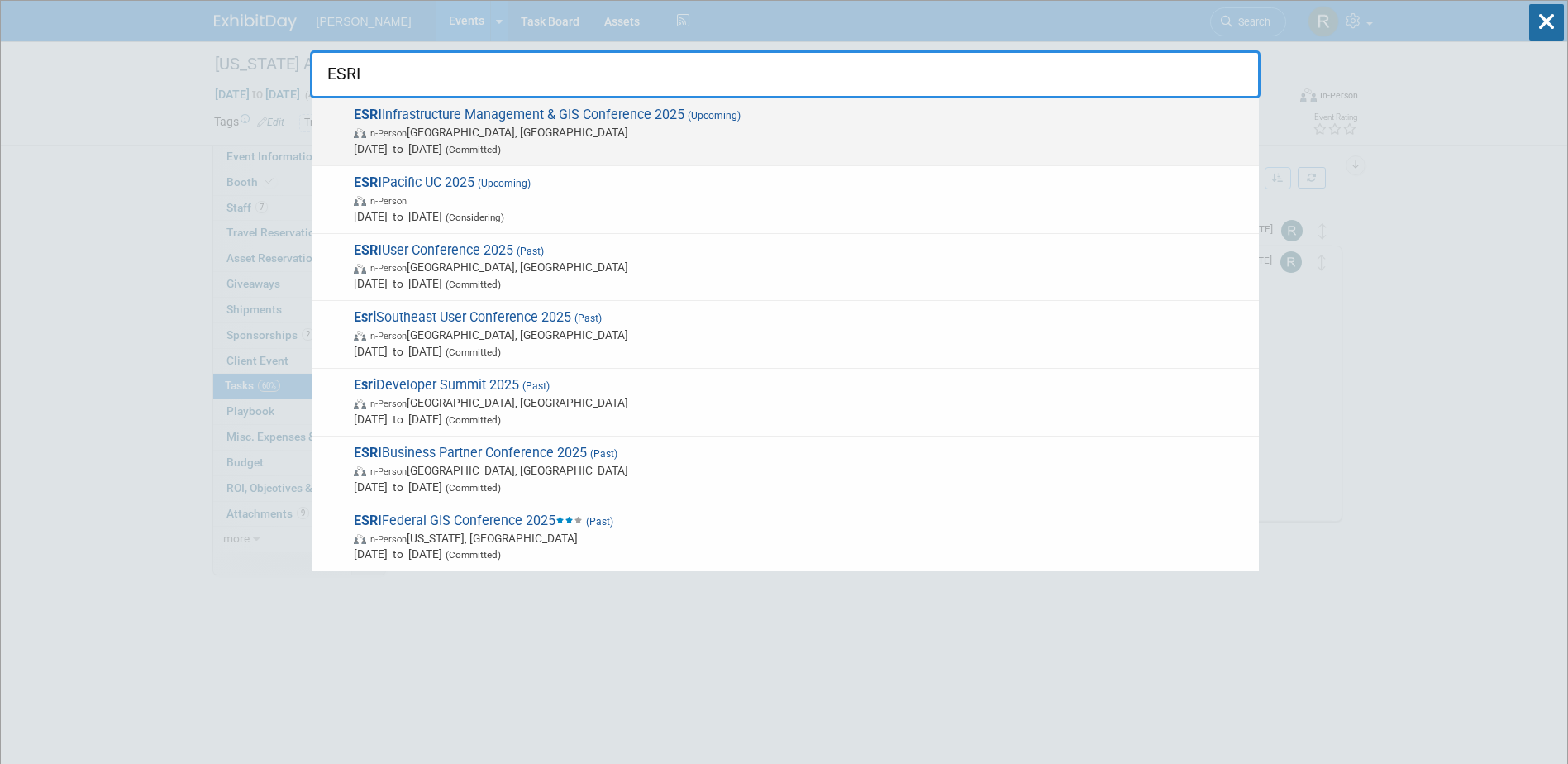
type input "ESRI"
click at [489, 122] on span "ESRI Infrastructure Management & GIS Conference 2025 (Upcoming) In-Person Palm …" at bounding box center [800, 131] width 902 height 51
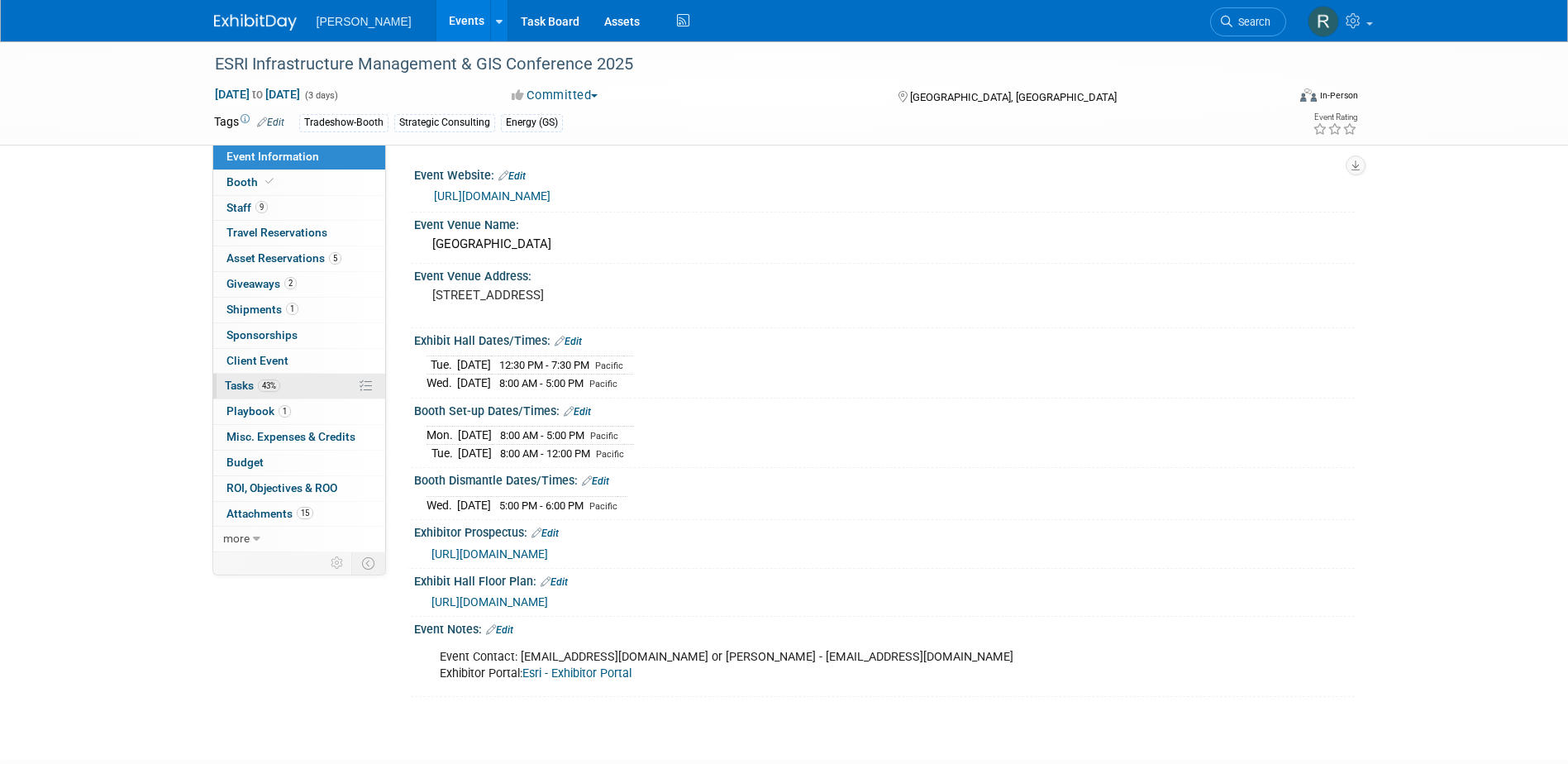
click at [235, 388] on span "Tasks 43%" at bounding box center [252, 384] width 56 height 13
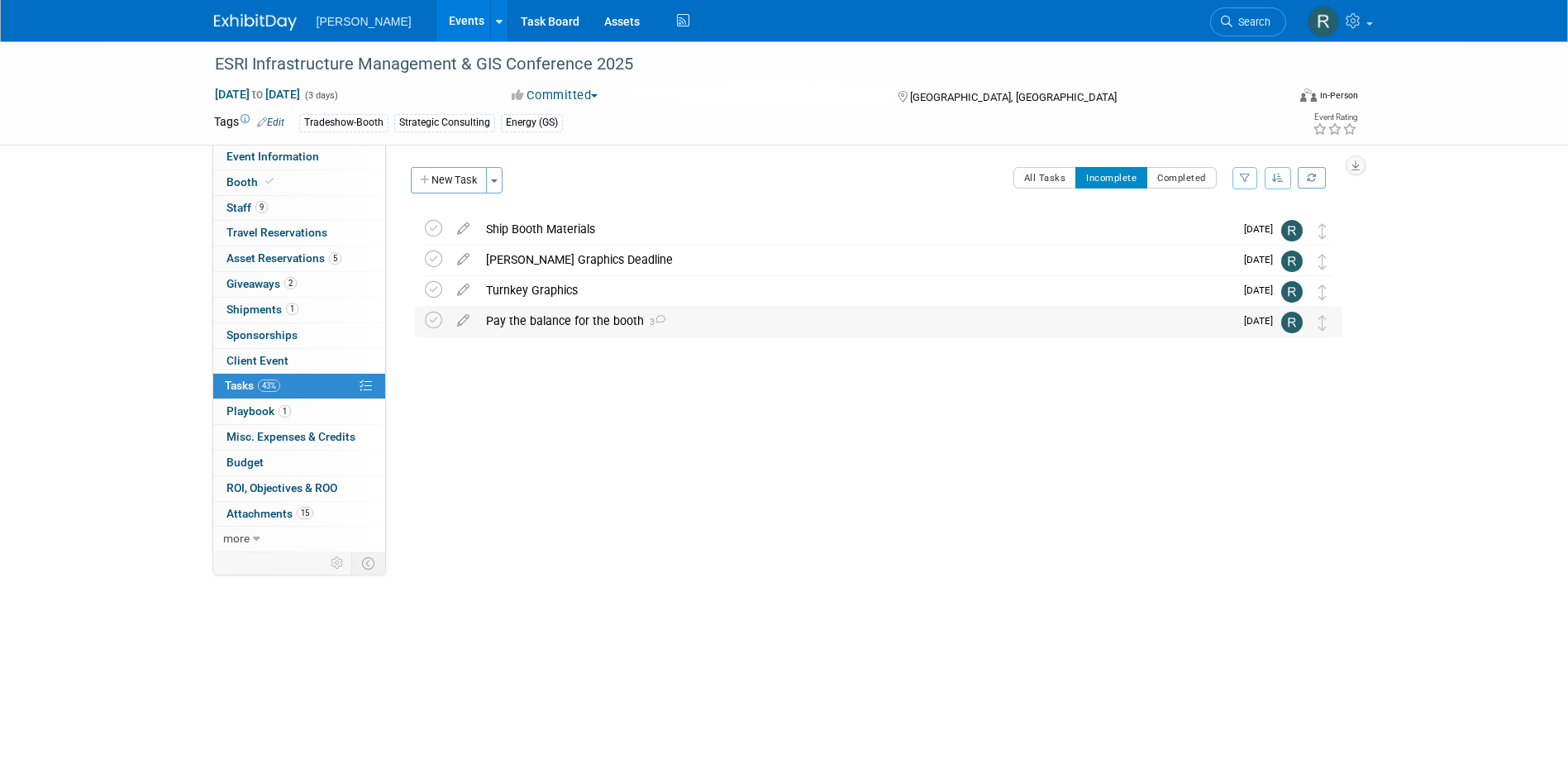
click at [544, 325] on div "Pay the balance for the booth 3" at bounding box center [856, 321] width 756 height 28
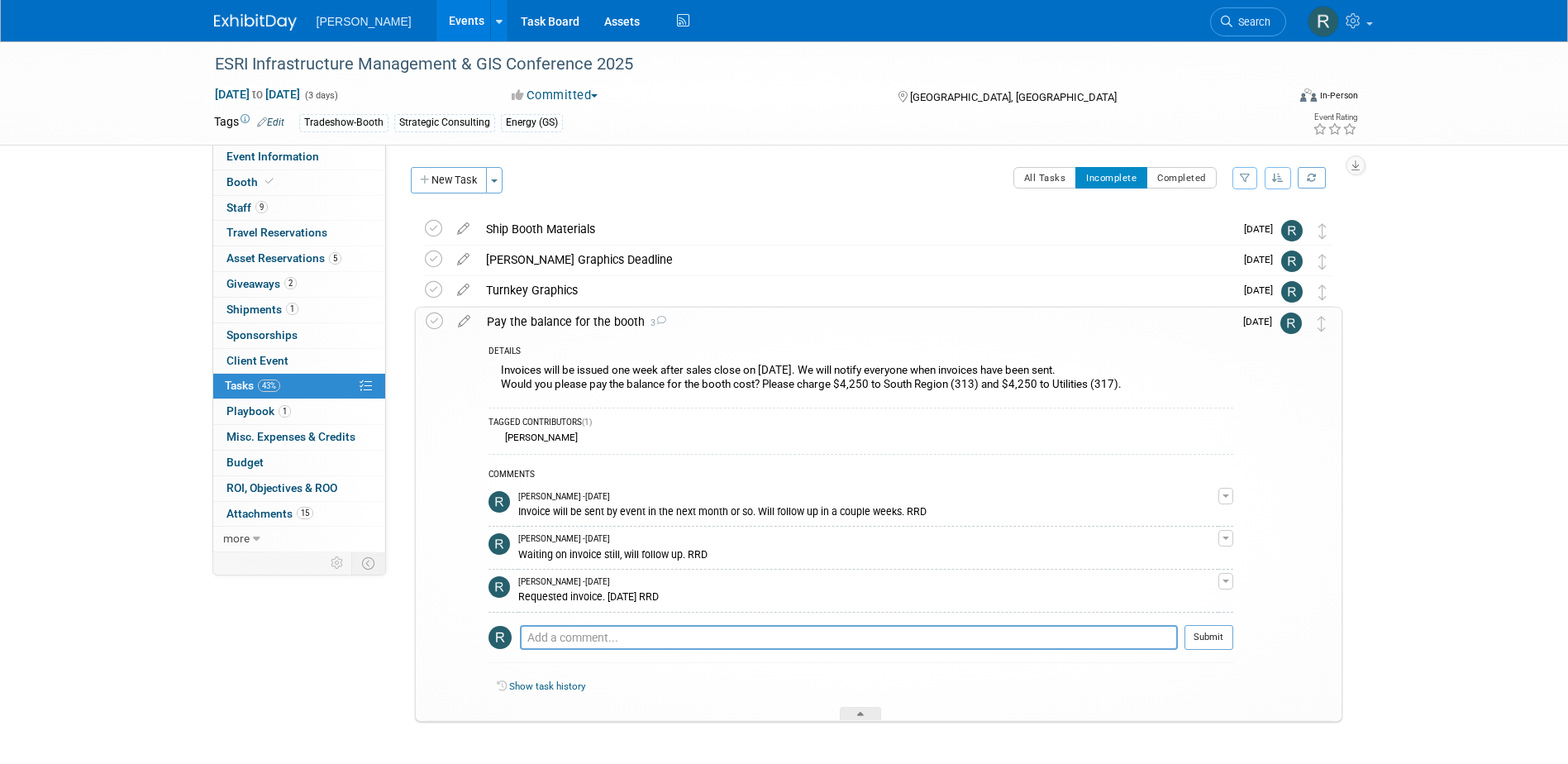
drag, startPoint x: 1257, startPoint y: 11, endPoint x: 1203, endPoint y: 30, distance: 57.2
click at [1257, 11] on link "Search" at bounding box center [1248, 21] width 77 height 29
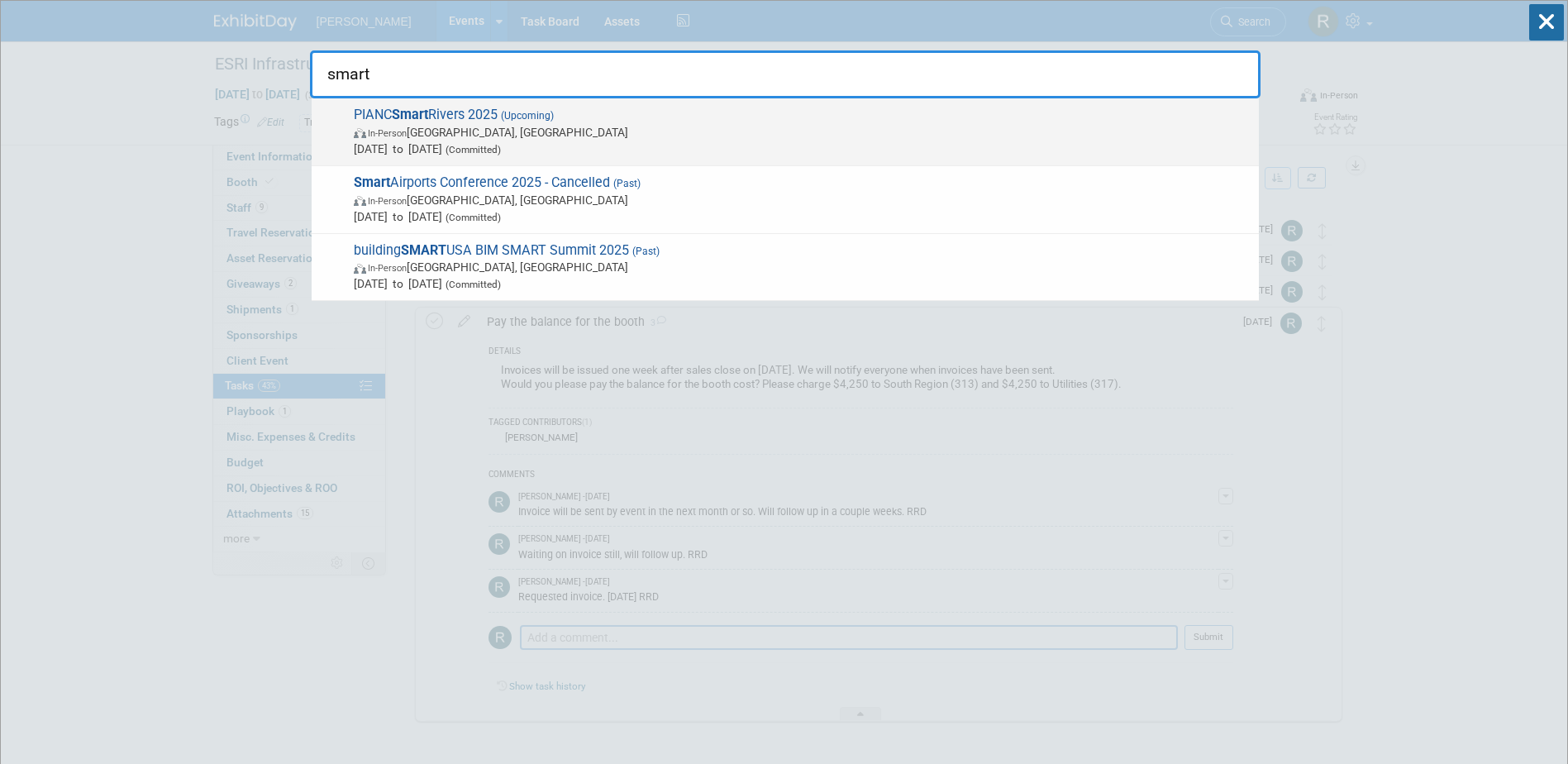
type input "smart"
click at [657, 113] on span "PIANC Smart Rivers 2025 (Upcoming) In-Person Memphis, TN Sep 8, 2025 to Sep 11,…" at bounding box center [800, 131] width 902 height 51
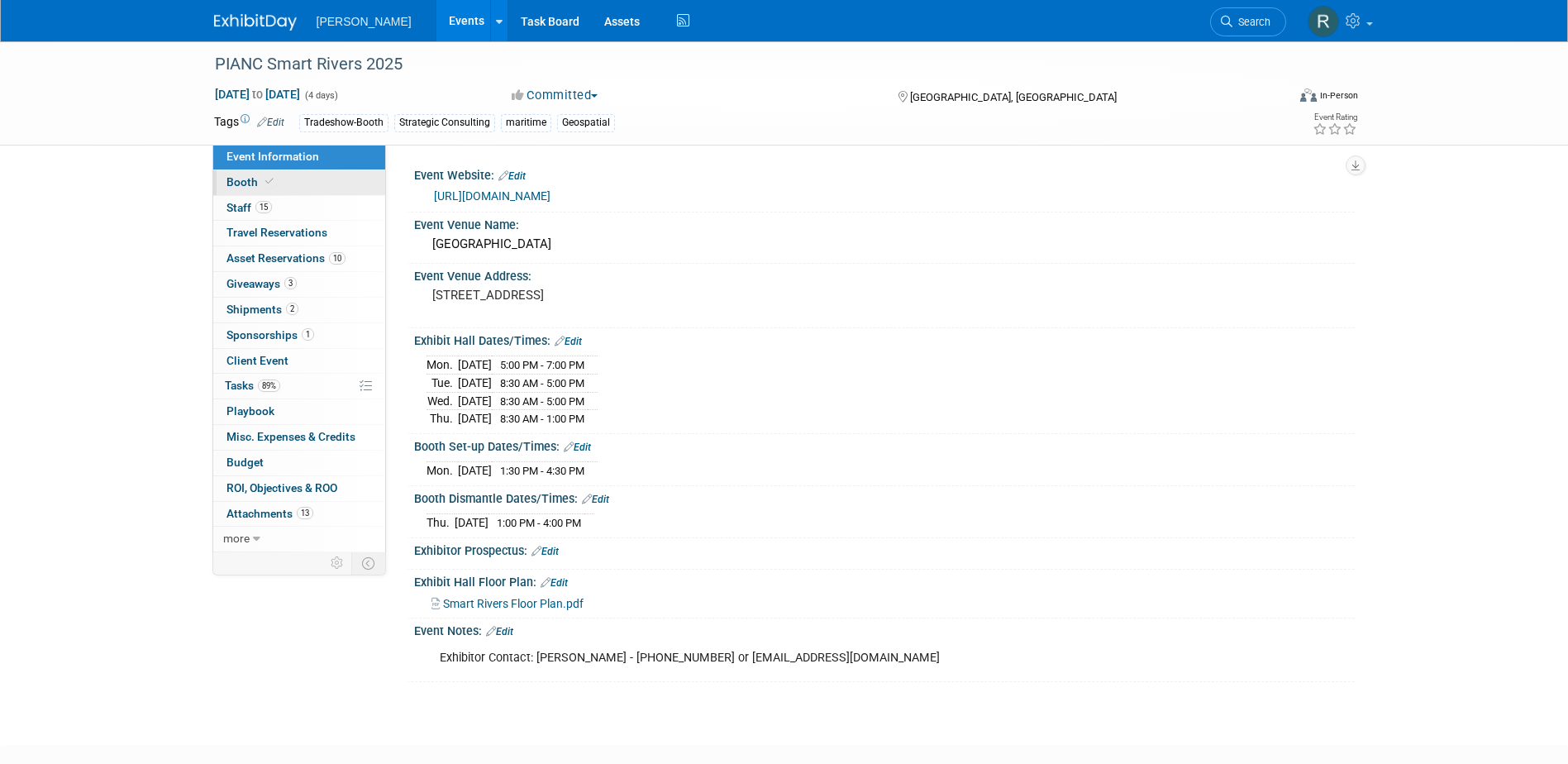
click at [249, 185] on span "Booth" at bounding box center [251, 181] width 51 height 13
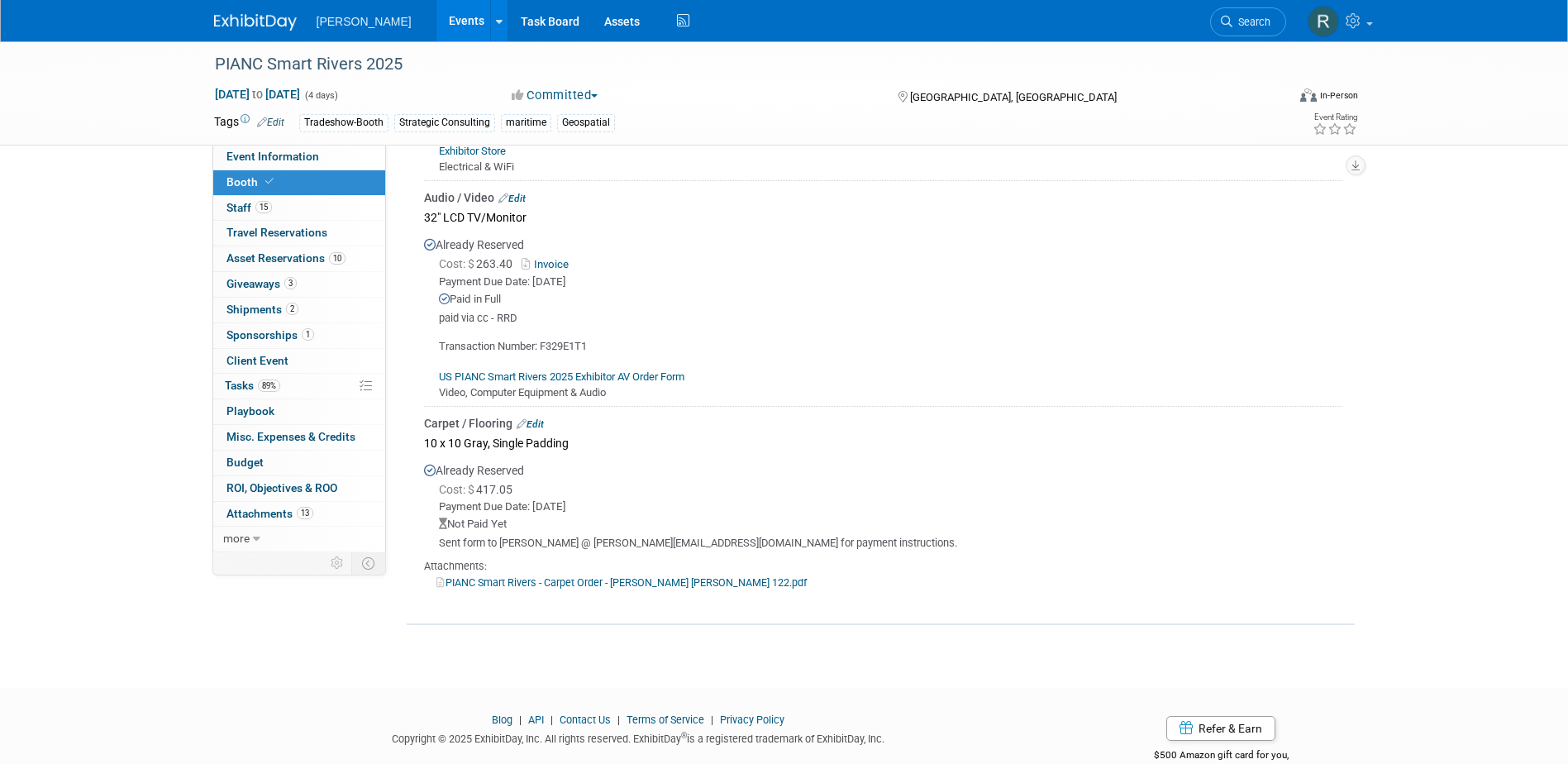
scroll to position [642, 0]
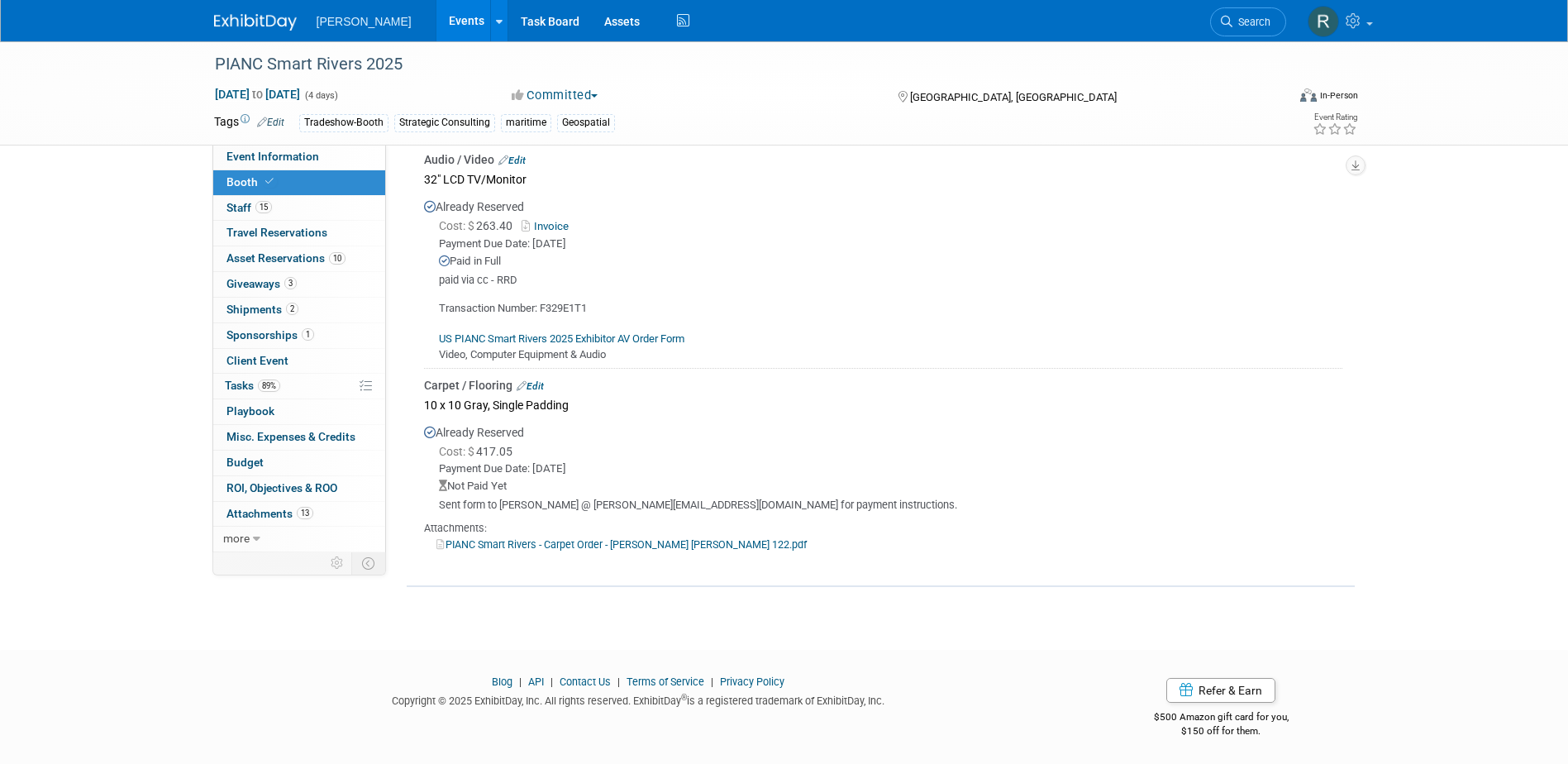
click at [539, 381] on link "Edit" at bounding box center [530, 386] width 27 height 12
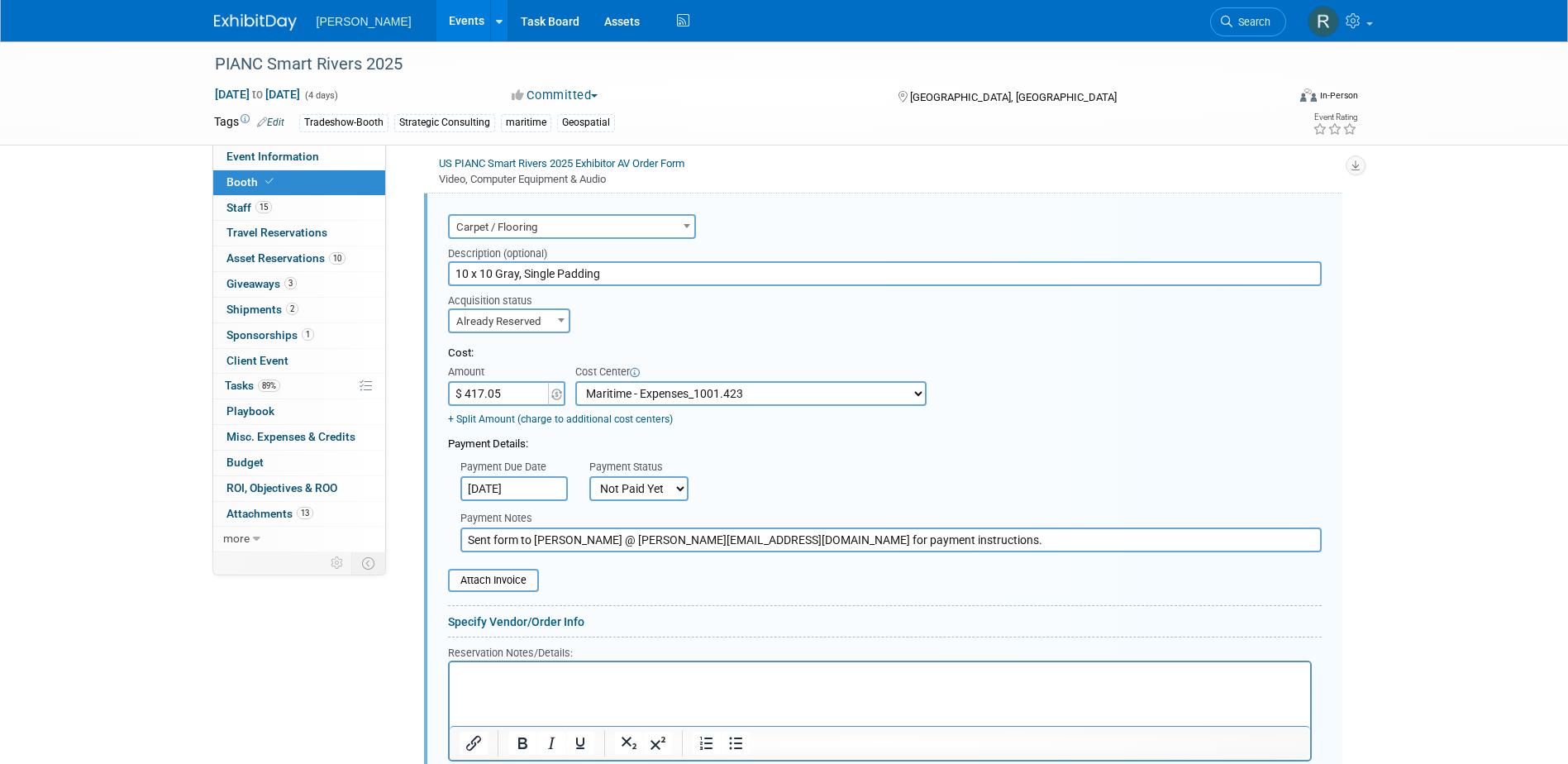
scroll to position [821, 0]
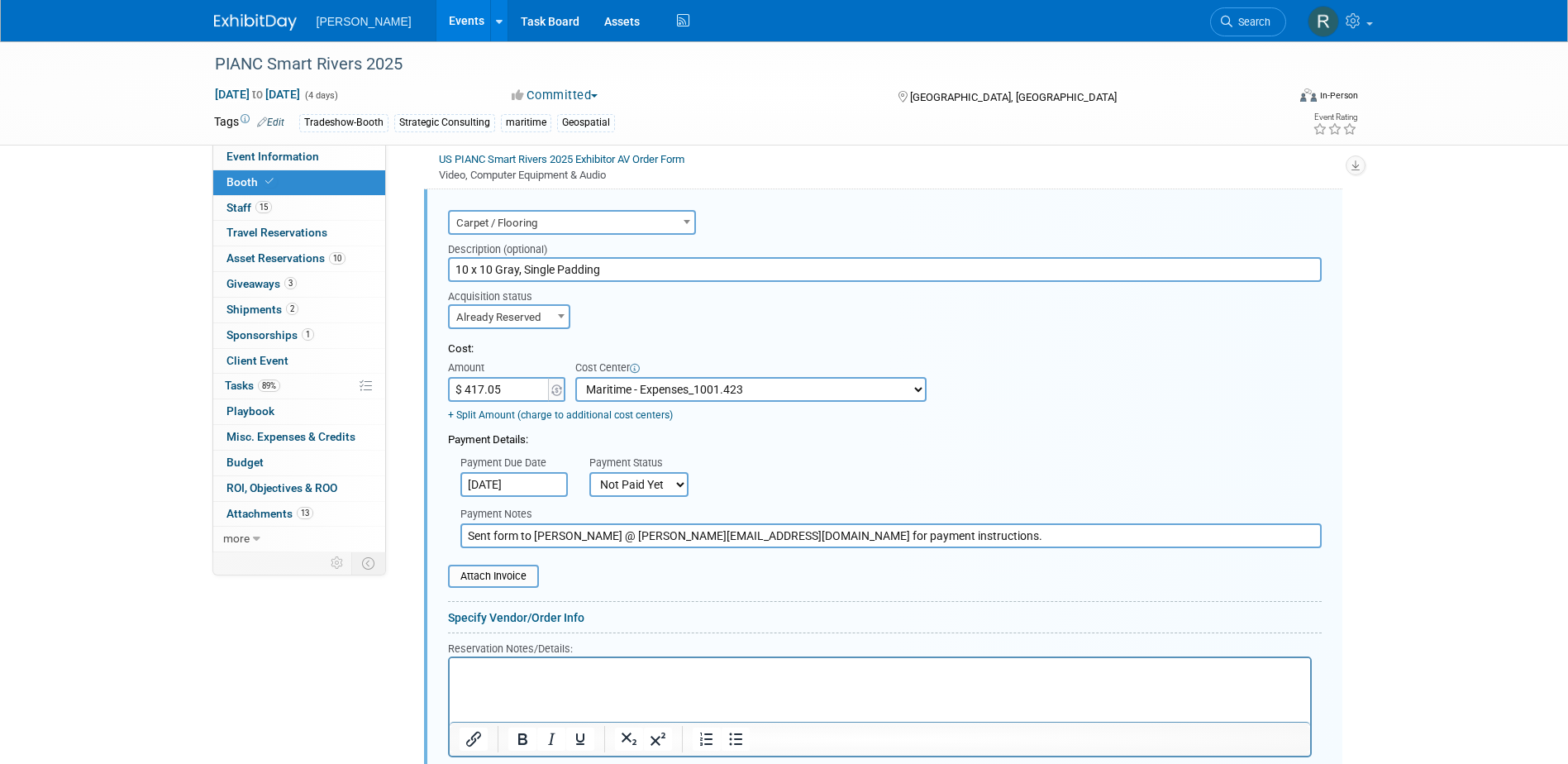
click at [513, 386] on input "$ 417.05" at bounding box center [500, 388] width 103 height 25
click at [509, 382] on input "$ 200.00" at bounding box center [500, 388] width 103 height 25
type input "$ 417.05"
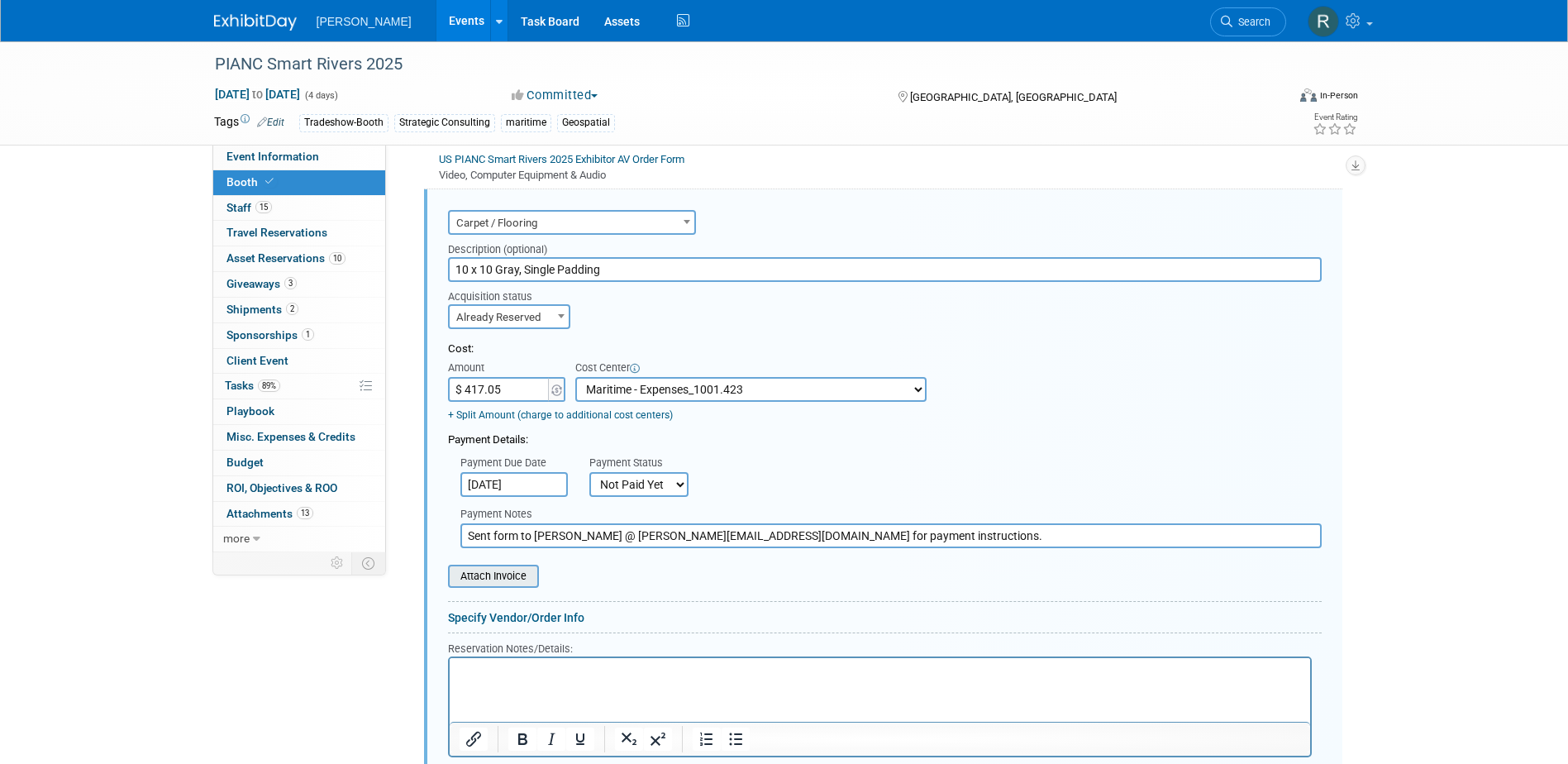
click at [529, 571] on input "file" at bounding box center [439, 576] width 197 height 20
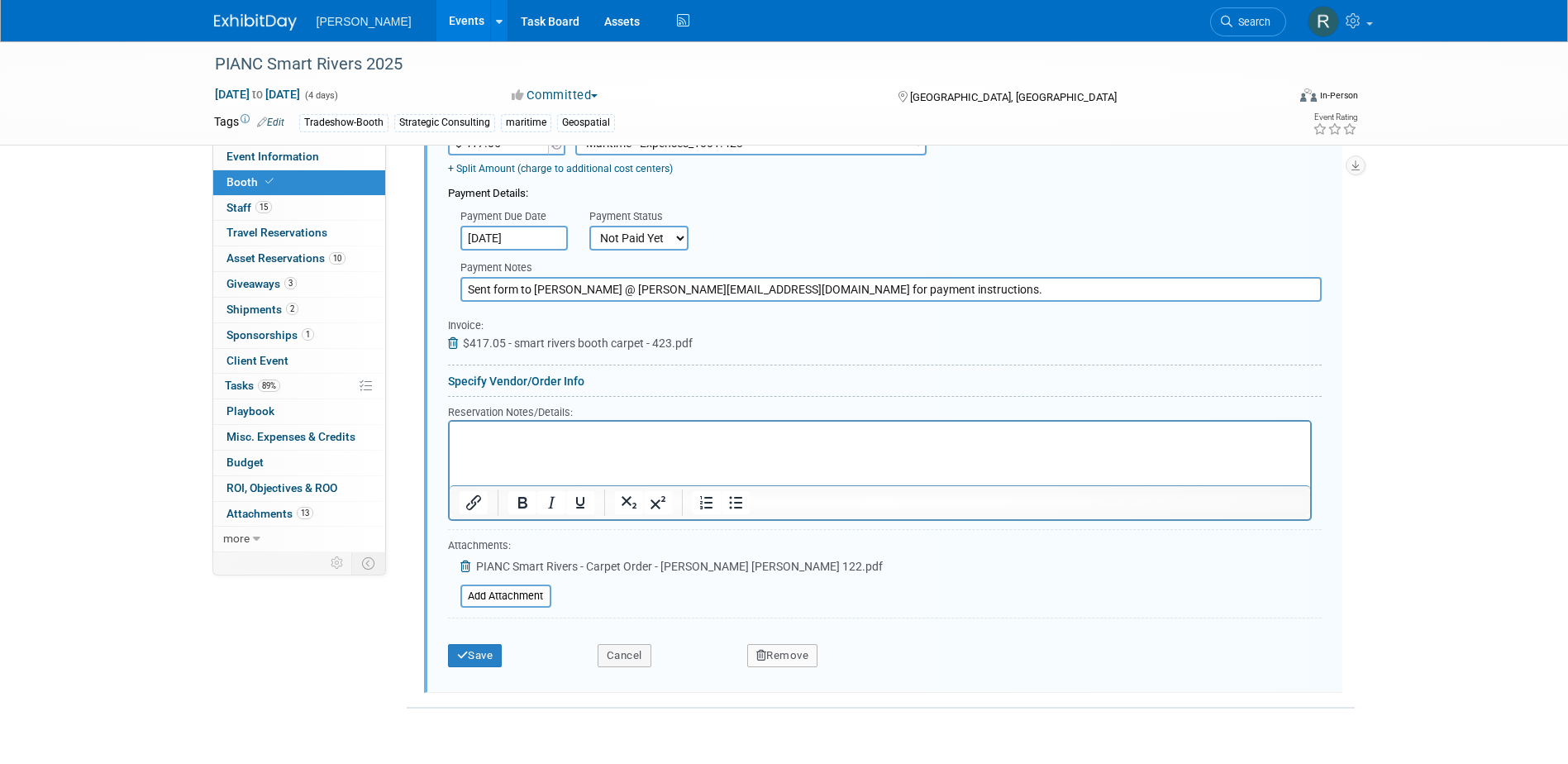
scroll to position [1069, 0]
click at [496, 653] on button "Save" at bounding box center [475, 653] width 55 height 23
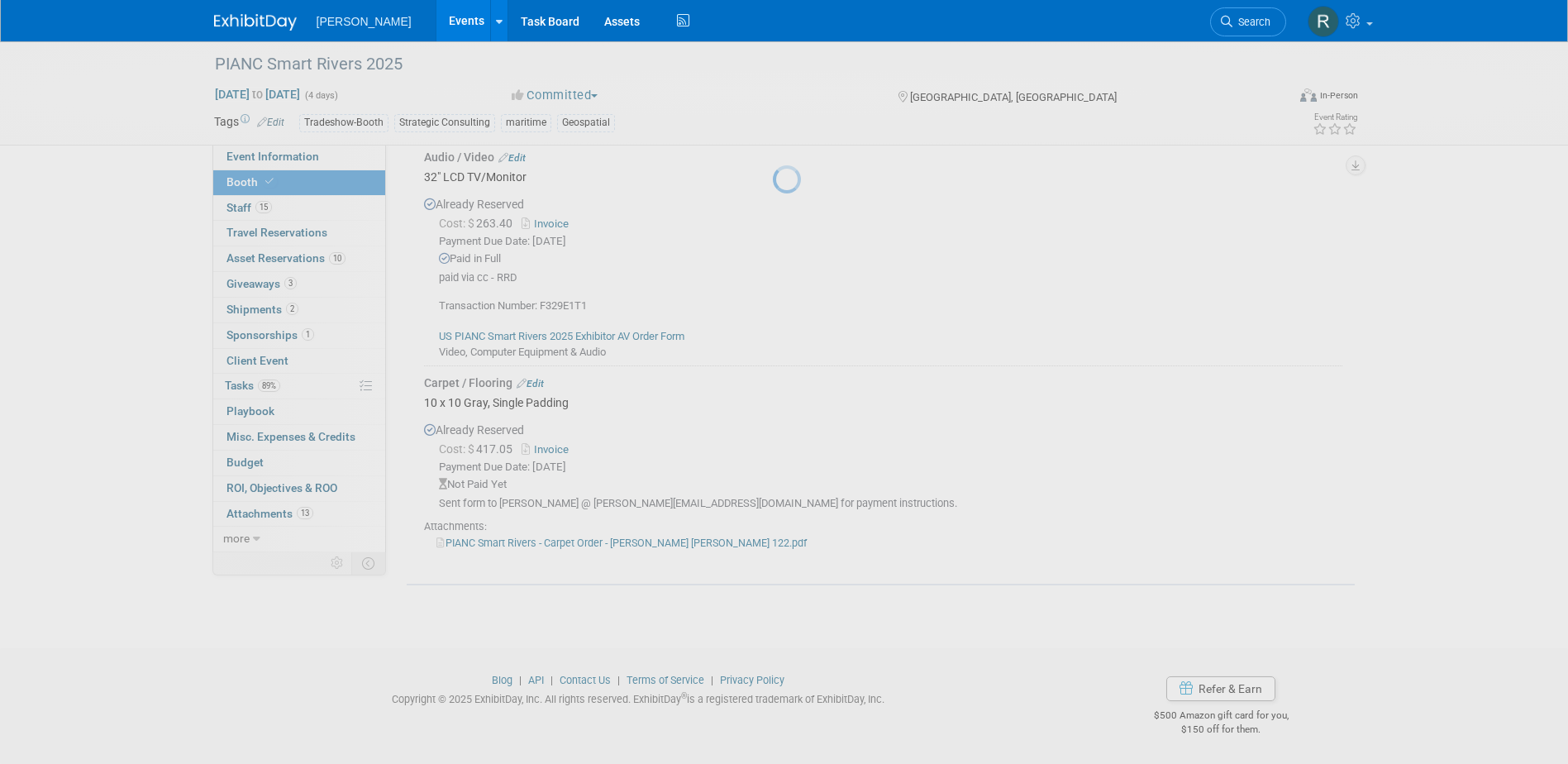
scroll to position [642, 0]
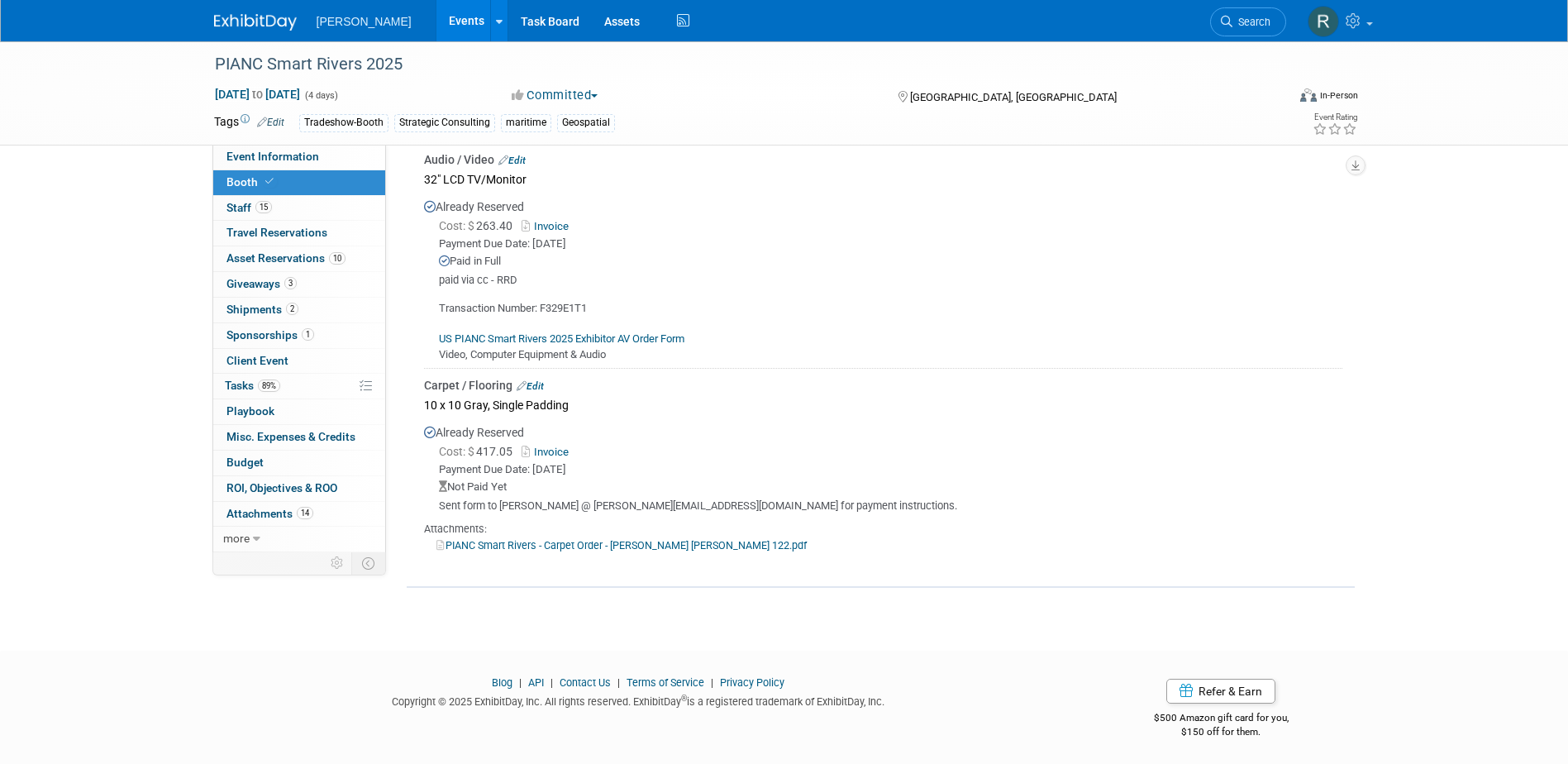
click at [543, 384] on link "Edit" at bounding box center [530, 386] width 27 height 12
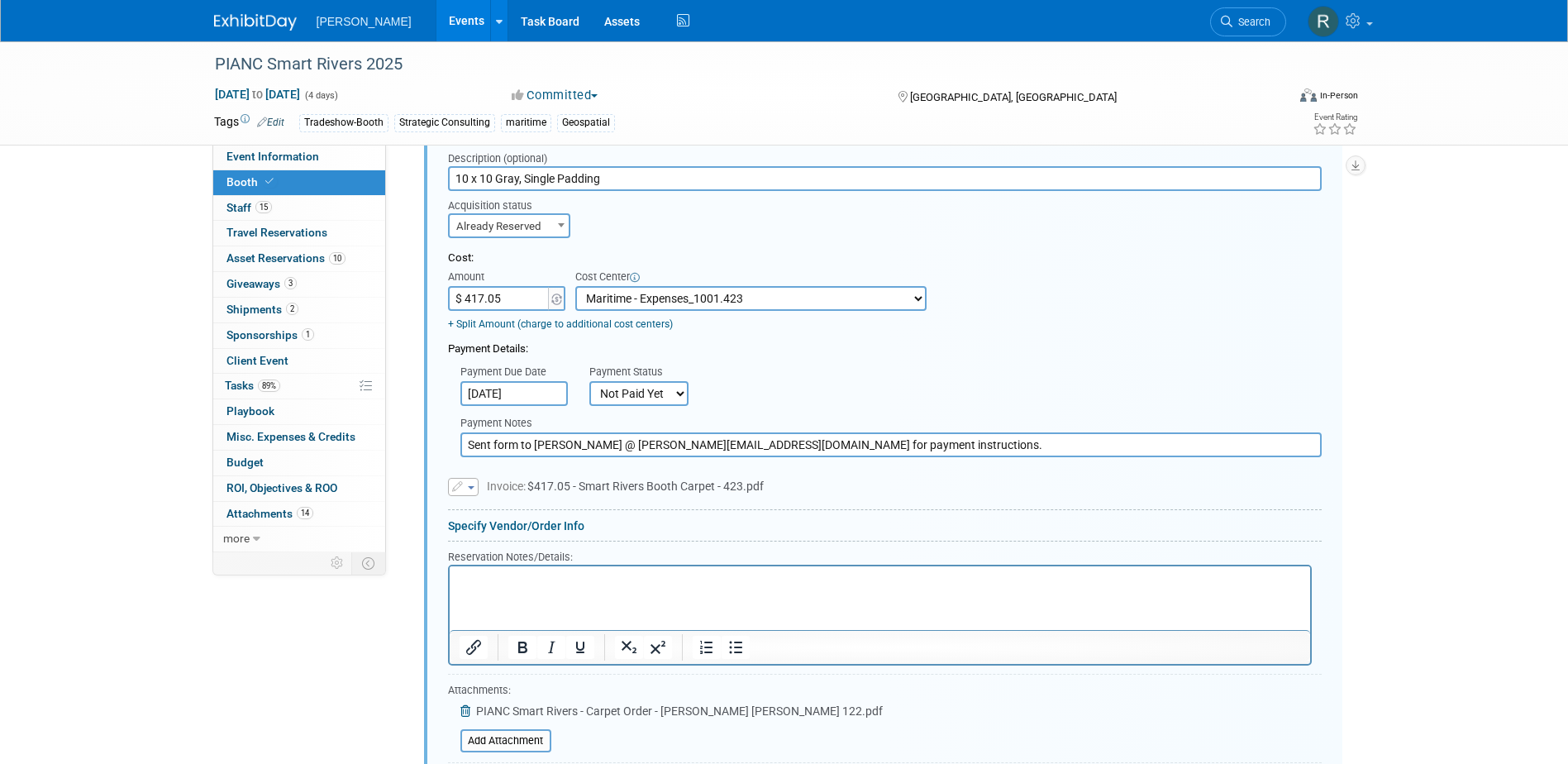
scroll to position [1069, 0]
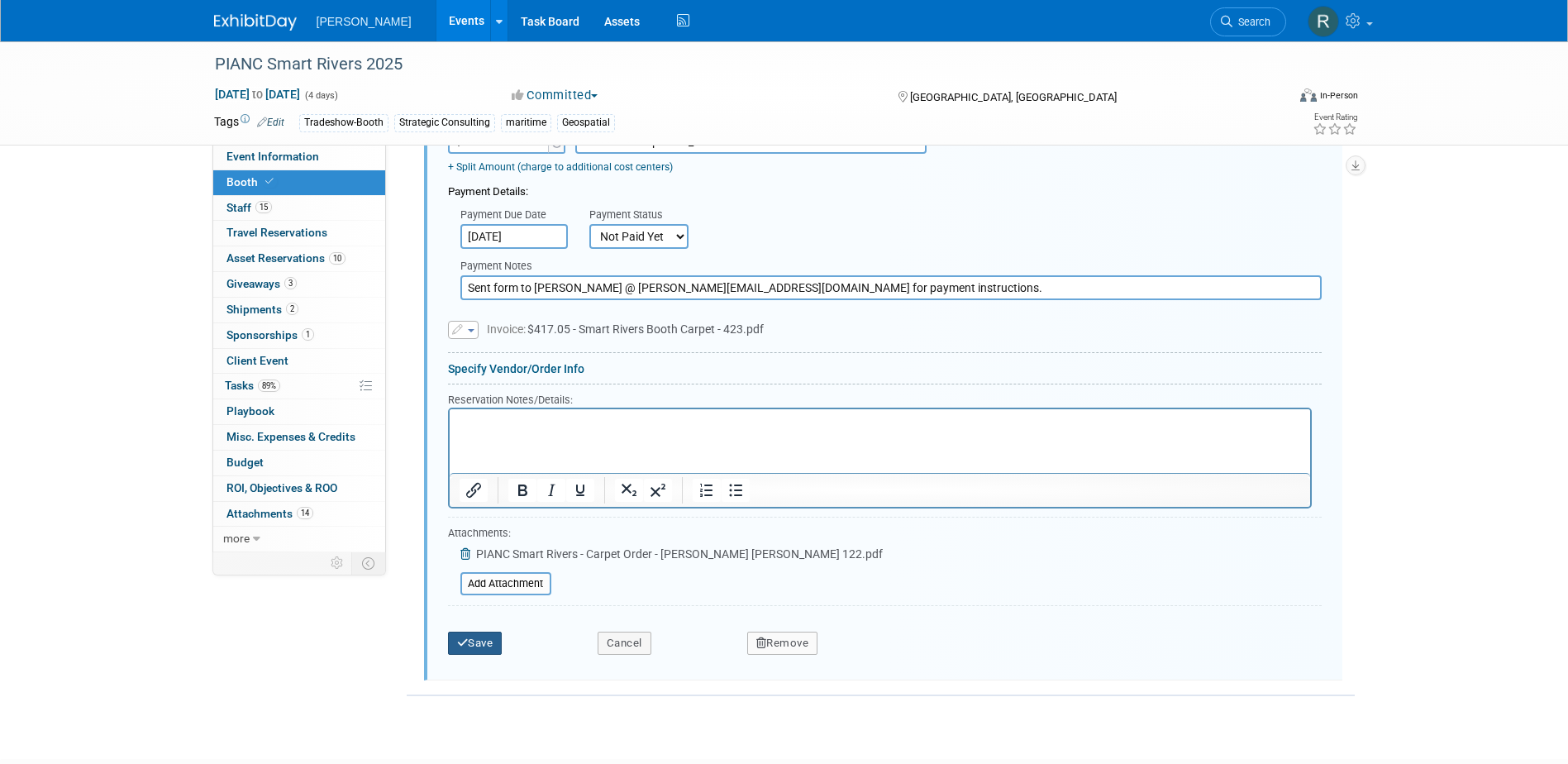
click at [465, 643] on icon "submit" at bounding box center [463, 642] width 12 height 11
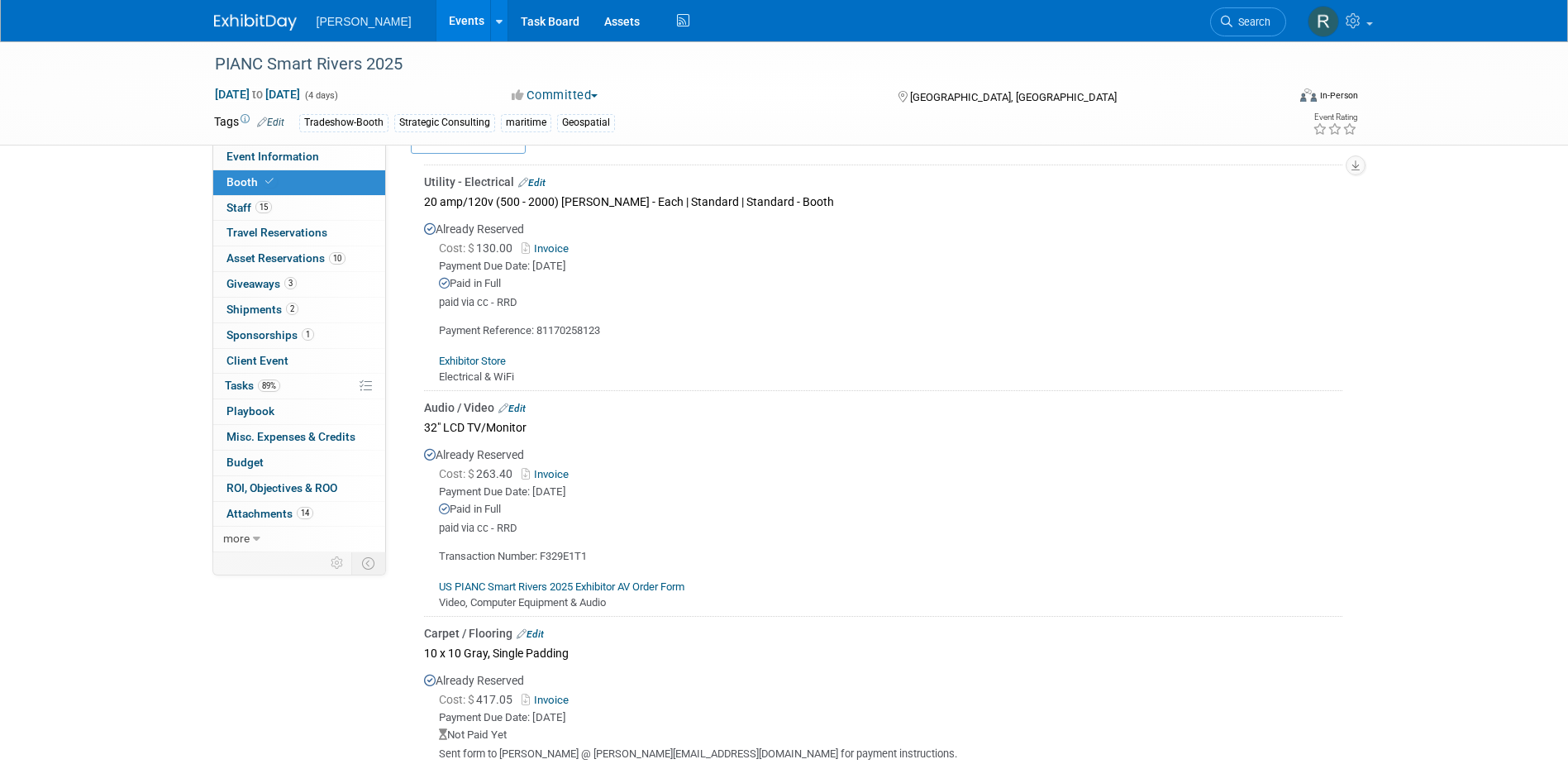
scroll to position [476, 0]
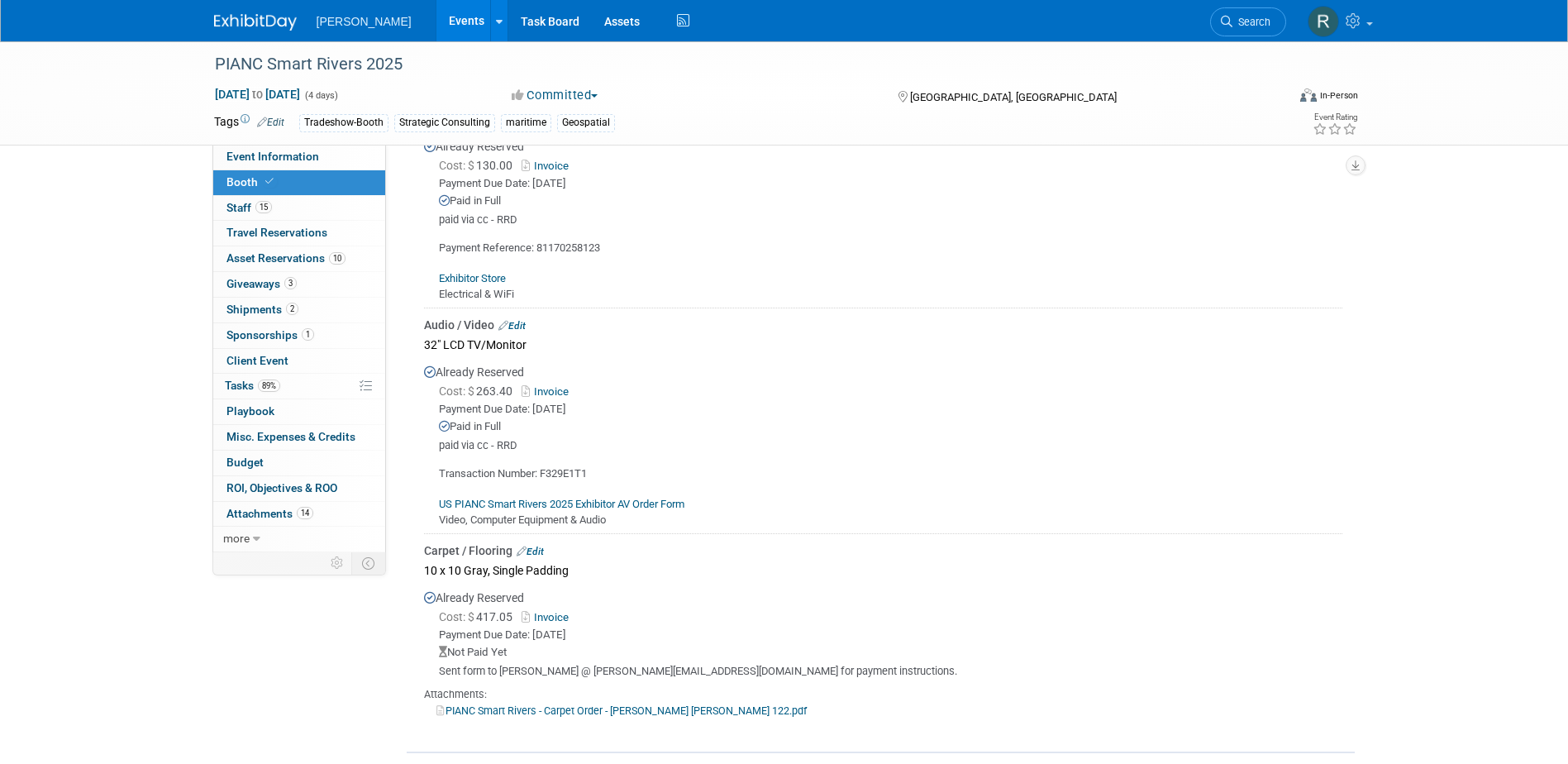
click at [535, 548] on link "Edit" at bounding box center [530, 551] width 27 height 12
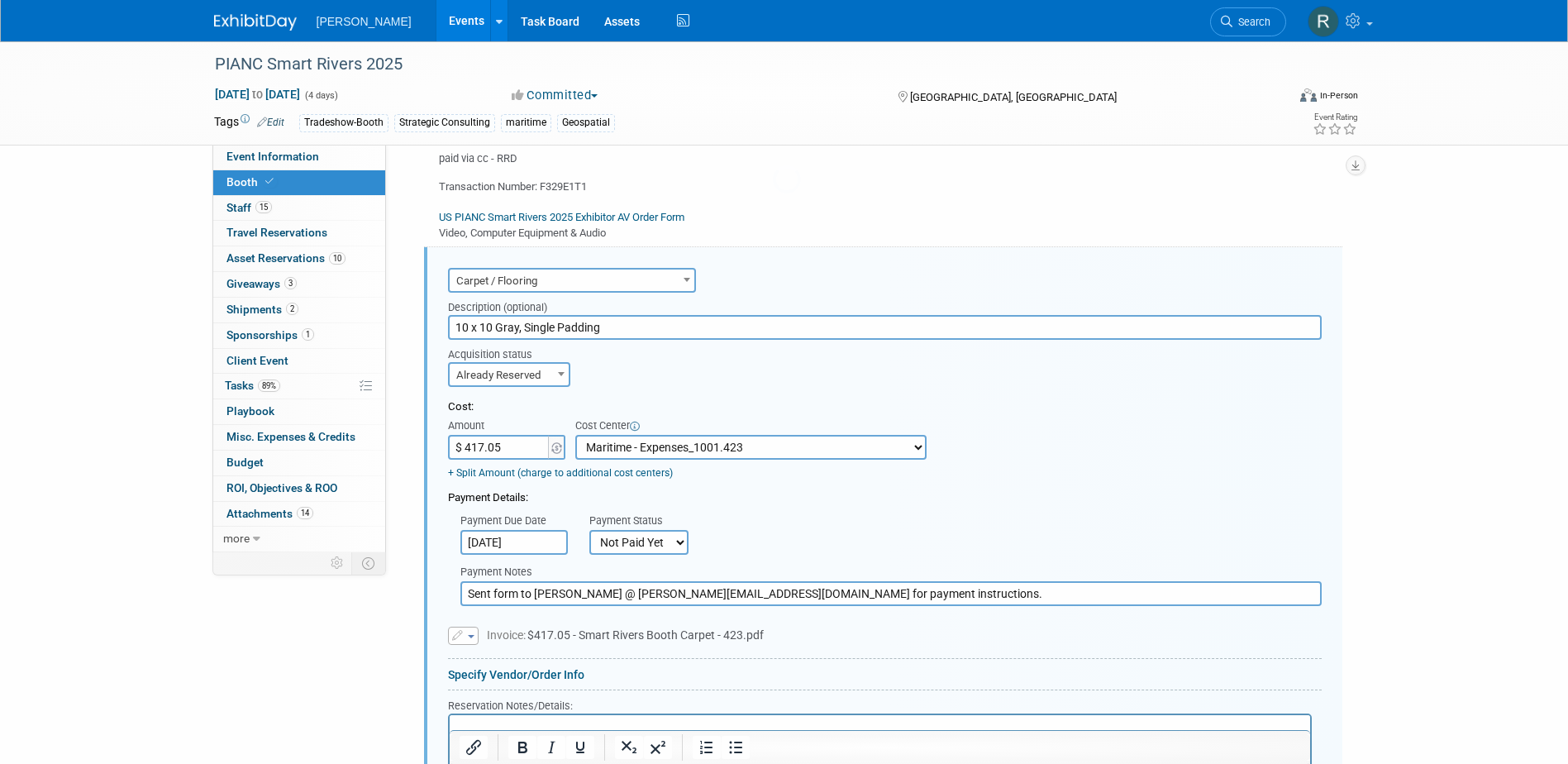
scroll to position [821, 0]
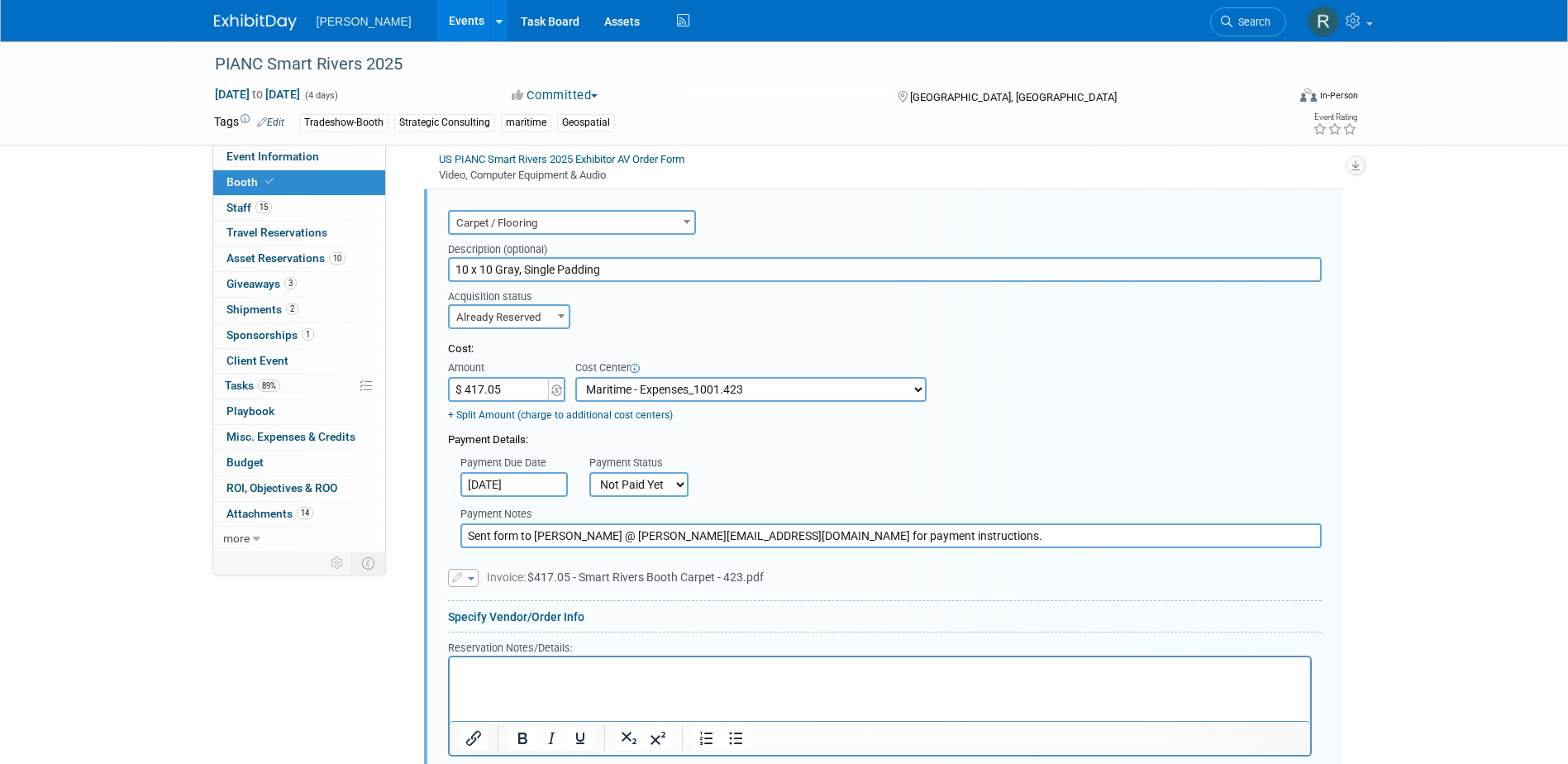
click at [757, 393] on select "-- Not Specified -- Advisory Services - Expenses_1001.502 Aerial Acquisition - …" at bounding box center [751, 388] width 352 height 25
select select "18966246"
click at [575, 377] on select "-- Not Specified -- Advisory Services - Expenses_1001.502 Aerial Acquisition - …" at bounding box center [751, 388] width 352 height 25
click at [666, 488] on select "Not Paid Yet Partially Paid Paid in Full" at bounding box center [639, 484] width 99 height 25
select select "1"
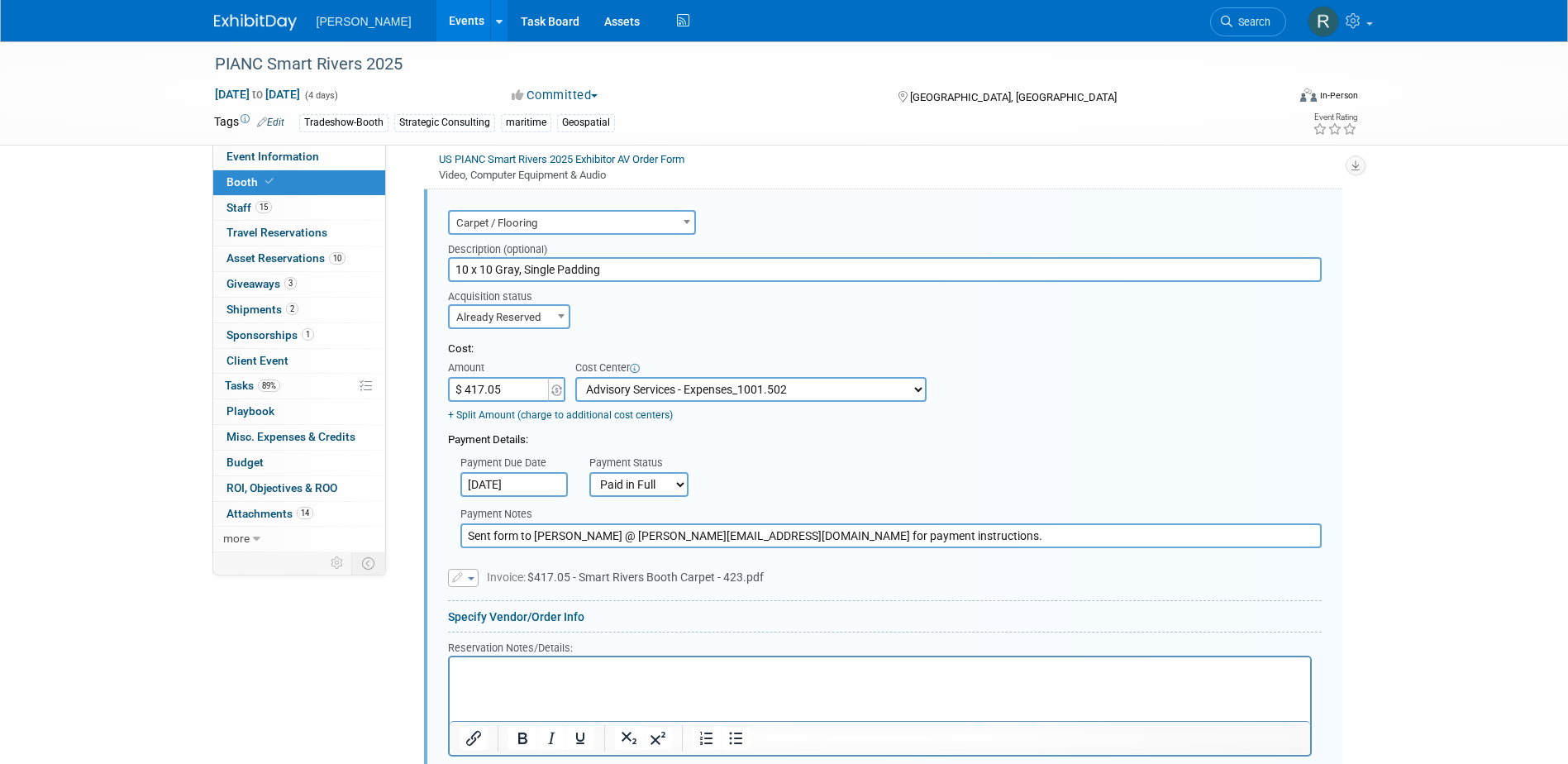
click at [589, 472] on select "Not Paid Yet Partially Paid Paid in Full" at bounding box center [639, 484] width 99 height 25
drag, startPoint x: 903, startPoint y: 537, endPoint x: 374, endPoint y: 544, distance: 529.0
click at [374, 544] on div "Event Information Event Info Booth Booth 15 Staff 15 Staff 0 Travel Reservation…" at bounding box center [784, 81] width 1166 height 1724
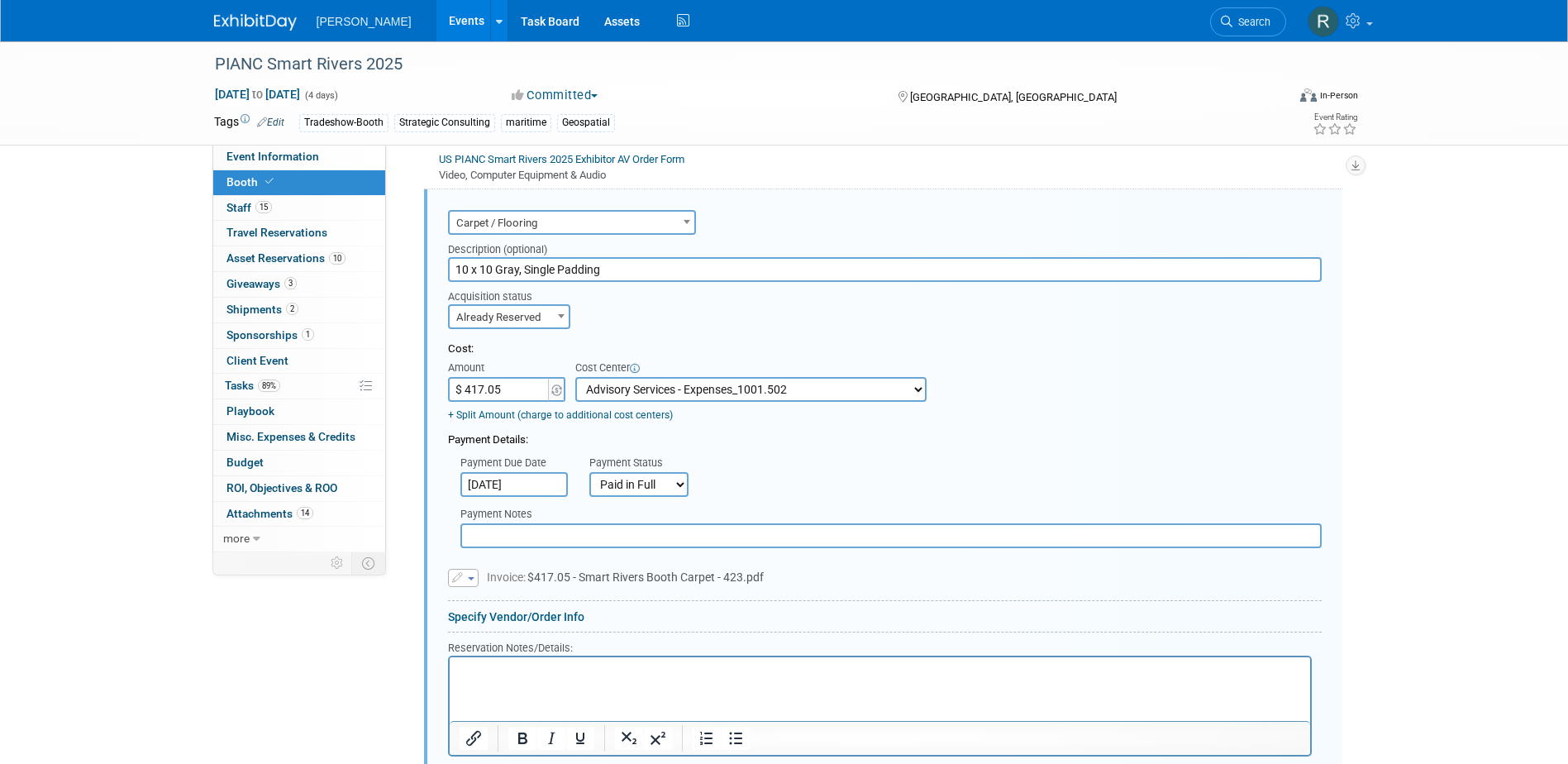
click at [544, 680] on html at bounding box center [879, 668] width 861 height 22
paste body "Rich Text Area. Press ALT-0 for help."
click at [507, 543] on input "text" at bounding box center [890, 535] width 862 height 25
type input "Check Requested - RRD"
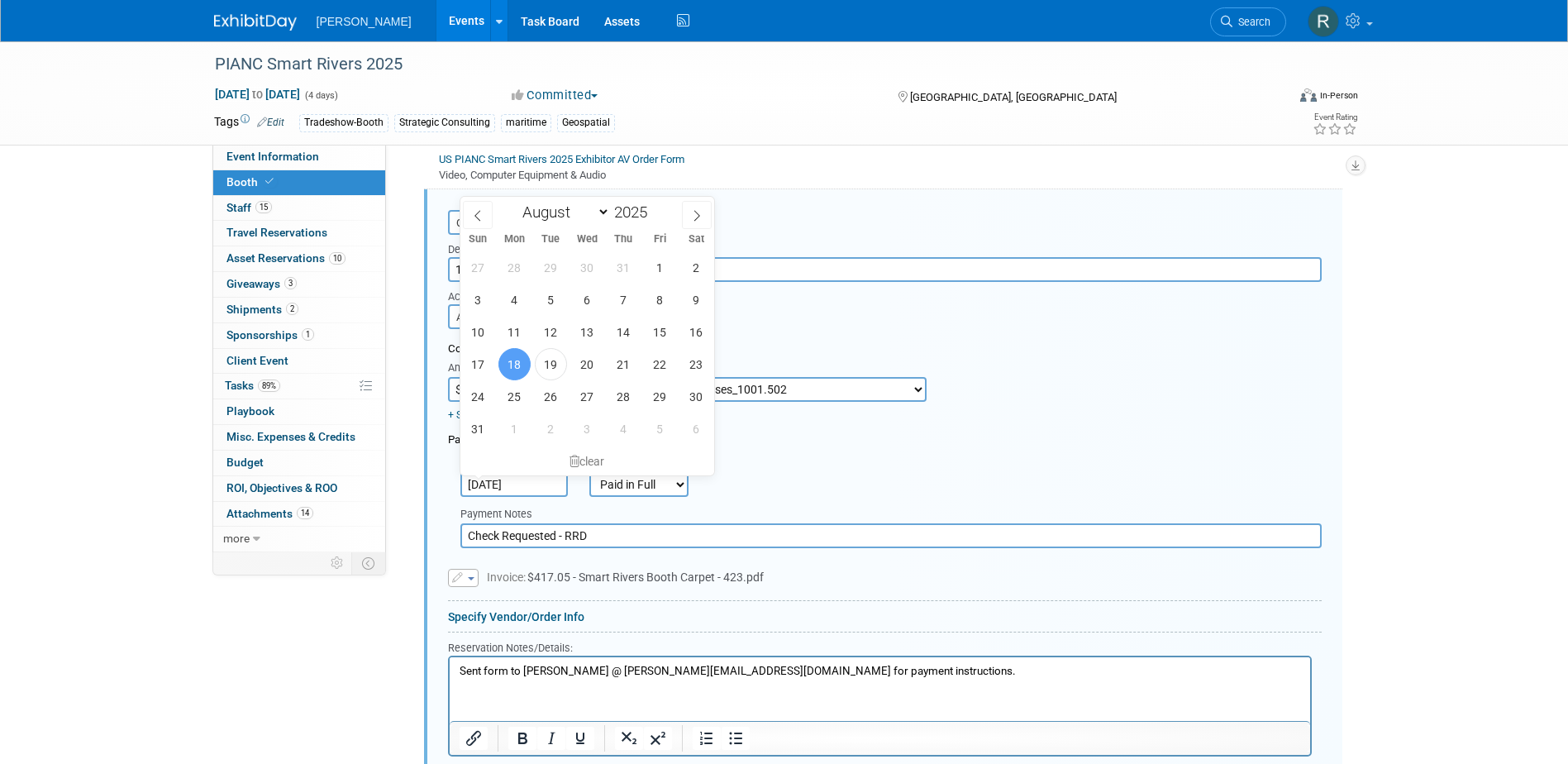
click at [547, 484] on input "[DATE]" at bounding box center [514, 484] width 107 height 25
click at [553, 363] on span "19" at bounding box center [550, 364] width 32 height 32
type input "Aug 19, 2025"
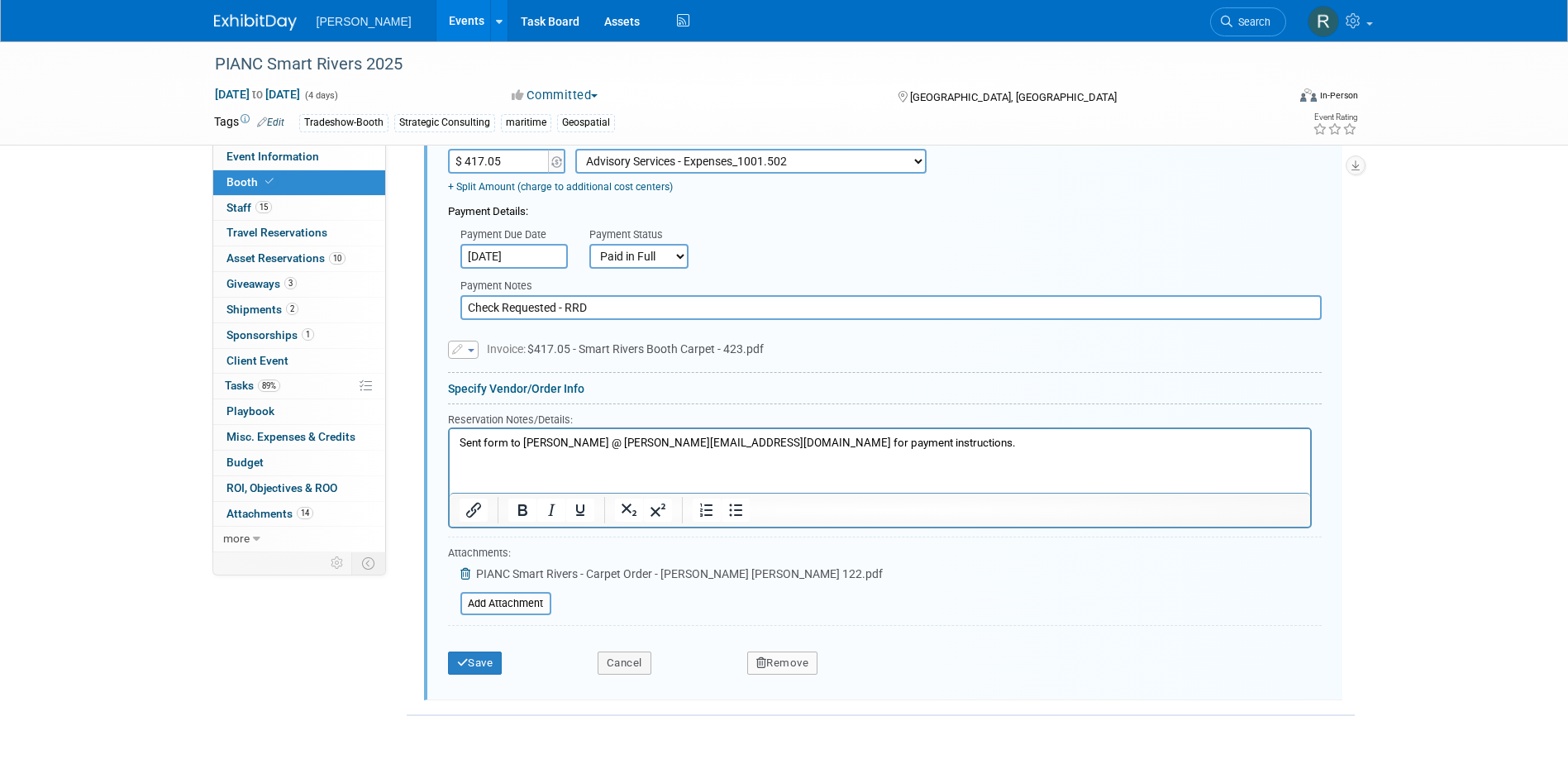
scroll to position [1069, 0]
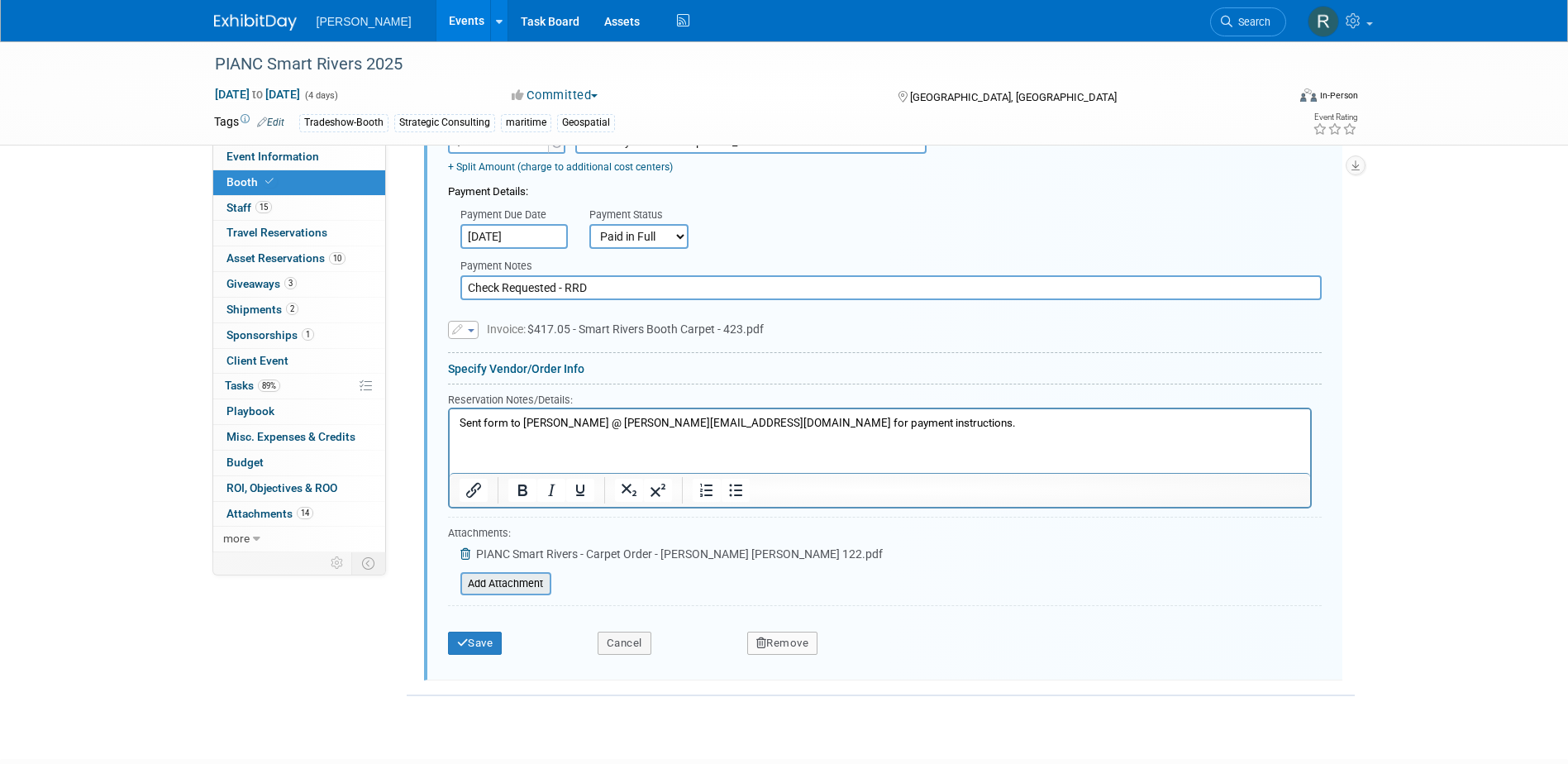
click at [495, 585] on input "file" at bounding box center [451, 583] width 197 height 20
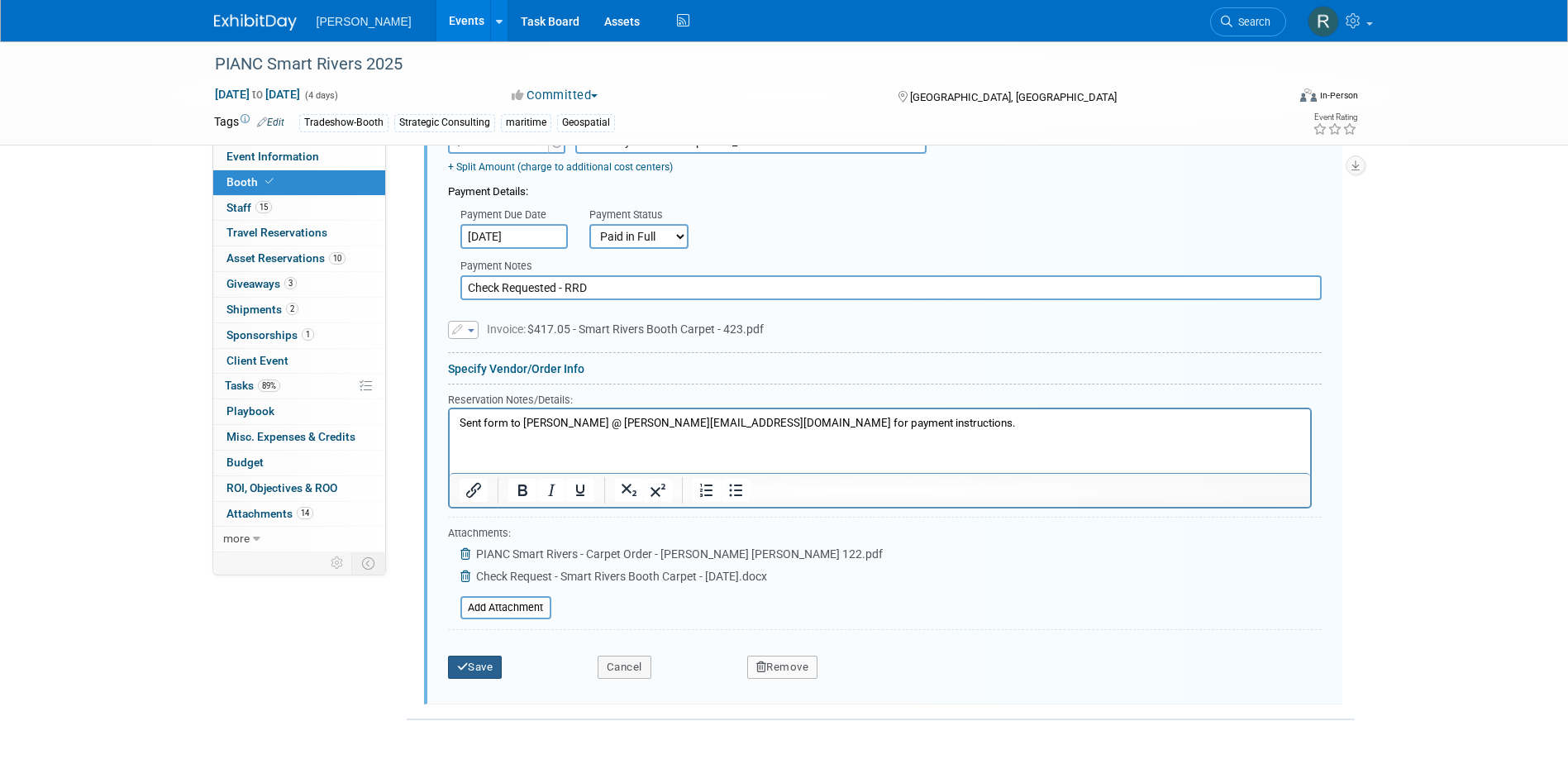
click at [480, 667] on button "Save" at bounding box center [475, 667] width 55 height 23
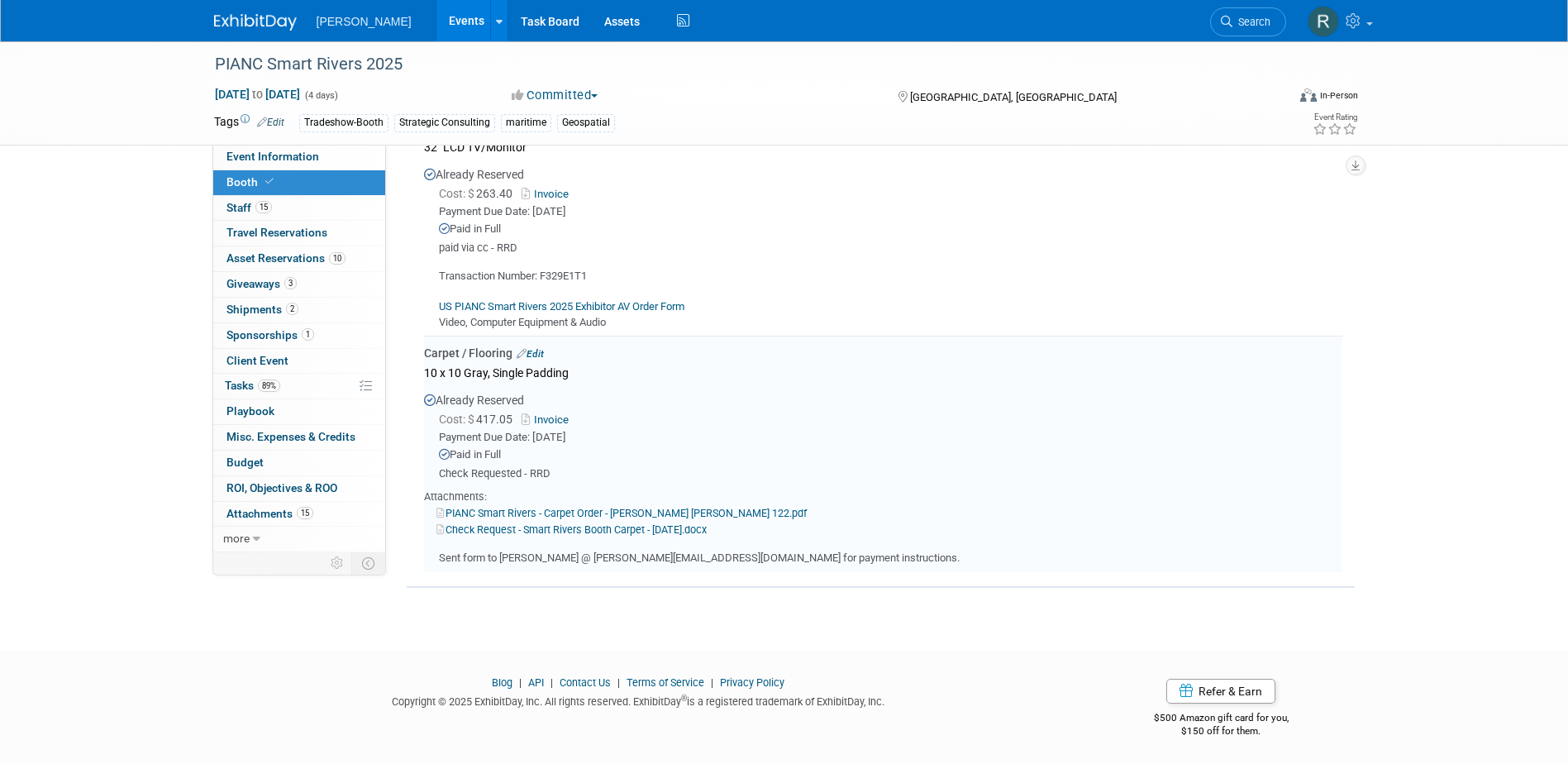
scroll to position [591, 0]
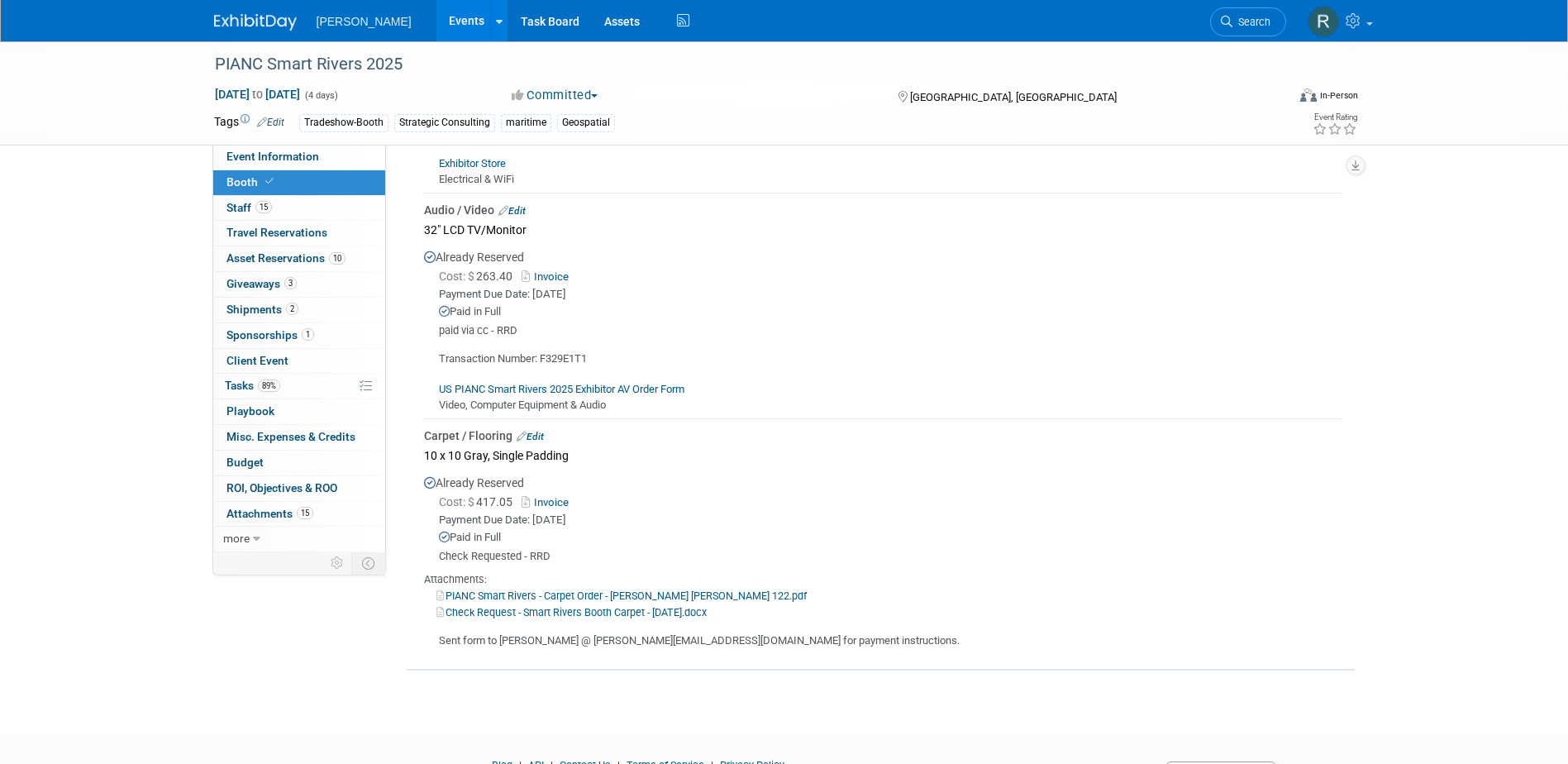
click at [526, 211] on link "Edit" at bounding box center [512, 211] width 27 height 12
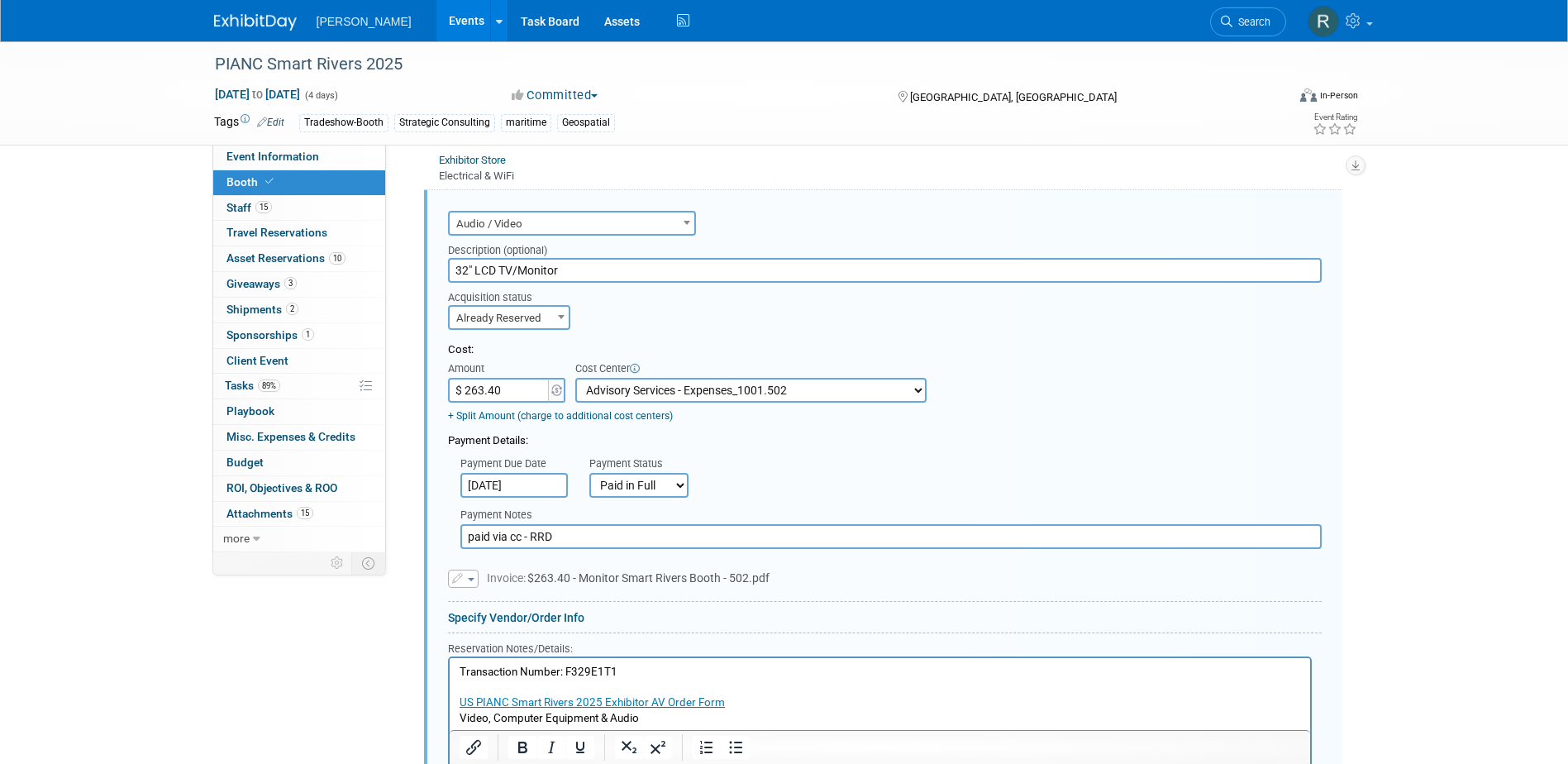
scroll to position [596, 0]
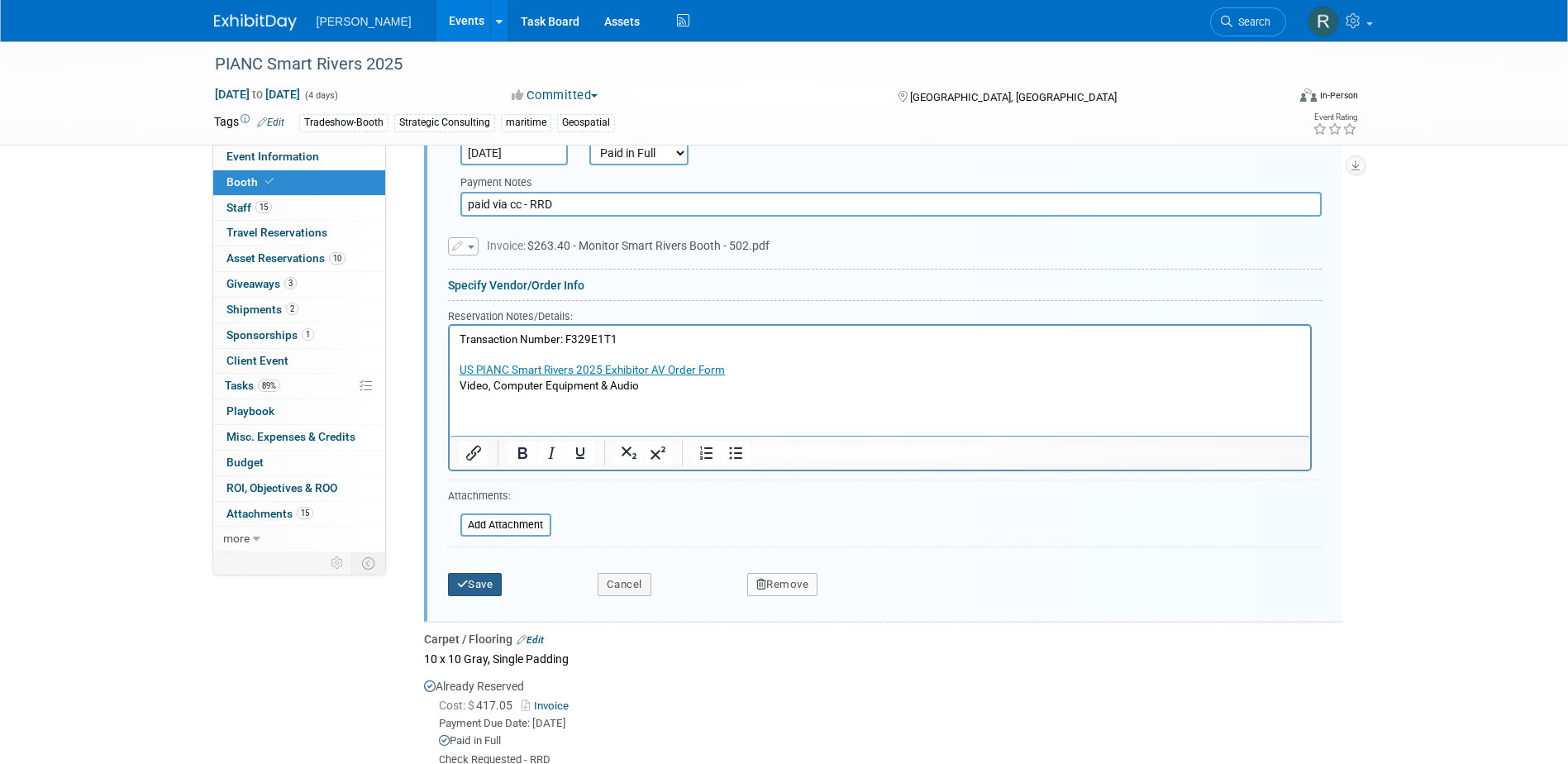
click at [478, 588] on button "Save" at bounding box center [475, 584] width 55 height 23
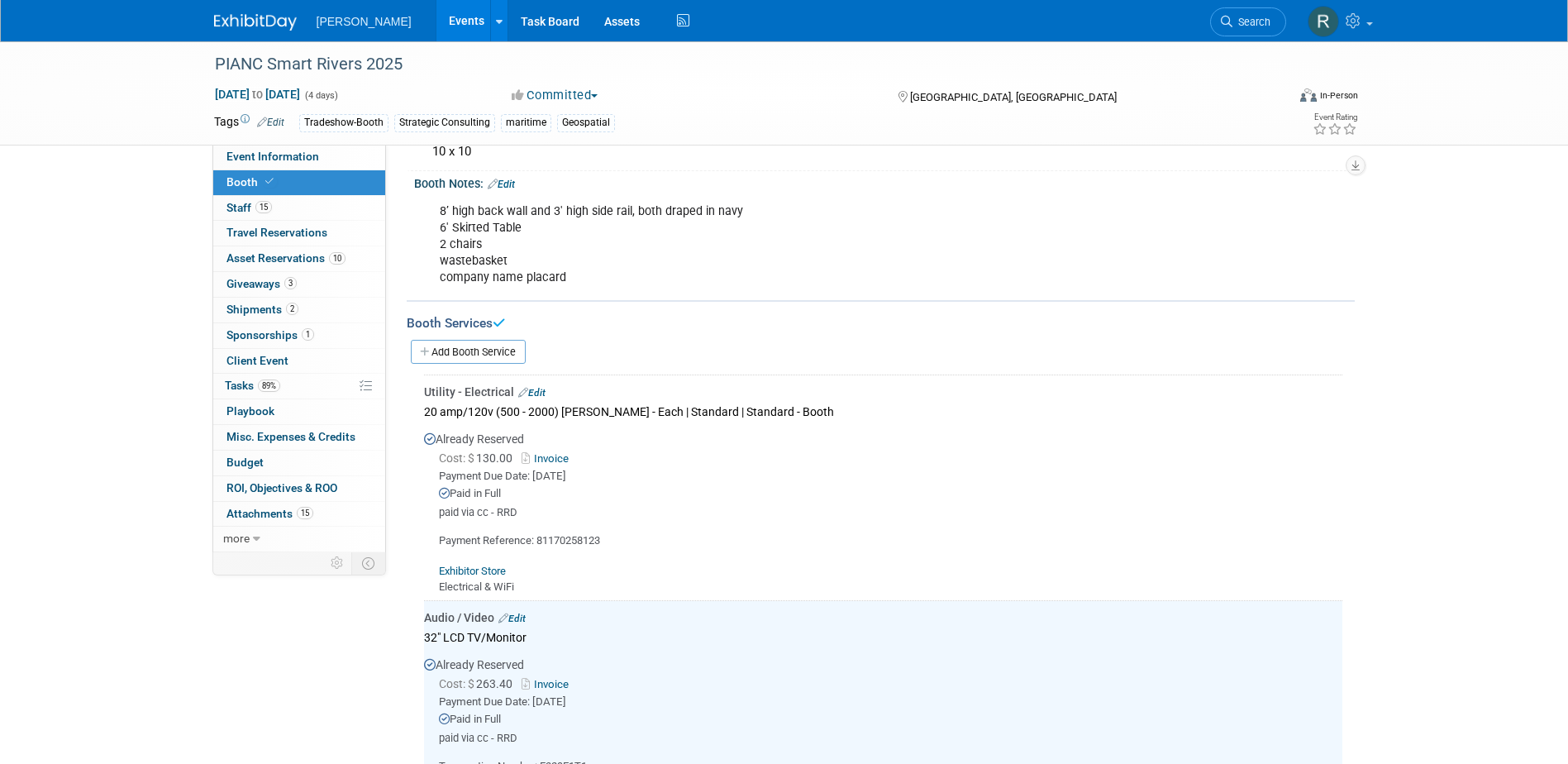
scroll to position [183, 0]
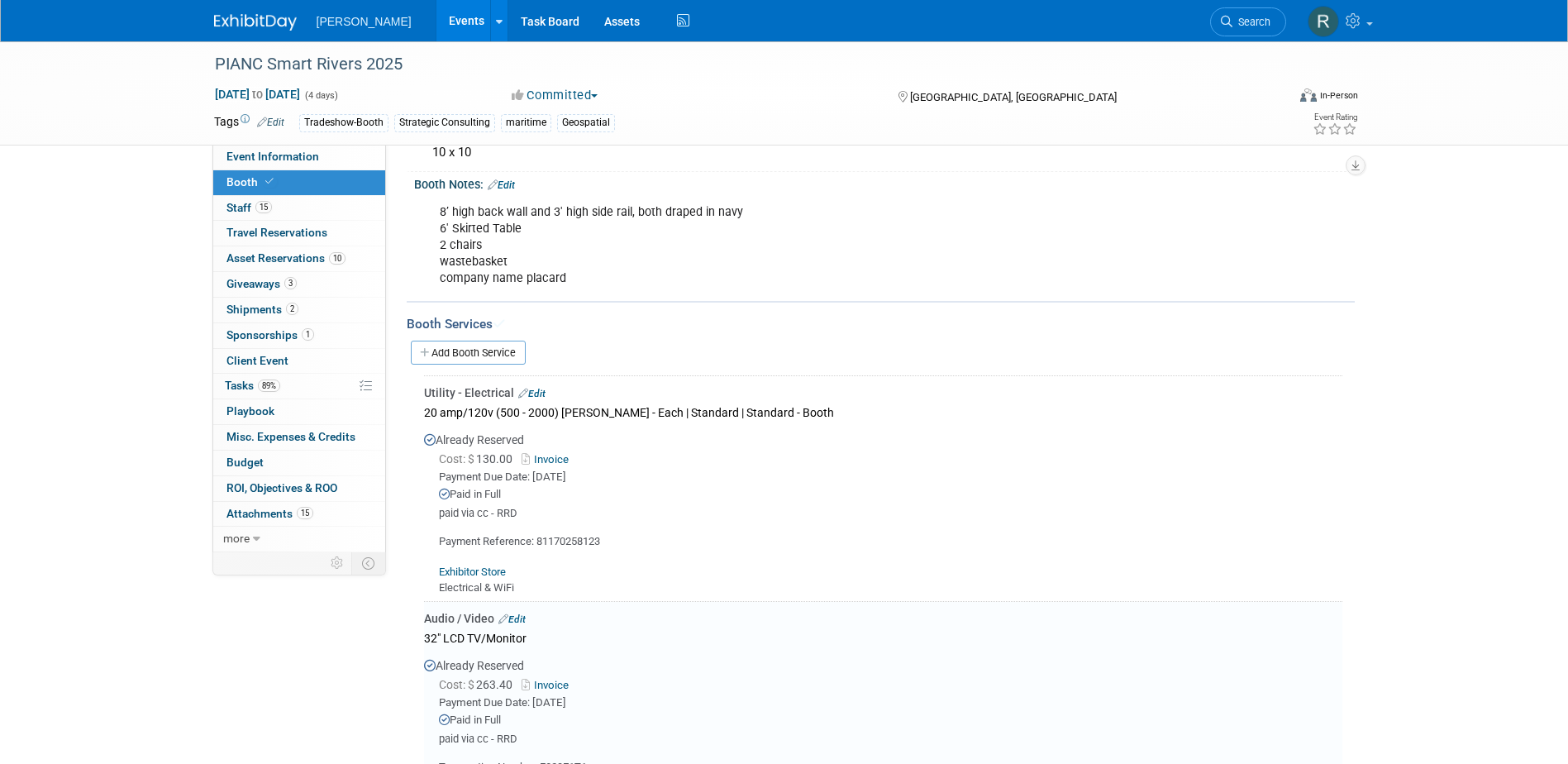
click at [537, 390] on link "Edit" at bounding box center [532, 393] width 27 height 12
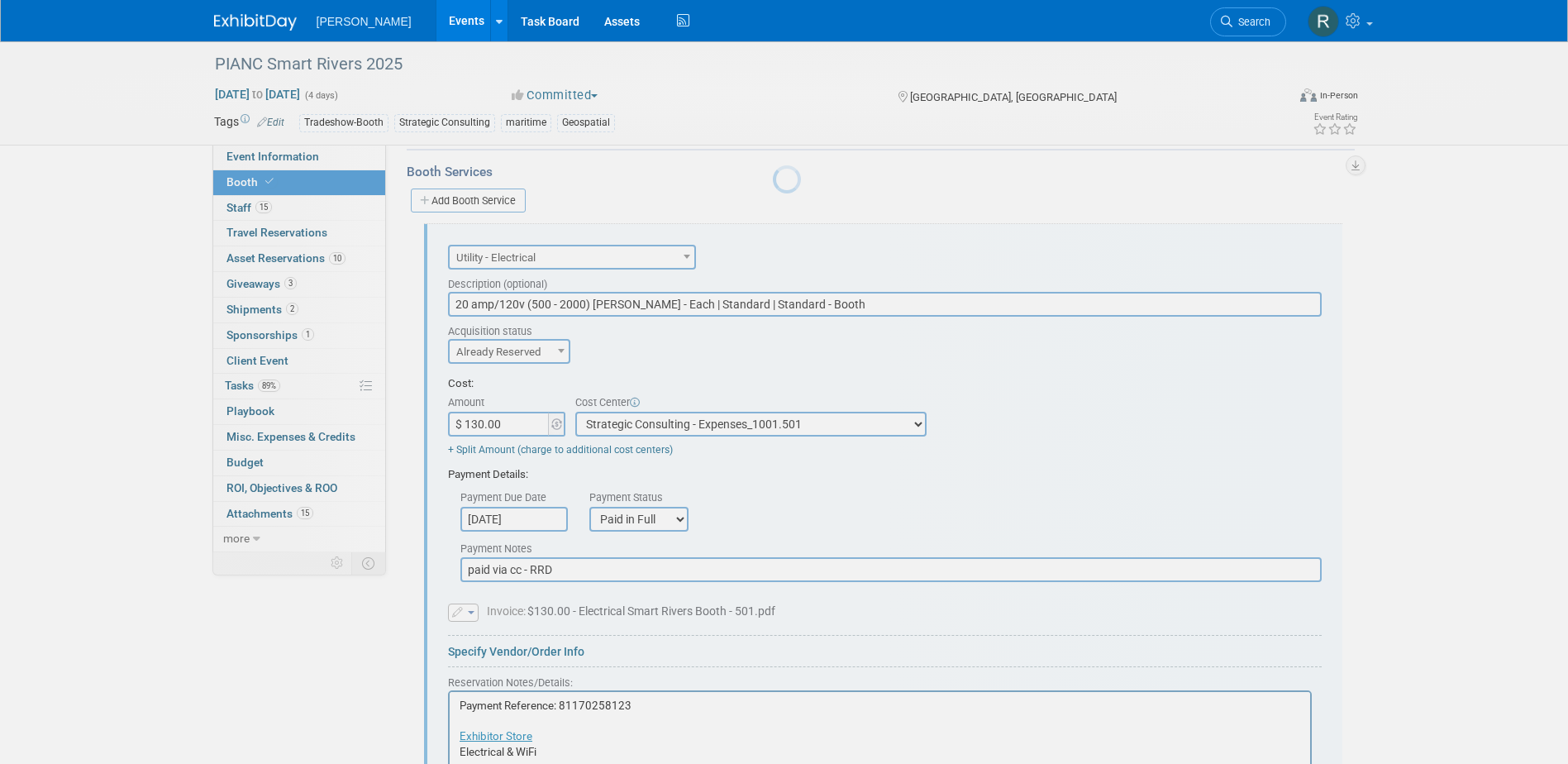
scroll to position [372, 0]
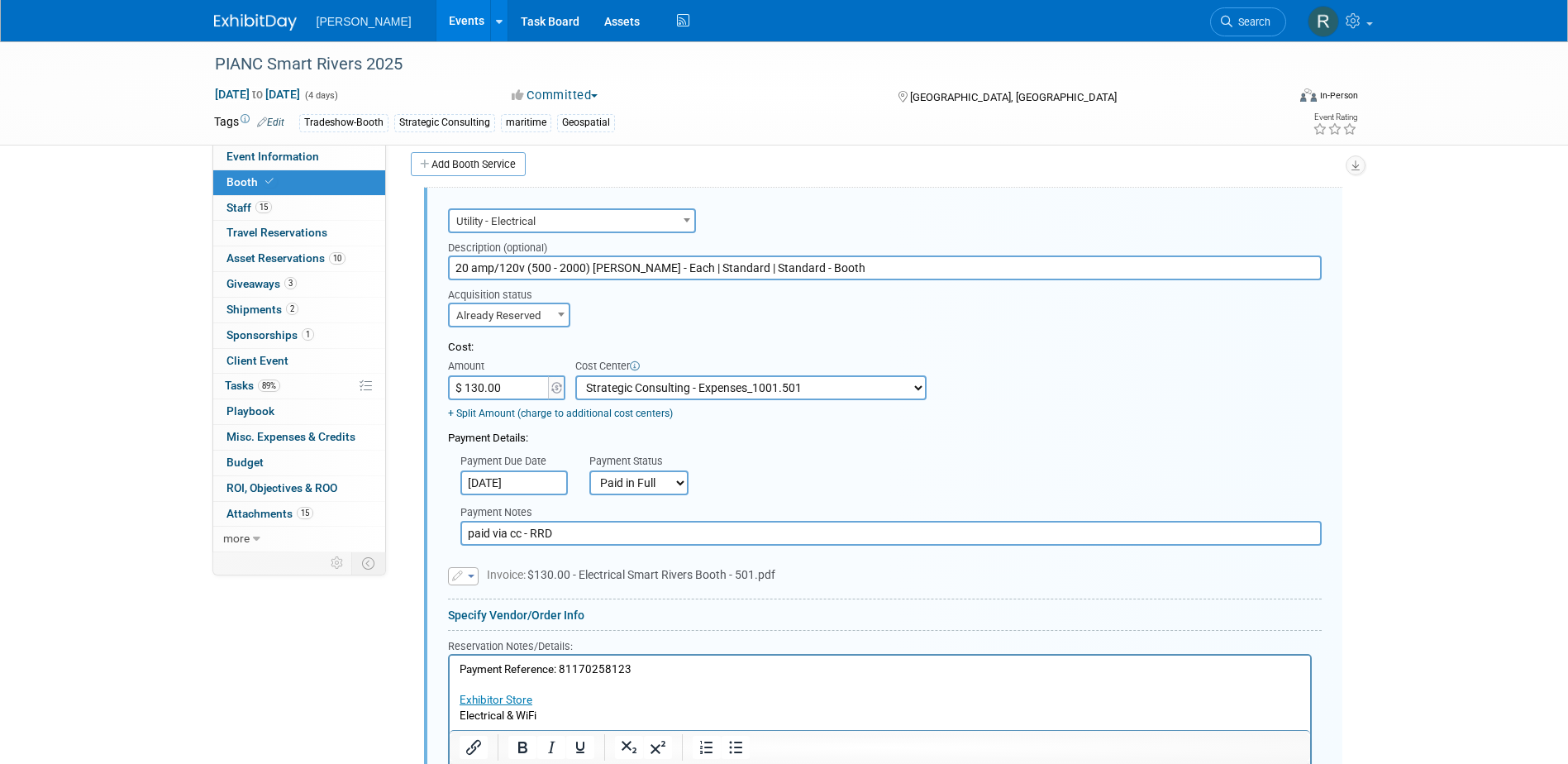
click at [802, 382] on select "-- Not Specified -- Advisory Services - Expenses_1001.502 Aerial Acquisition - …" at bounding box center [751, 387] width 352 height 25
select select "18966246"
click at [575, 376] on select "-- Not Specified -- Advisory Services - Expenses_1001.502 Aerial Acquisition - …" at bounding box center [751, 387] width 352 height 25
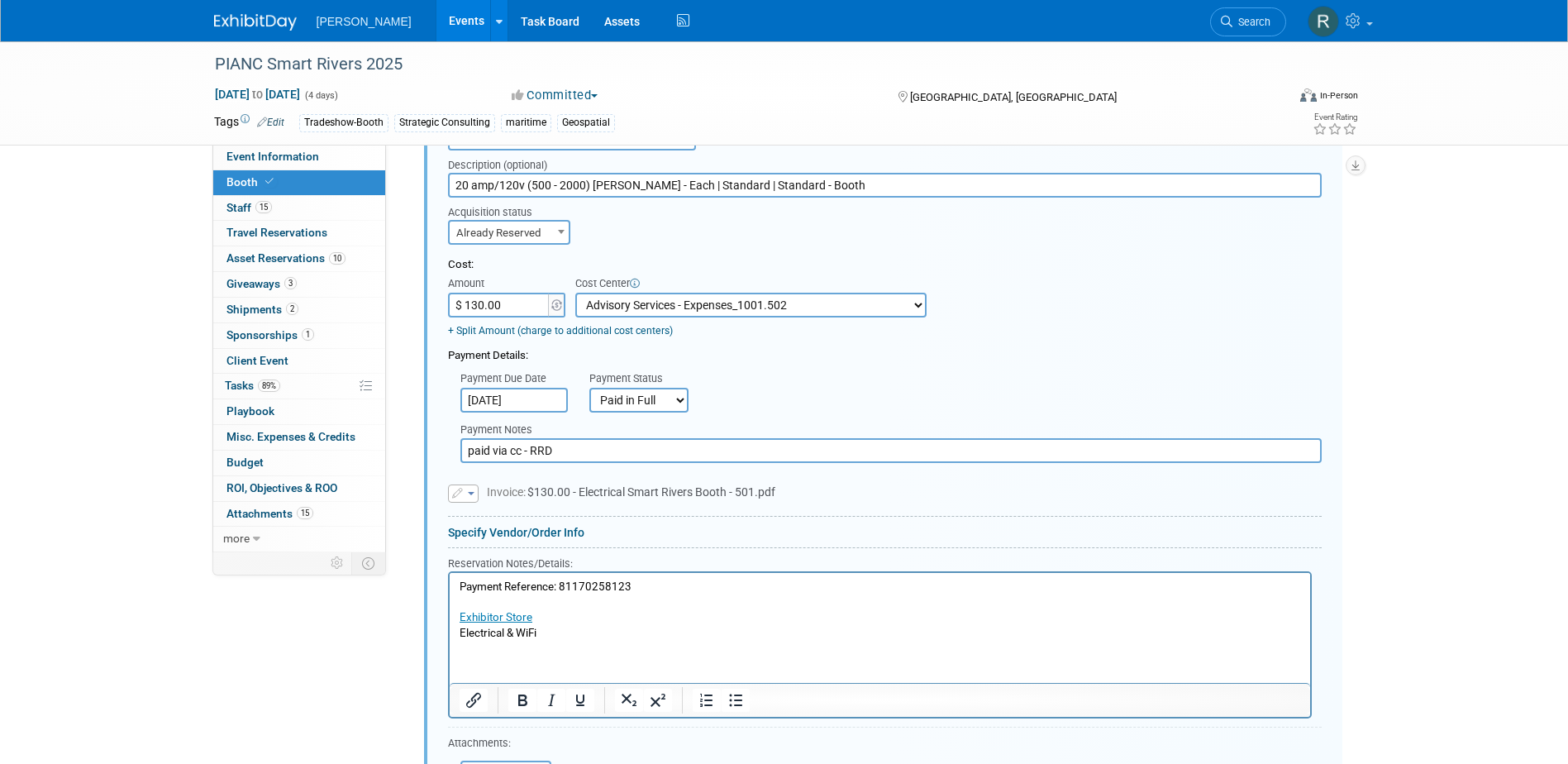
click at [474, 494] on span "button" at bounding box center [471, 493] width 7 height 3
click at [485, 537] on link "Remove attachment" at bounding box center [532, 540] width 165 height 23
click at [484, 494] on input "file" at bounding box center [439, 491] width 197 height 20
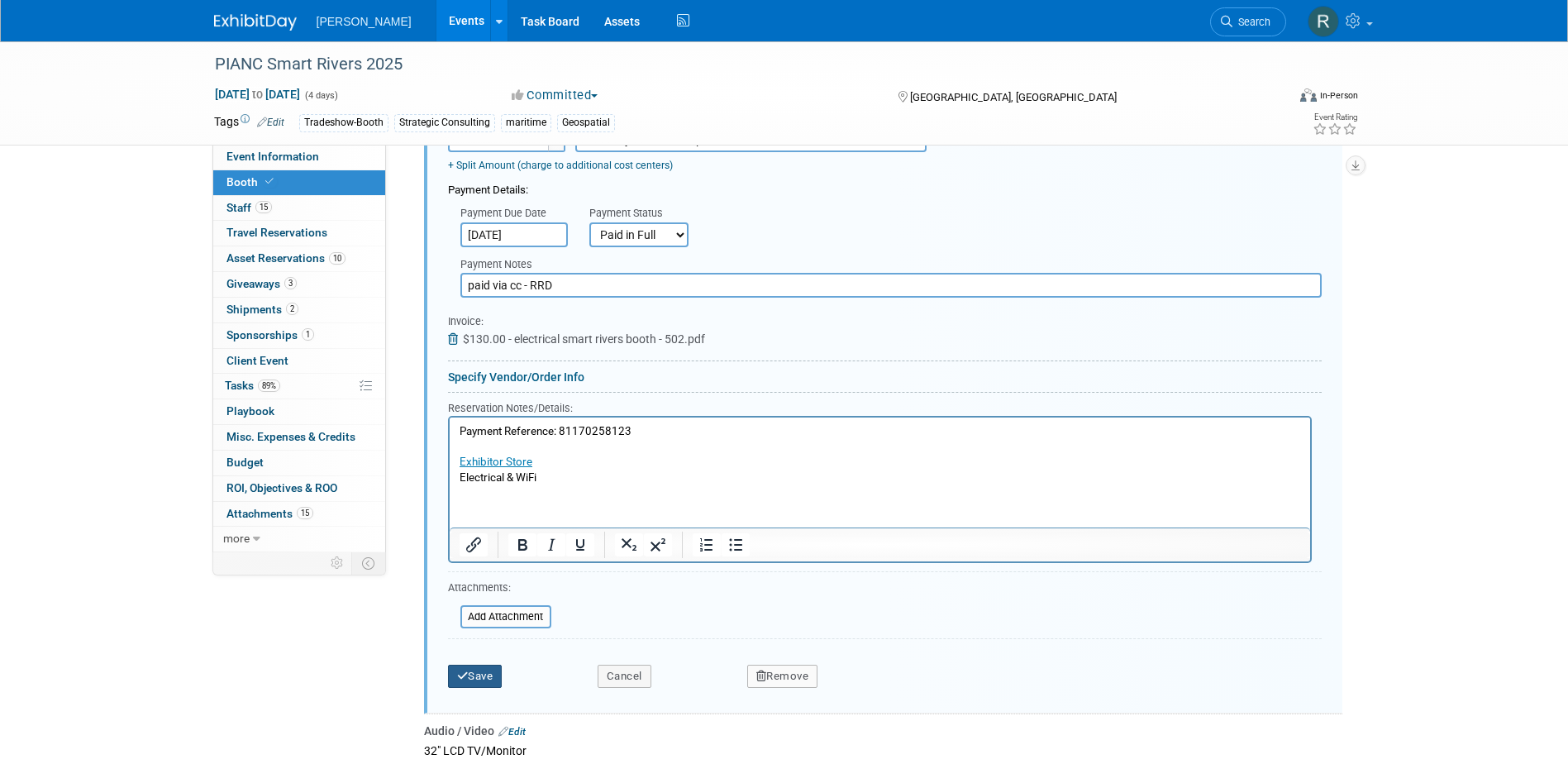
click at [480, 679] on button "Save" at bounding box center [475, 676] width 55 height 23
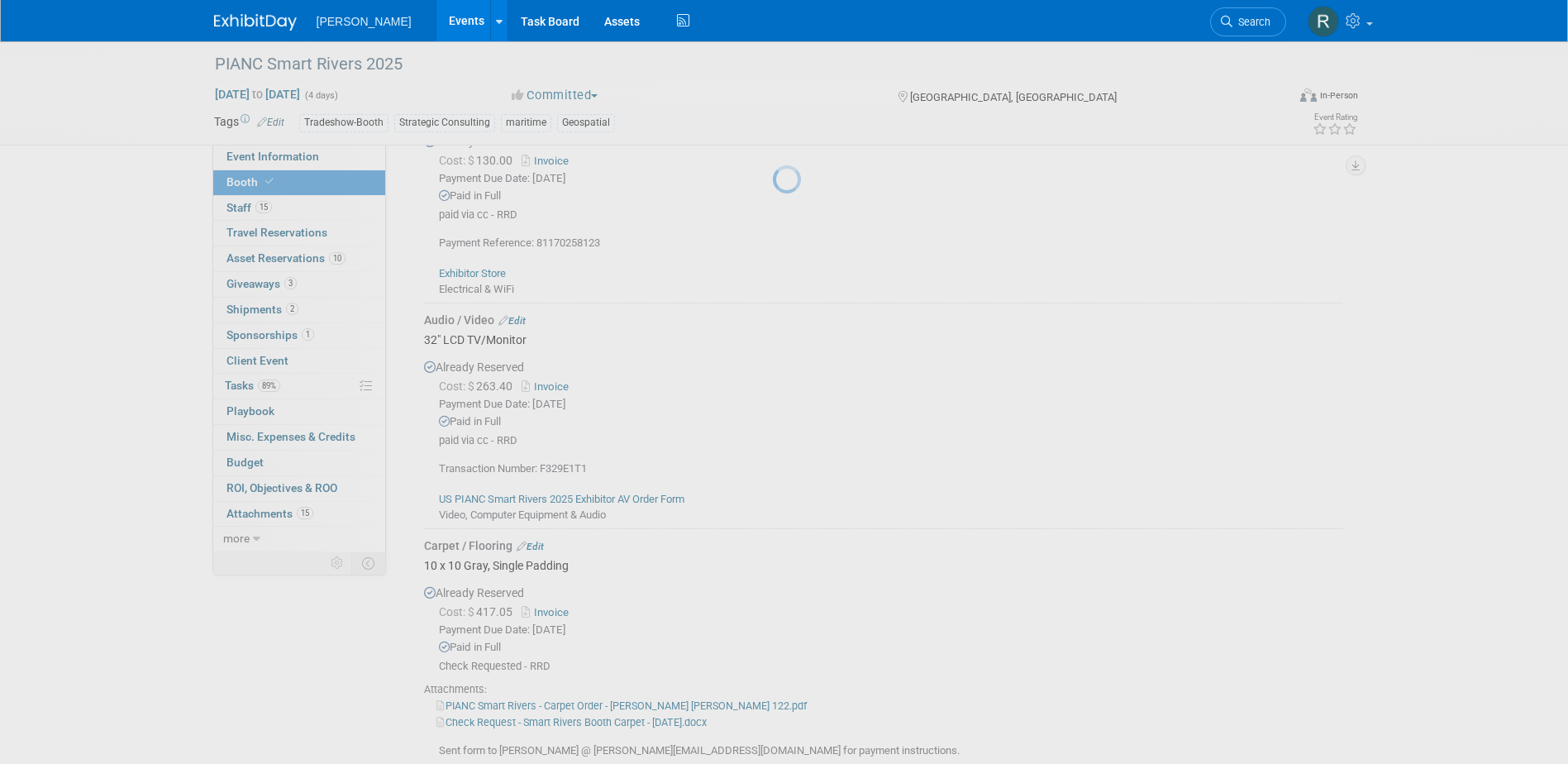
scroll to position [372, 0]
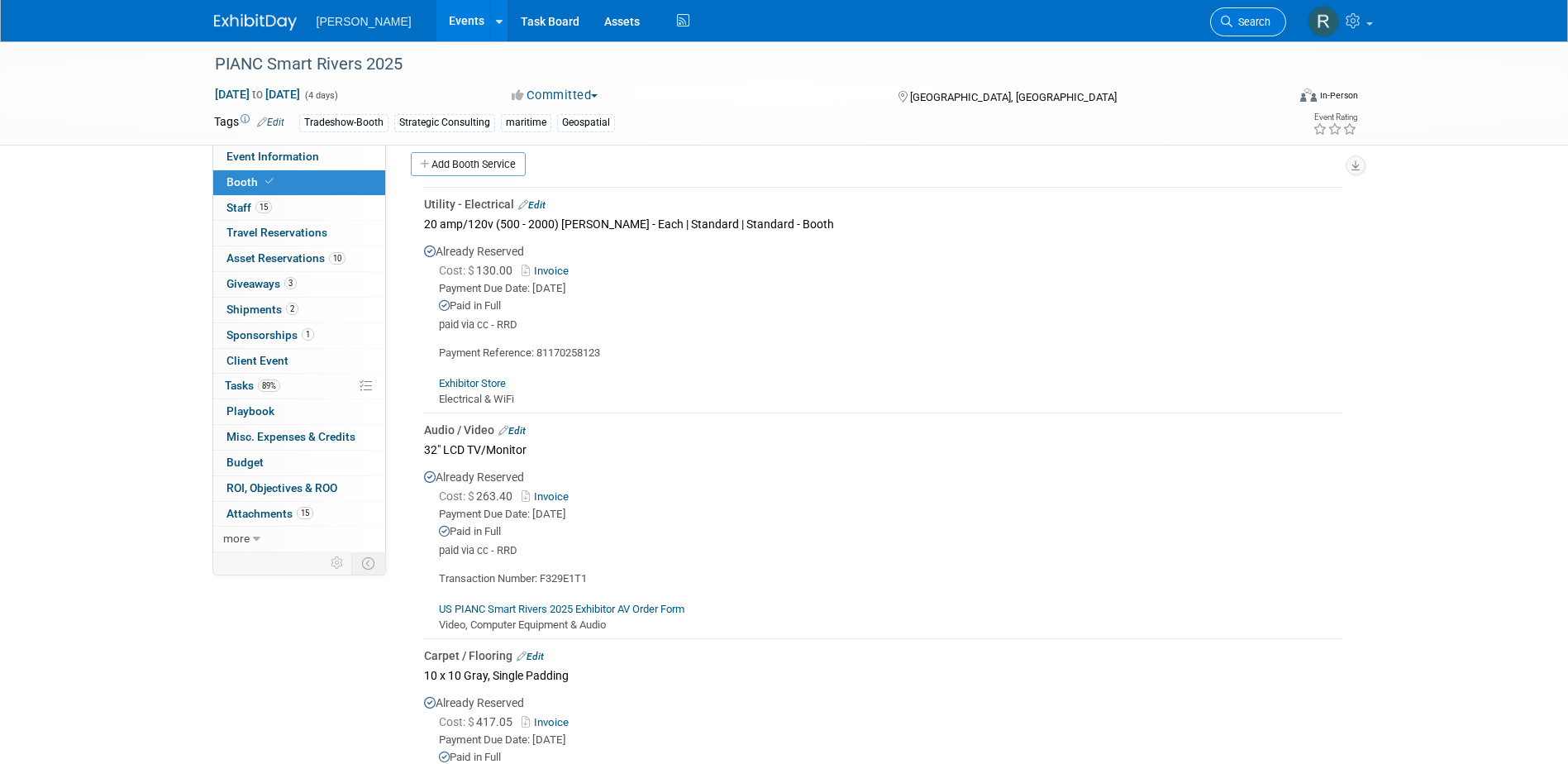
click at [1232, 21] on span "Search" at bounding box center [1251, 22] width 38 height 12
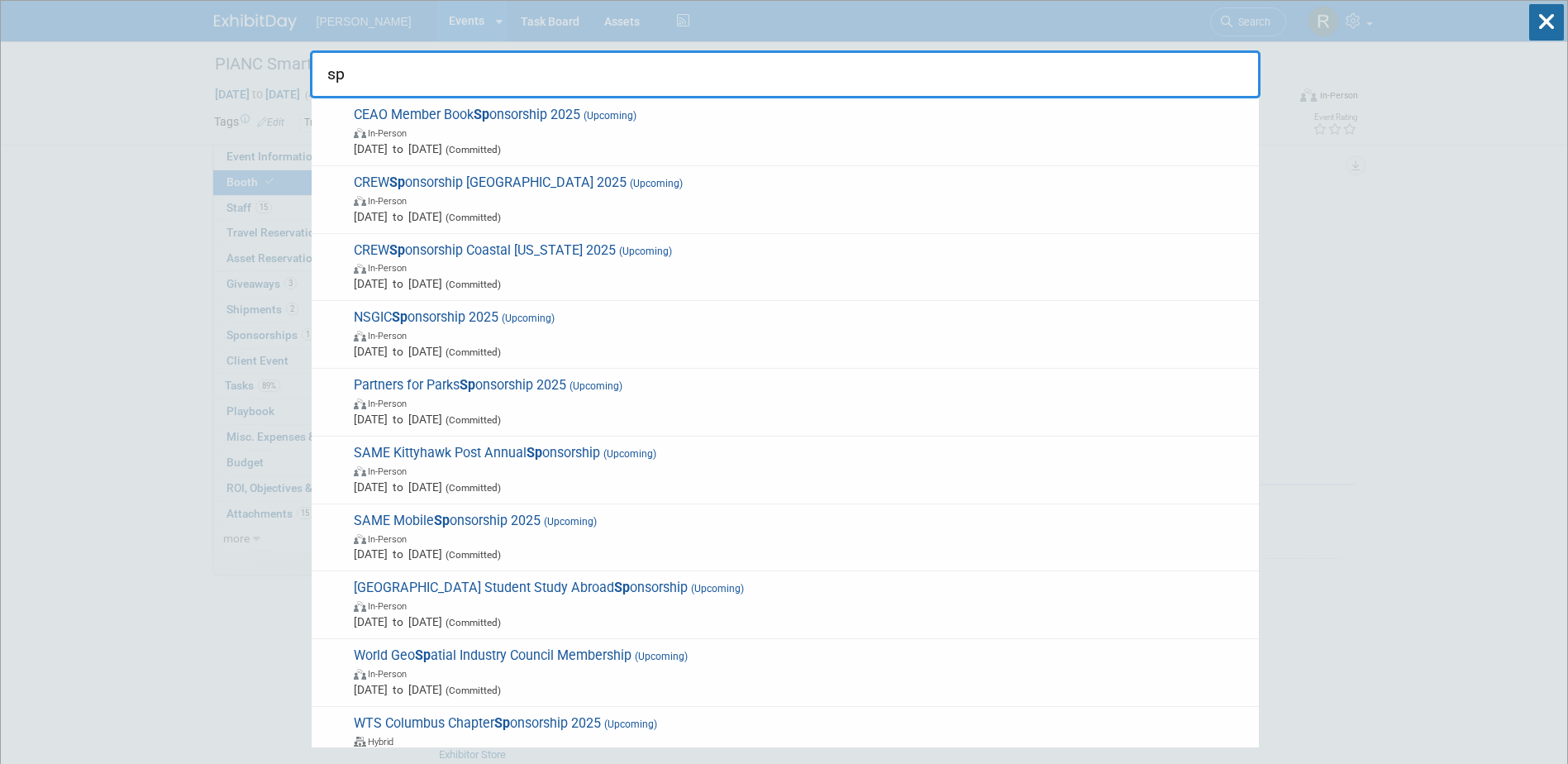
type input "s"
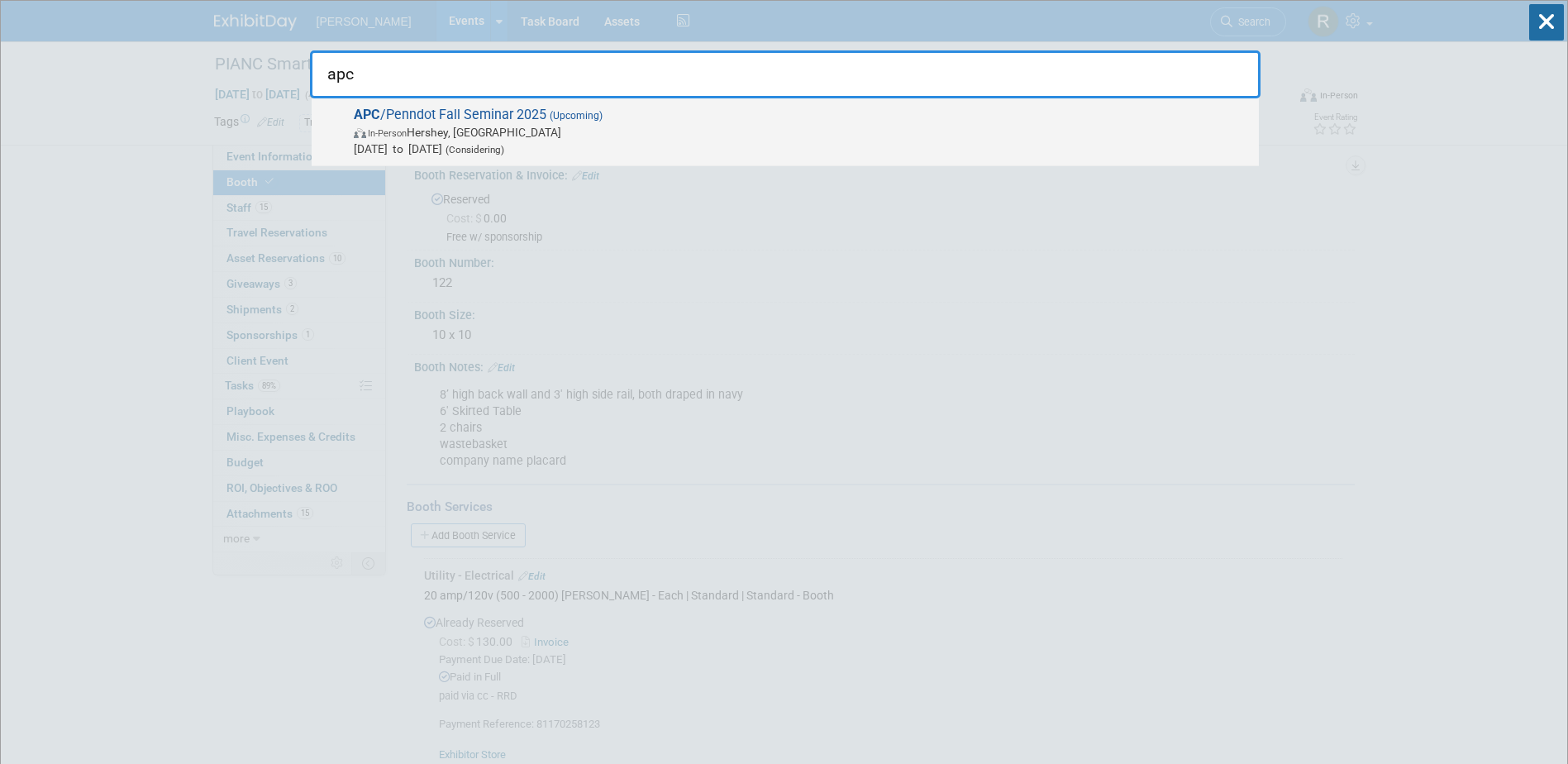
type input "apc"
click at [558, 120] on span "(Upcoming)" at bounding box center [574, 116] width 57 height 12
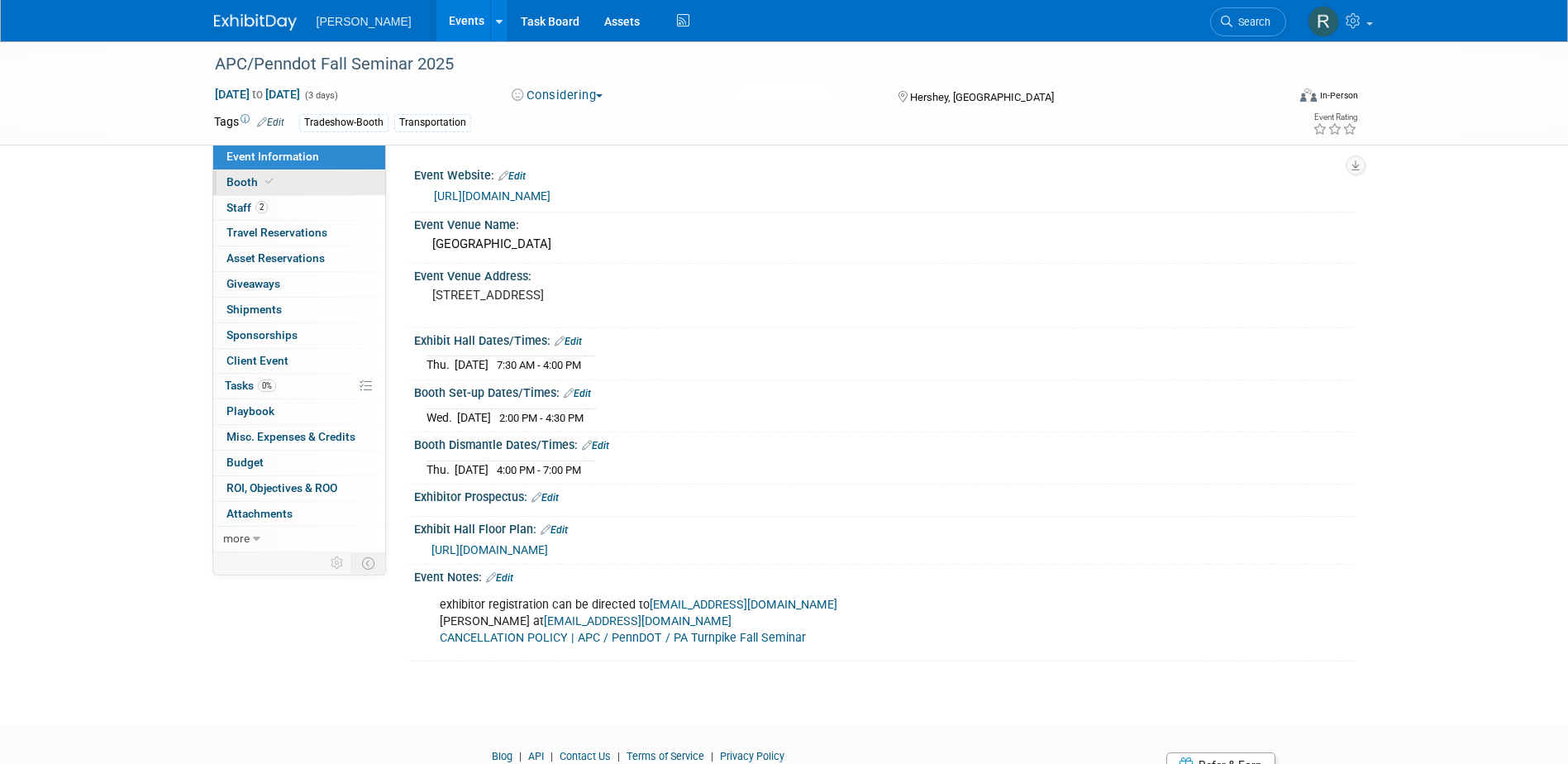
click at [290, 191] on link "Booth" at bounding box center [299, 182] width 172 height 25
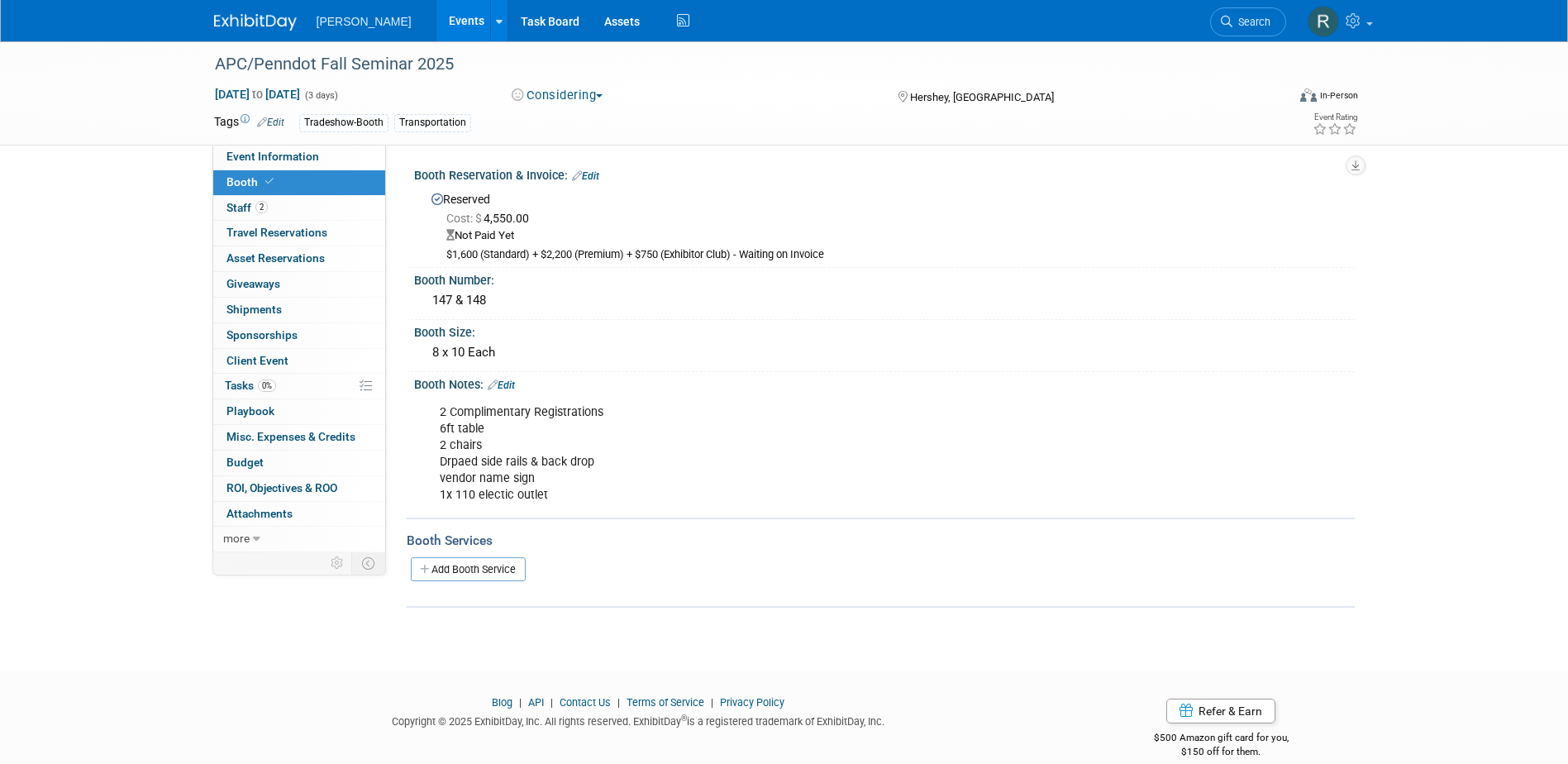
click at [568, 490] on div "2 Complimentary Registrations 6ft table 2 chairs Drpaed side rails & back drop …" at bounding box center [801, 454] width 745 height 115
click at [515, 388] on link "Edit" at bounding box center [501, 385] width 27 height 12
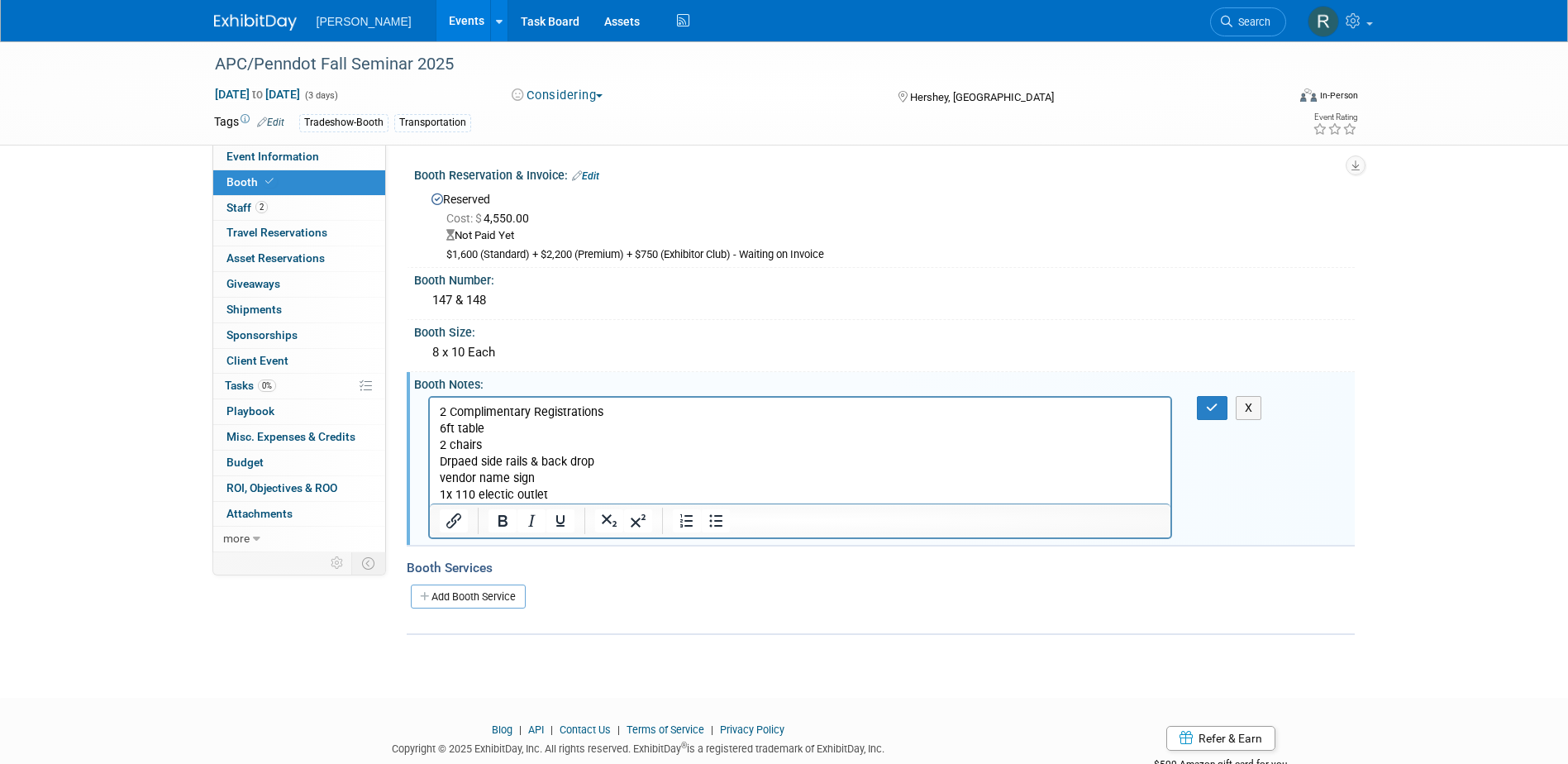
click at [619, 408] on p "2 Complimentary Registrations 6ft table 2 chairs Drpaed side rails & back drop …" at bounding box center [800, 453] width 722 height 99
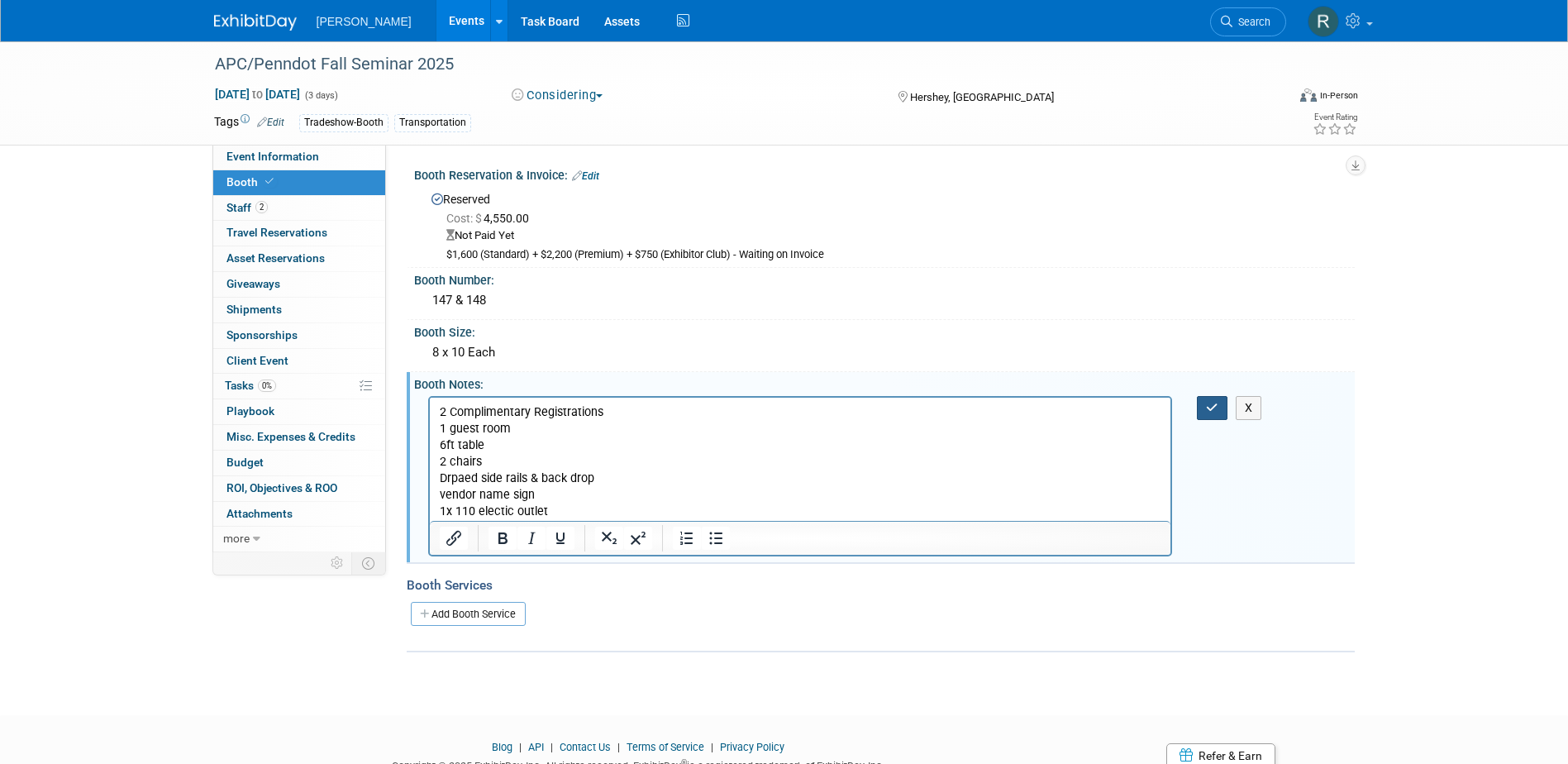
click at [1203, 406] on button "button" at bounding box center [1212, 408] width 31 height 24
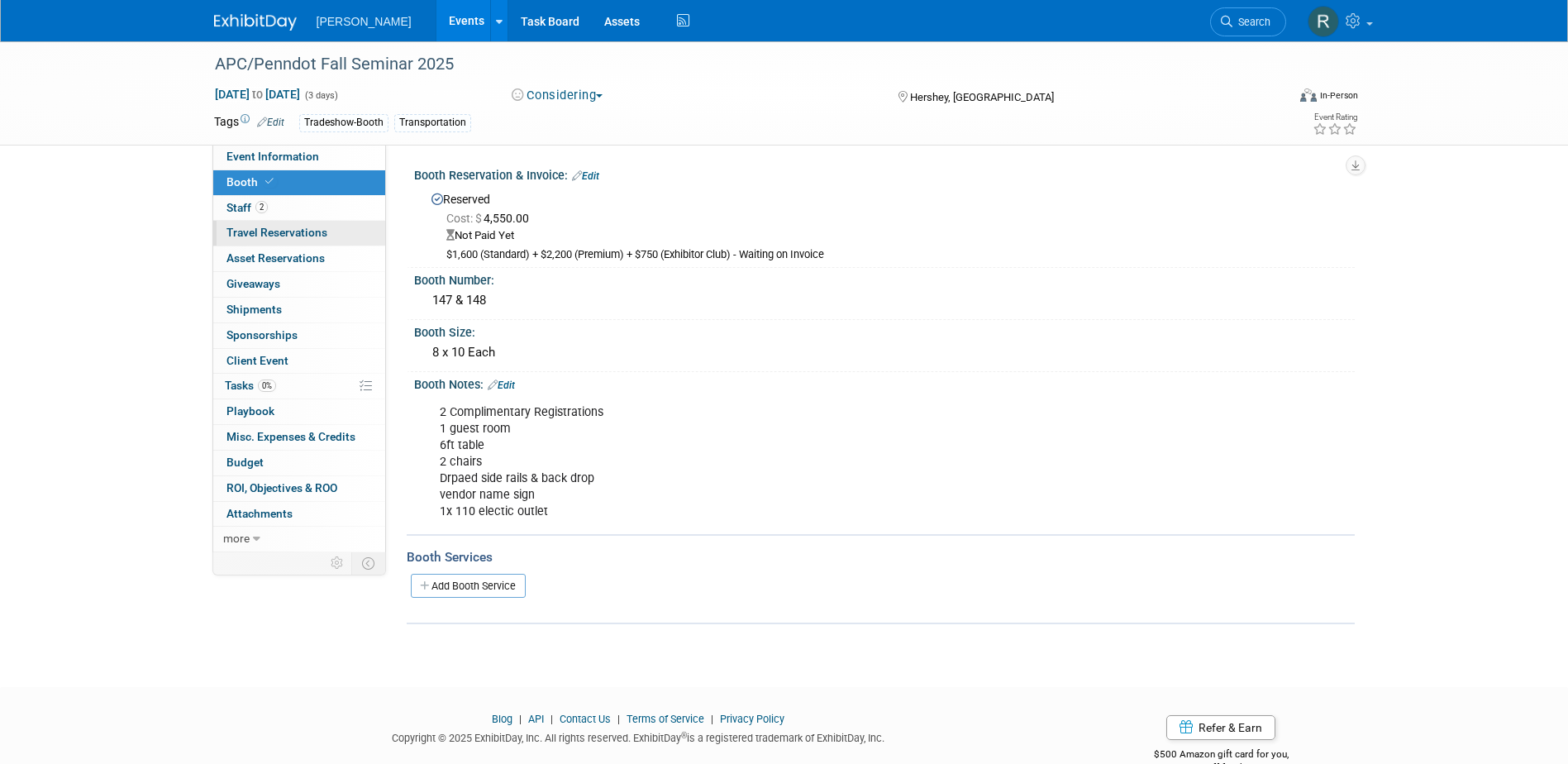
click at [277, 229] on span "Travel Reservations 0" at bounding box center [277, 231] width 101 height 13
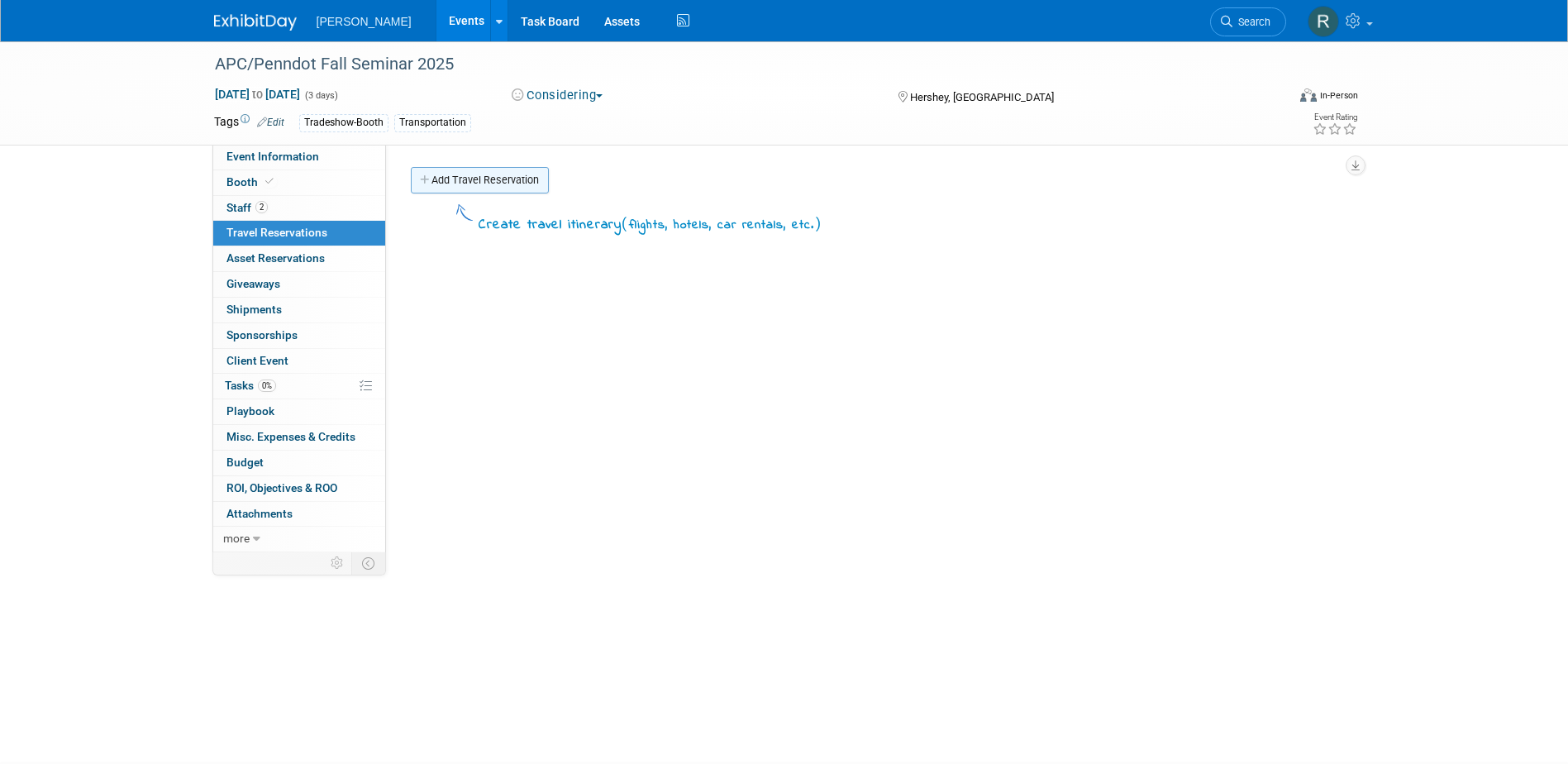
click at [505, 179] on link "Add Travel Reservation" at bounding box center [479, 180] width 138 height 27
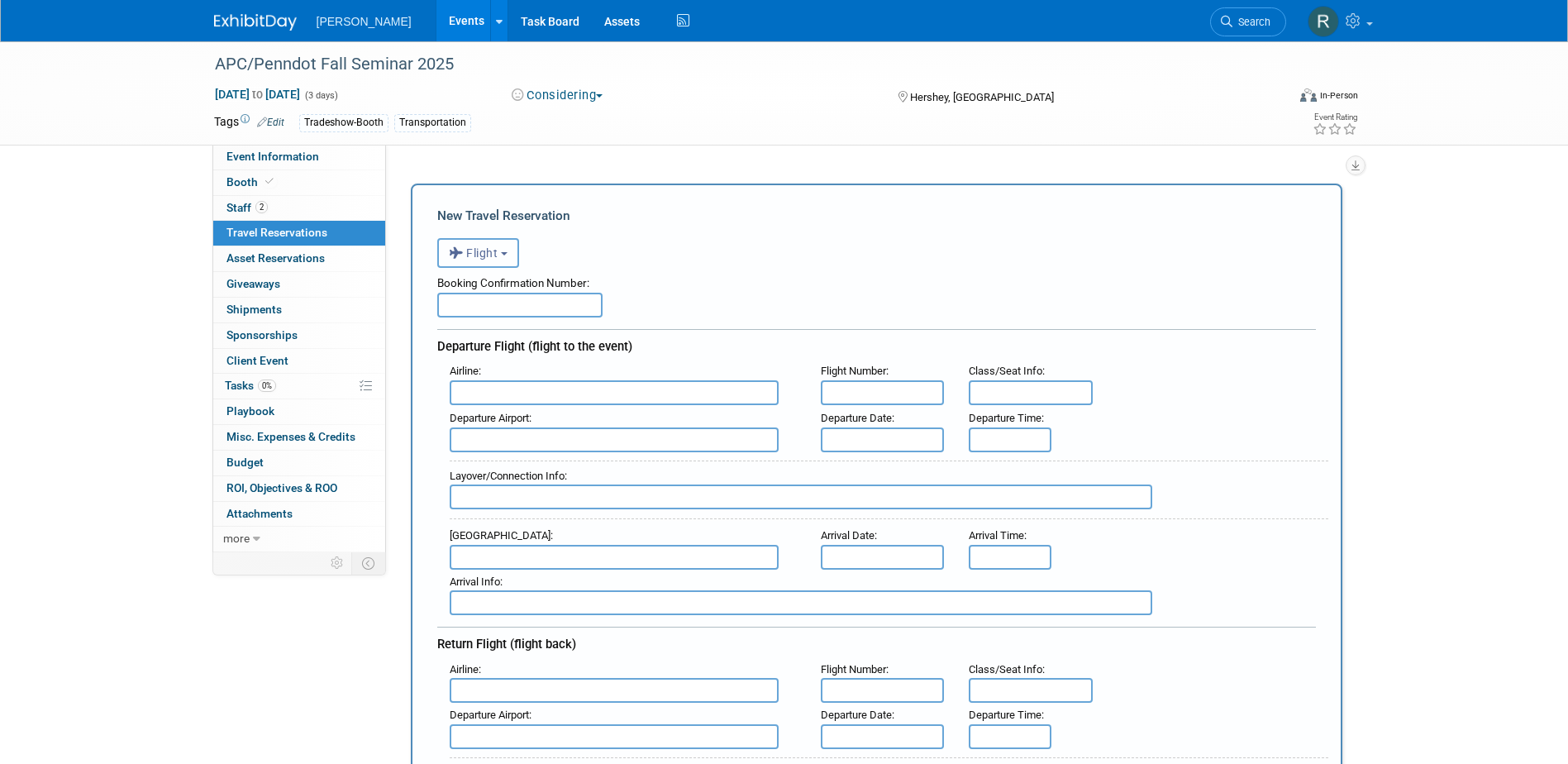
click at [484, 251] on span "Flight" at bounding box center [474, 252] width 50 height 13
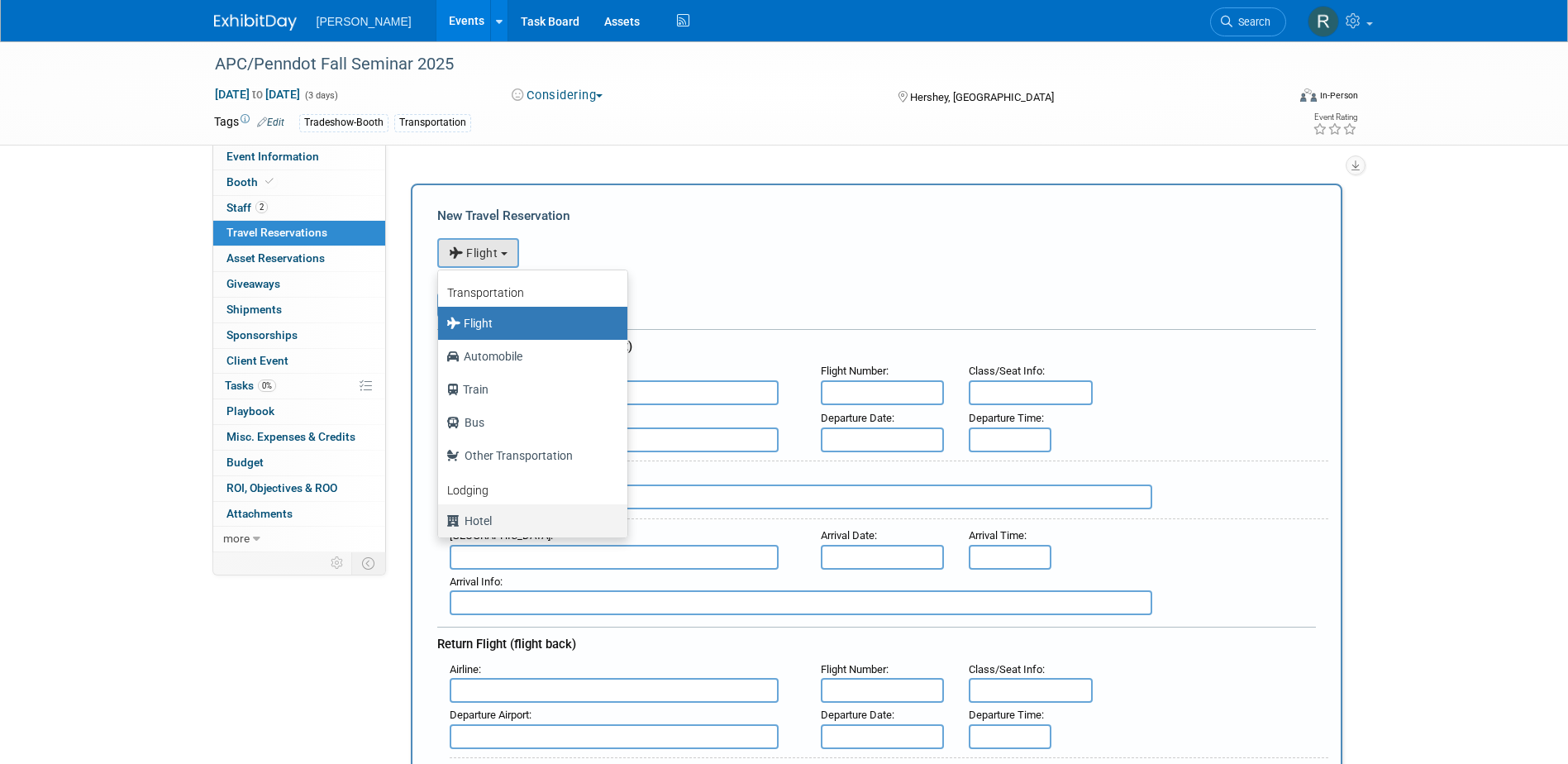
click at [485, 519] on label "Hotel" at bounding box center [529, 521] width 165 height 27
click at [440, 519] on input "Hotel" at bounding box center [435, 519] width 11 height 11
select select "6"
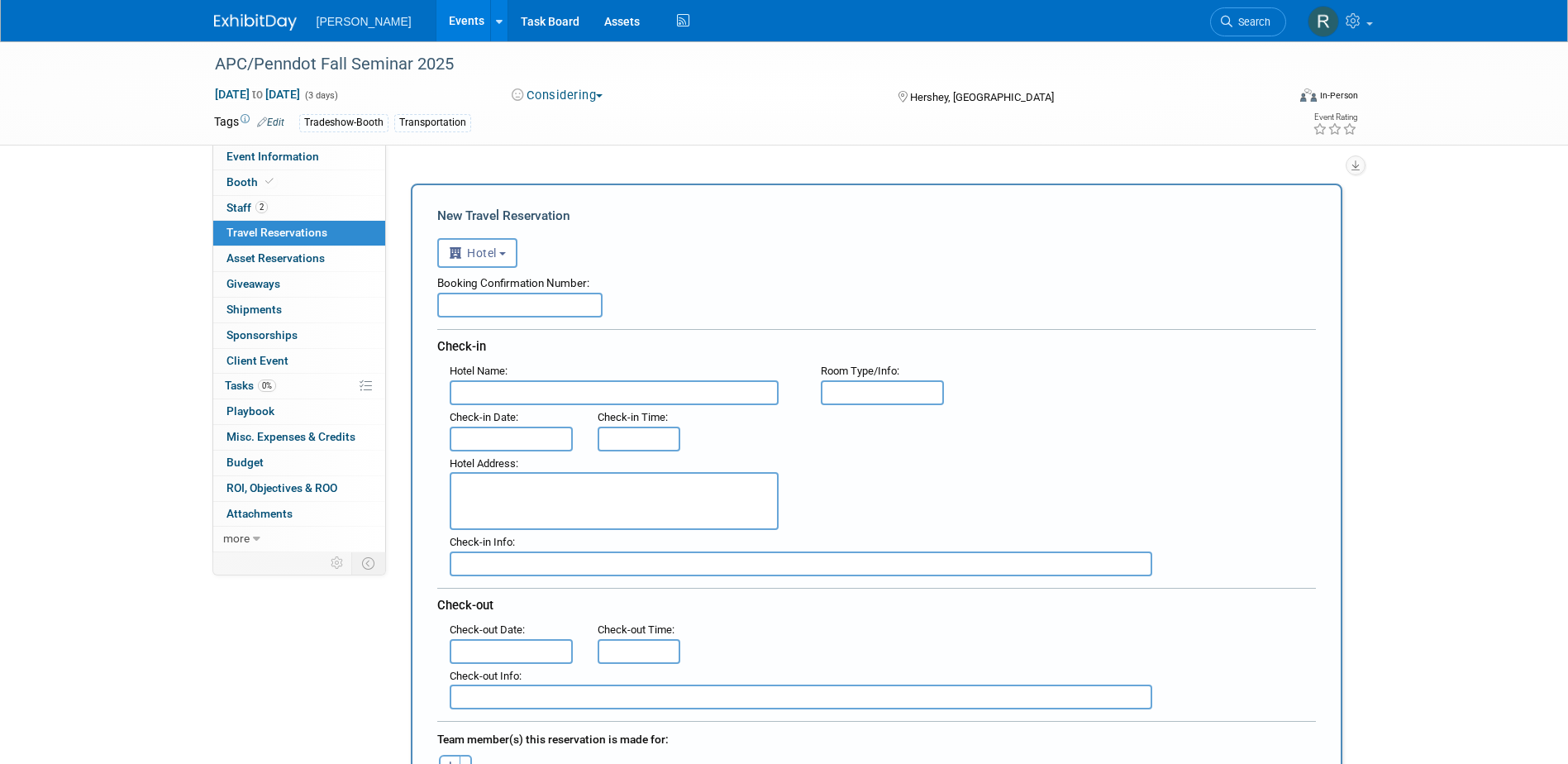
click at [501, 388] on input "text" at bounding box center [614, 392] width 329 height 25
type input "Hershey Lodge"
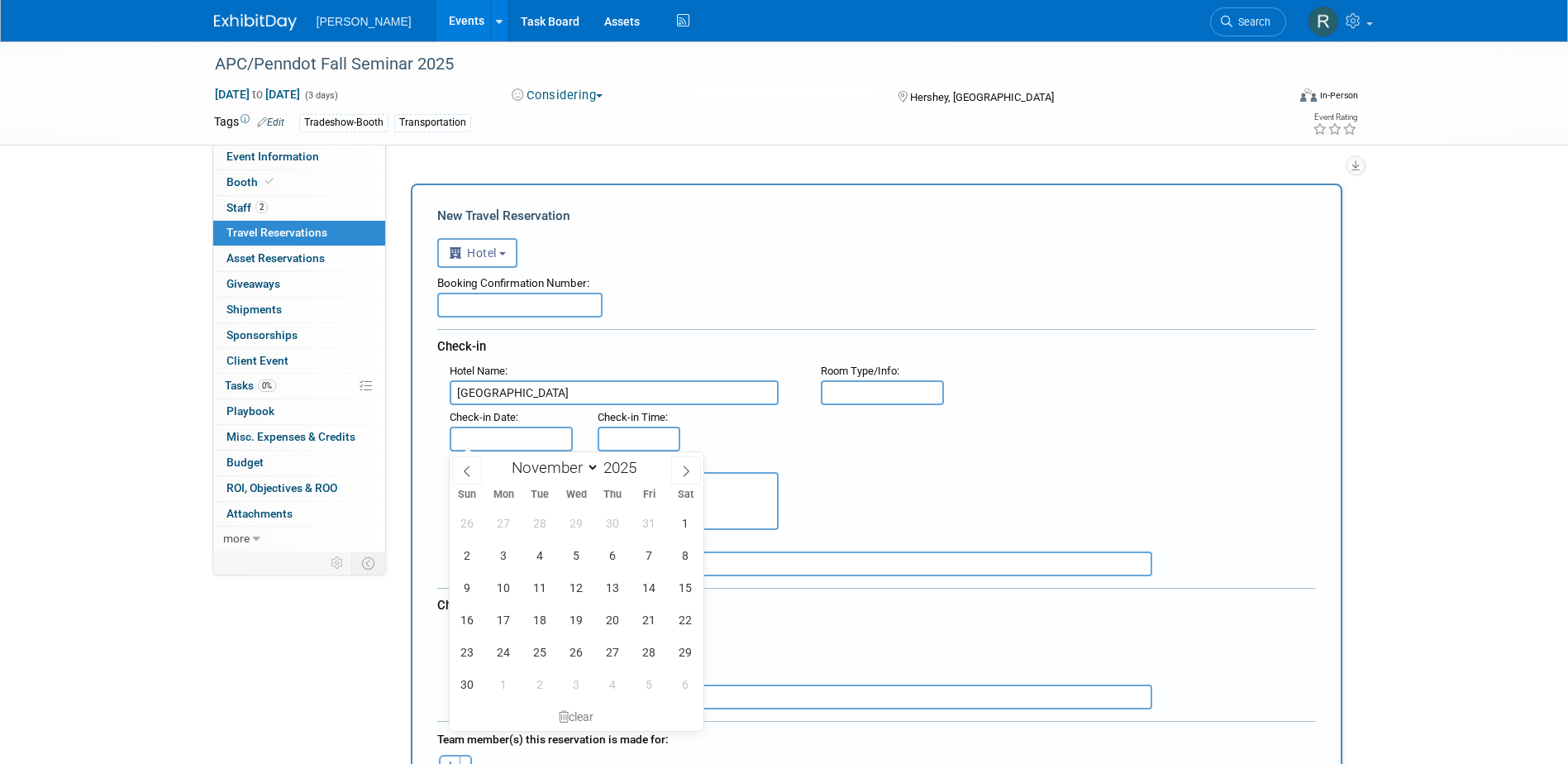
click at [525, 438] on input "text" at bounding box center [512, 438] width 124 height 25
click at [577, 619] on span "19" at bounding box center [576, 619] width 32 height 32
type input "Nov 19, 2025"
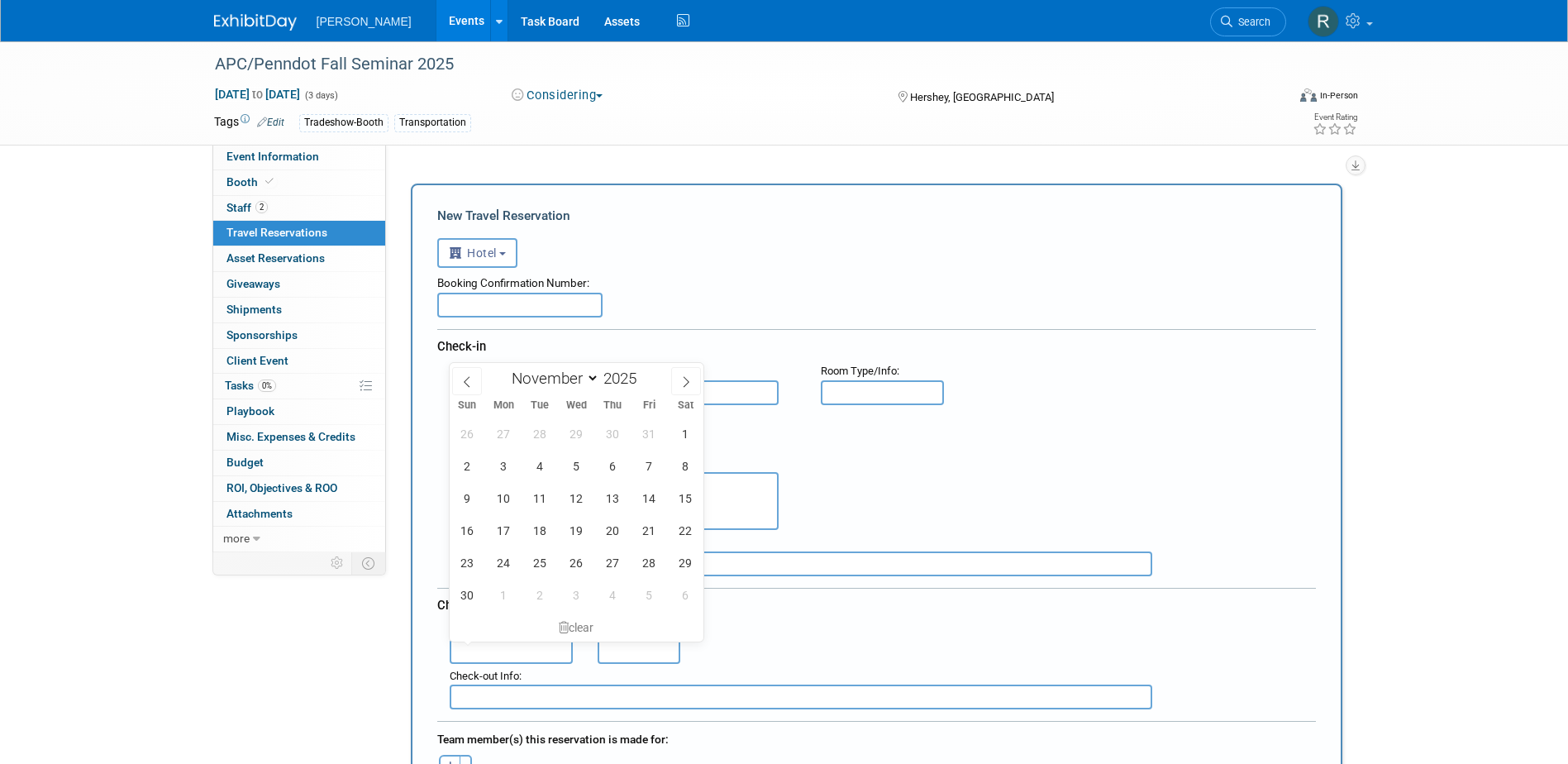
click at [548, 647] on input "text" at bounding box center [512, 651] width 124 height 25
click at [652, 532] on span "21" at bounding box center [649, 530] width 32 height 32
type input "Nov 21, 2025"
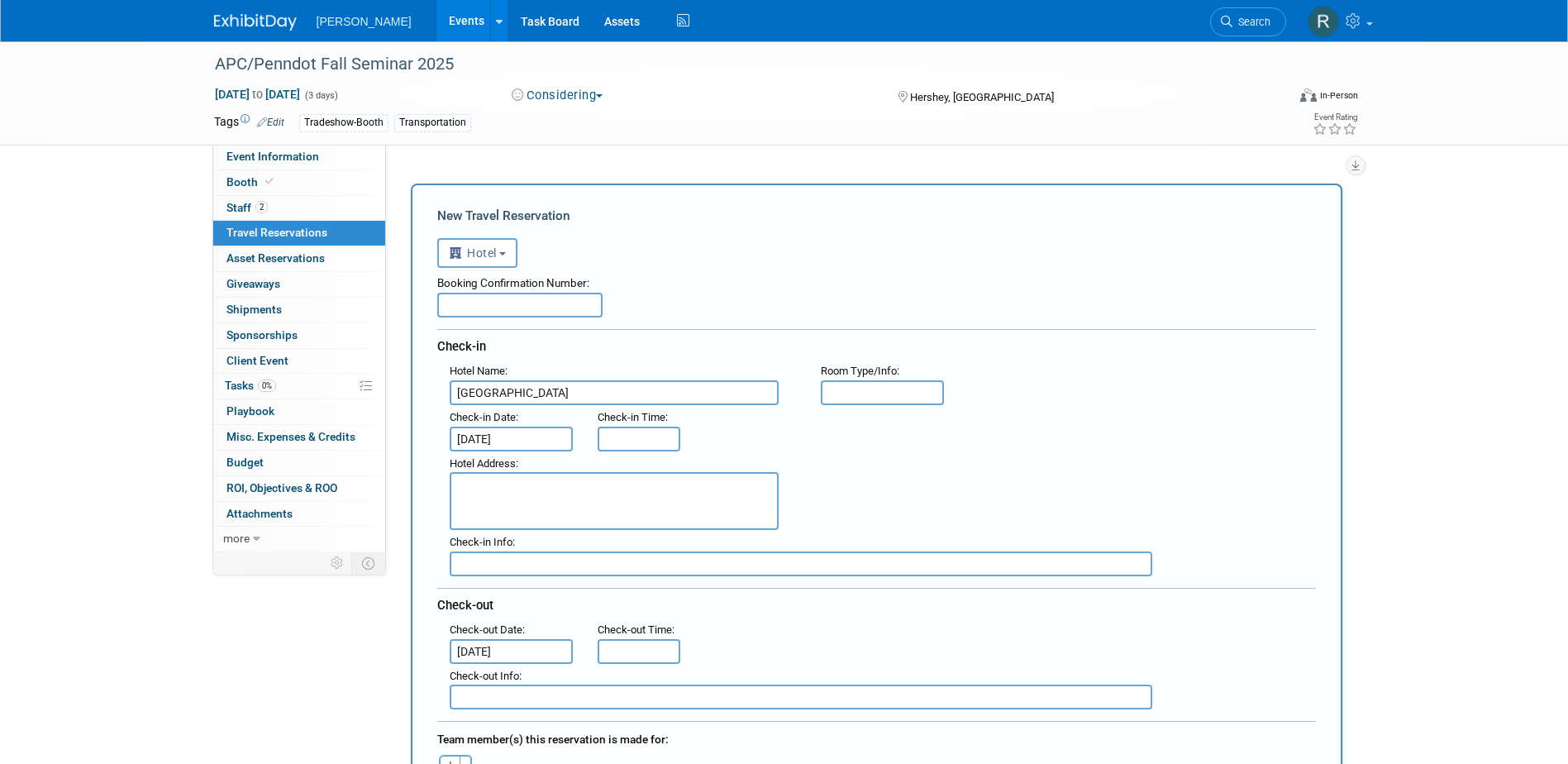
click at [493, 310] on input "text" at bounding box center [520, 305] width 165 height 25
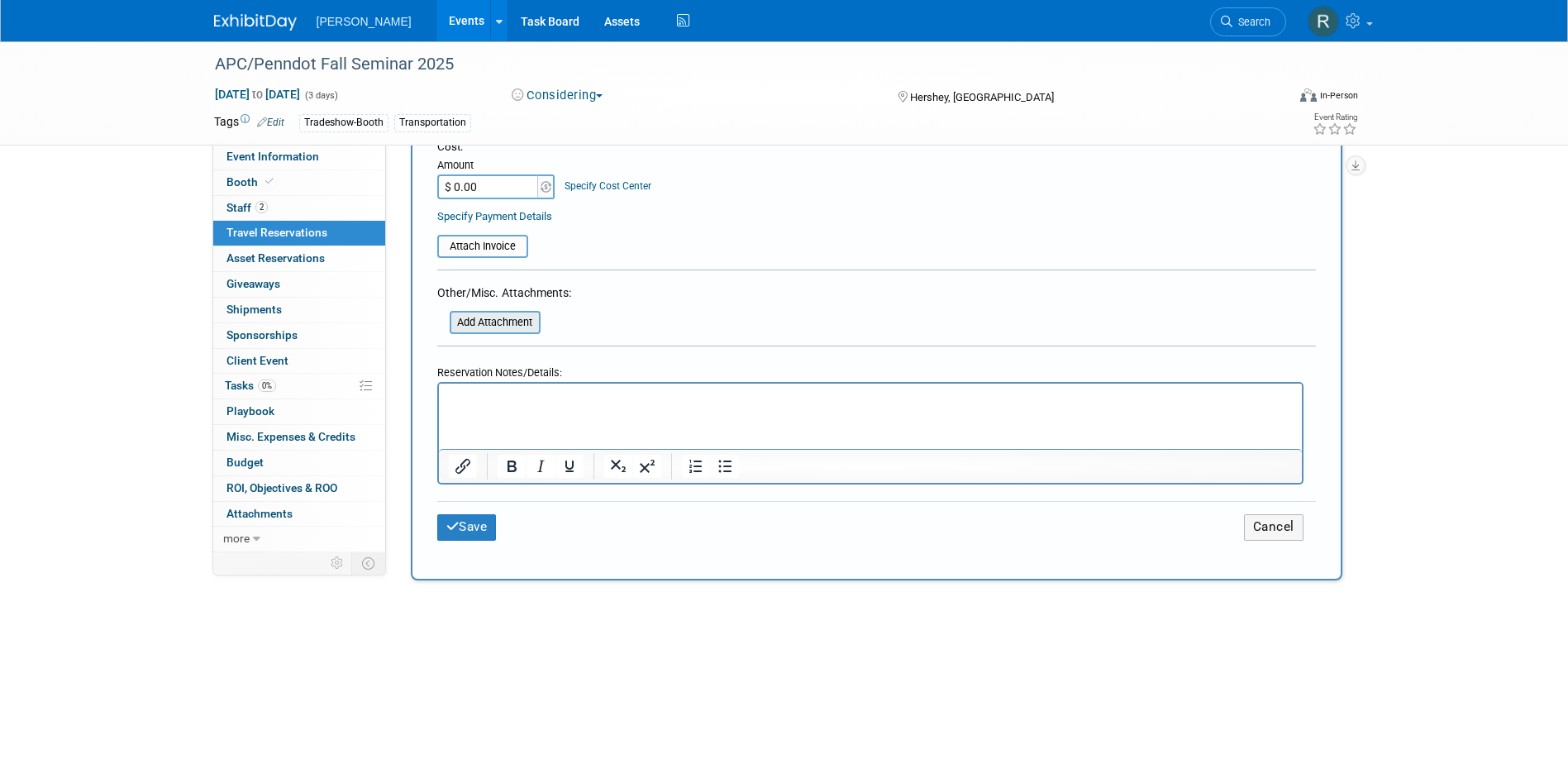
scroll to position [662, 0]
type input "Free w/Booth"
drag, startPoint x: 464, startPoint y: 513, endPoint x: 440, endPoint y: 514, distance: 24.0
click at [464, 513] on button "Save" at bounding box center [467, 523] width 60 height 26
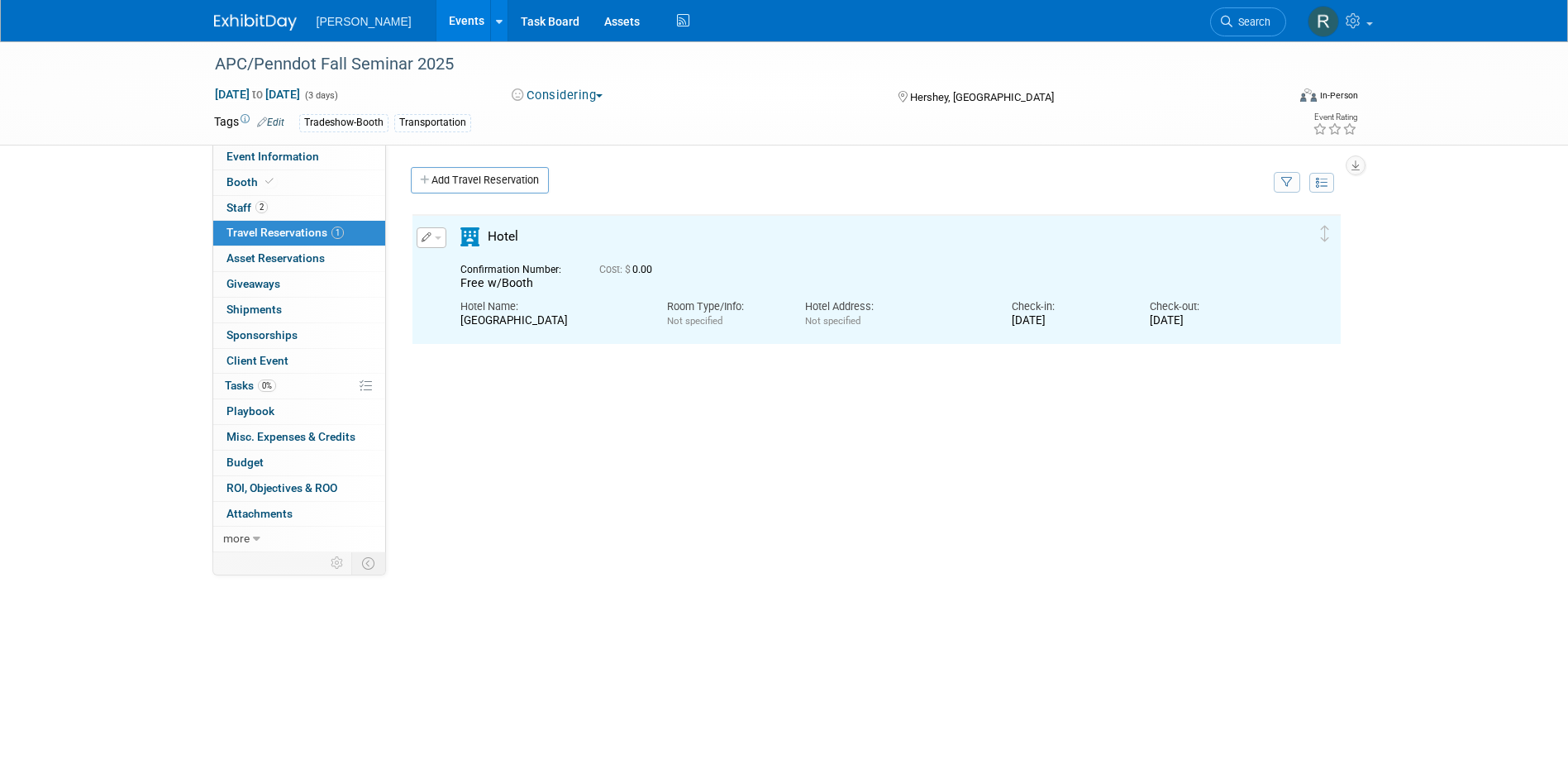
scroll to position [0, 0]
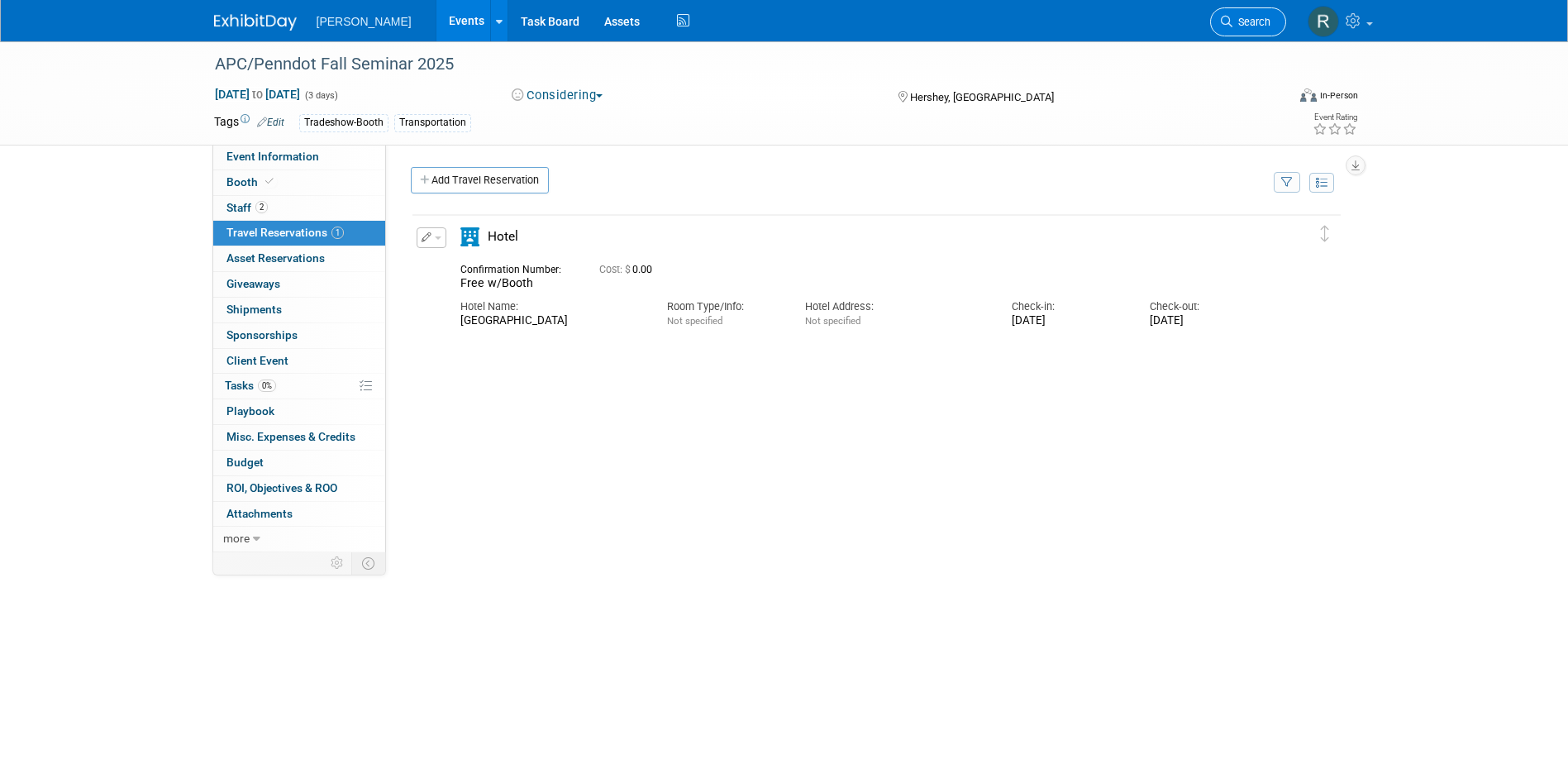
click at [1243, 21] on span "Search" at bounding box center [1251, 22] width 38 height 12
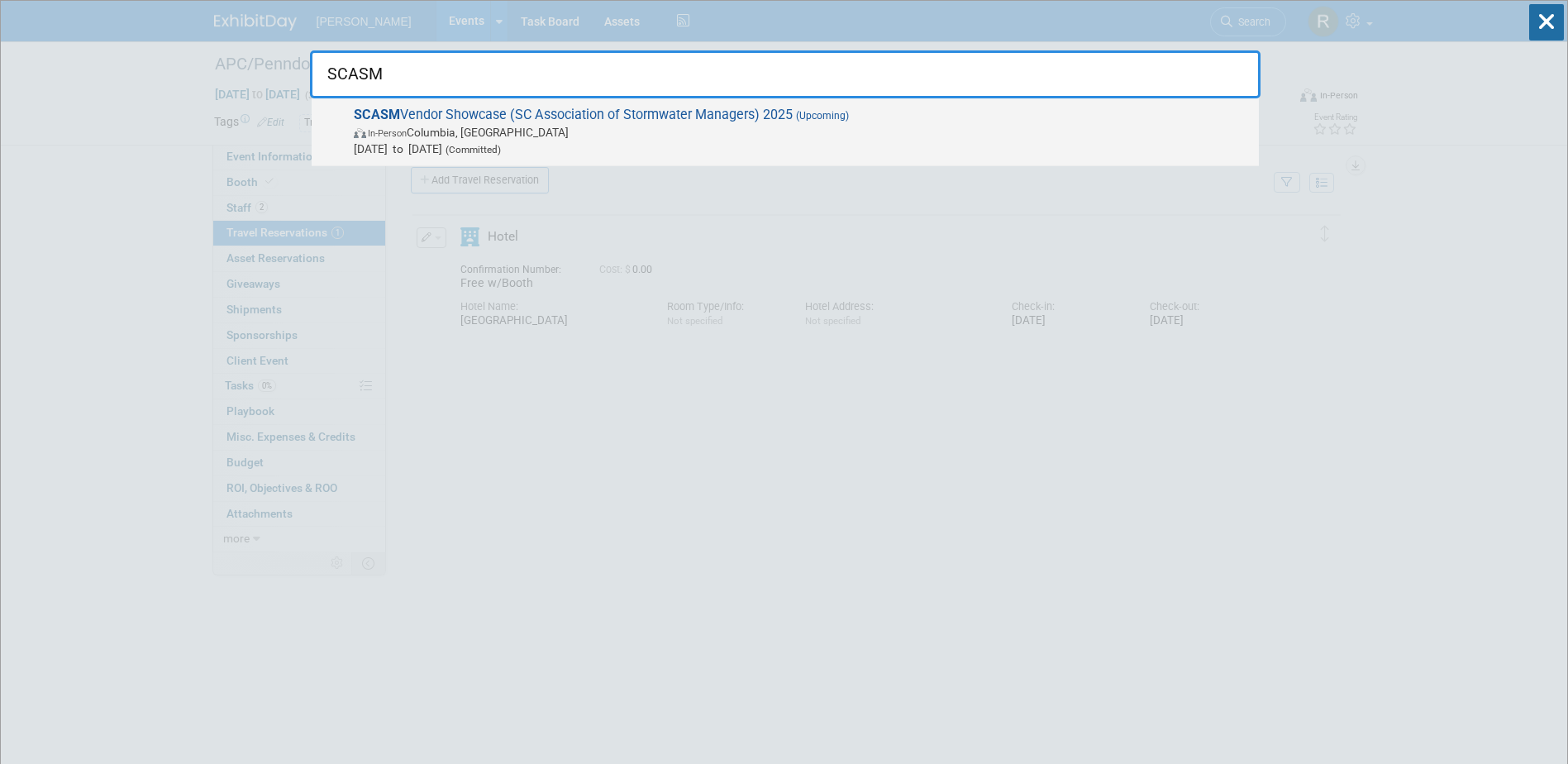
type input "SCASM"
click at [558, 127] on span "In-Person Columbia, SC" at bounding box center [802, 132] width 897 height 17
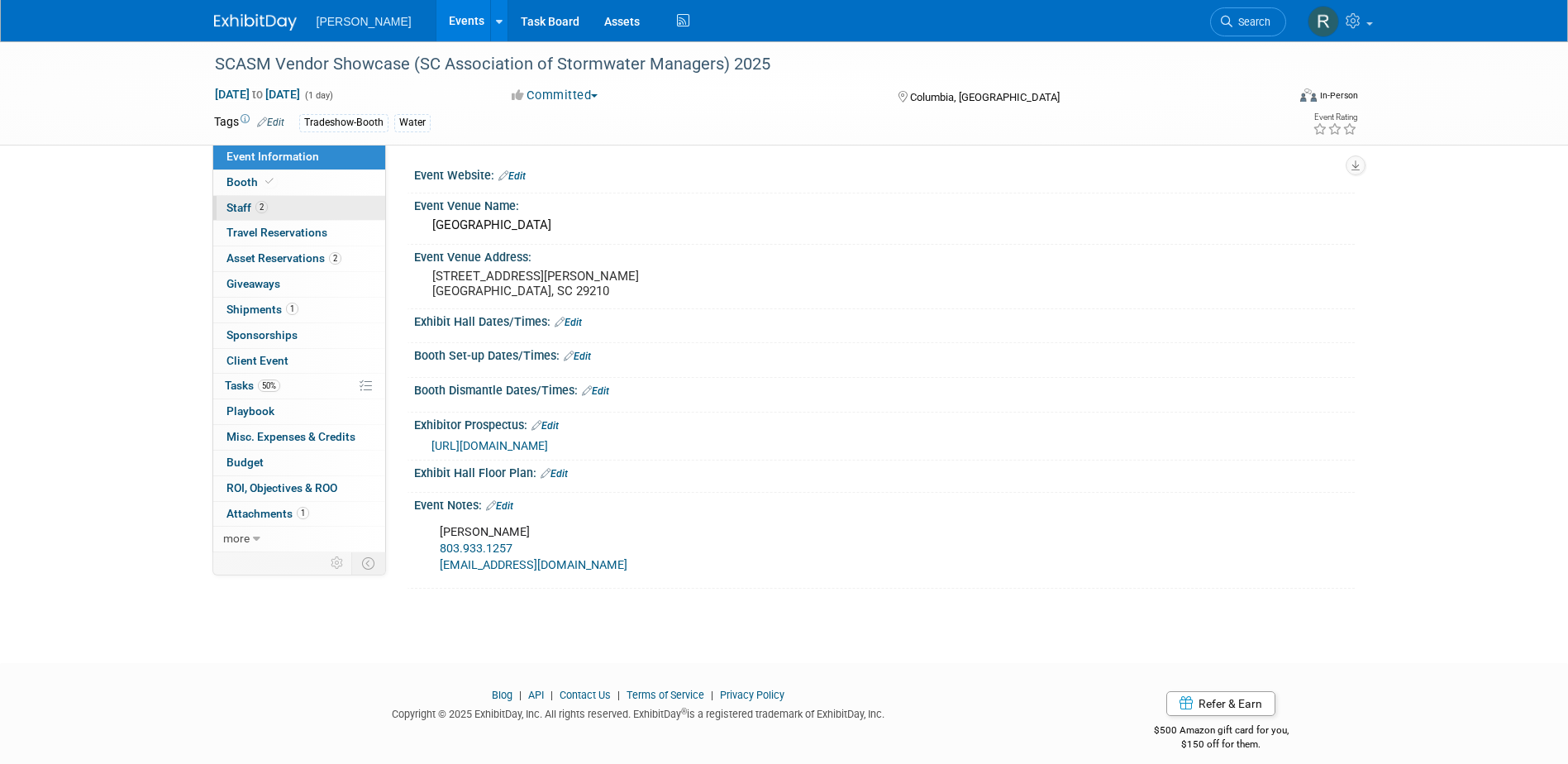
click at [265, 206] on span "2" at bounding box center [261, 207] width 12 height 12
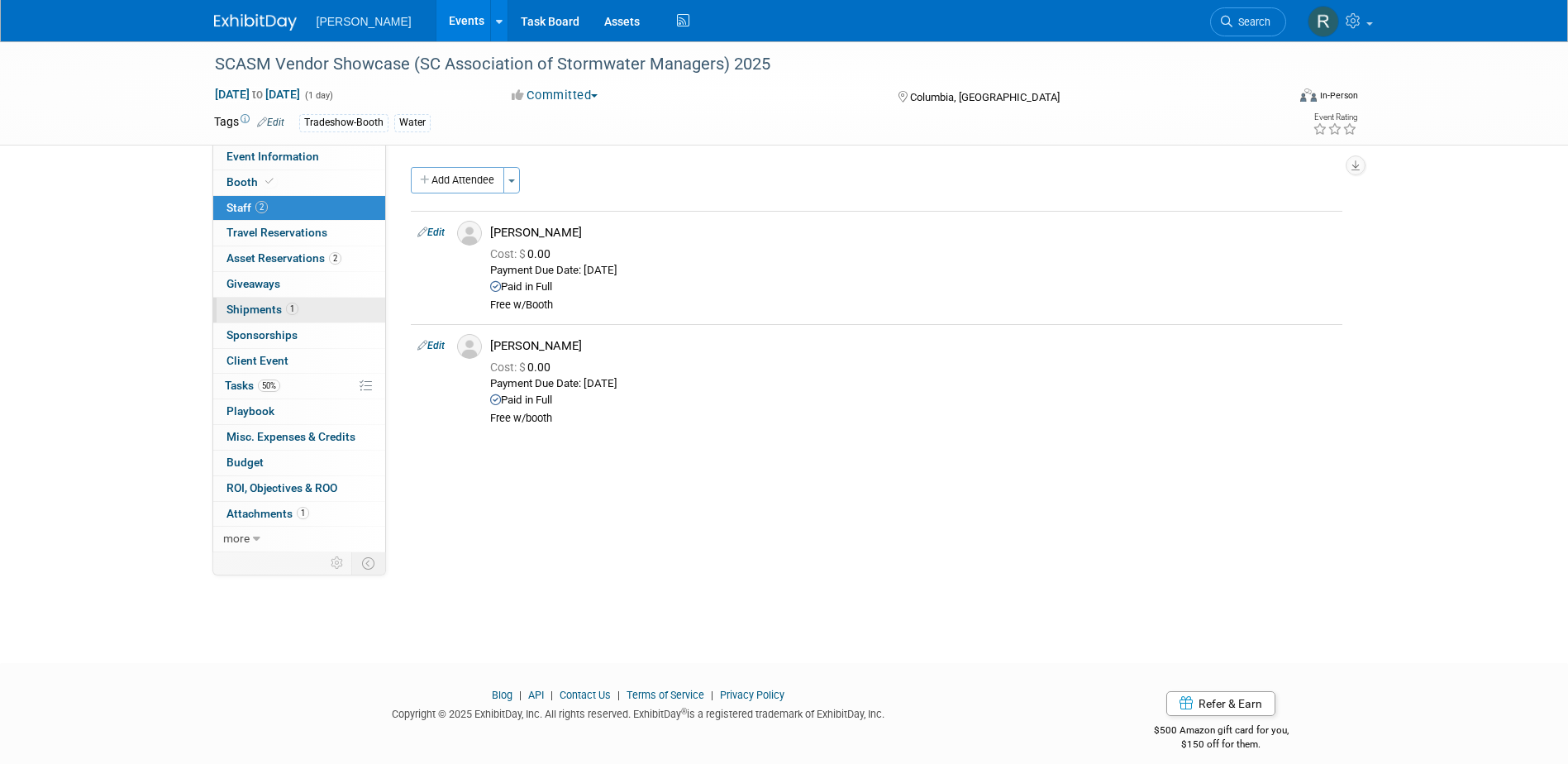
click at [290, 316] on link "1 Shipments 1" at bounding box center [299, 310] width 172 height 25
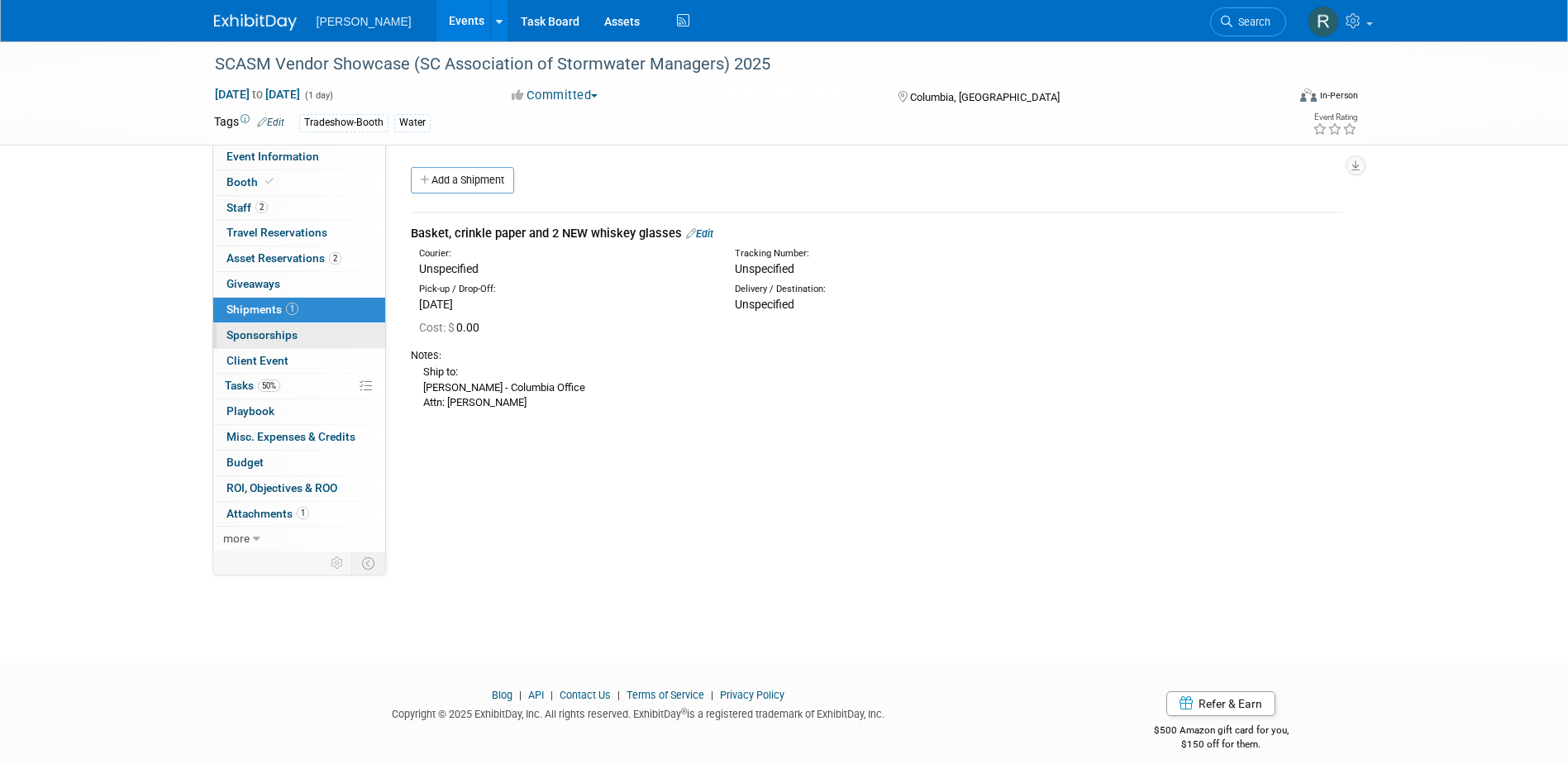
click at [253, 332] on span "Sponsorships 0" at bounding box center [262, 334] width 72 height 13
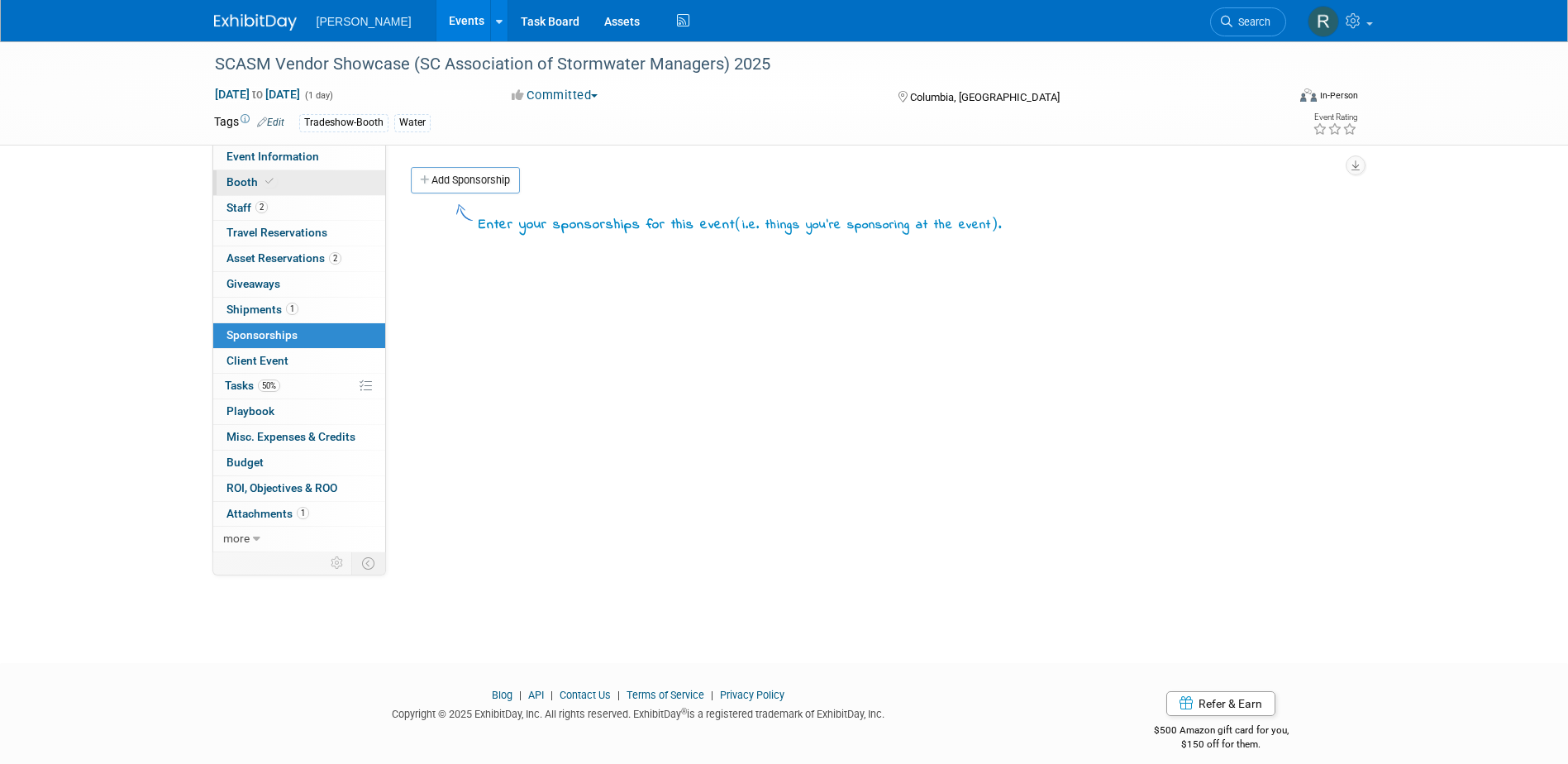
click at [269, 185] on icon at bounding box center [269, 181] width 8 height 9
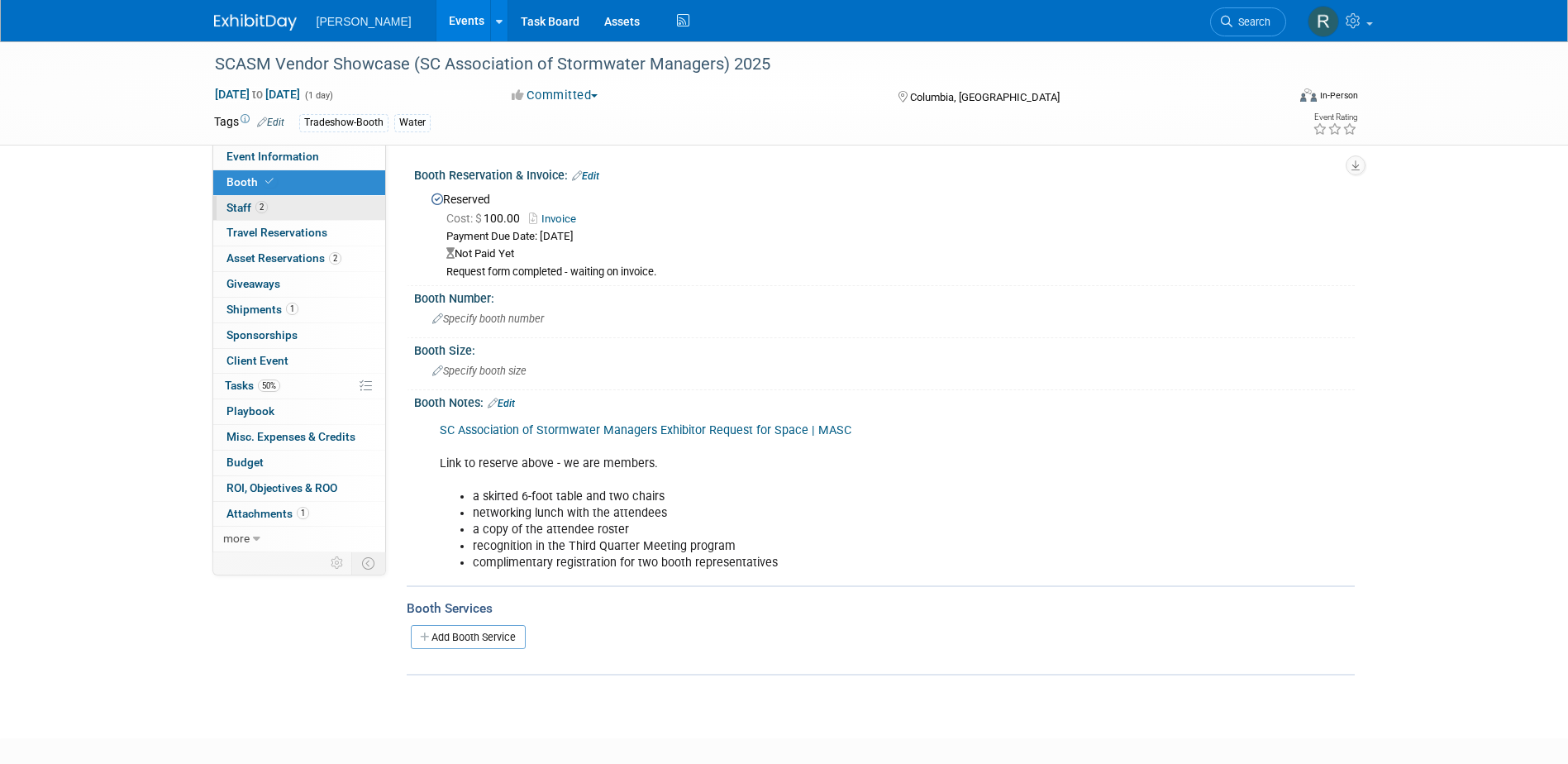
click at [243, 209] on span "Staff 2" at bounding box center [247, 207] width 42 height 13
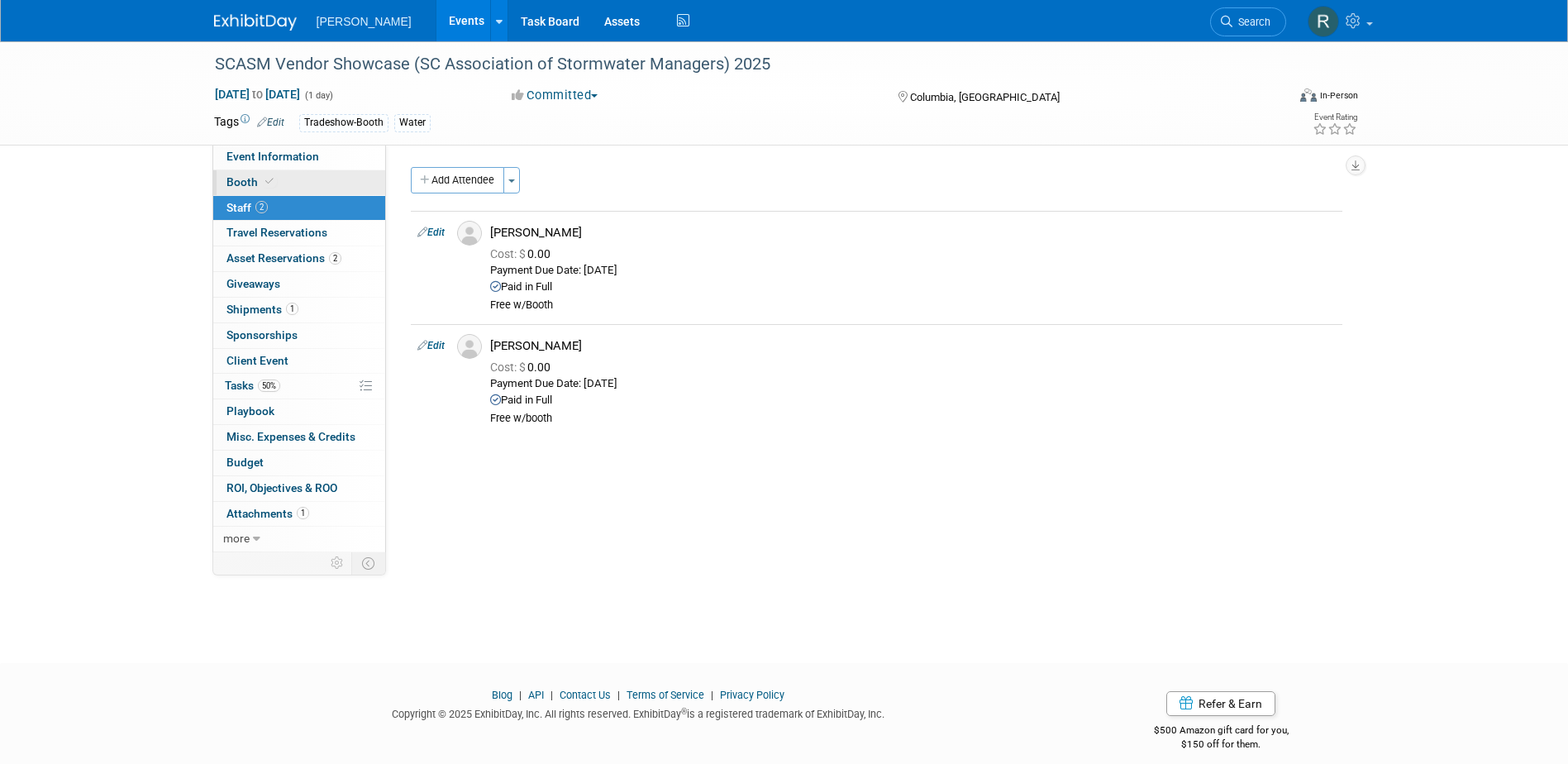
click at [253, 180] on span "Booth" at bounding box center [251, 181] width 51 height 13
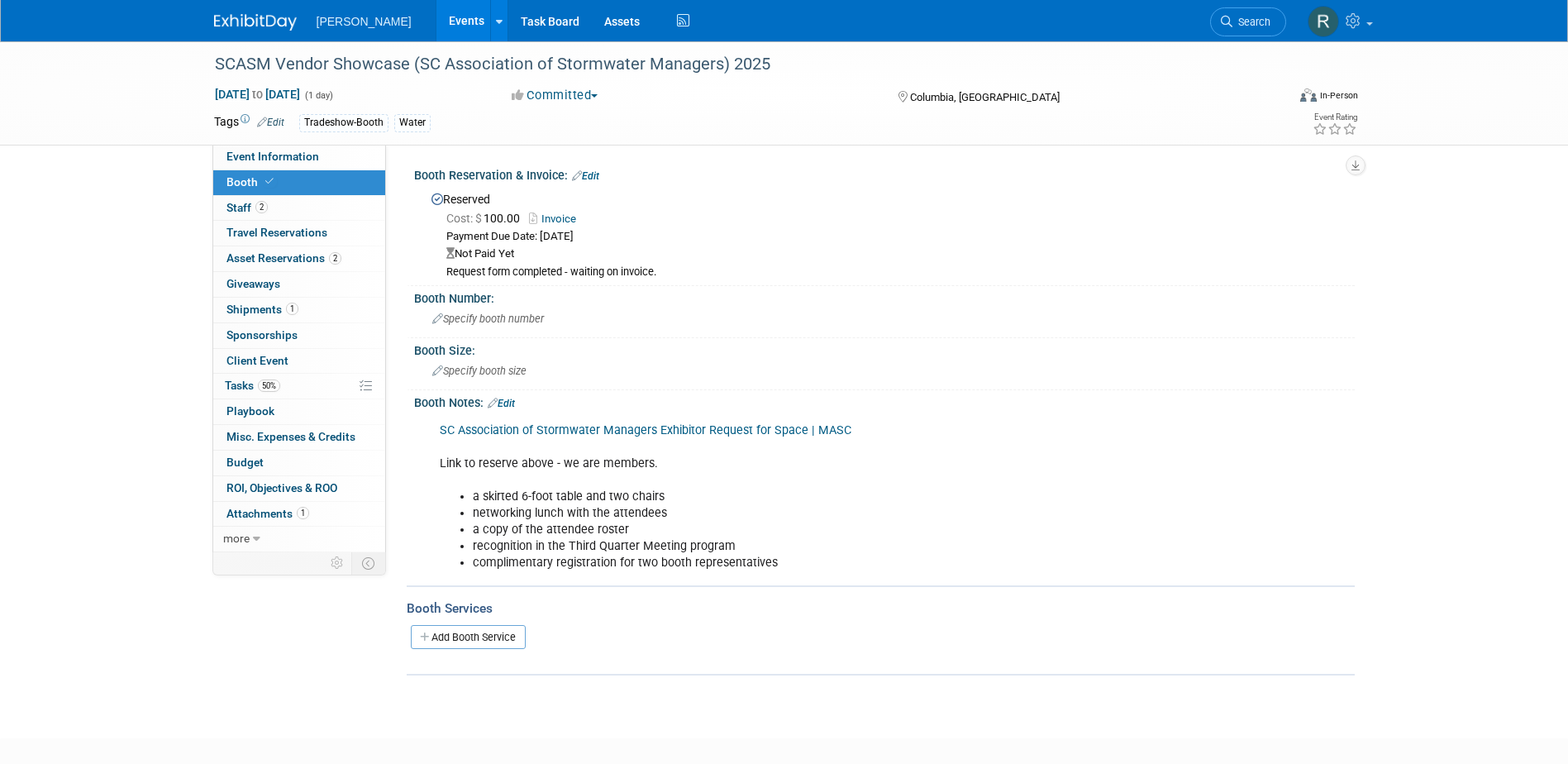
click at [598, 175] on link "Edit" at bounding box center [585, 176] width 27 height 12
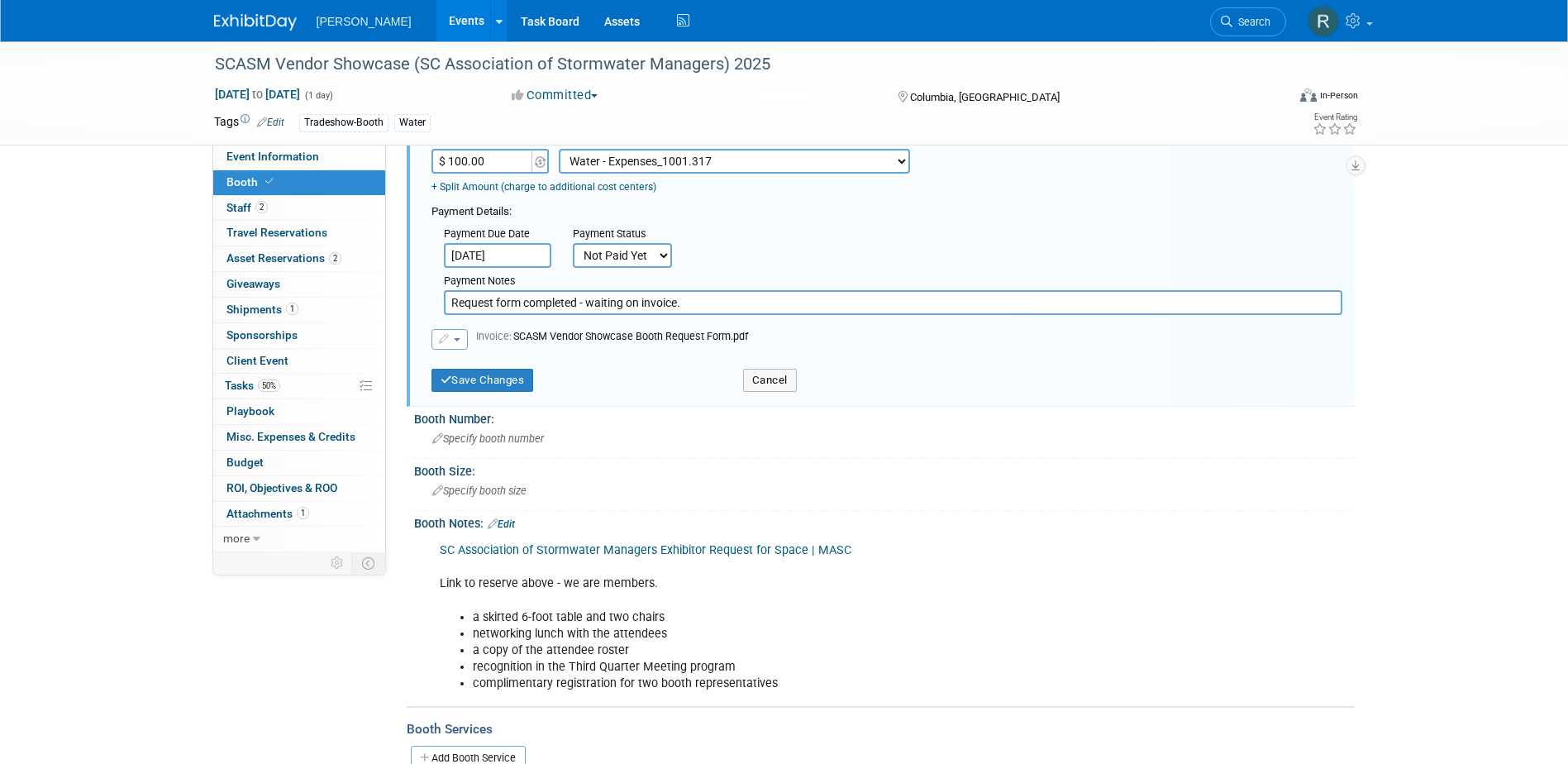
scroll to position [82, 0]
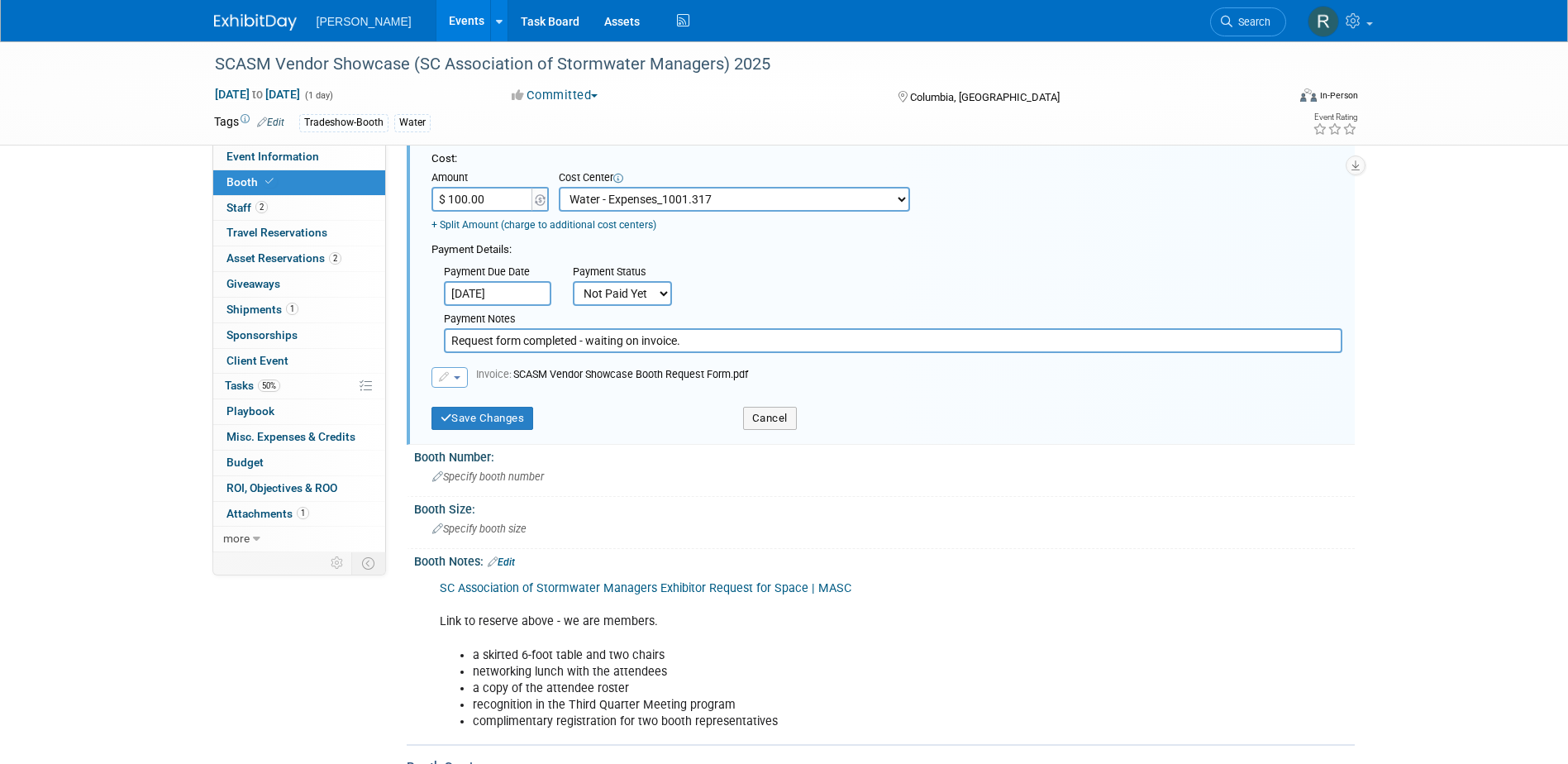
click at [453, 382] on button "button" at bounding box center [449, 377] width 37 height 21
click at [480, 402] on link "Replace with a new file" at bounding box center [515, 402] width 165 height 23
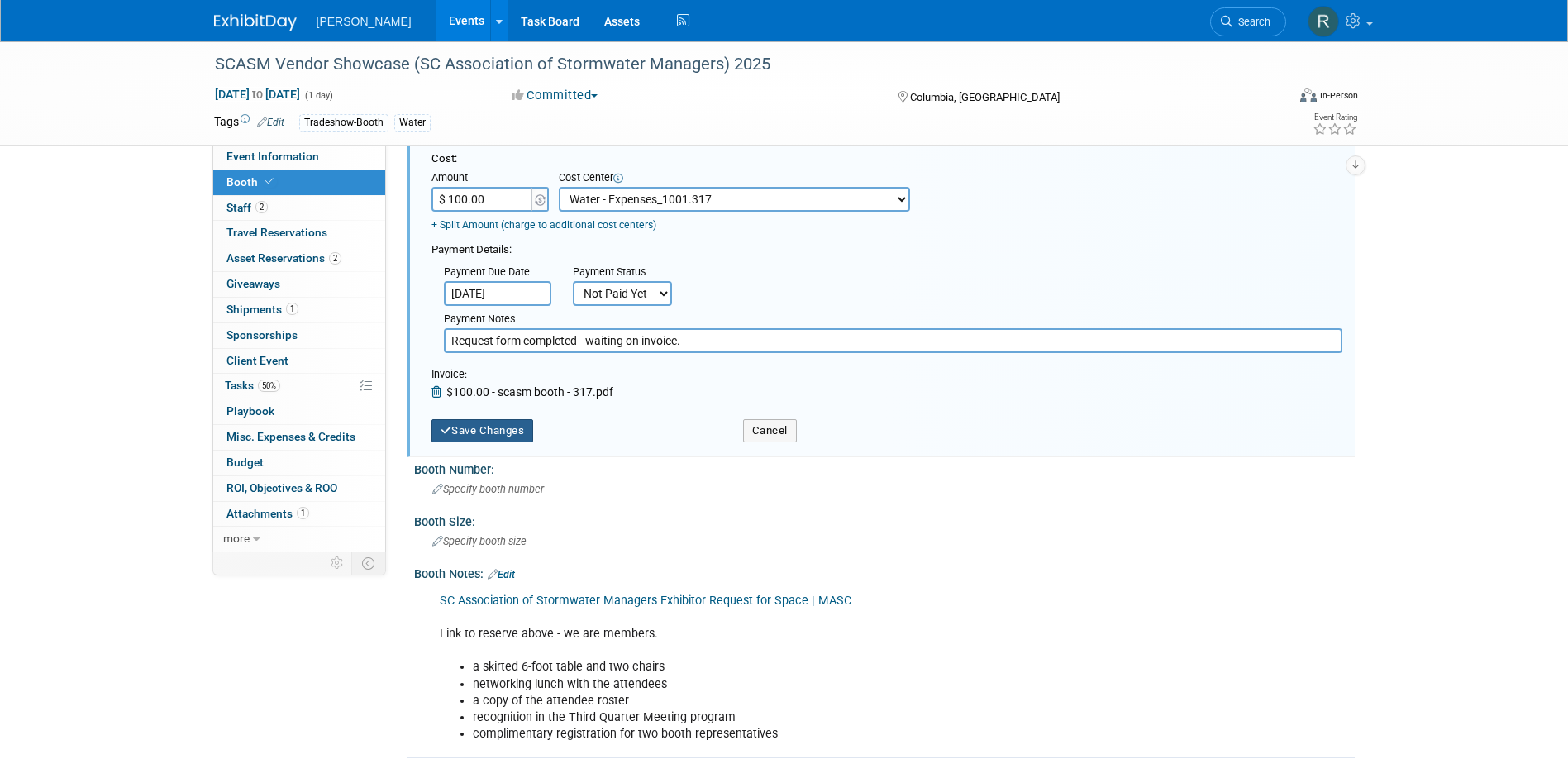
click at [510, 433] on button "Save Changes" at bounding box center [482, 430] width 102 height 23
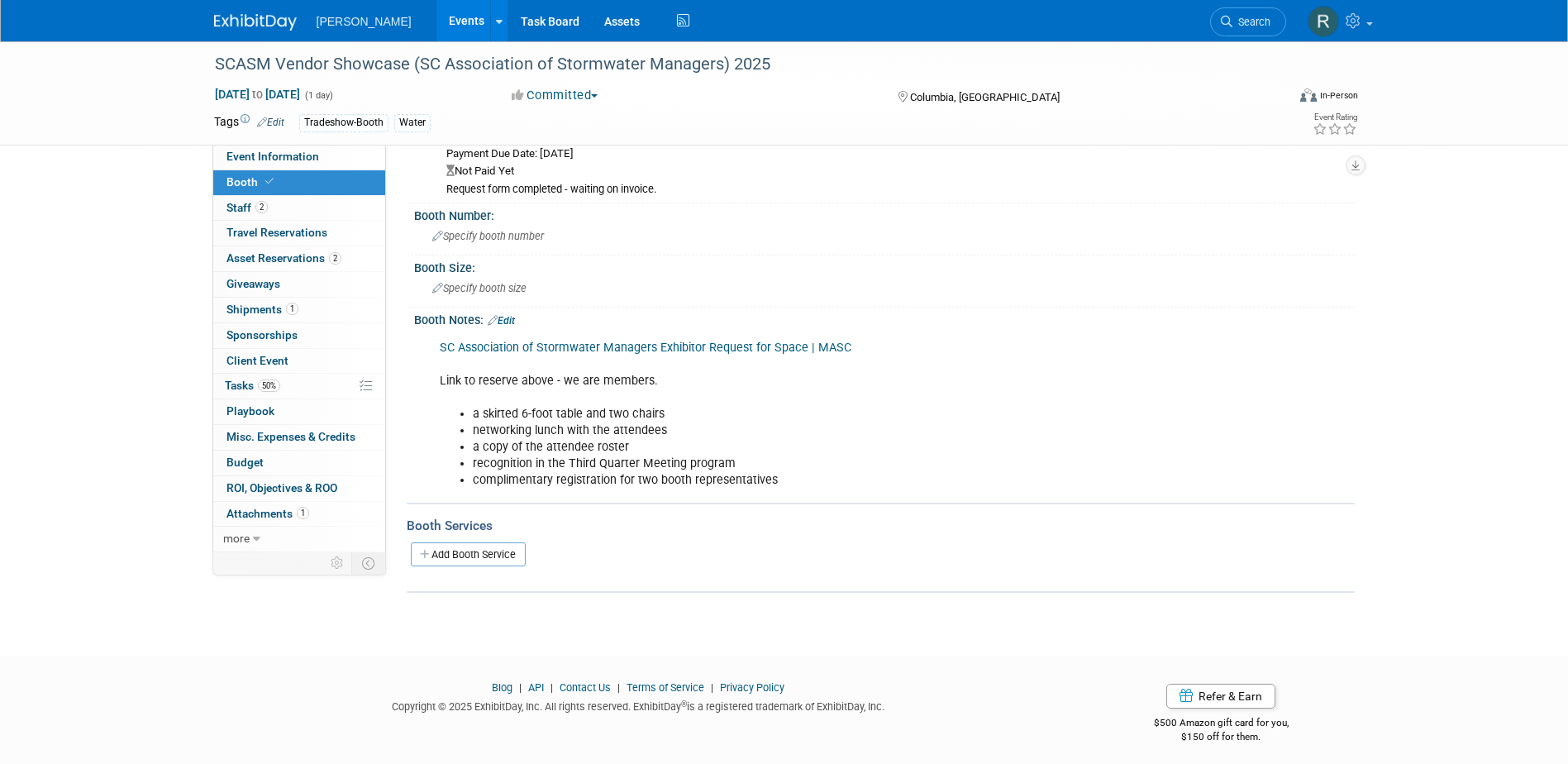
scroll to position [0, 0]
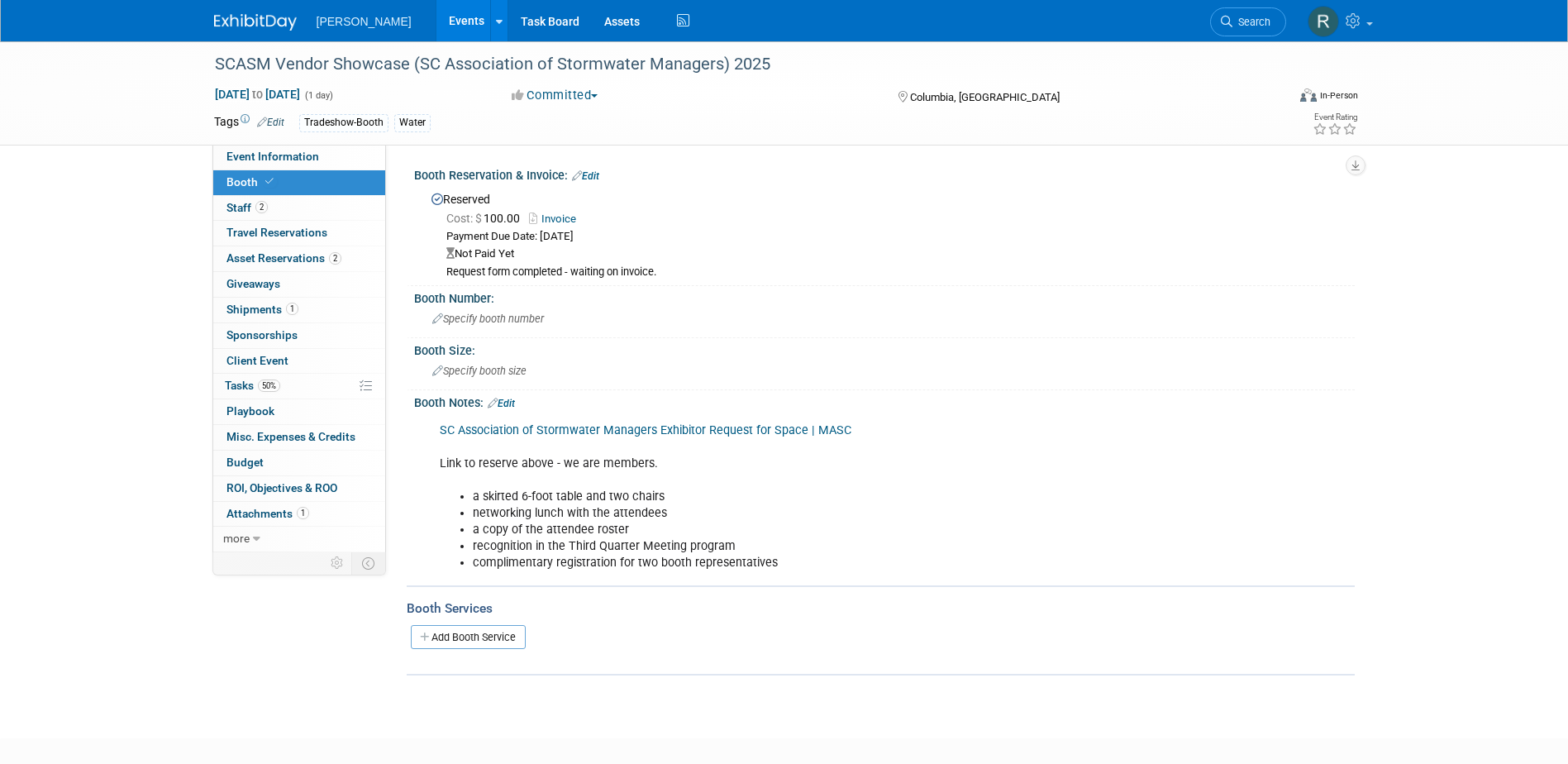
click at [590, 178] on link "Edit" at bounding box center [585, 176] width 27 height 12
select select "7"
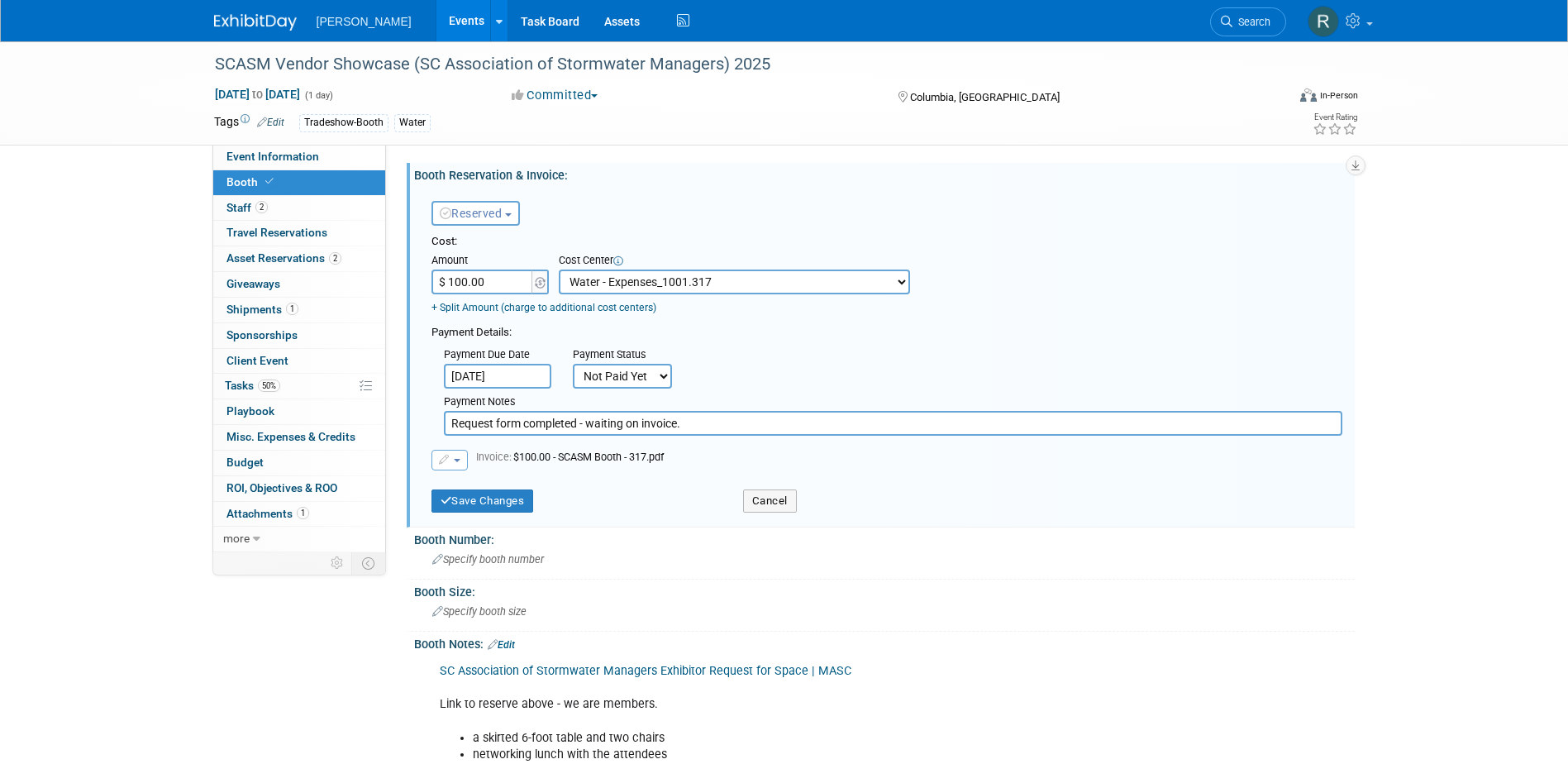
click at [632, 381] on select "Not Paid Yet Partially Paid Paid in Full" at bounding box center [623, 376] width 99 height 25
select select "1"
click at [573, 364] on select "Not Paid Yet Partially Paid Paid in Full" at bounding box center [623, 376] width 99 height 25
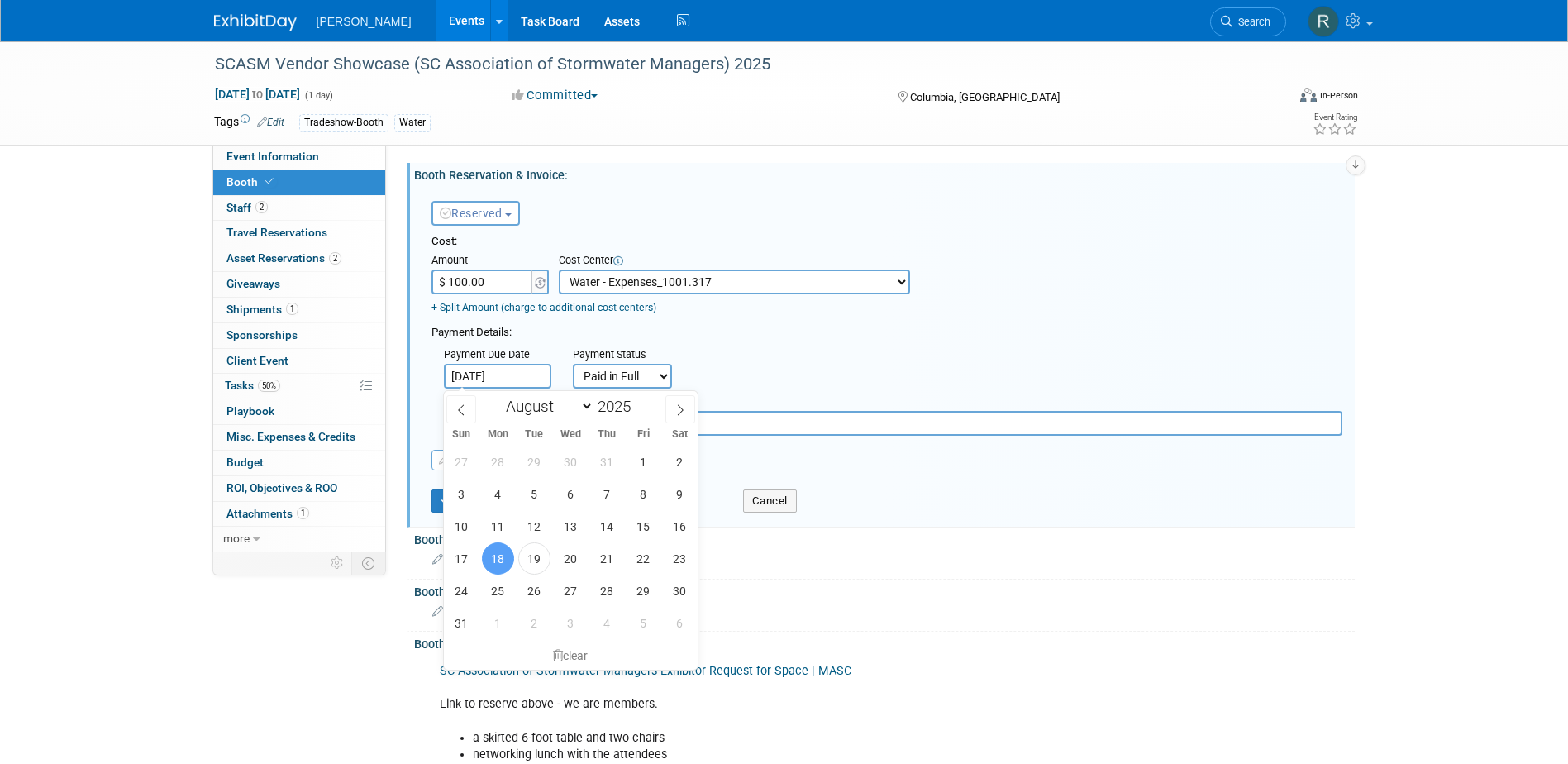
click at [528, 372] on input "[DATE]" at bounding box center [498, 376] width 107 height 25
click at [539, 551] on span "19" at bounding box center [535, 558] width 32 height 32
type input "Aug 19, 2025"
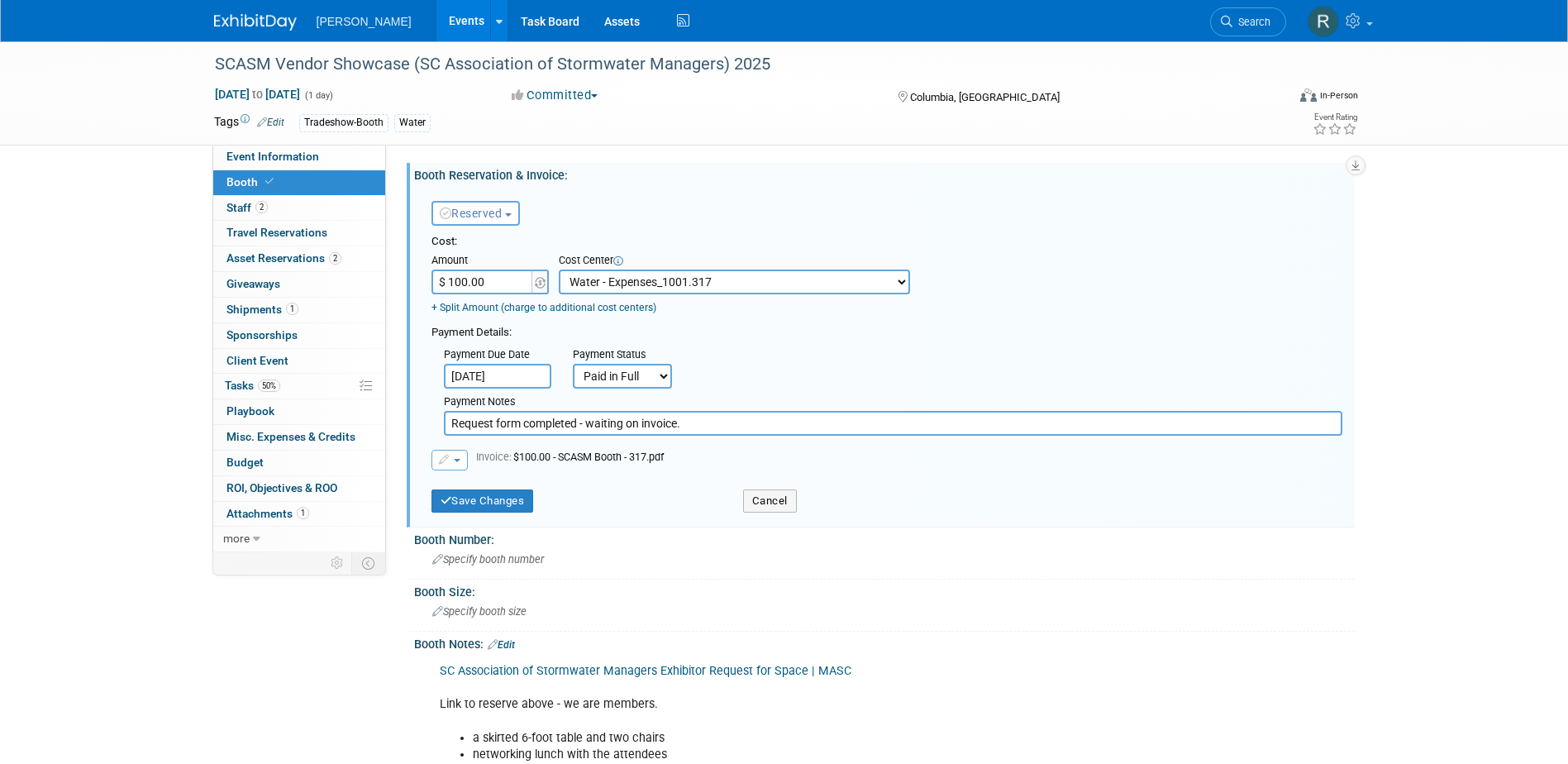
click at [700, 419] on input "Request form completed - waiting on invoice." at bounding box center [893, 422] width 898 height 25
drag, startPoint x: 647, startPoint y: 430, endPoint x: 327, endPoint y: 425, distance: 320.0
click at [327, 425] on div "Event Information Event Info Booth Booth 2 Staff 2 Staff 0 Travel Reservations …" at bounding box center [784, 479] width 1166 height 875
type input "paid via cc - RRD"
click at [518, 507] on button "Save Changes" at bounding box center [482, 501] width 102 height 23
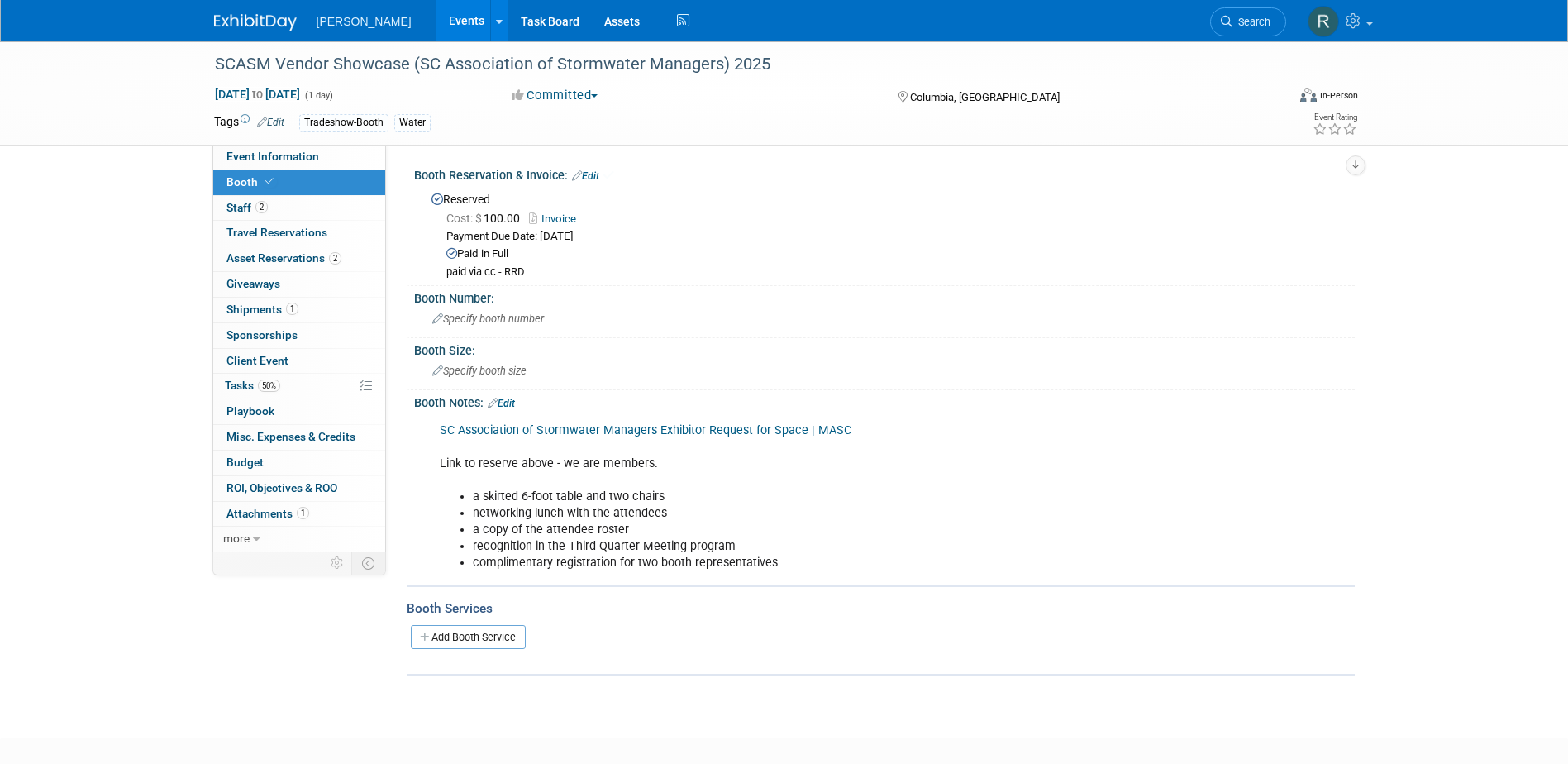
click at [510, 403] on link "Edit" at bounding box center [501, 403] width 27 height 12
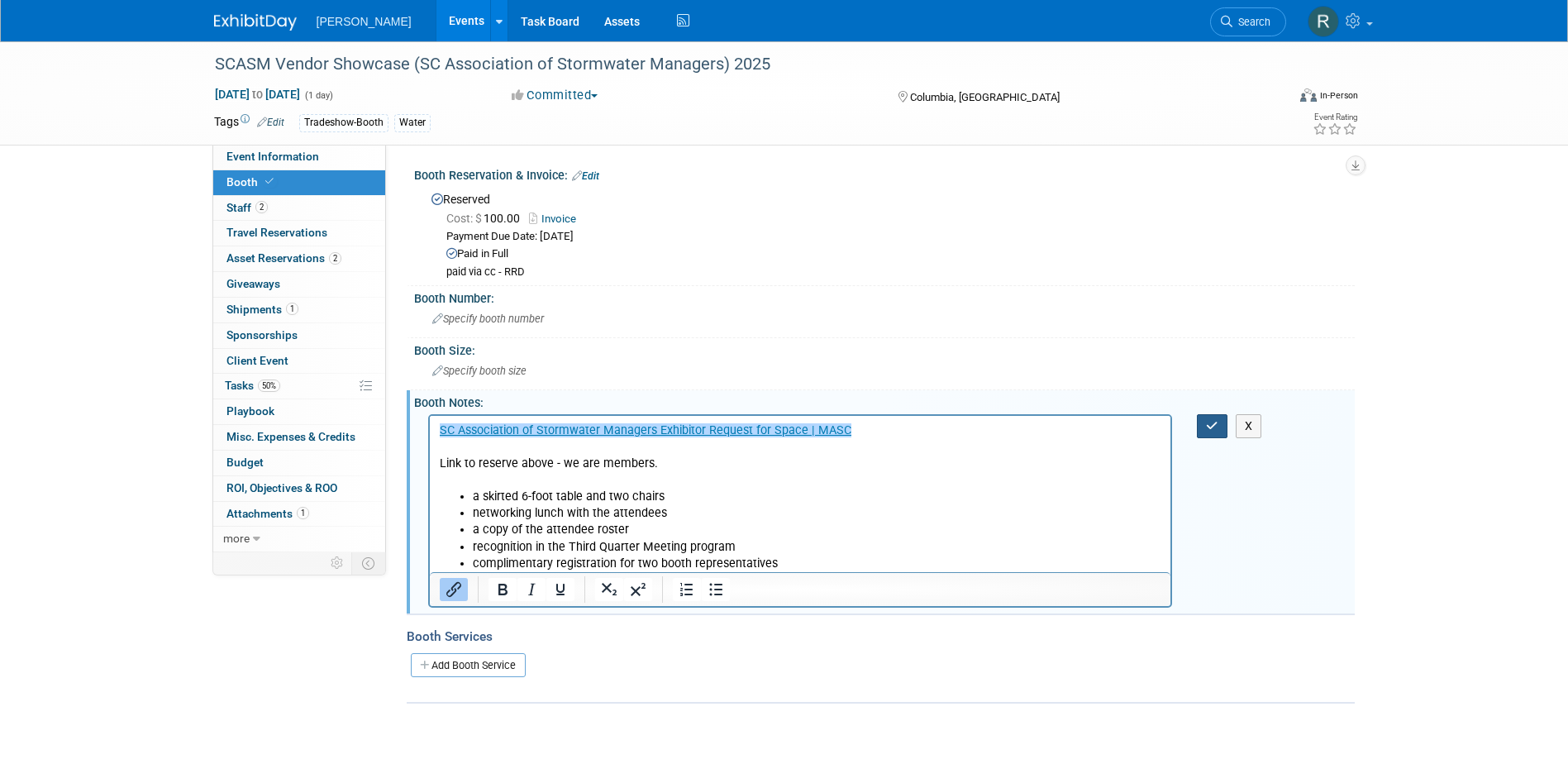
click at [1219, 423] on button "button" at bounding box center [1212, 426] width 31 height 24
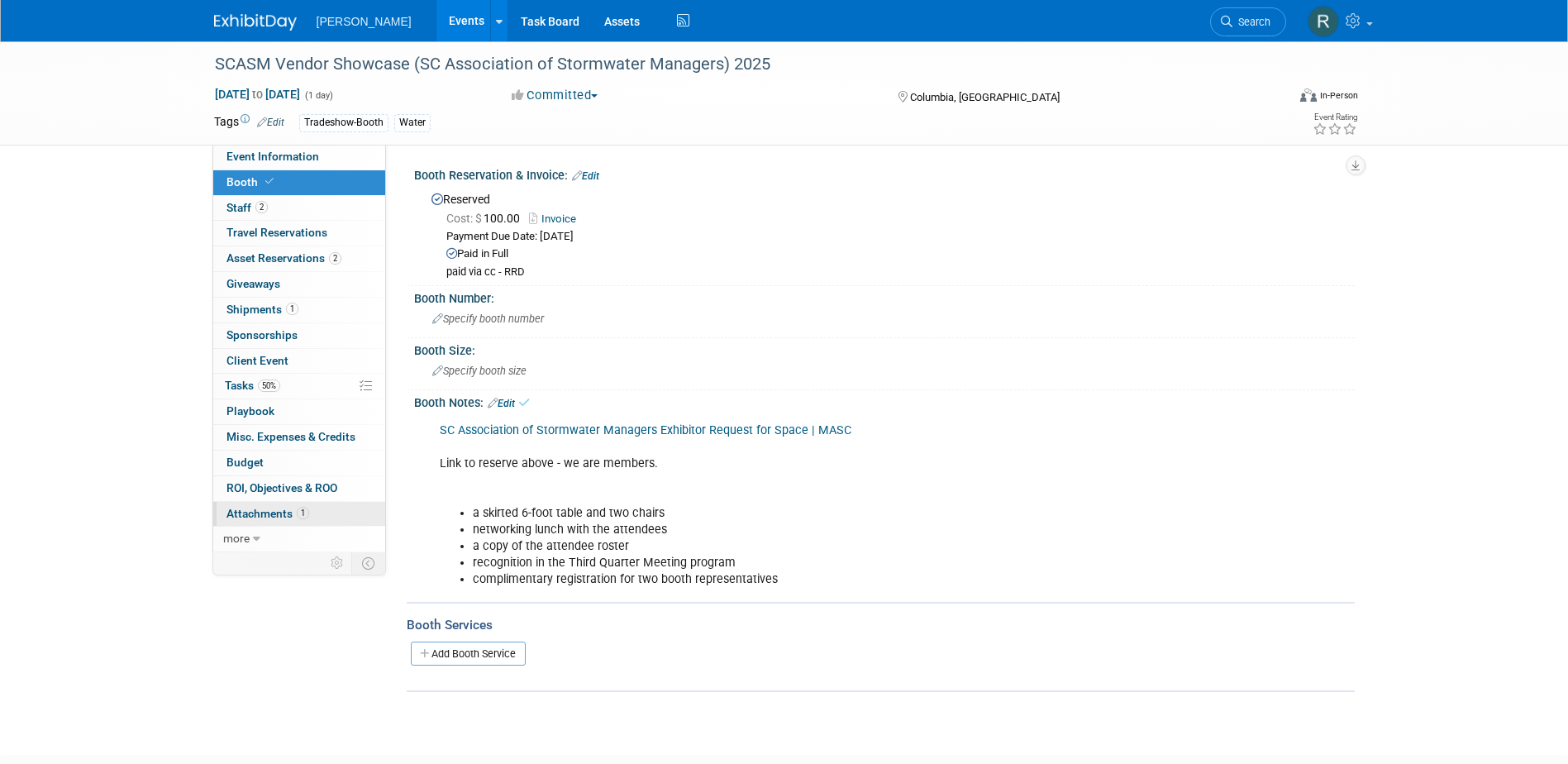
click at [277, 511] on span "Attachments 1" at bounding box center [267, 513] width 82 height 13
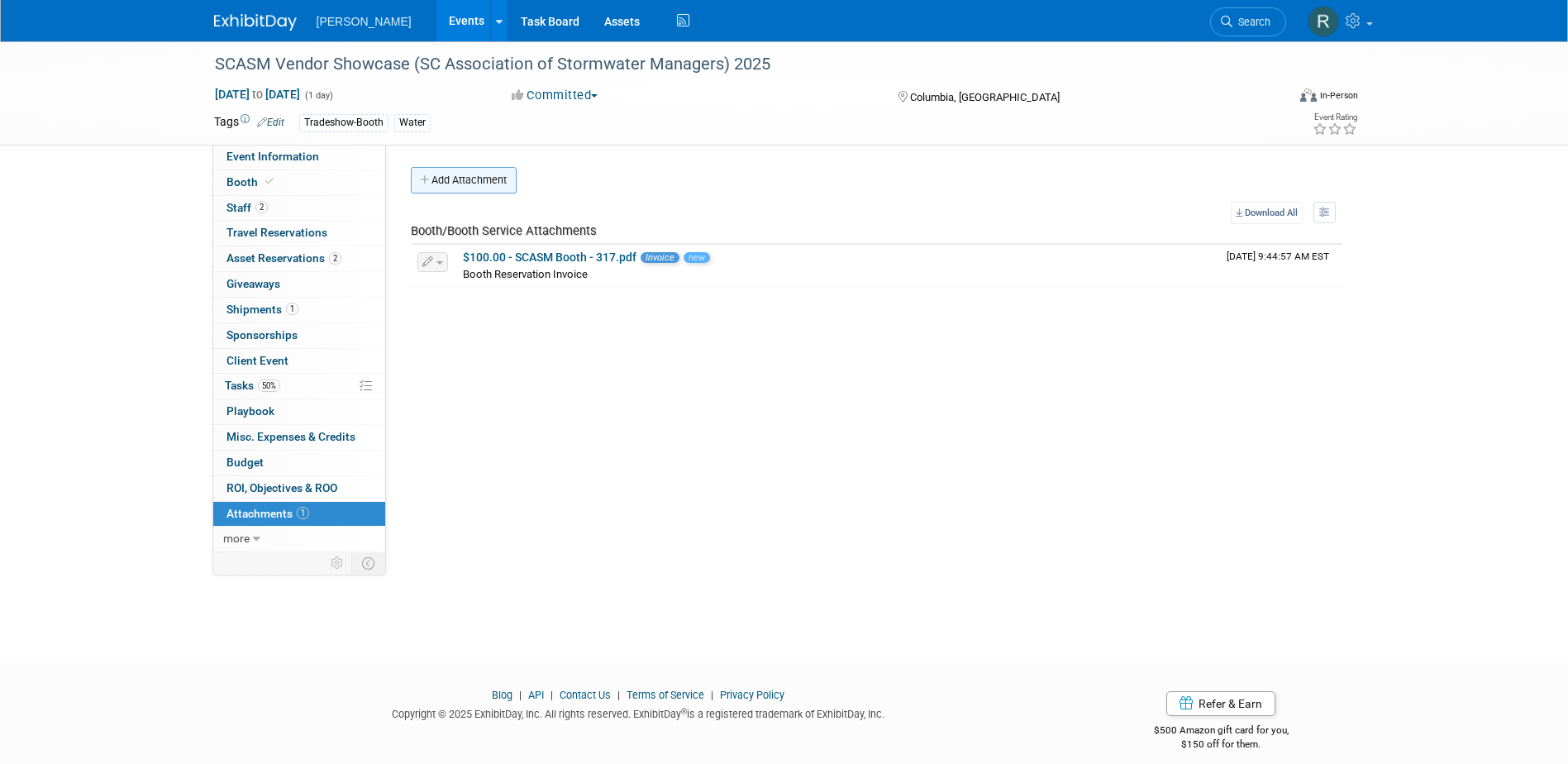
click at [465, 180] on button "Add Attachment" at bounding box center [463, 180] width 105 height 27
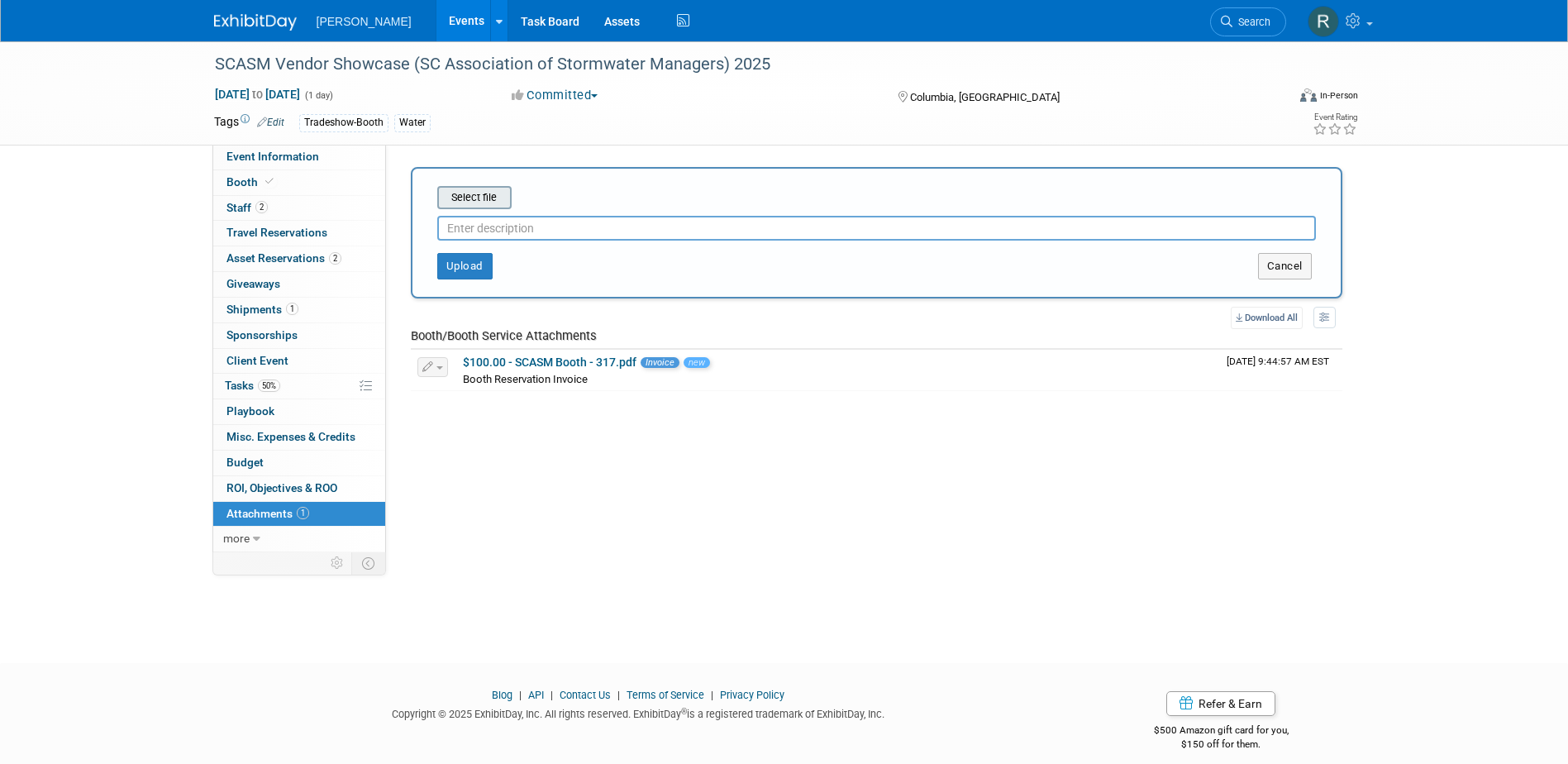
click at [469, 200] on input "file" at bounding box center [411, 198] width 197 height 20
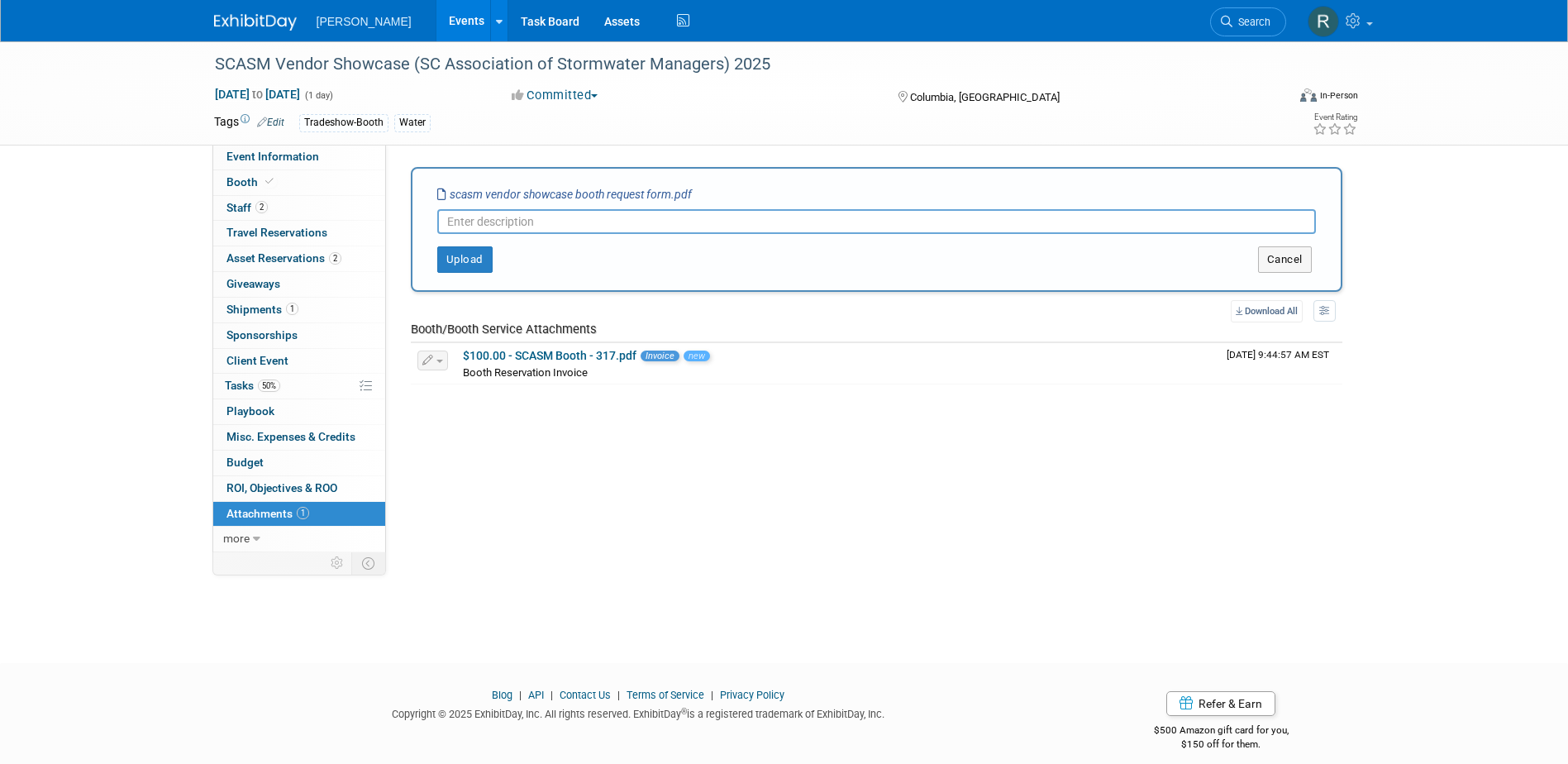
click at [532, 219] on input "text" at bounding box center [876, 221] width 878 height 25
click at [465, 263] on button "Upload" at bounding box center [465, 259] width 56 height 27
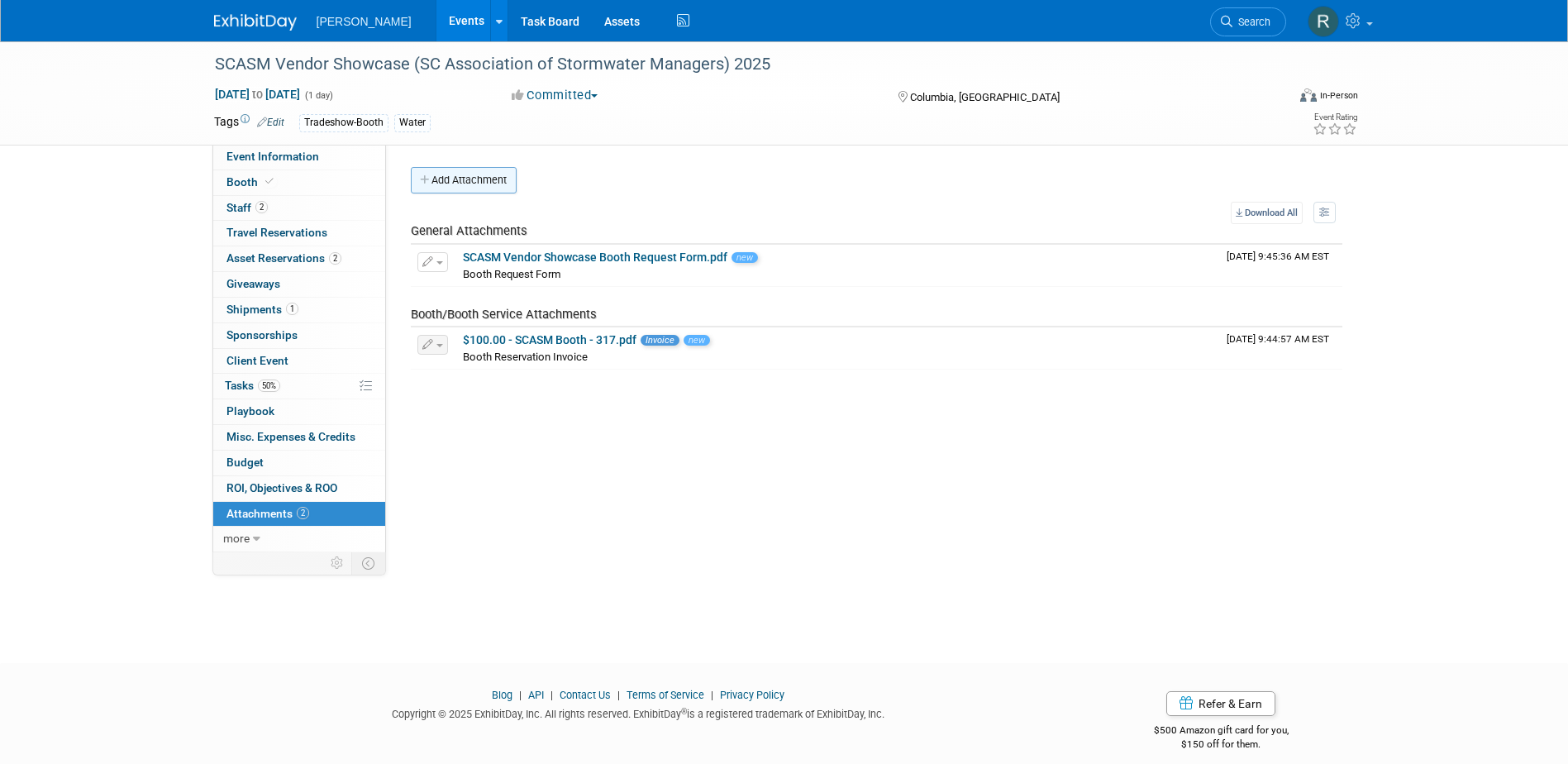
click at [450, 182] on button "Add Attachment" at bounding box center [463, 180] width 105 height 27
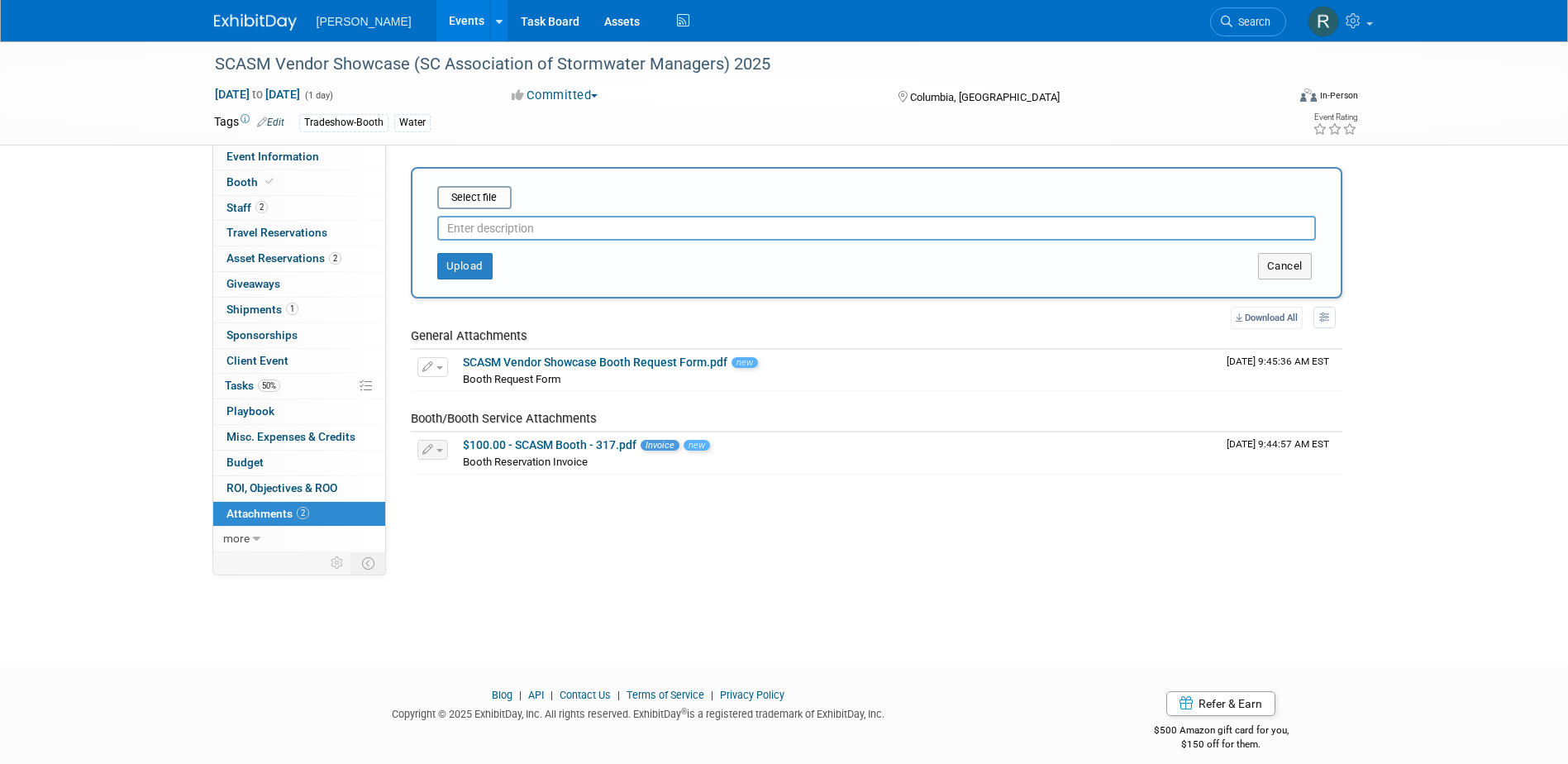
click at [485, 236] on input "text" at bounding box center [876, 228] width 878 height 25
type input "Receipt"
click at [490, 198] on input "file" at bounding box center [411, 198] width 197 height 20
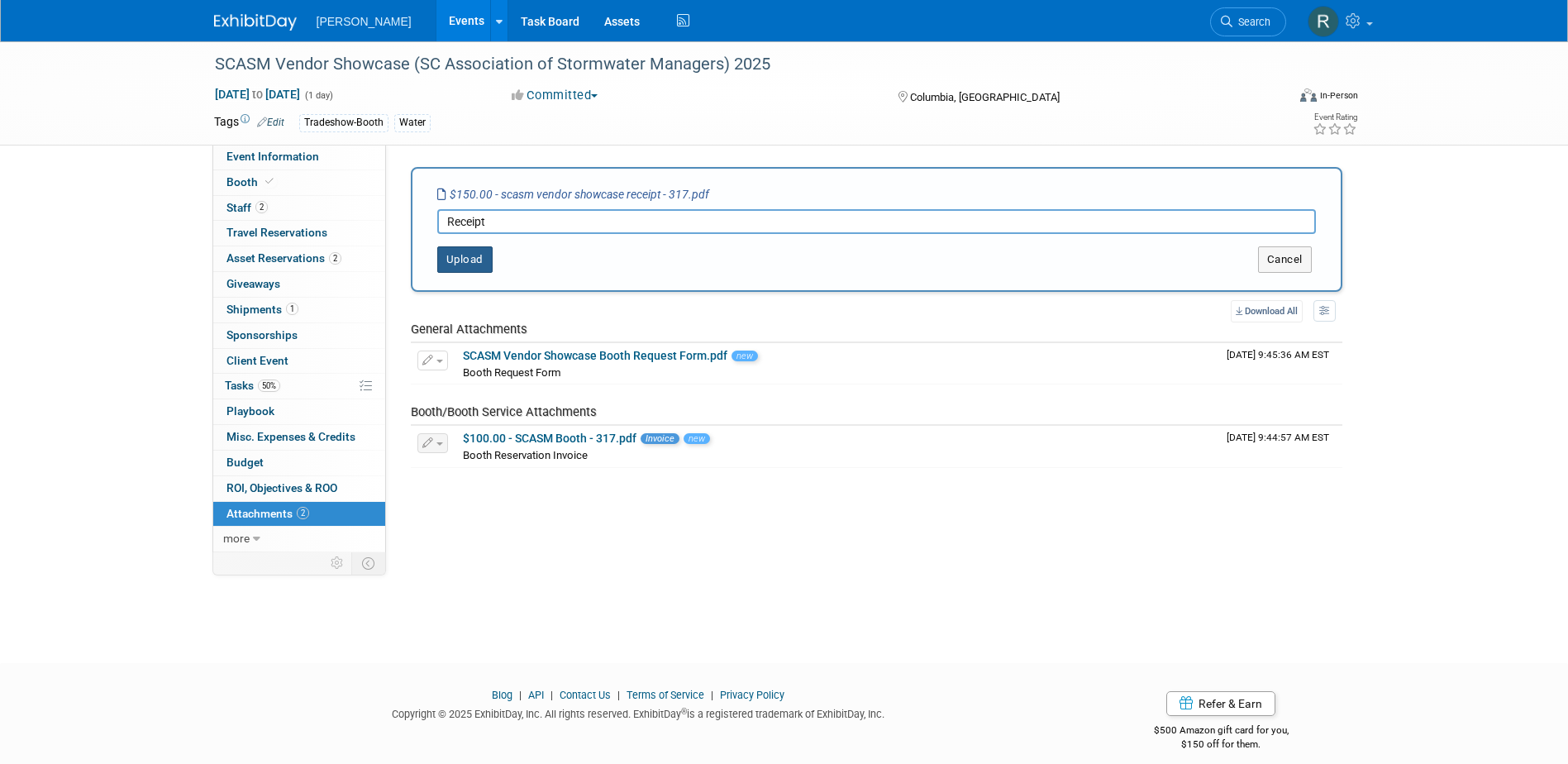
click at [465, 259] on button "Upload" at bounding box center [465, 259] width 56 height 27
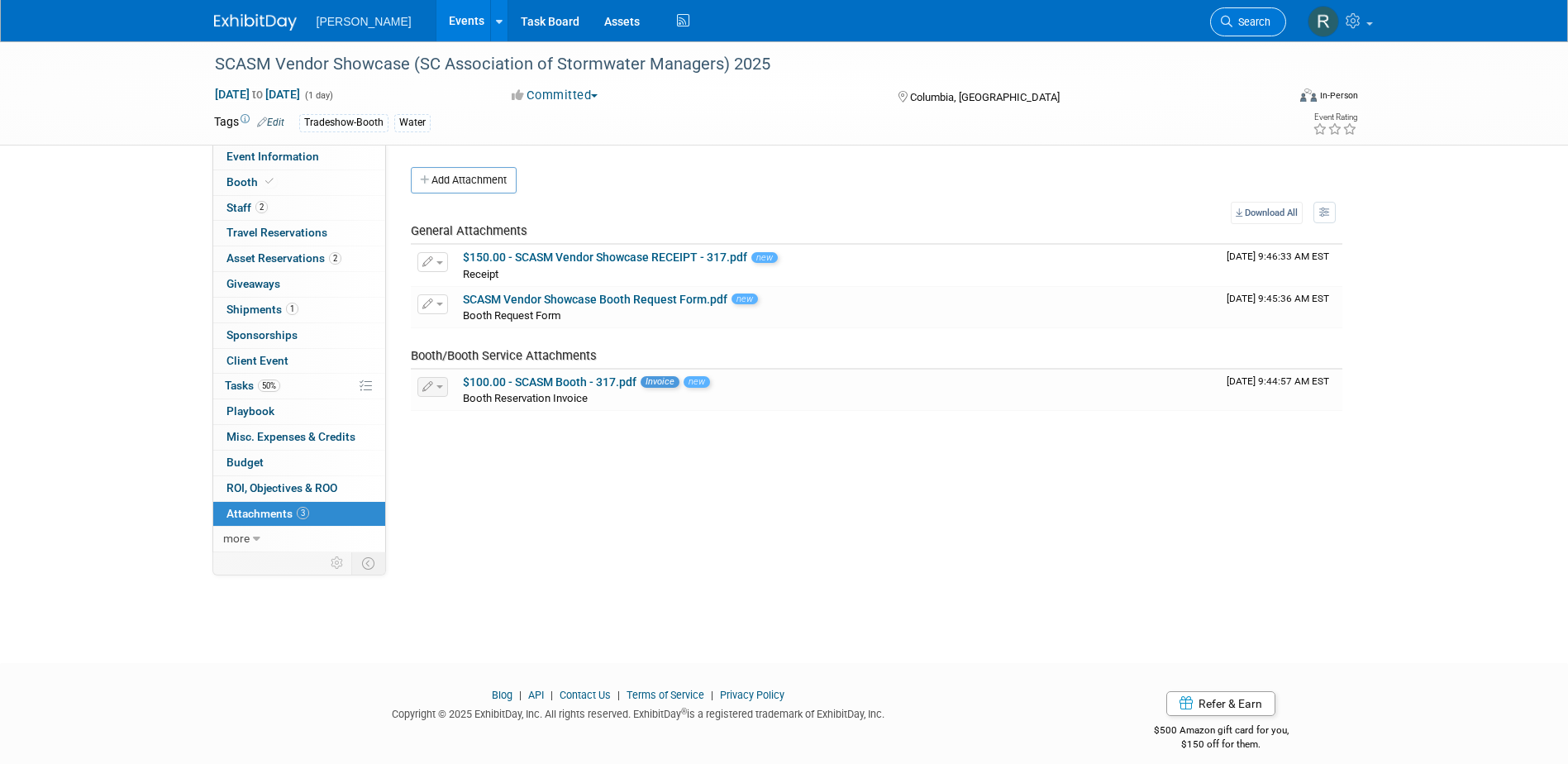
click at [1252, 26] on span "Search" at bounding box center [1251, 22] width 38 height 12
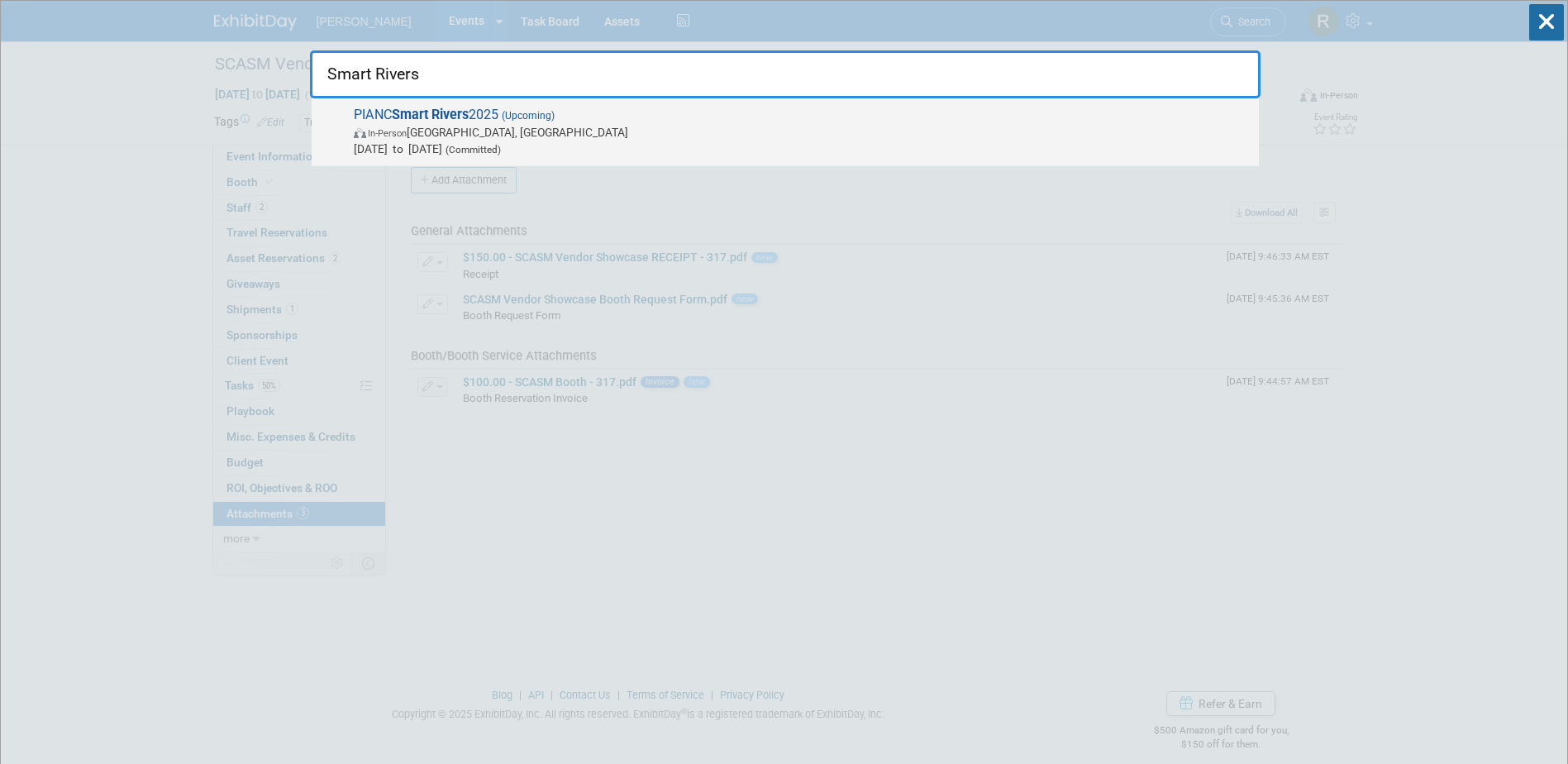
type input "Smart Rivers"
click at [448, 128] on span "In-Person Memphis, TN" at bounding box center [802, 132] width 897 height 17
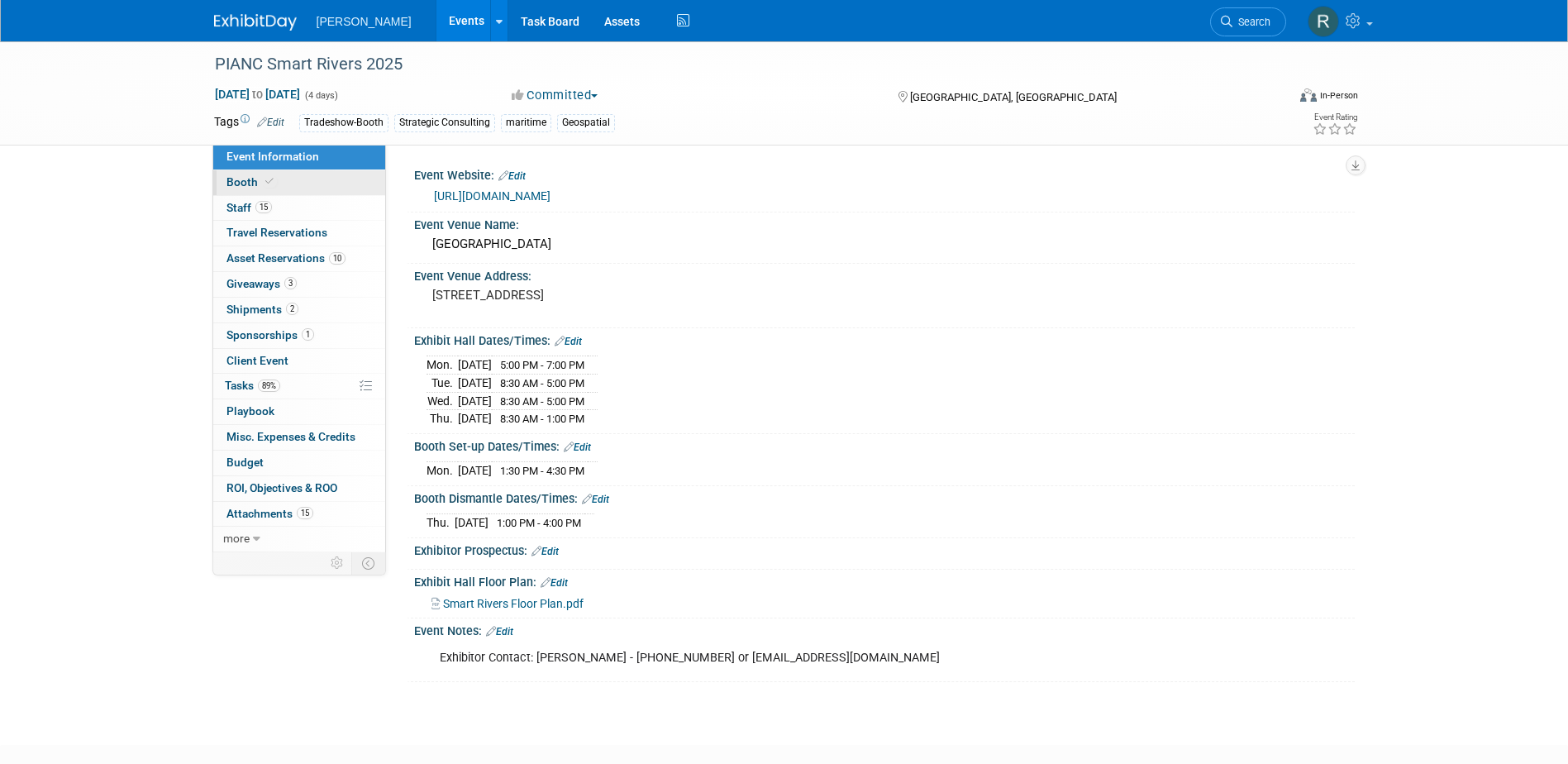
click at [265, 177] on icon at bounding box center [269, 181] width 8 height 9
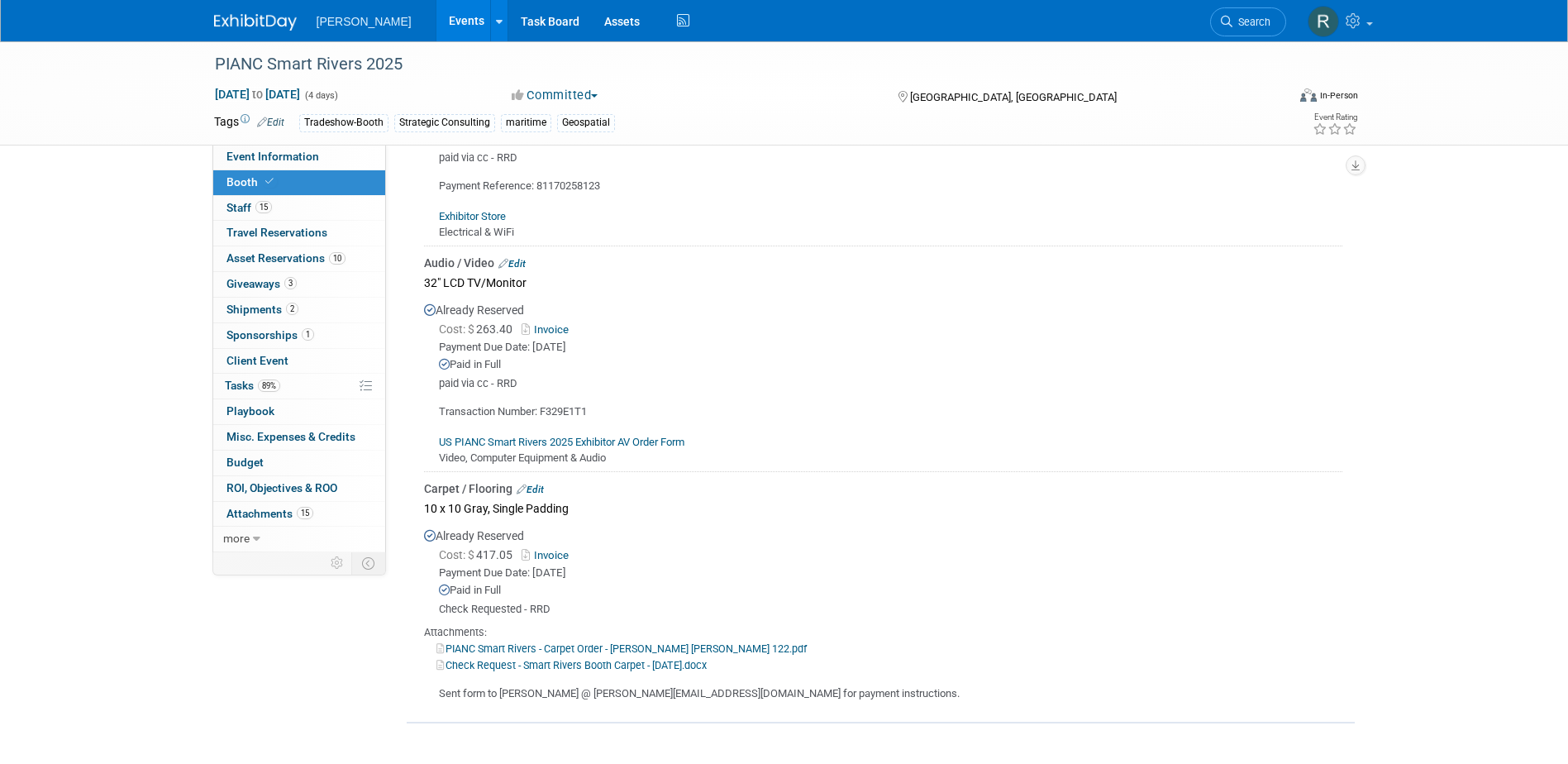
scroll to position [578, 0]
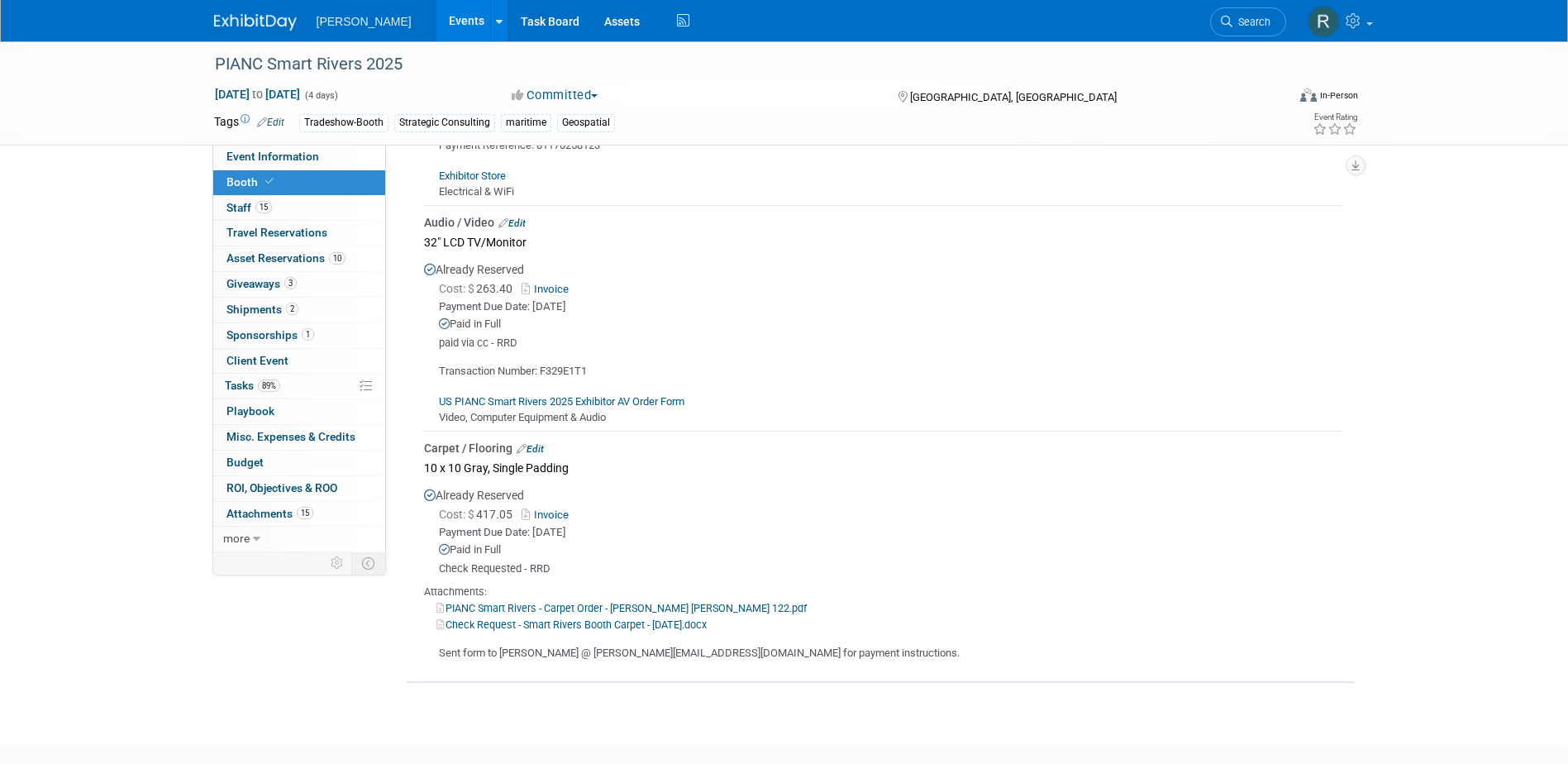
click at [523, 224] on link "Edit" at bounding box center [512, 224] width 27 height 12
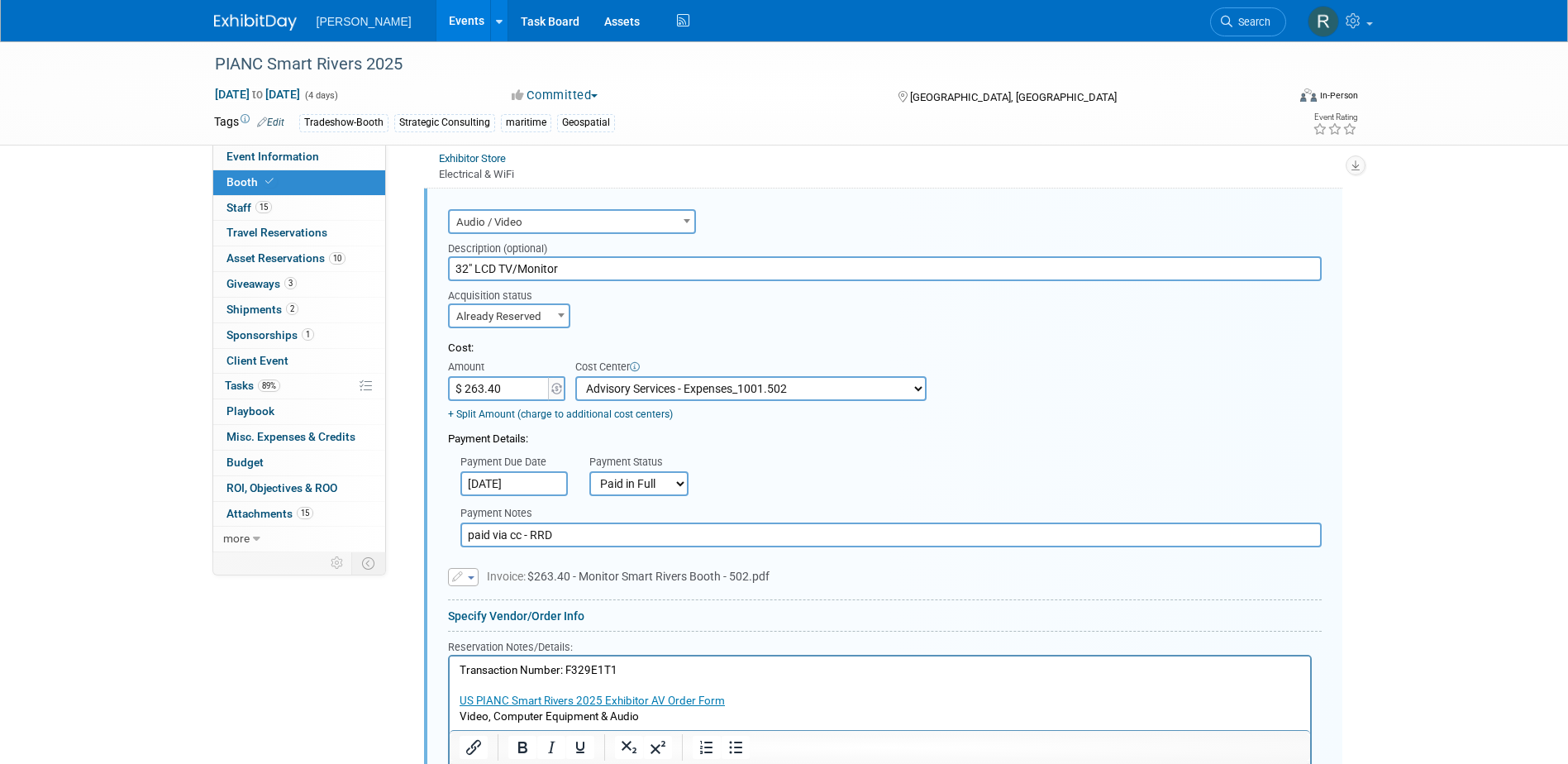
scroll to position [761, 0]
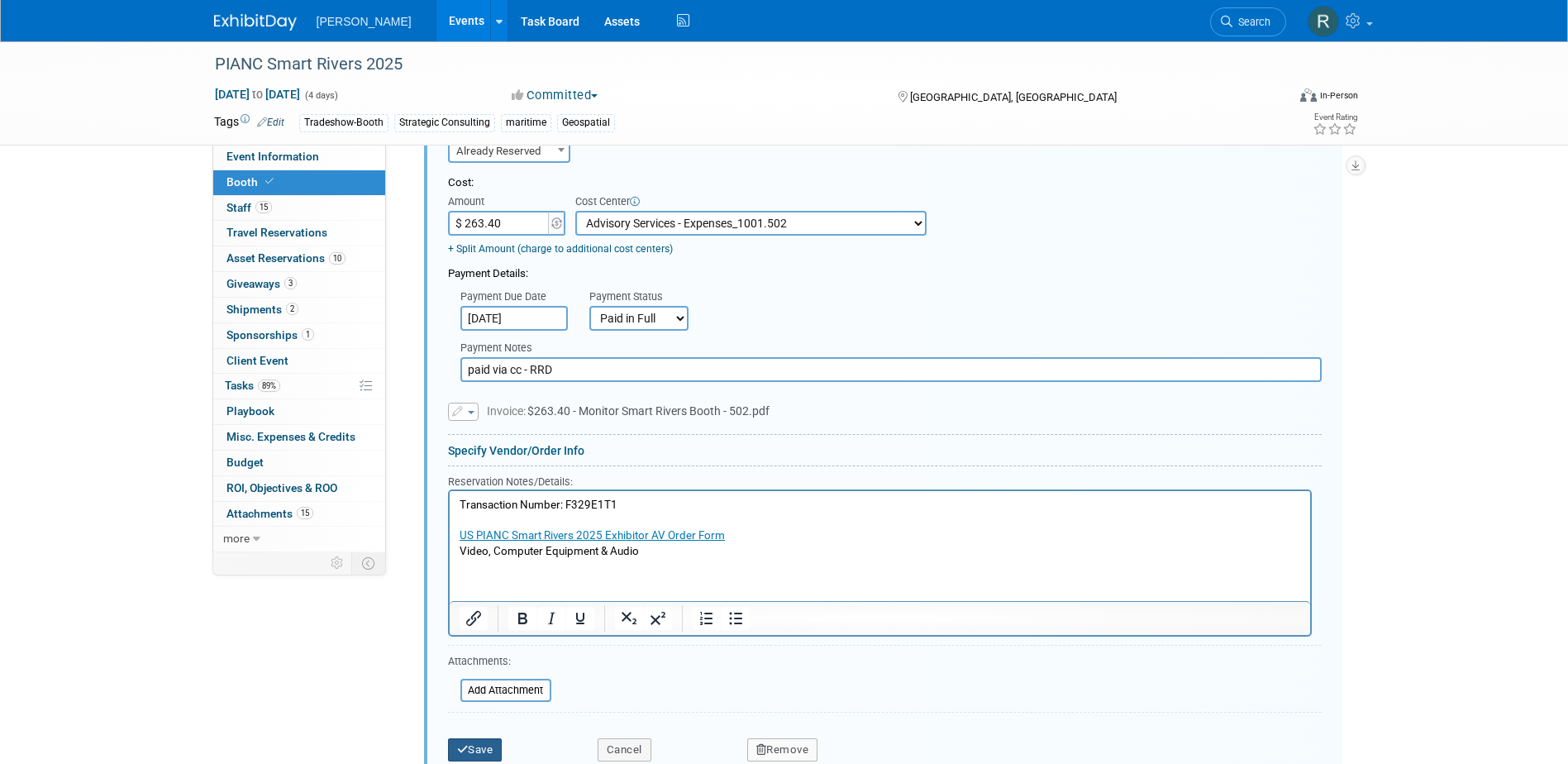
click at [487, 745] on button "Save" at bounding box center [475, 749] width 55 height 23
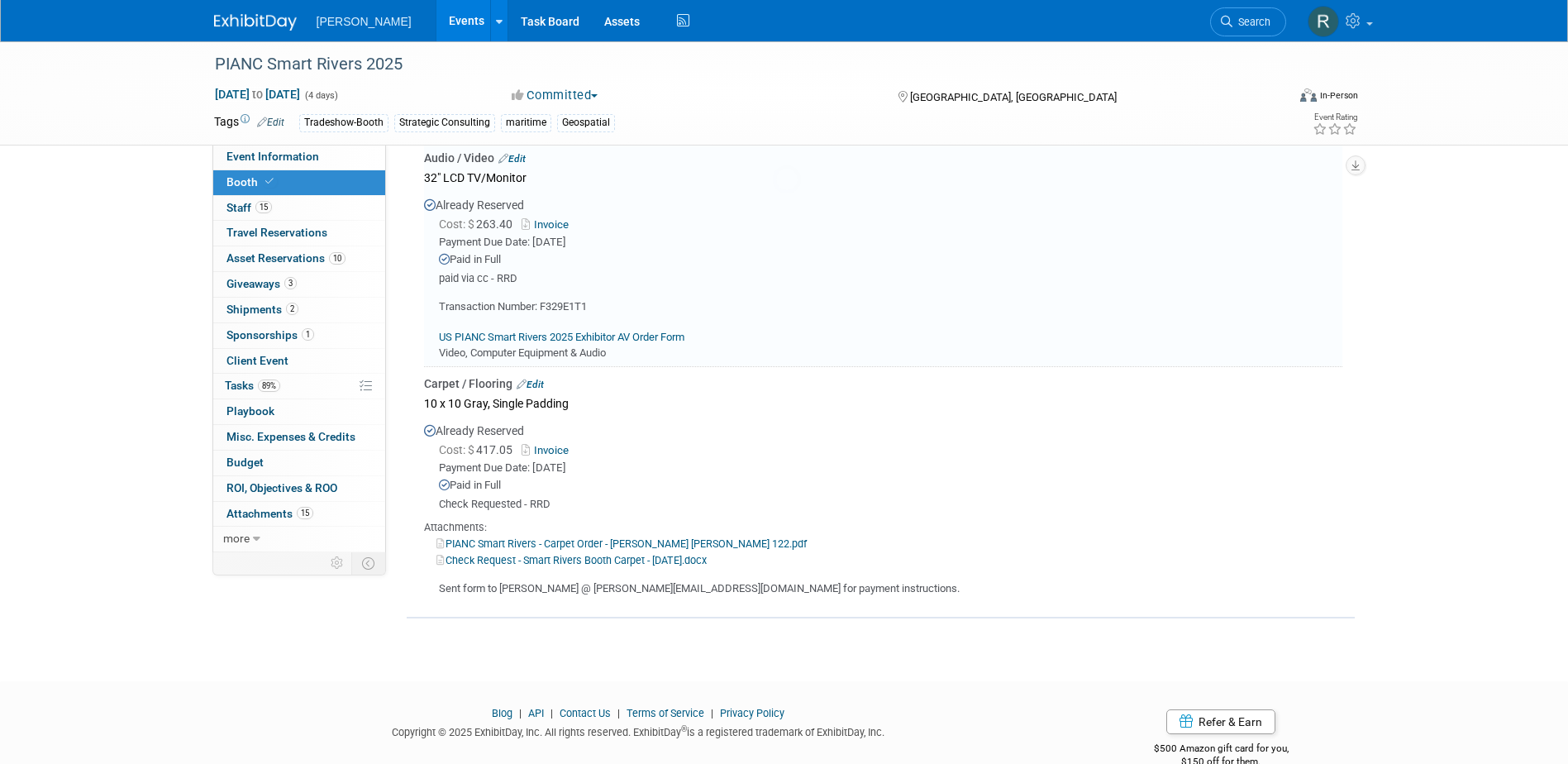
scroll to position [596, 0]
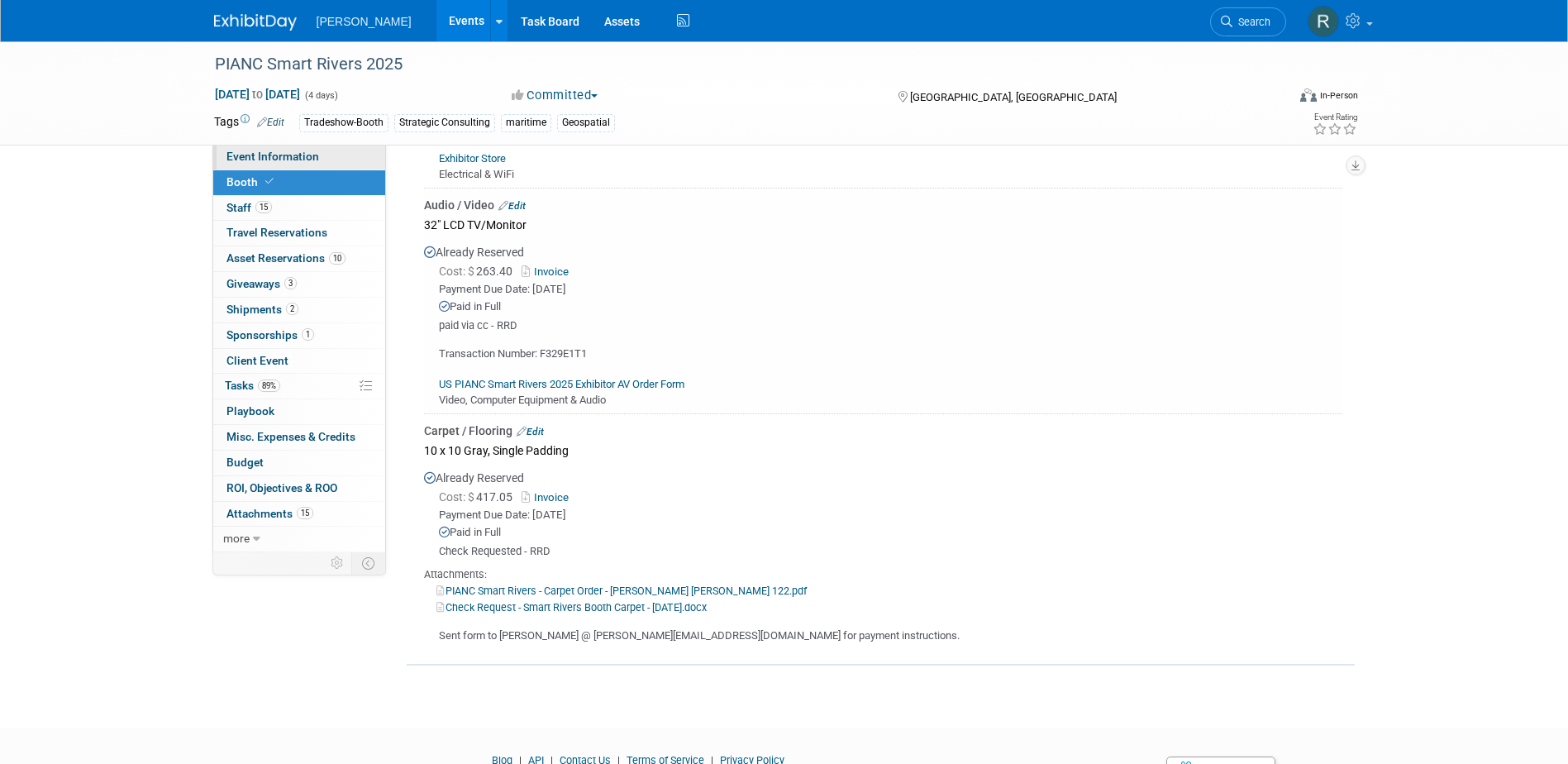
click at [273, 150] on span "Event Information" at bounding box center [272, 156] width 92 height 13
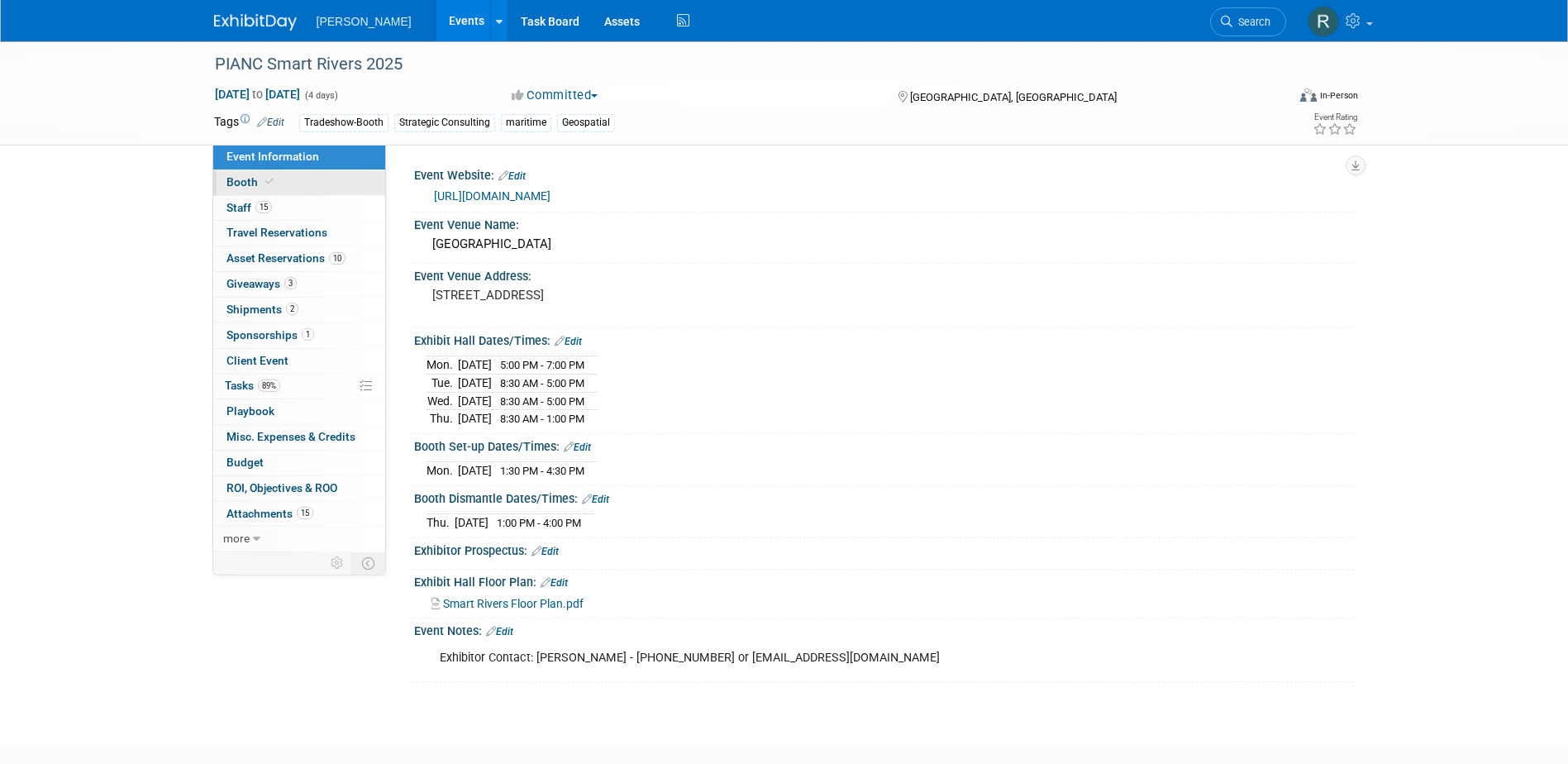
click at [248, 185] on span "Booth" at bounding box center [251, 181] width 51 height 13
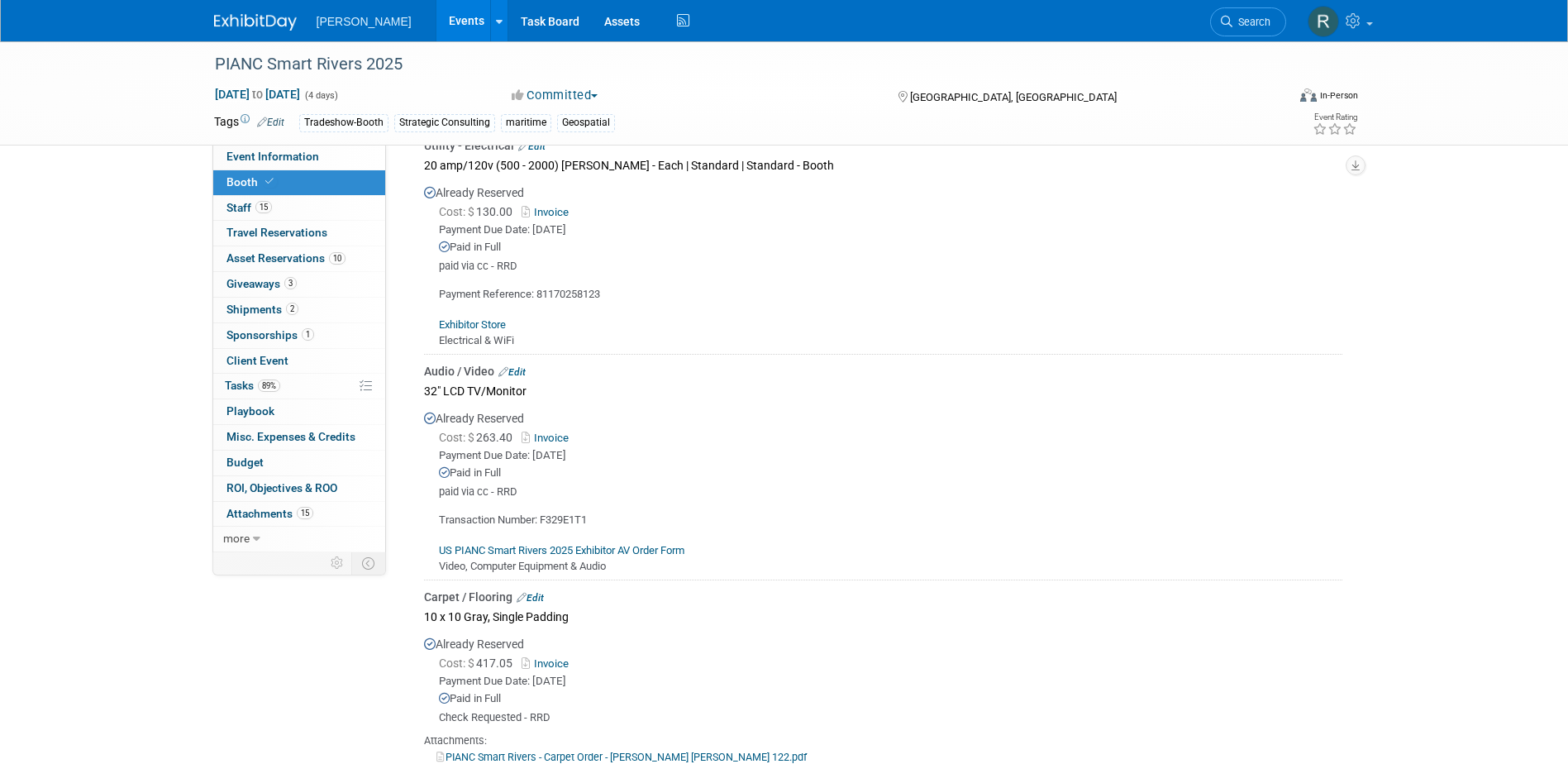
scroll to position [496, 0]
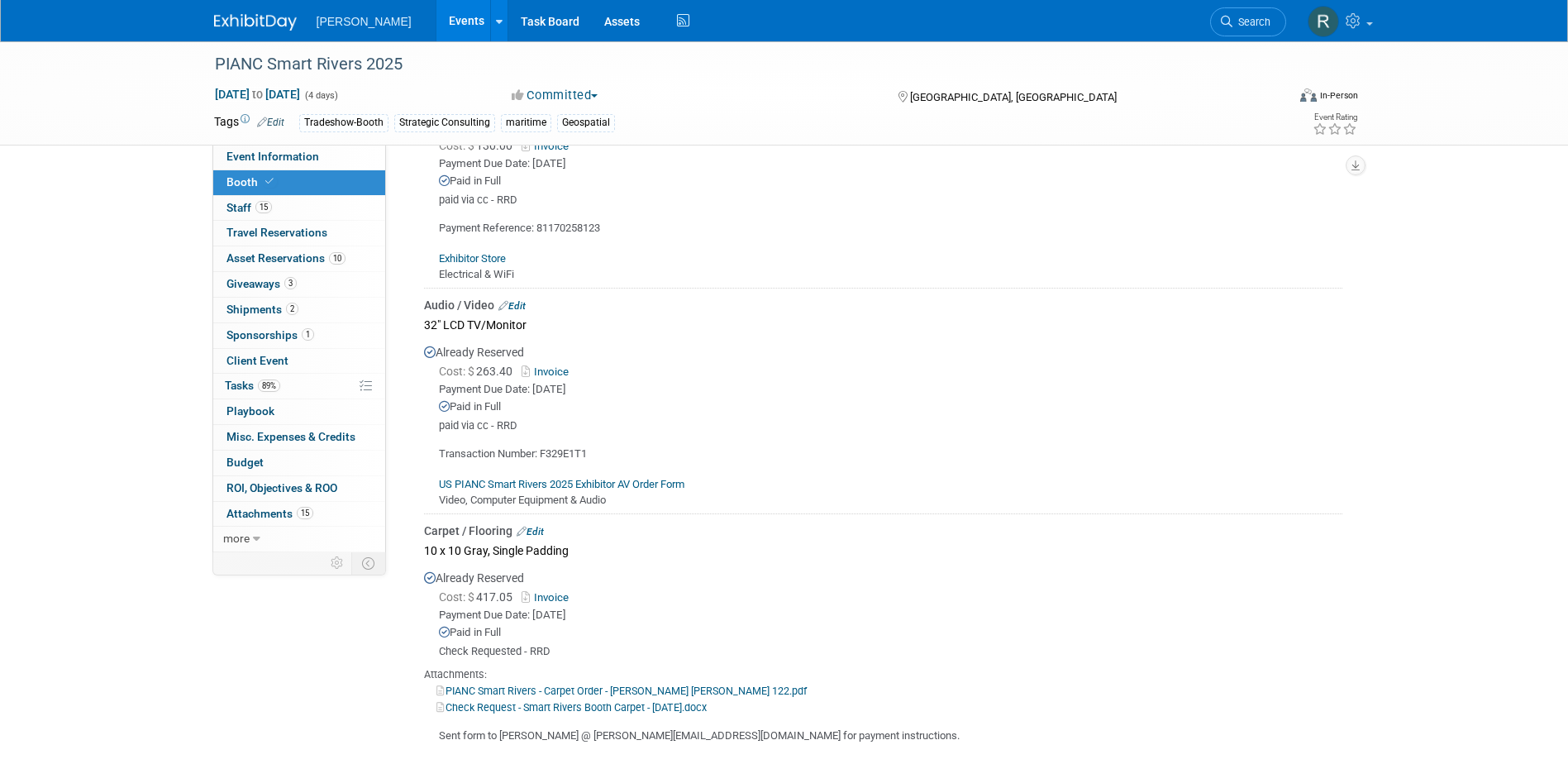
click at [524, 303] on link "Edit" at bounding box center [512, 306] width 27 height 12
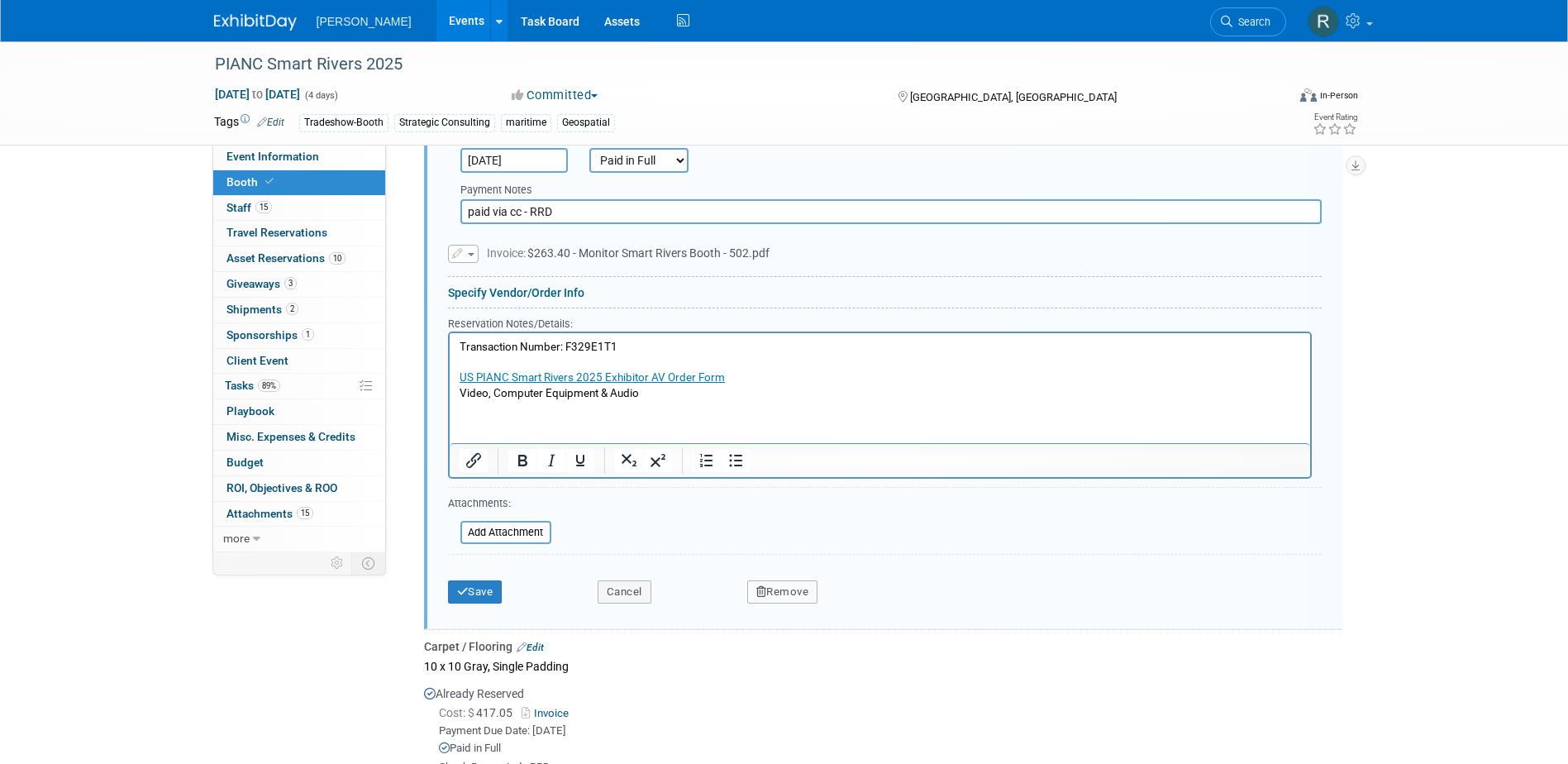
scroll to position [927, 0]
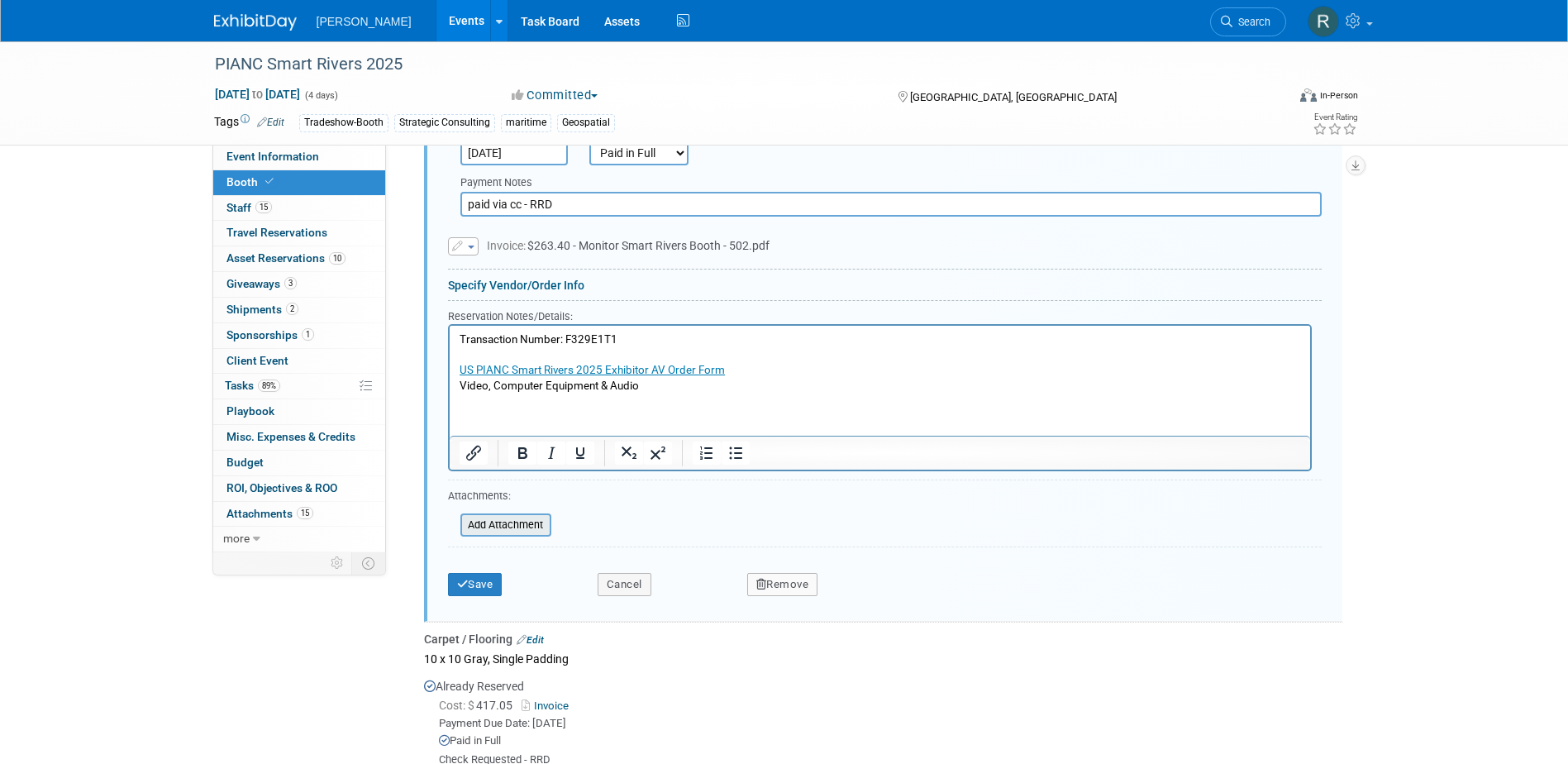
click at [505, 524] on input "file" at bounding box center [451, 525] width 197 height 20
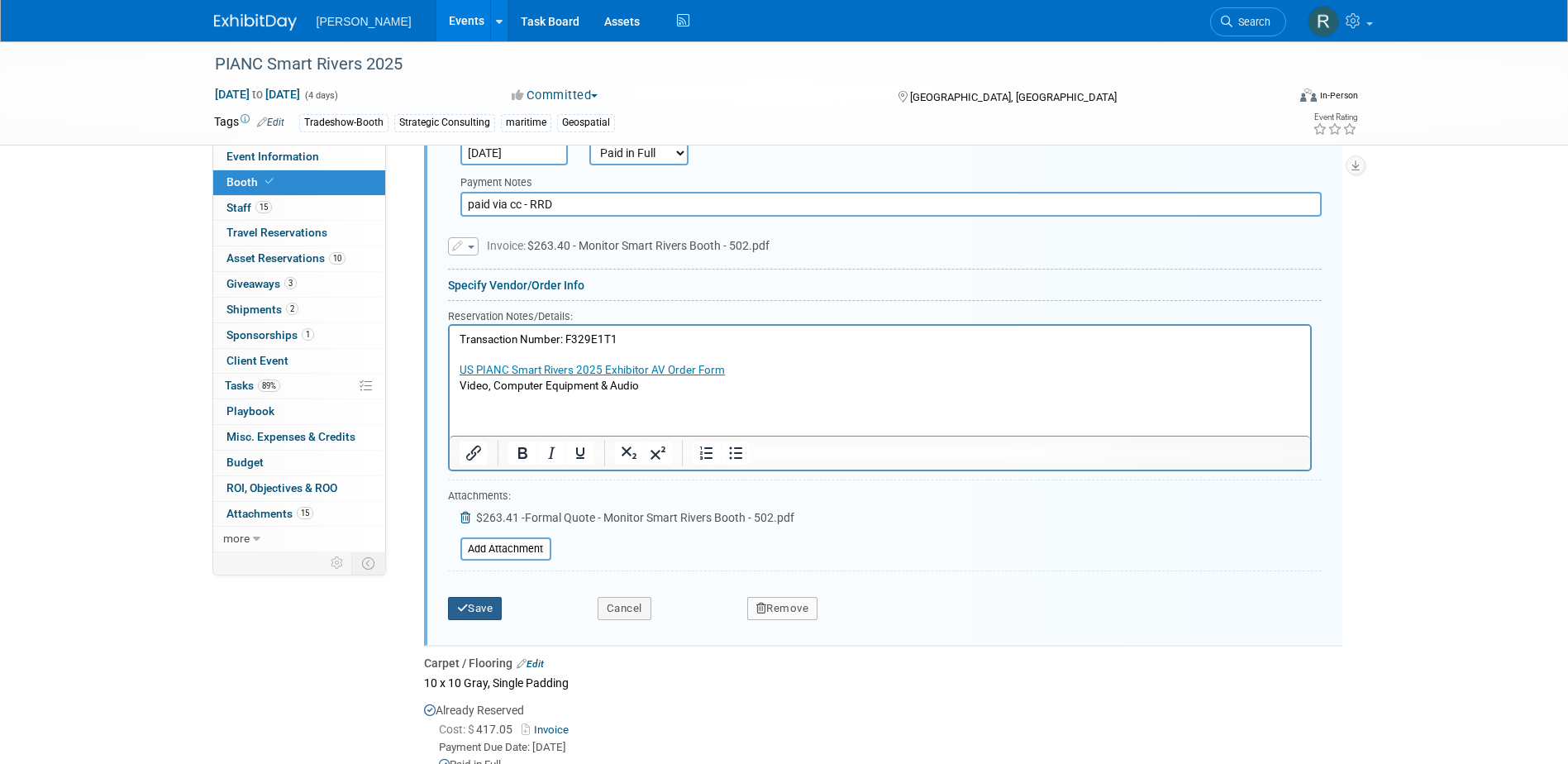
click at [482, 611] on button "Save" at bounding box center [475, 608] width 55 height 23
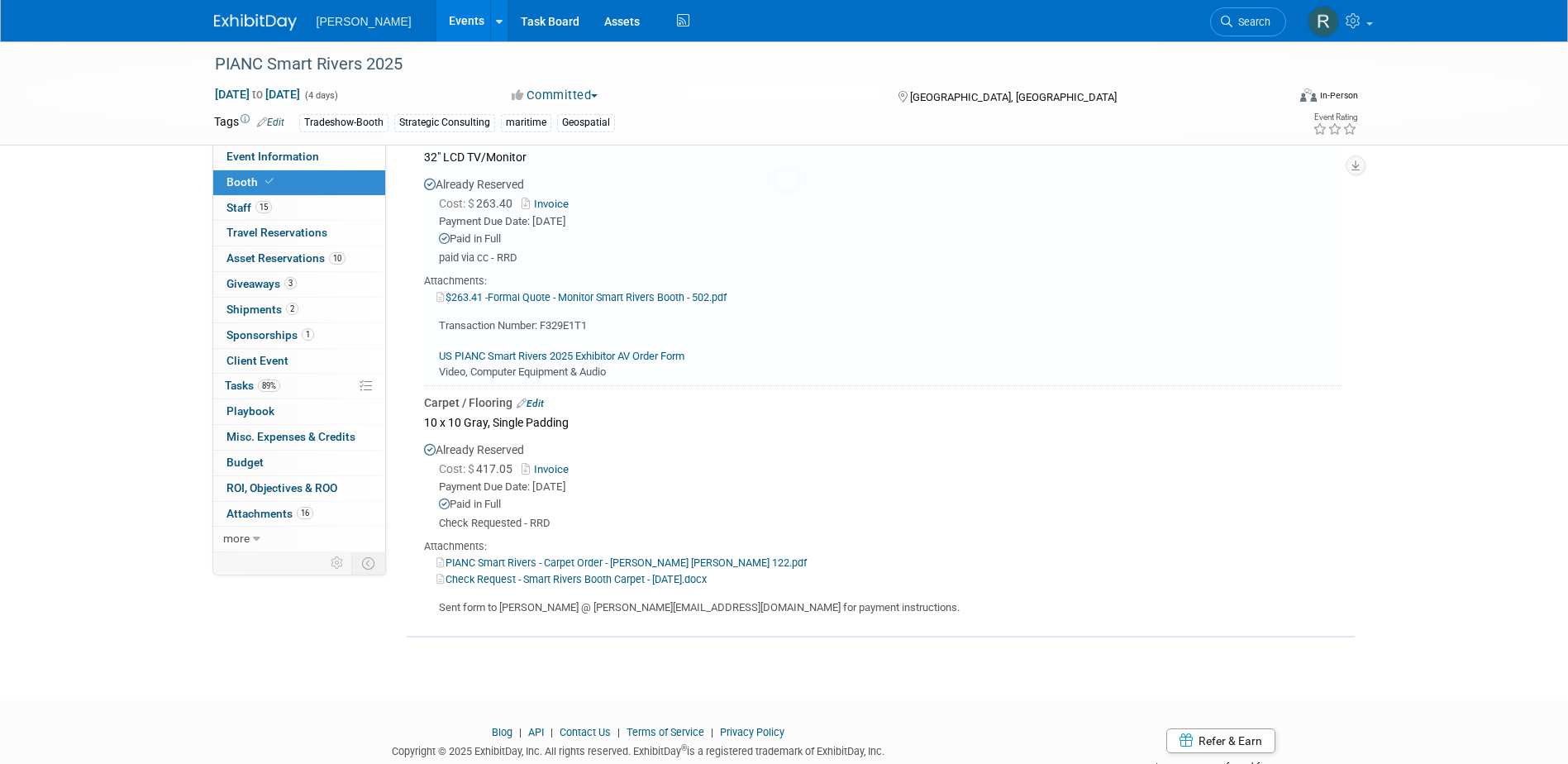
scroll to position [596, 0]
